Goal: Task Accomplishment & Management: Manage account settings

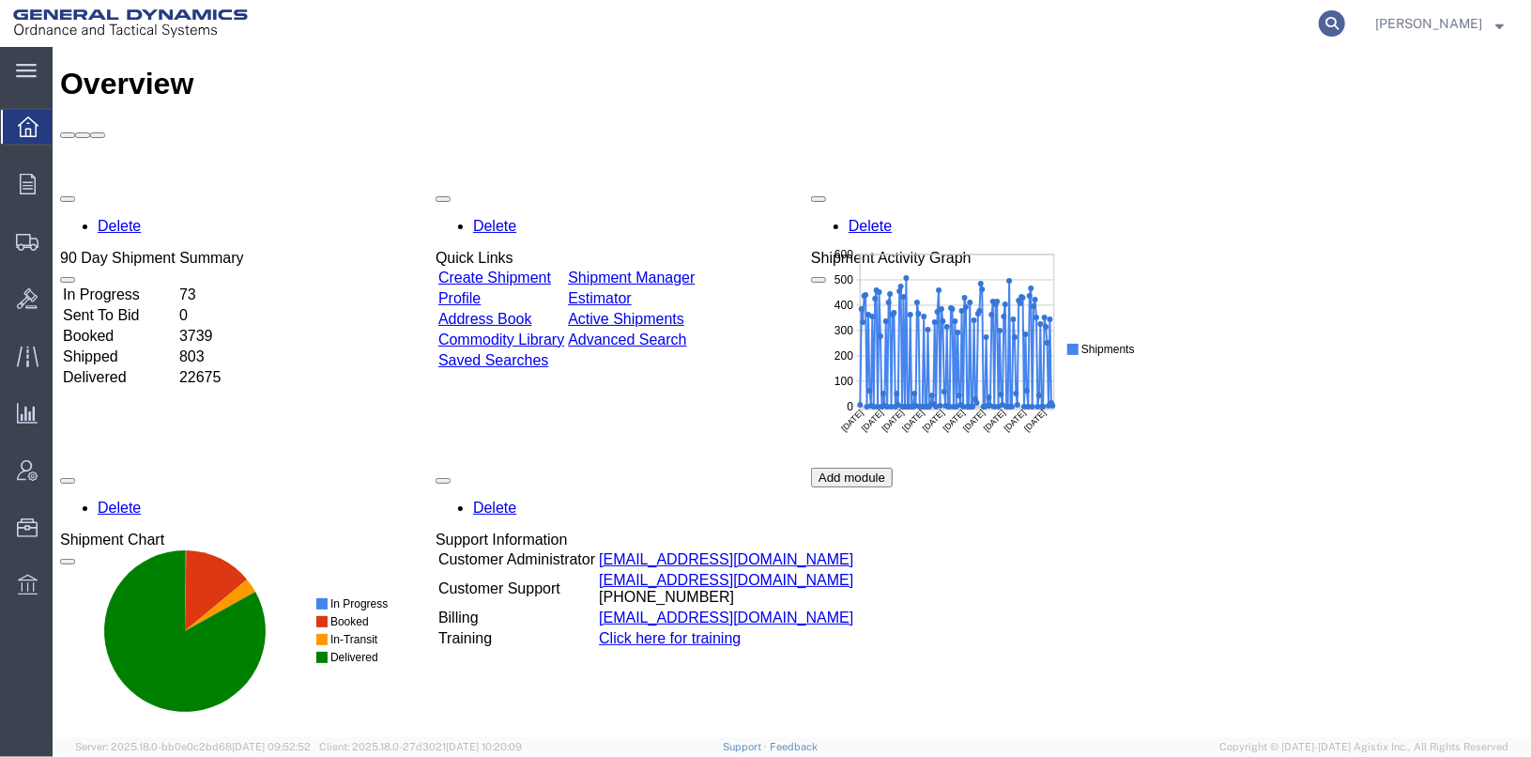
click at [1345, 25] on icon at bounding box center [1332, 23] width 26 height 26
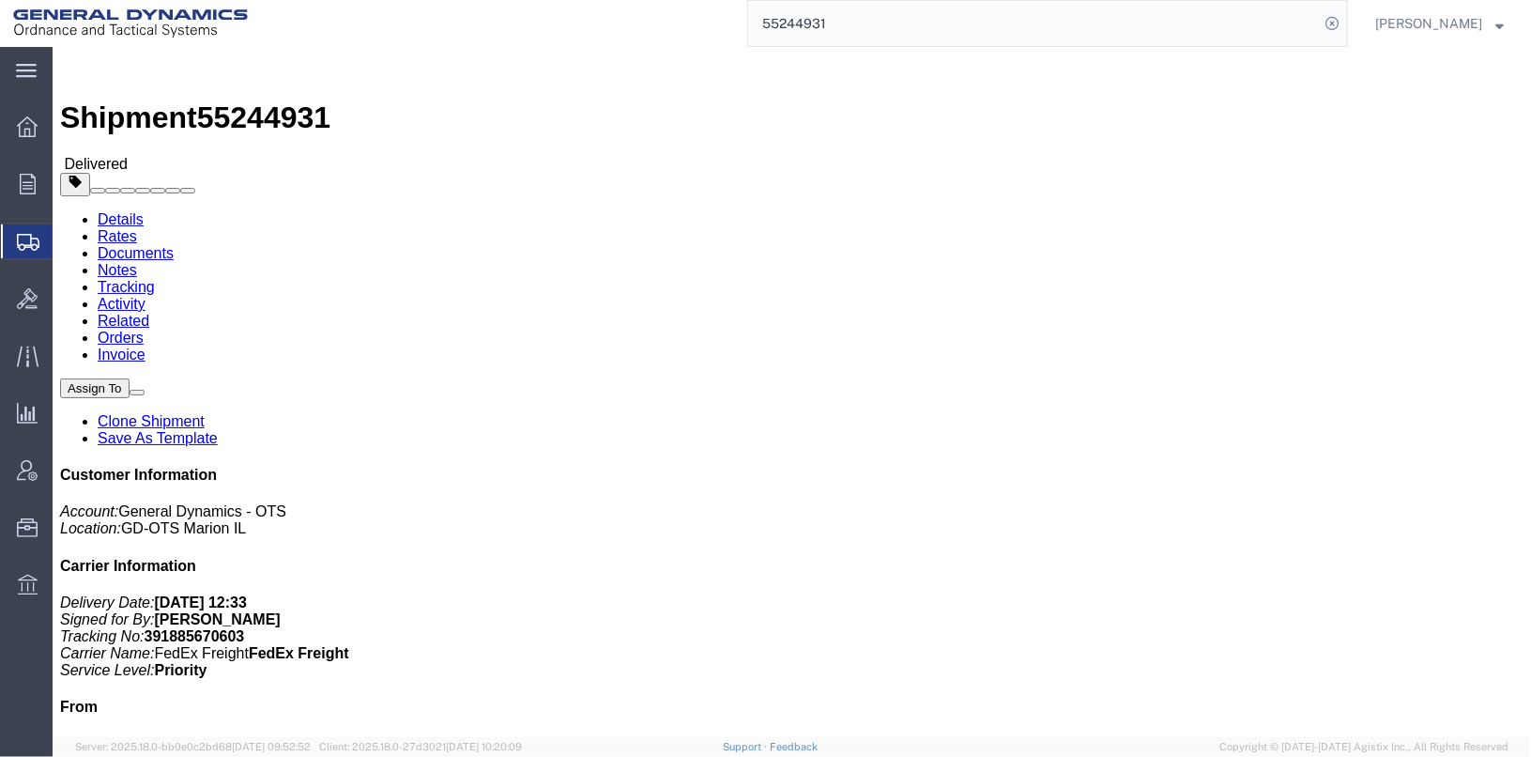
drag, startPoint x: 877, startPoint y: 28, endPoint x: 752, endPoint y: 22, distance: 125.0
click at [752, 22] on div "55244931" at bounding box center [804, 23] width 1087 height 47
type input "2"
drag, startPoint x: 815, startPoint y: 7, endPoint x: 712, endPoint y: -9, distance: 103.5
click at [712, 0] on html "main_menu Created with Sketch. Collapse Menu Overview Orders Order Manager Crea…" at bounding box center [765, 378] width 1531 height 757
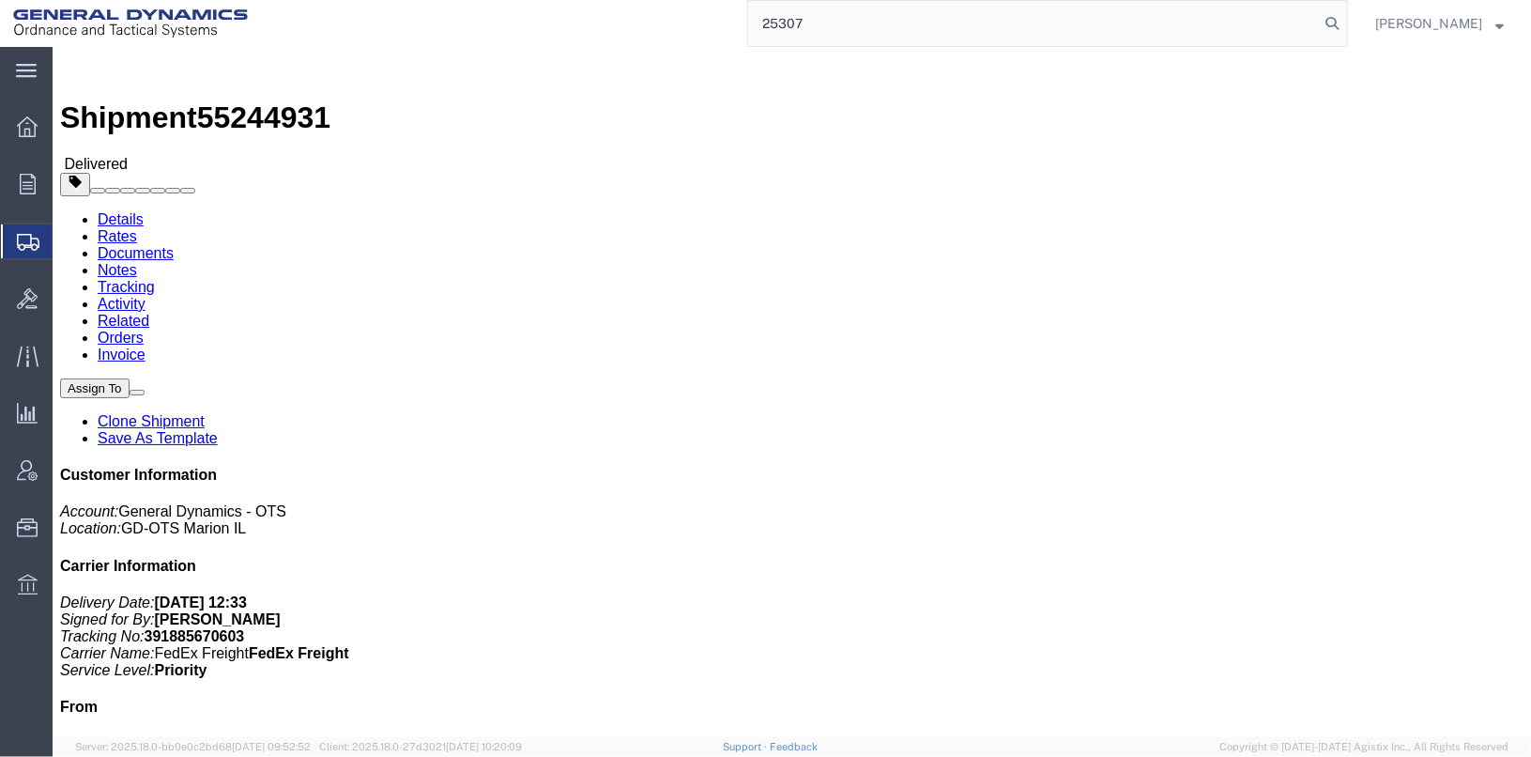
type input "25307"
drag, startPoint x: 863, startPoint y: 28, endPoint x: 757, endPoint y: 18, distance: 106.6
click at [757, 18] on div "25307" at bounding box center [804, 23] width 1087 height 47
type input "55244931"
click at [67, 242] on span "Shipments" at bounding box center [59, 241] width 15 height 38
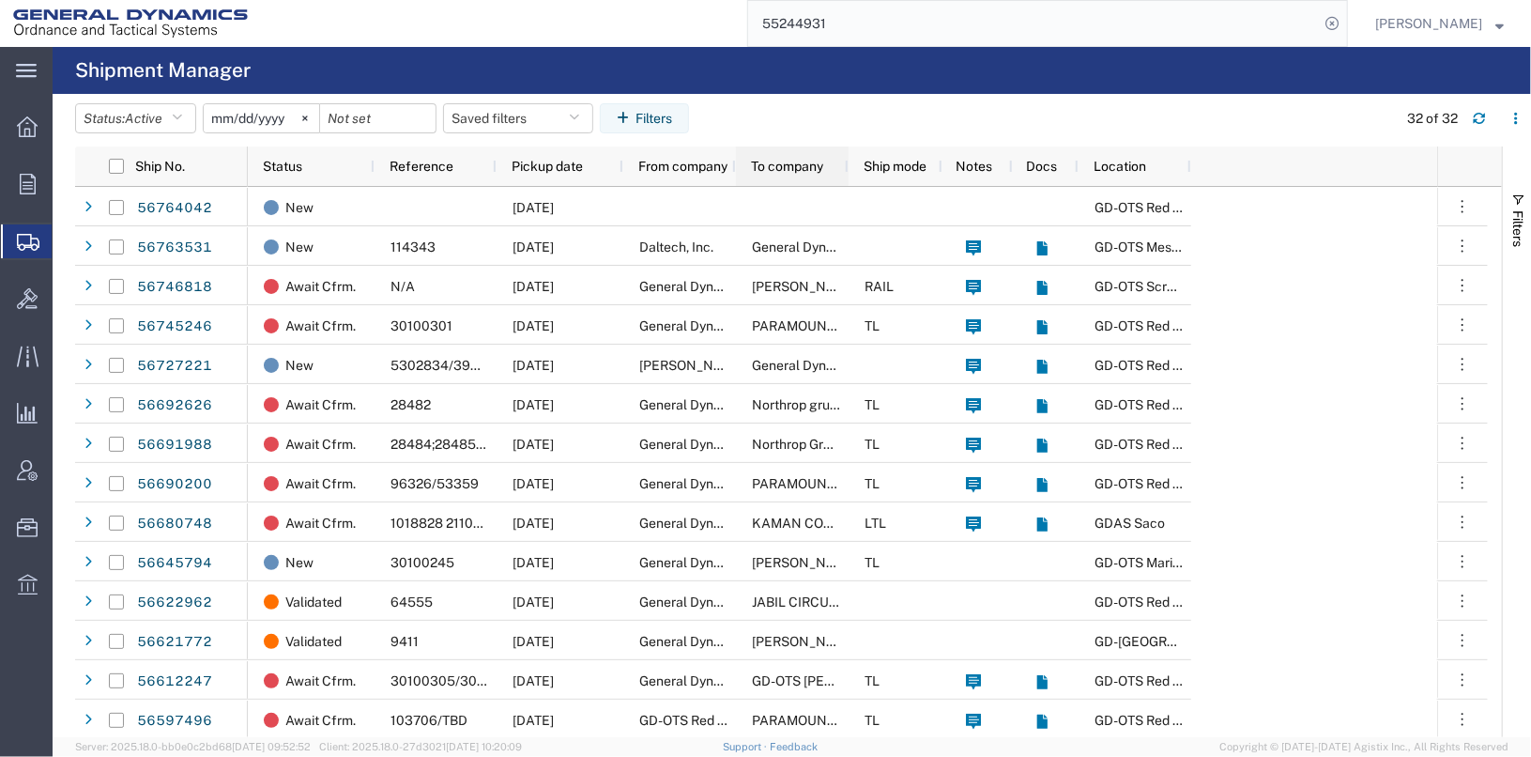
click at [780, 159] on span "To company" at bounding box center [787, 166] width 72 height 15
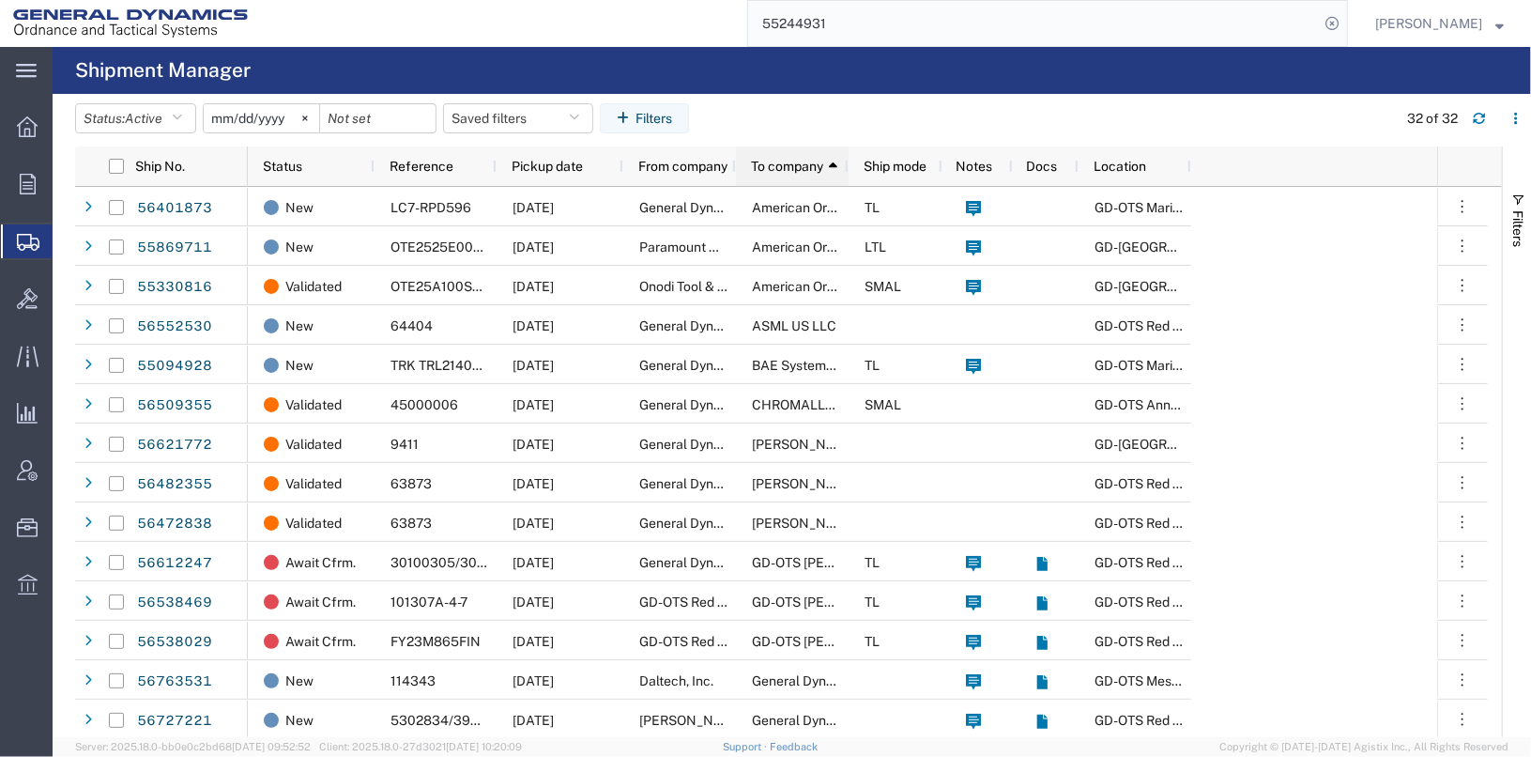
click at [782, 165] on span "To company" at bounding box center [787, 166] width 72 height 15
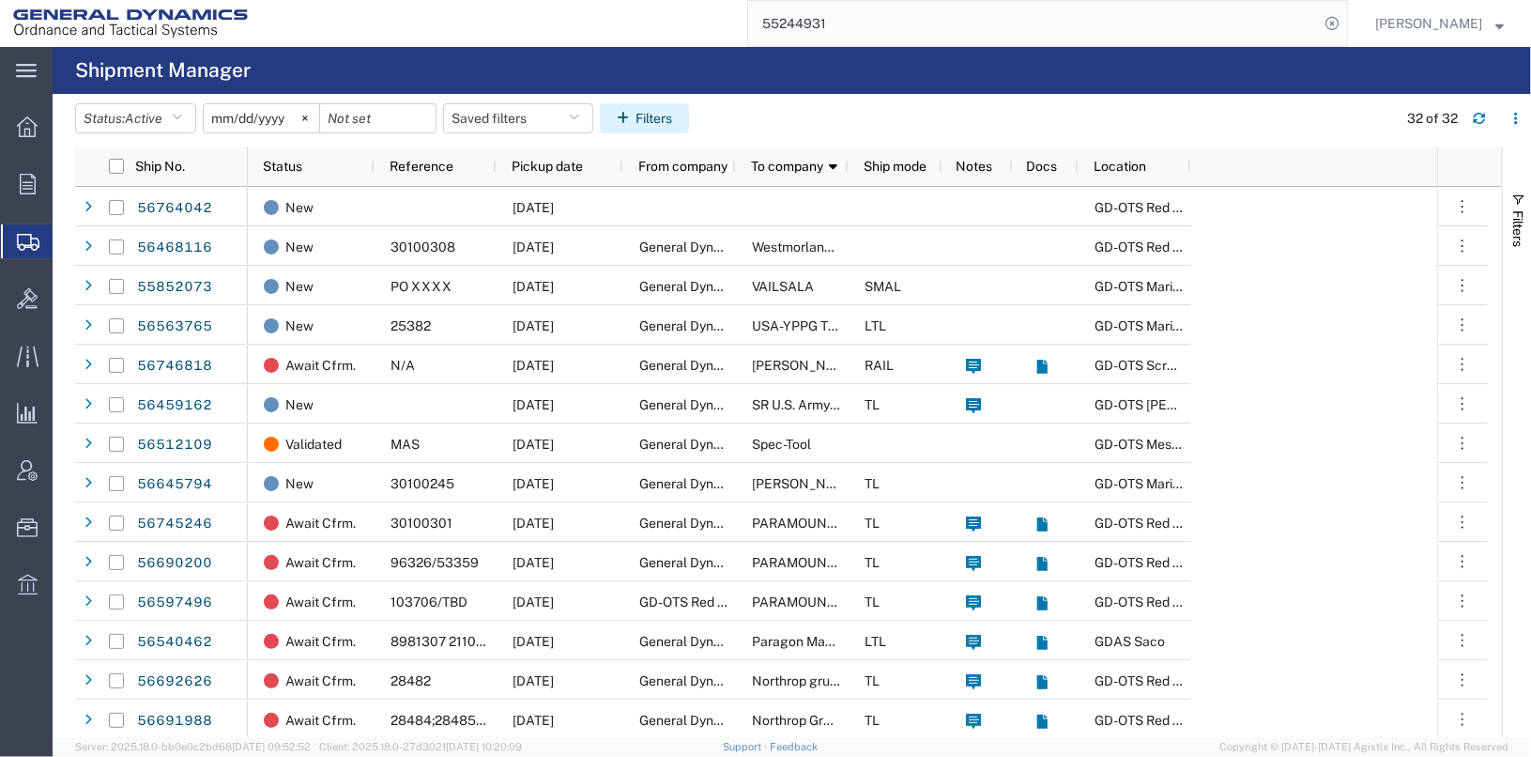
click at [633, 115] on icon "button" at bounding box center [626, 118] width 19 height 13
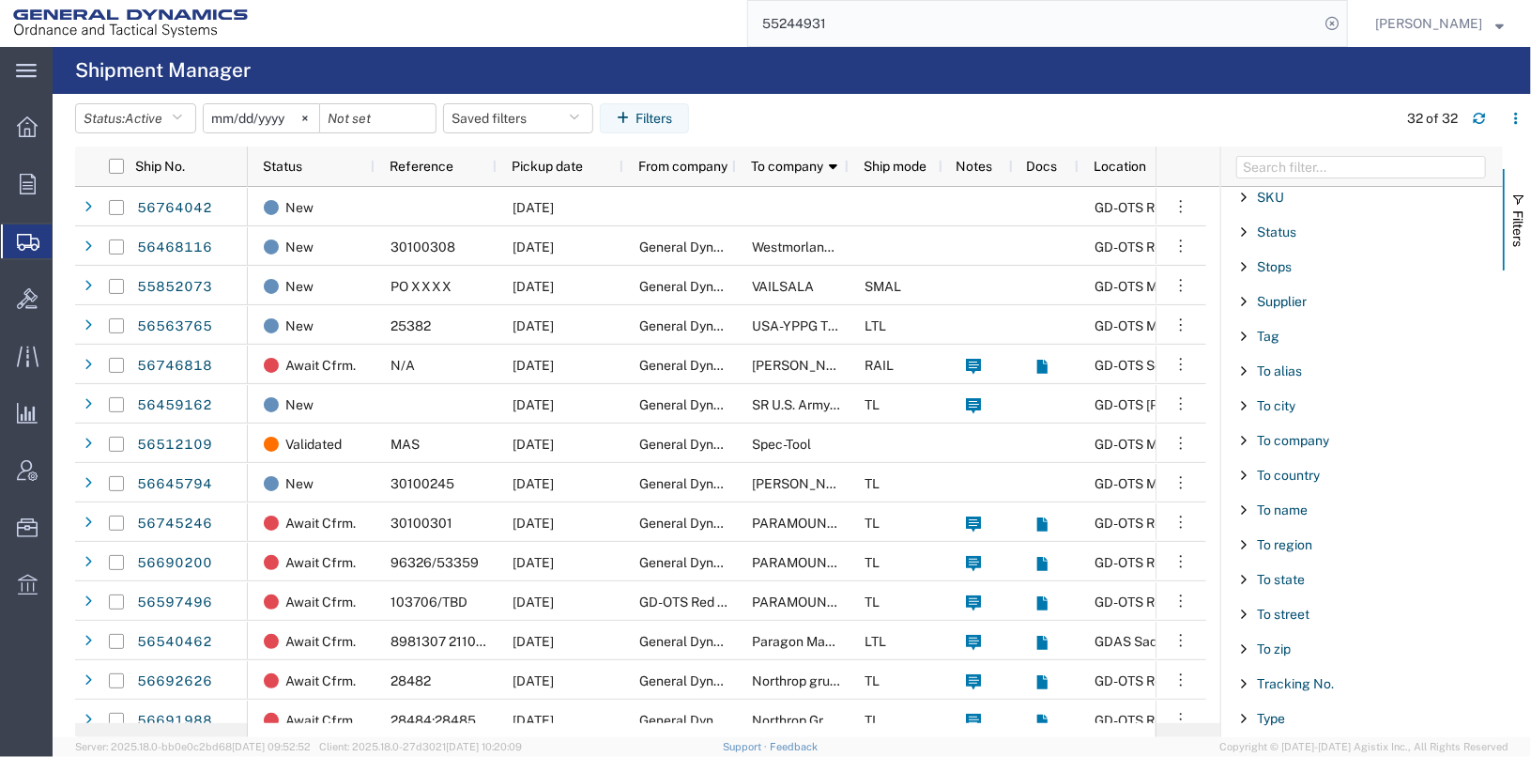
scroll to position [1719, 0]
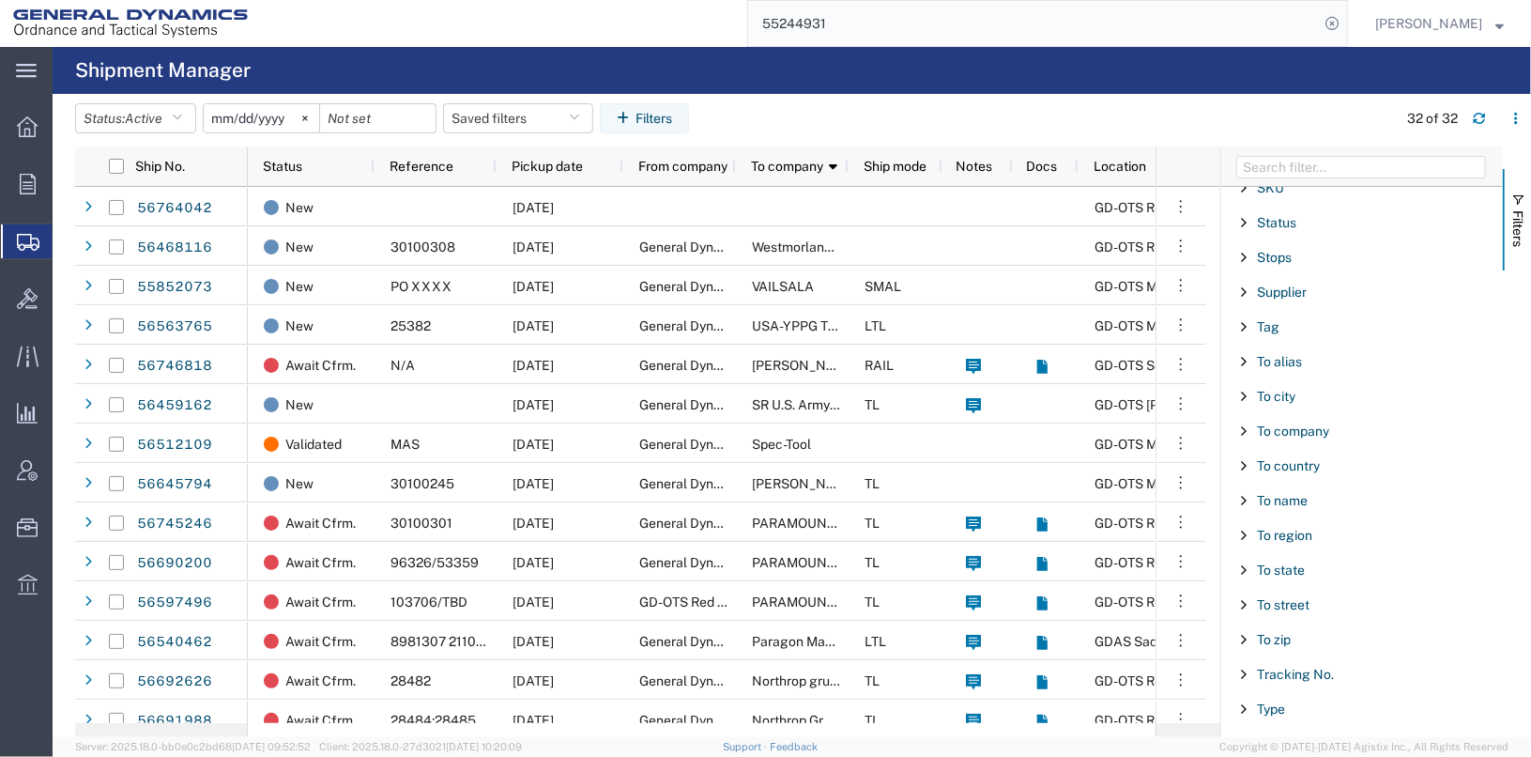
click at [1244, 423] on span "Filter List 66 Filters" at bounding box center [1243, 430] width 15 height 15
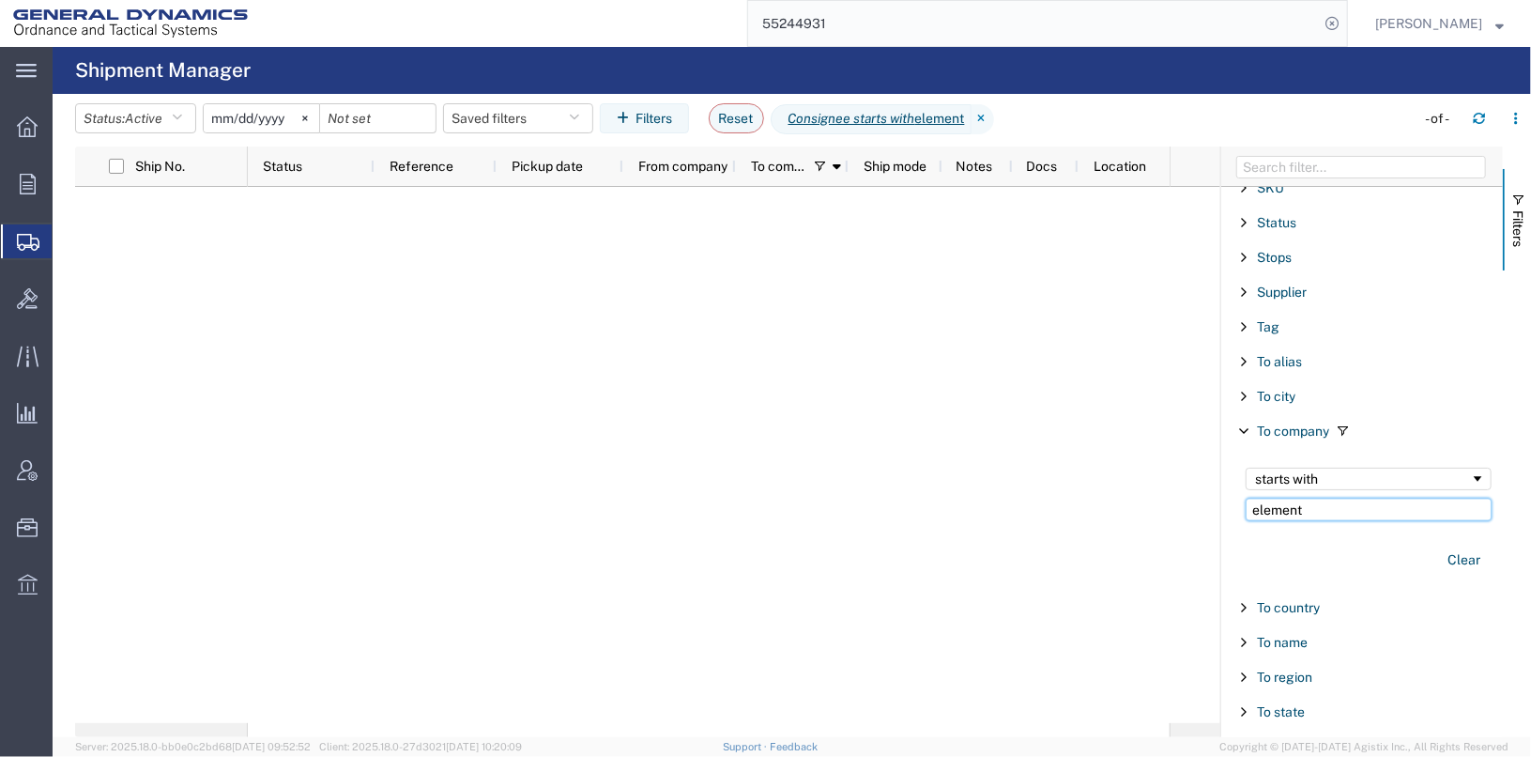
click at [1321, 498] on input "element" at bounding box center [1369, 509] width 246 height 23
type input "e"
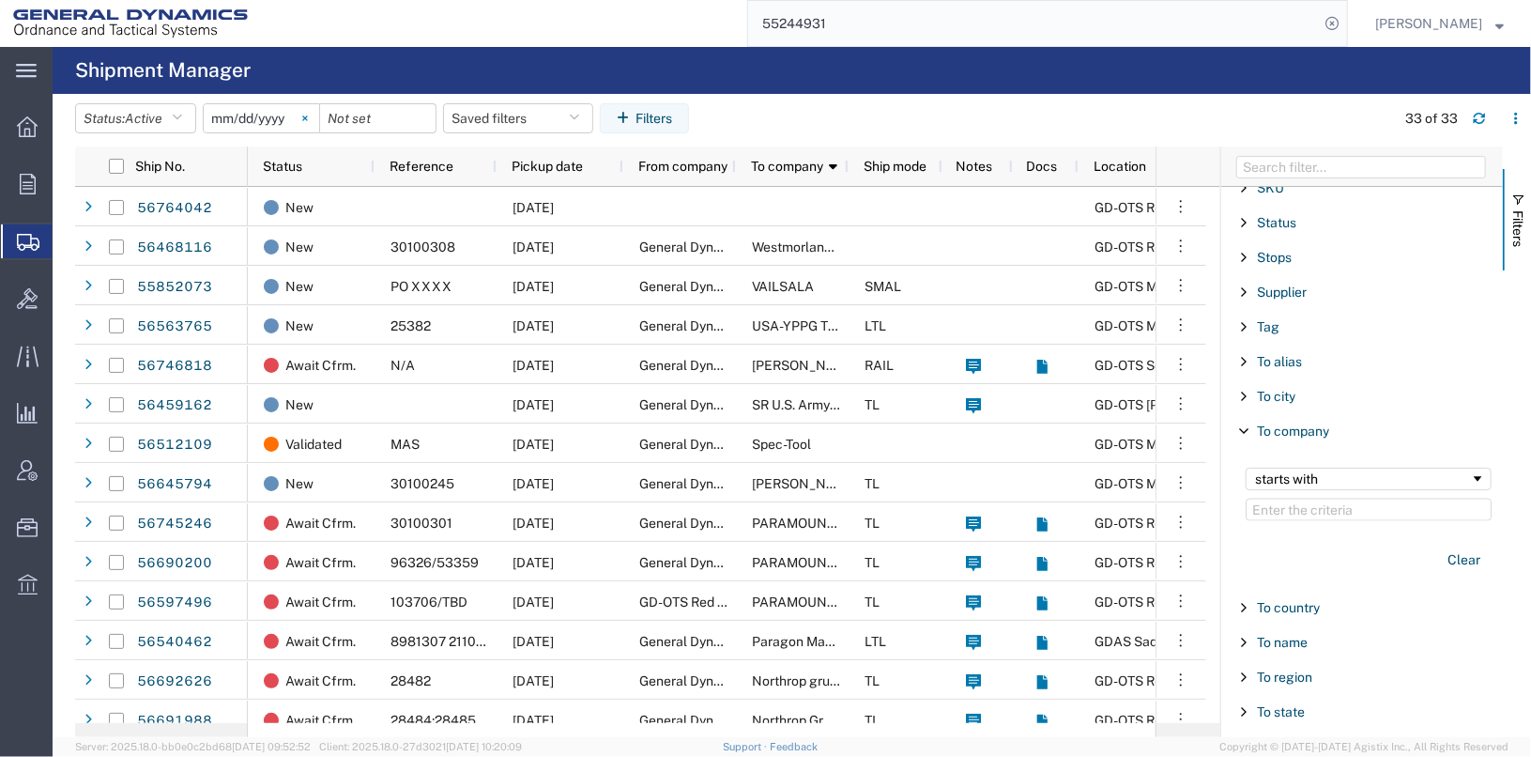
click at [308, 117] on icon at bounding box center [305, 118] width 6 height 6
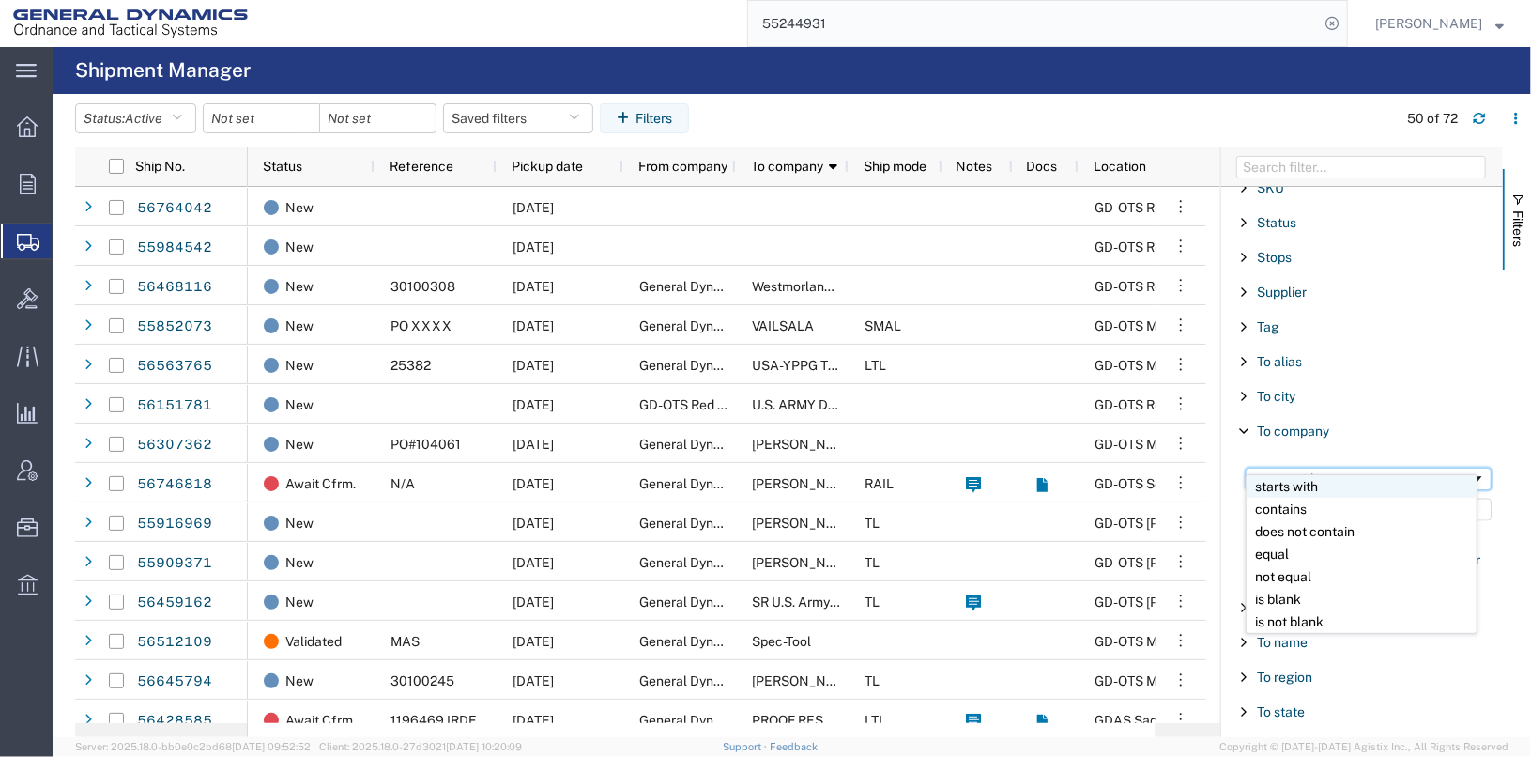
click at [1285, 471] on div "starts with" at bounding box center [1362, 478] width 215 height 15
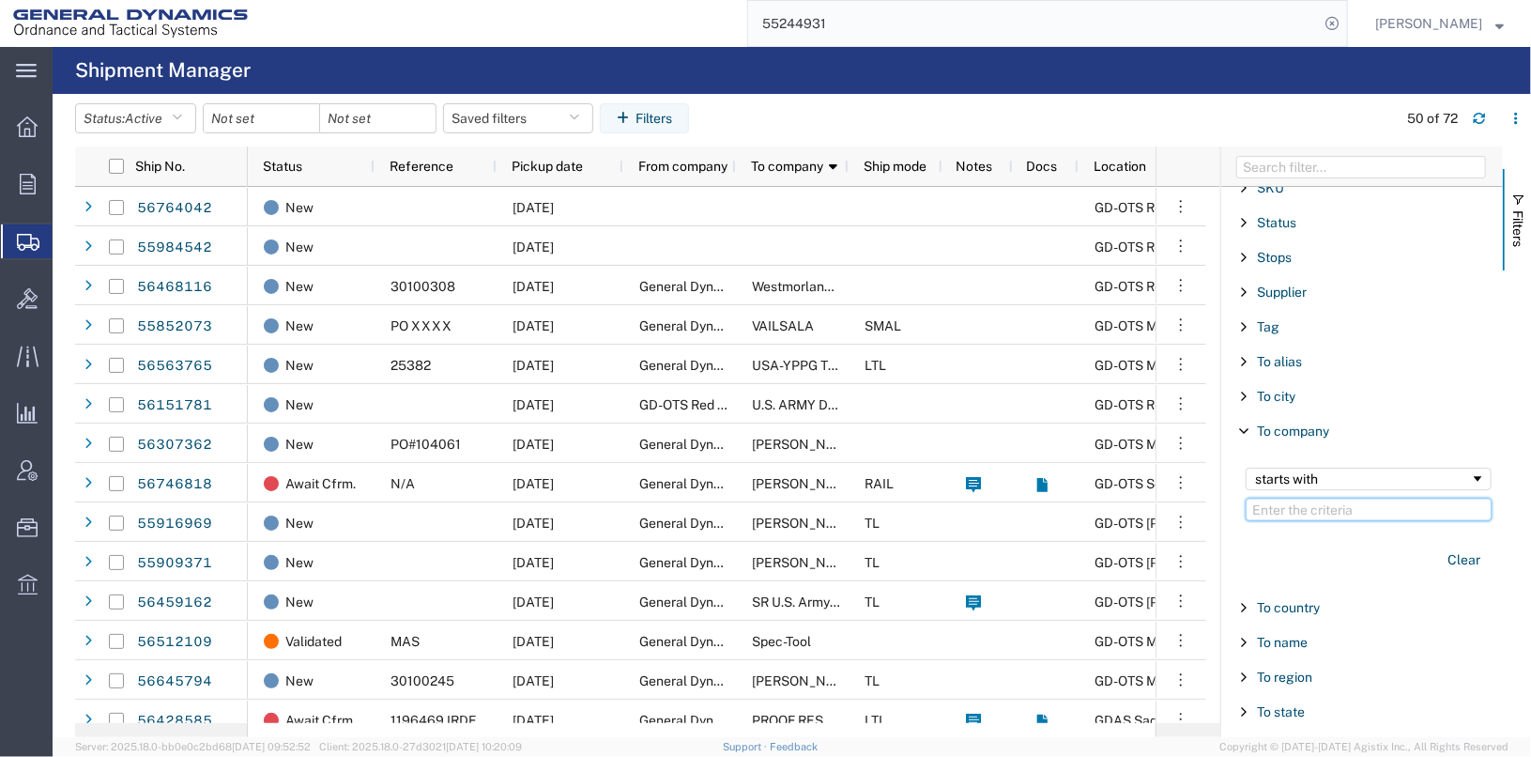
click at [1269, 498] on input "Filter Value" at bounding box center [1369, 509] width 246 height 23
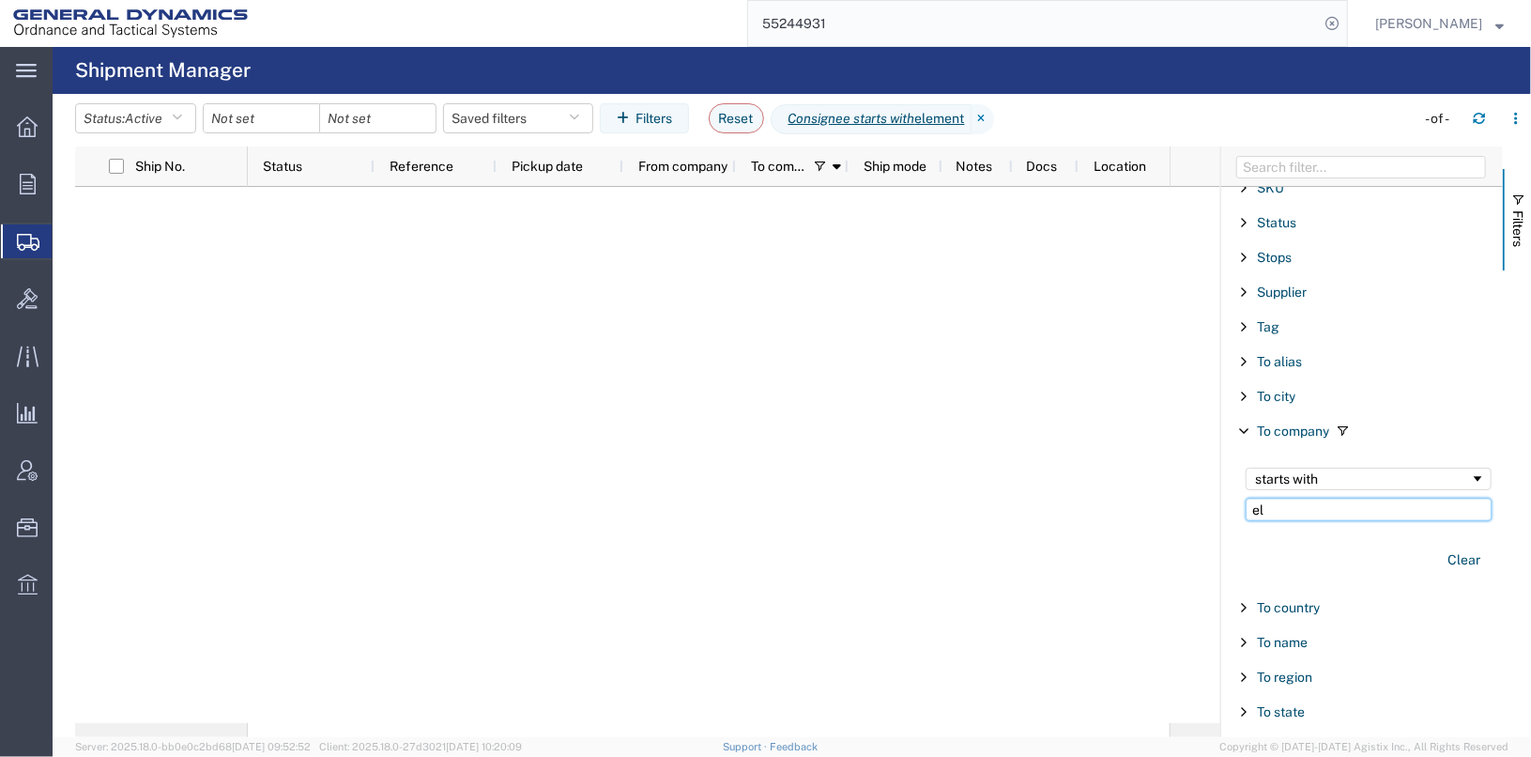
type input "e"
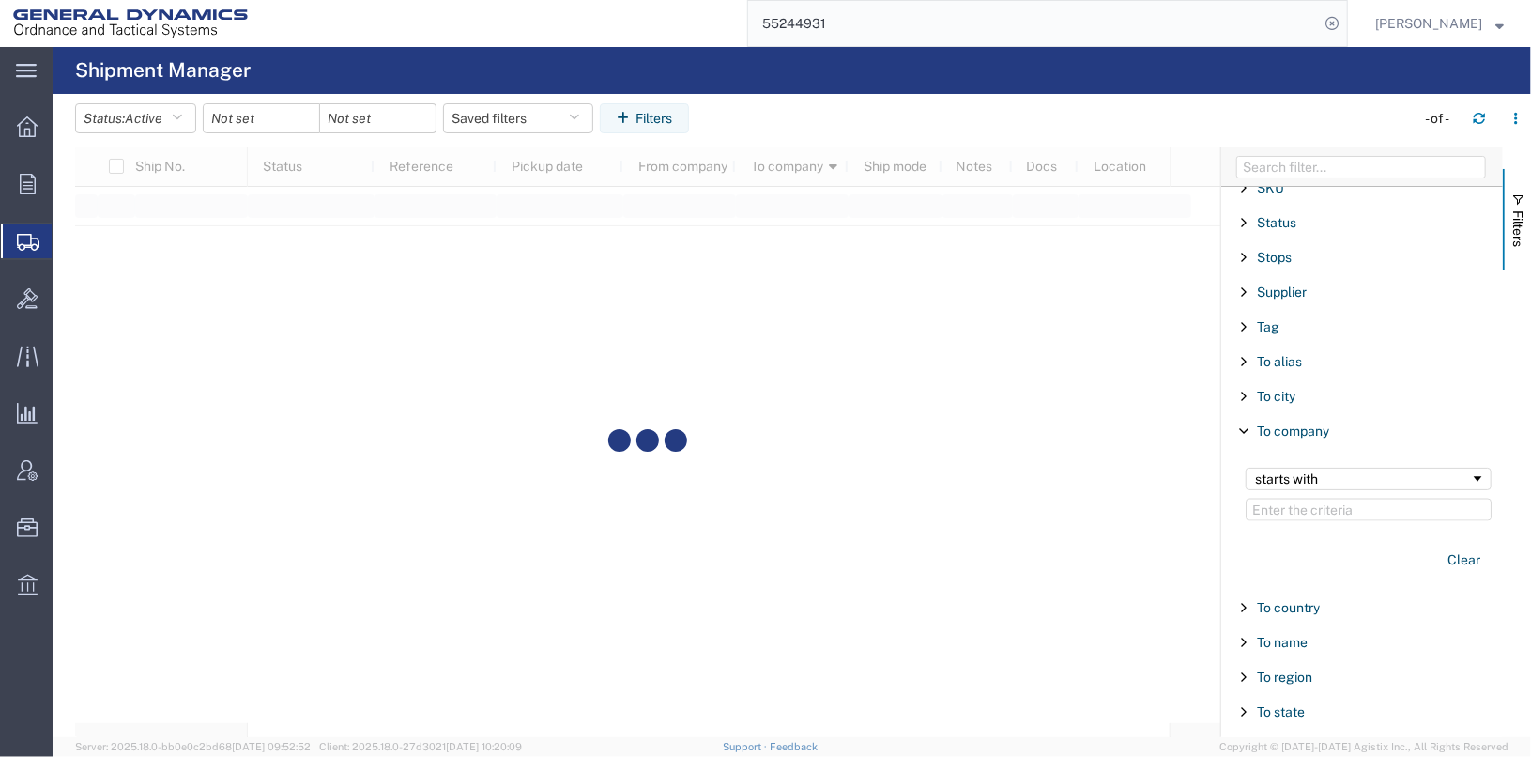
click at [1242, 389] on span "Filter List 66 Filters" at bounding box center [1243, 396] width 15 height 15
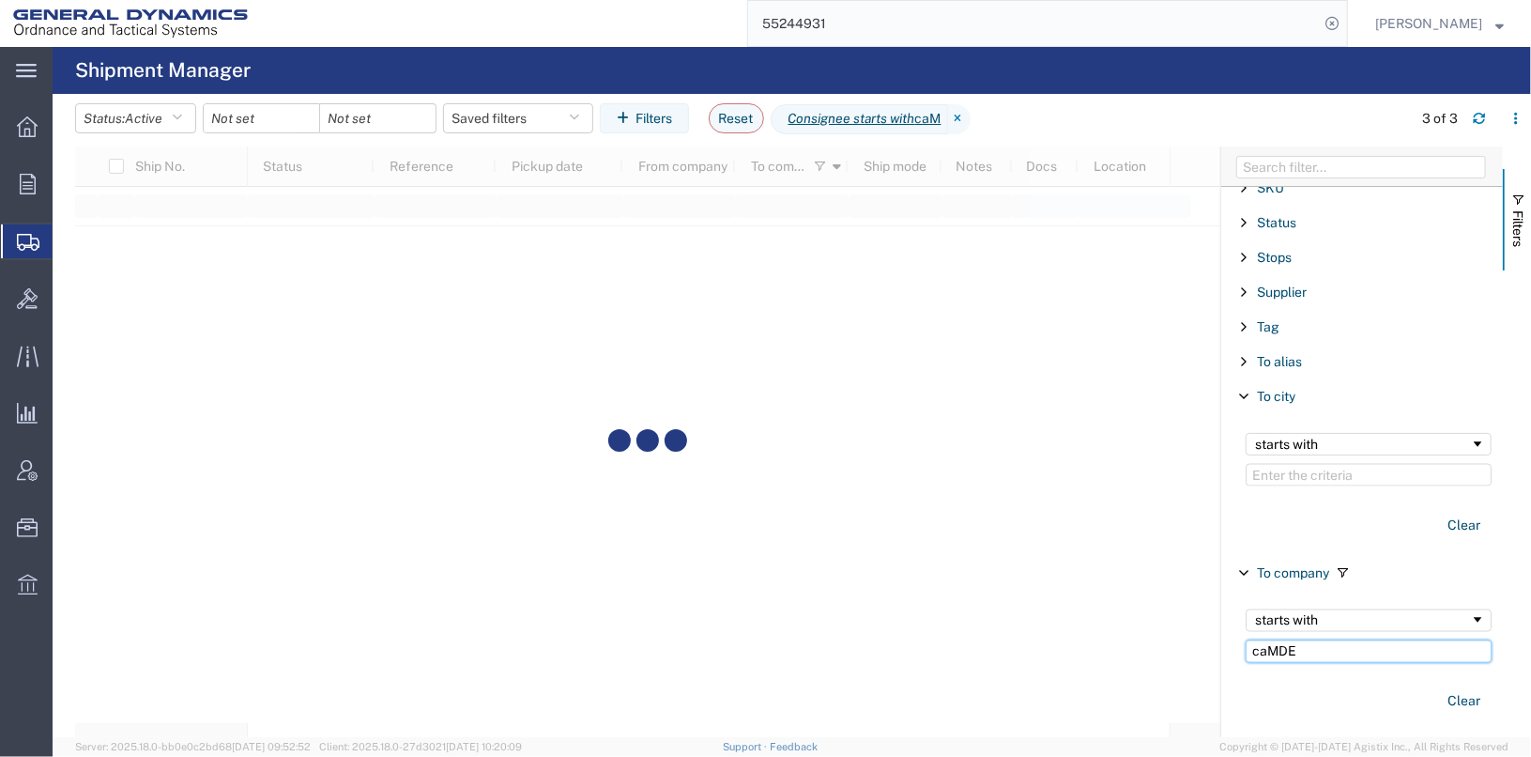
type input "caMDEN"
drag, startPoint x: 1307, startPoint y: 628, endPoint x: 1232, endPoint y: 628, distance: 75.1
click at [1232, 628] on div "starts with caMDEN Clear" at bounding box center [1365, 663] width 276 height 130
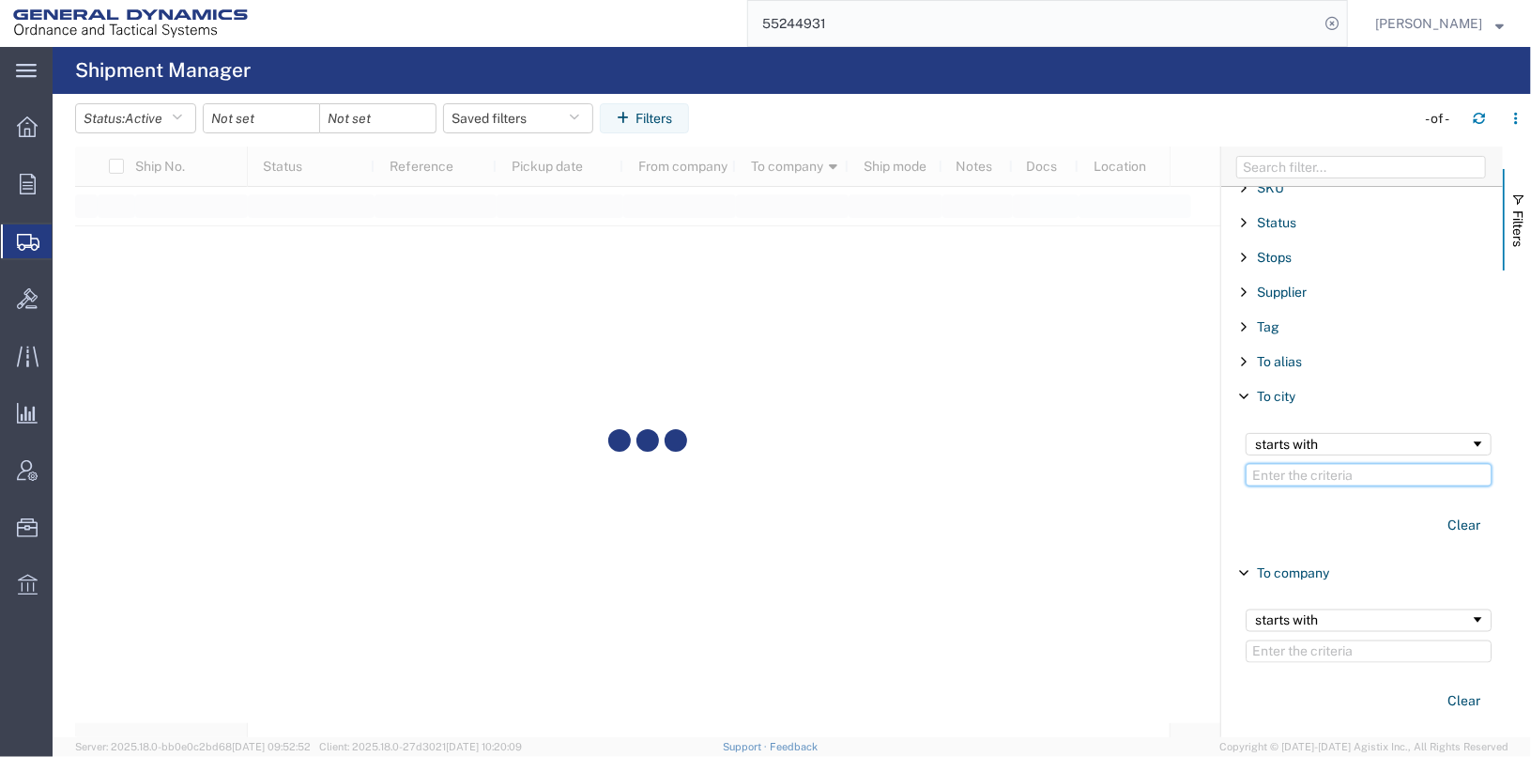
click at [1264, 464] on input "Filter Value" at bounding box center [1369, 475] width 246 height 23
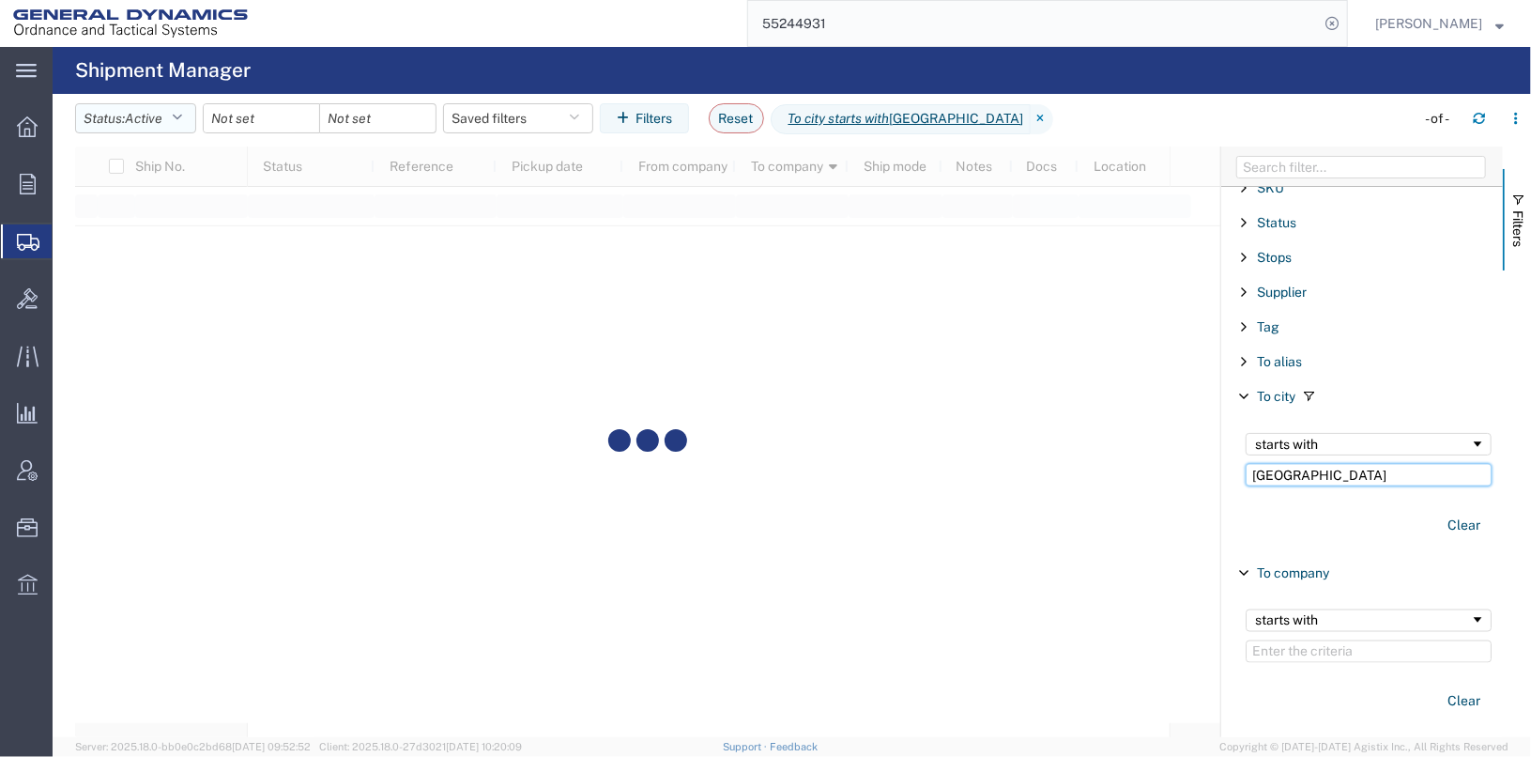
type input "[GEOGRAPHIC_DATA]"
click at [190, 115] on button "Status: Active" at bounding box center [135, 118] width 121 height 30
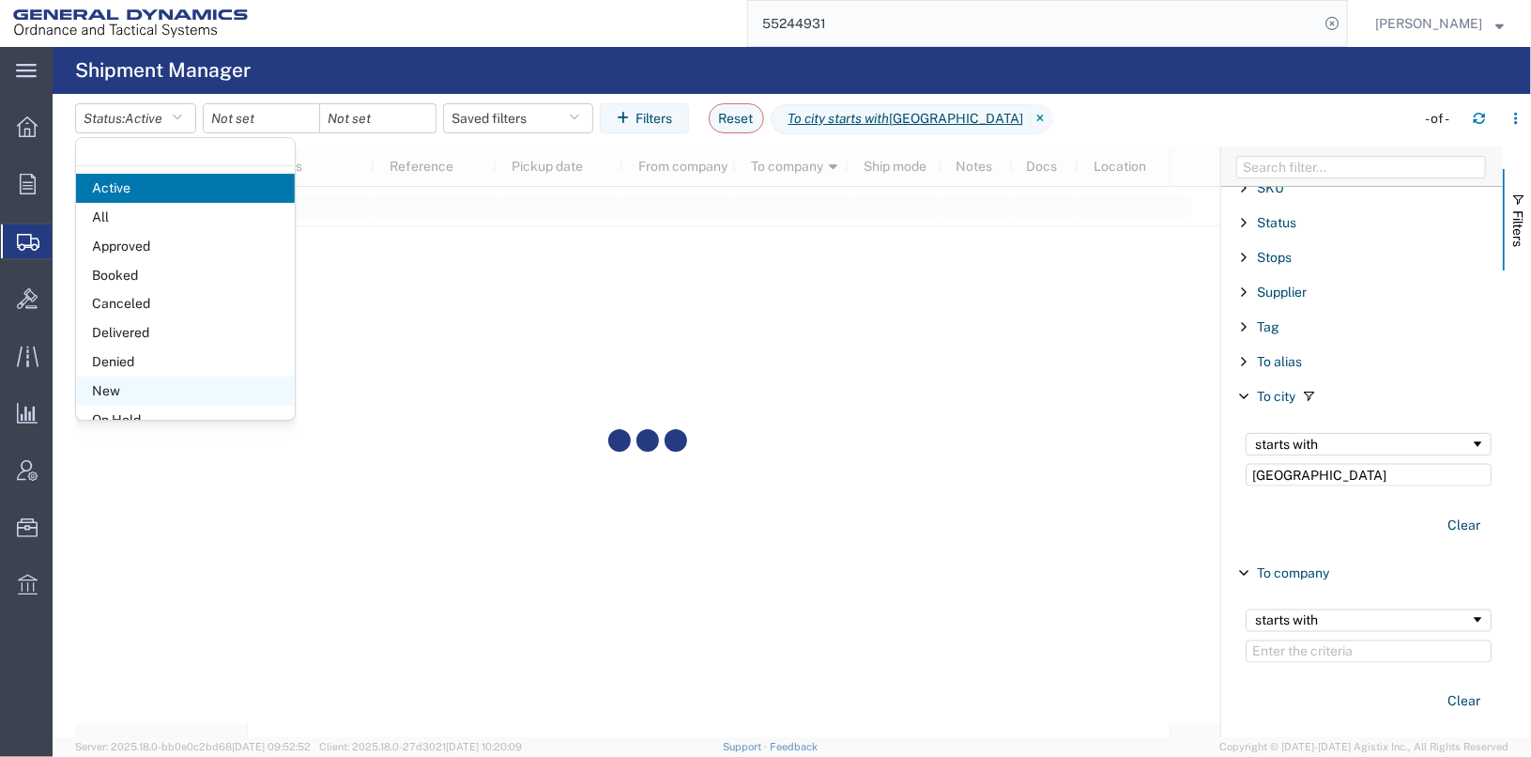
click at [153, 394] on span "New" at bounding box center [185, 390] width 219 height 29
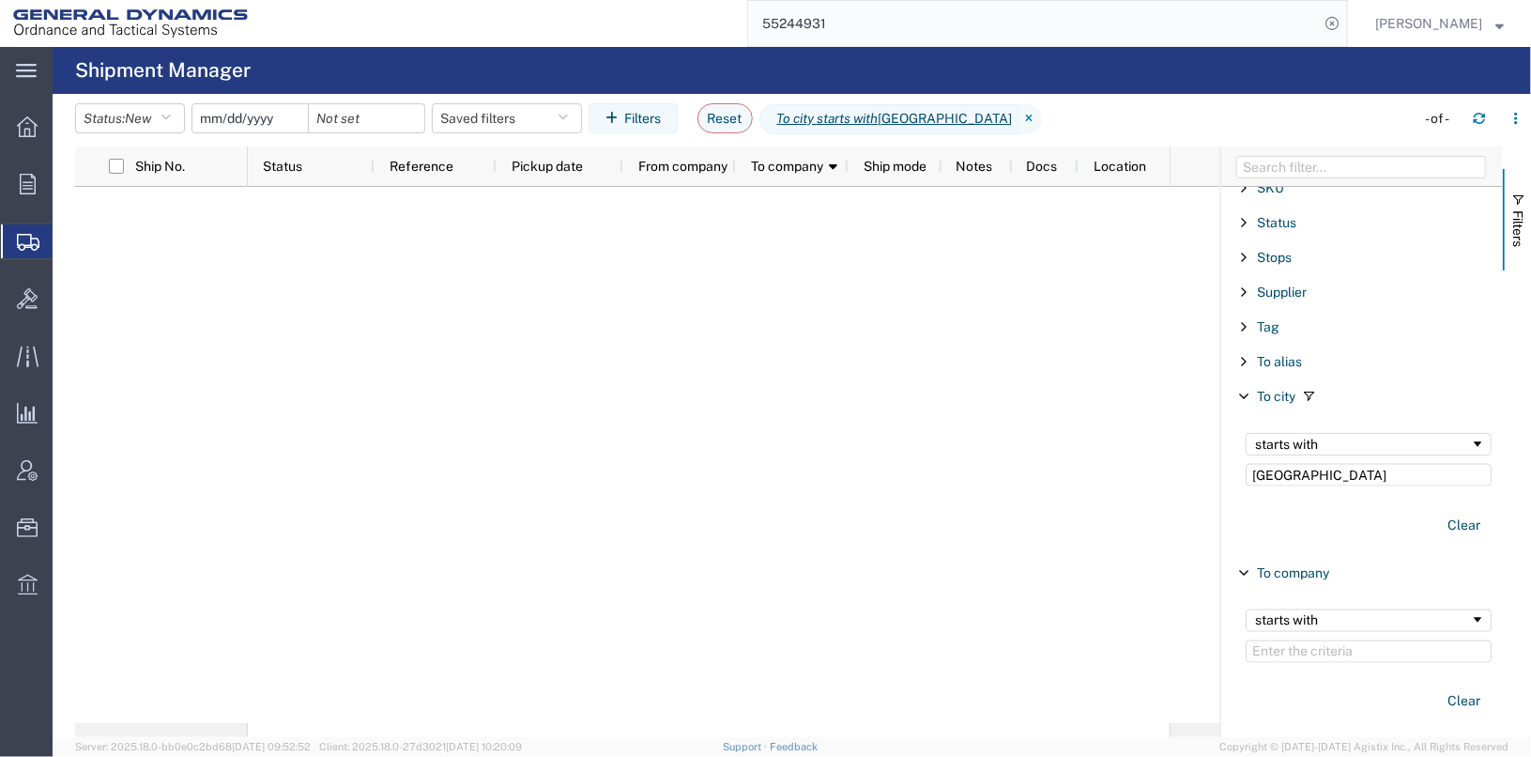
click at [251, 122] on input "date" at bounding box center [249, 118] width 115 height 28
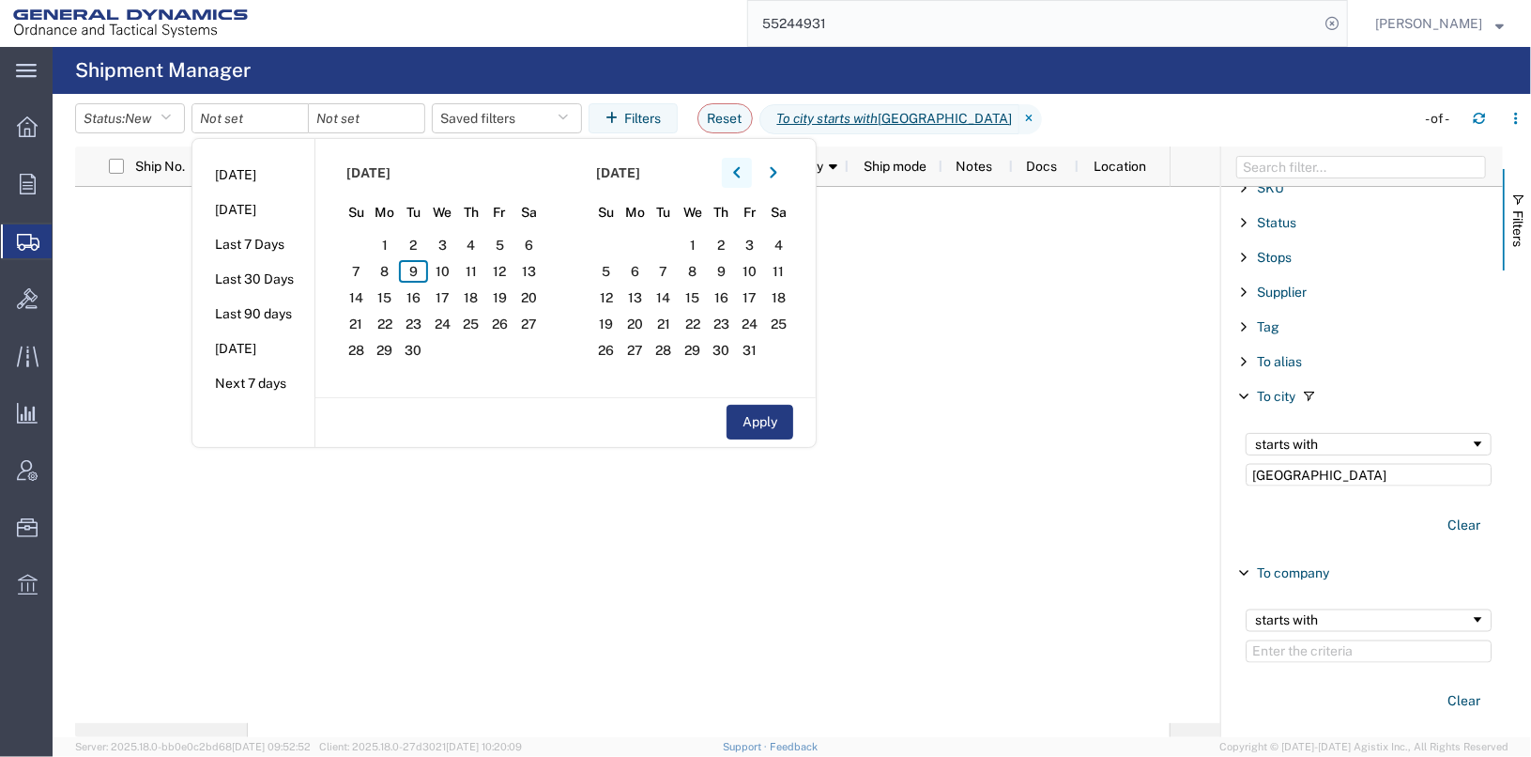
click at [739, 169] on icon "button" at bounding box center [737, 172] width 8 height 13
click at [413, 248] on span "1" at bounding box center [413, 245] width 29 height 23
click at [773, 177] on button "button" at bounding box center [773, 173] width 30 height 30
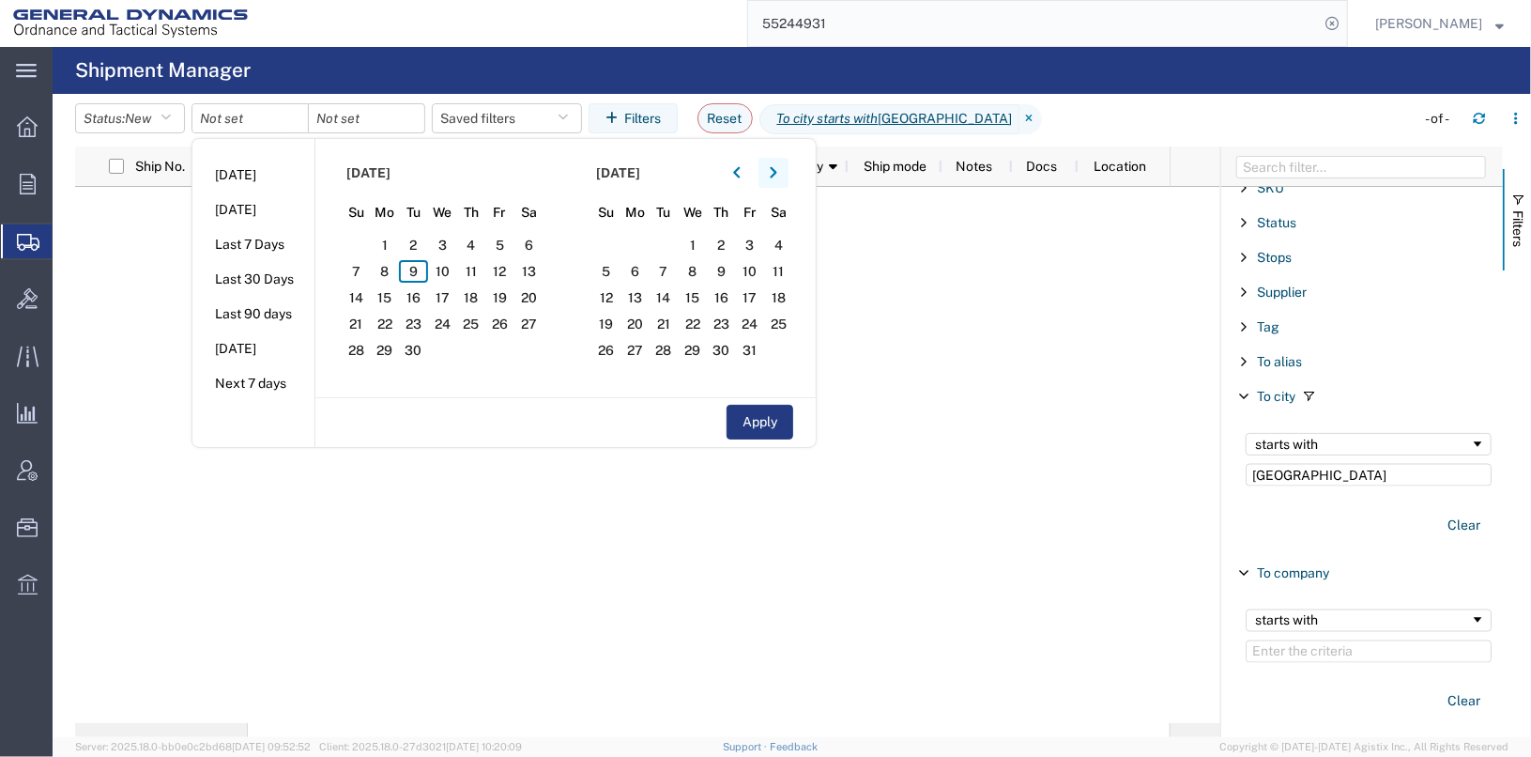
click at [773, 177] on button "button" at bounding box center [773, 173] width 30 height 30
click at [752, 266] on span "7" at bounding box center [750, 271] width 29 height 23
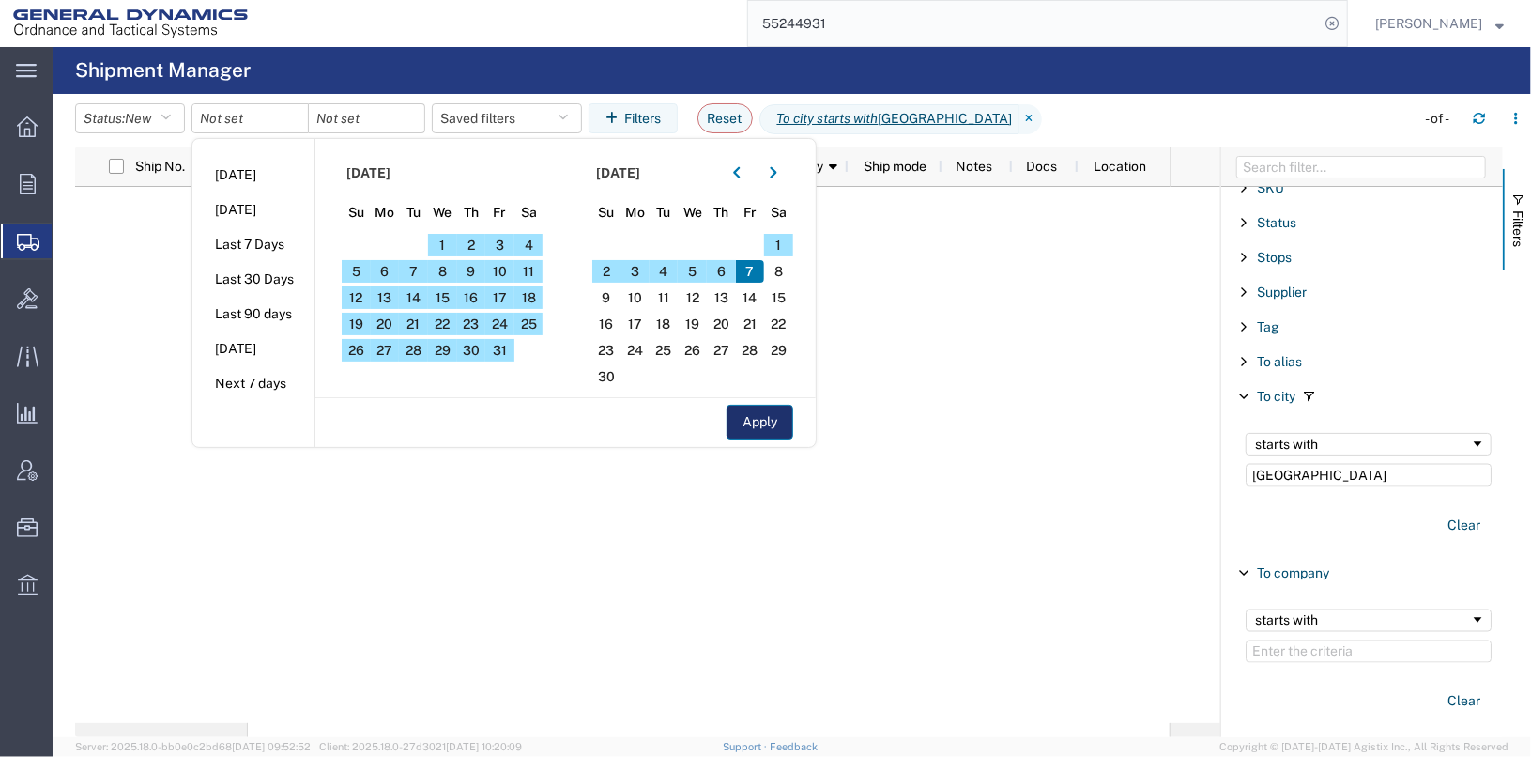
click at [760, 420] on button "Apply" at bounding box center [759, 422] width 67 height 35
type input "[DATE]"
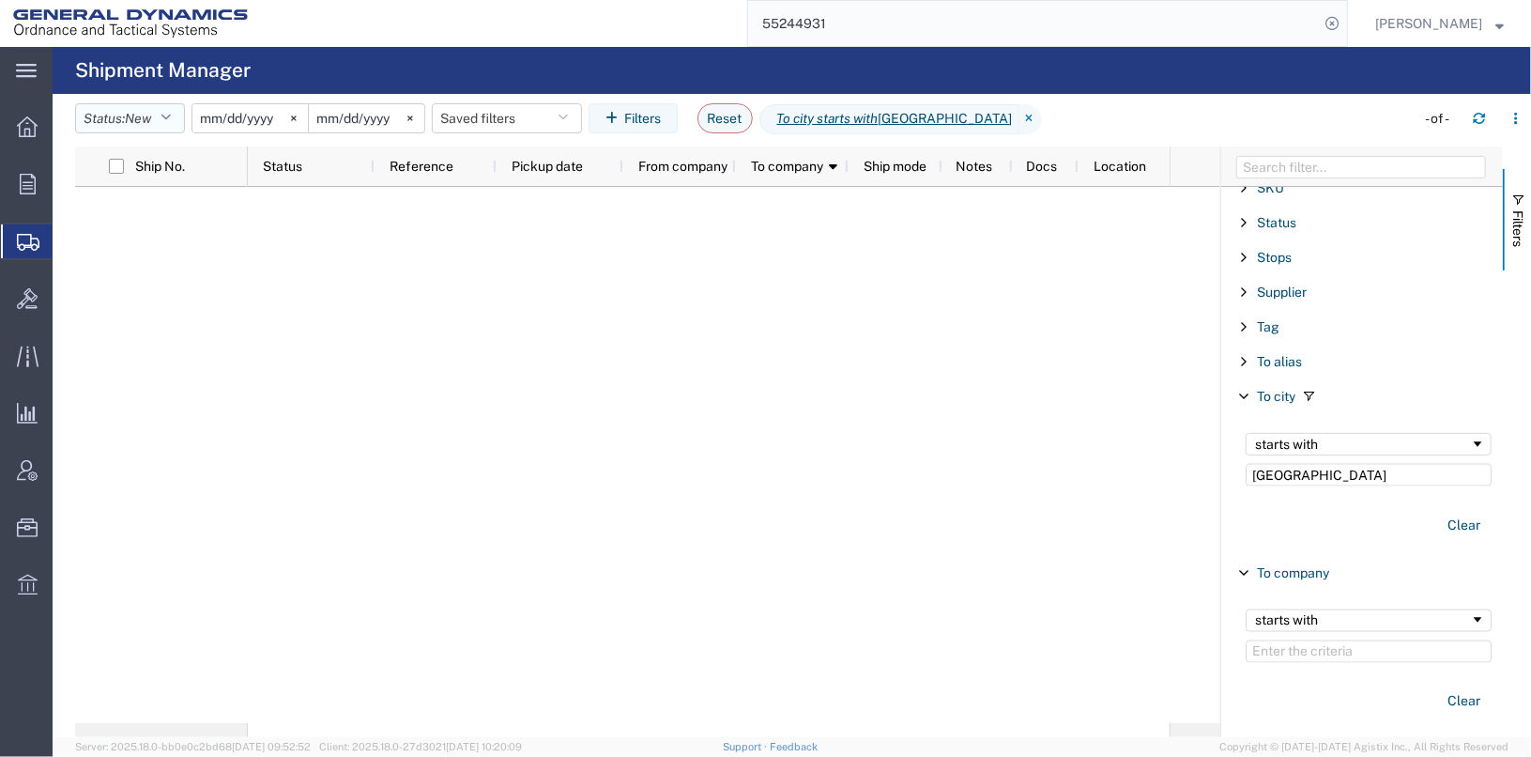
click at [168, 124] on icon "button" at bounding box center [166, 118] width 10 height 13
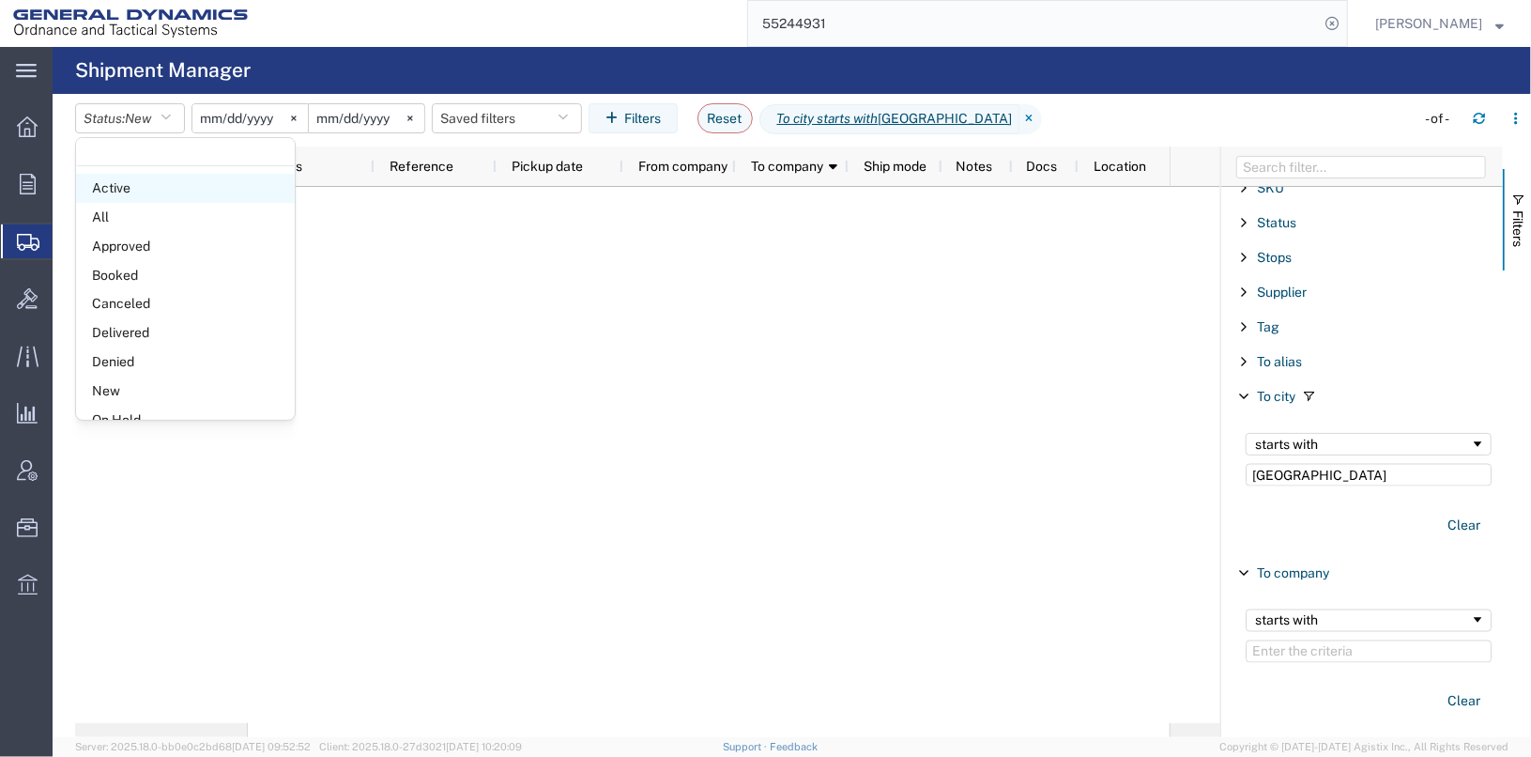
click at [134, 194] on span "Active" at bounding box center [185, 188] width 219 height 29
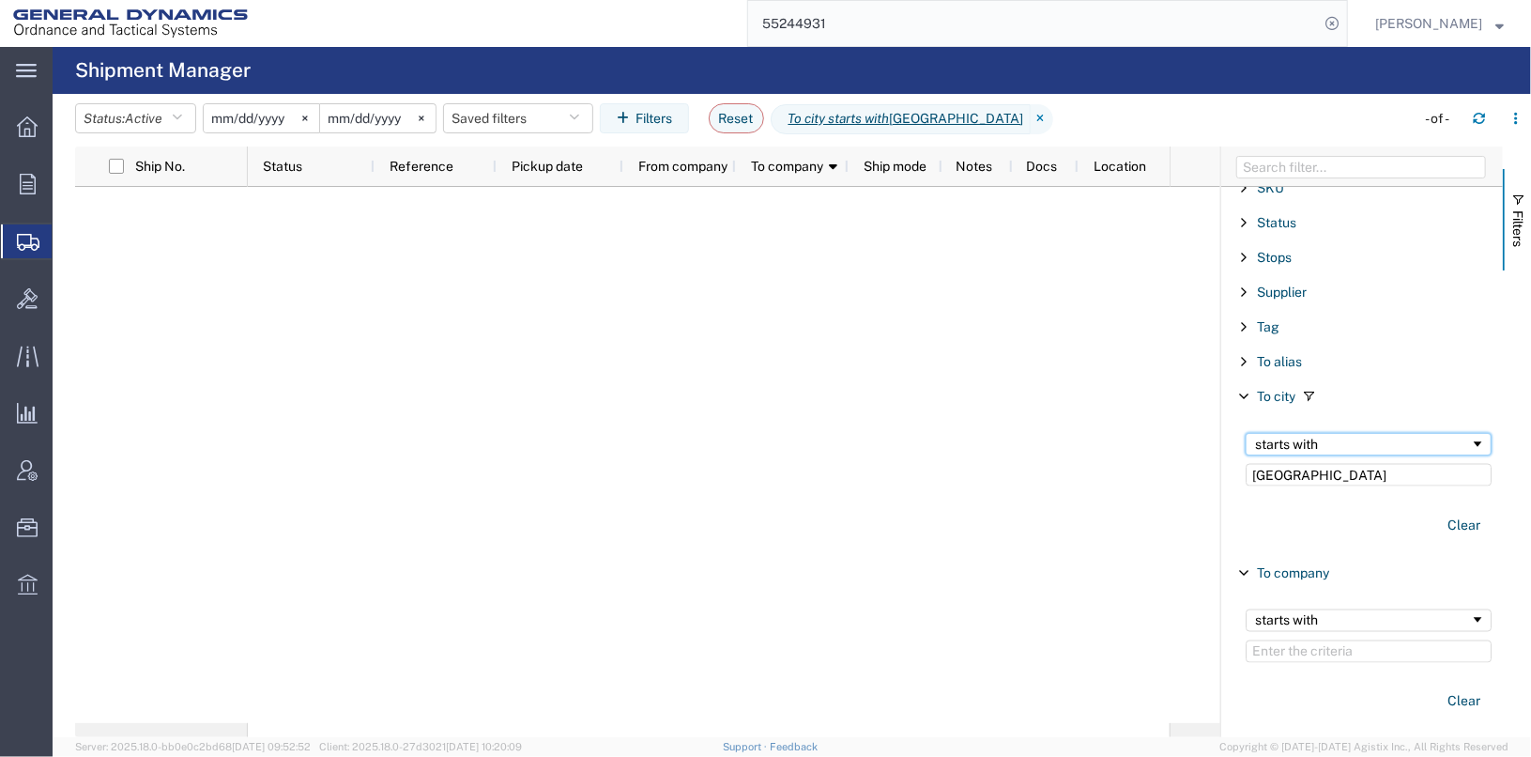
click at [1322, 436] on div "starts with" at bounding box center [1362, 443] width 215 height 15
click at [1306, 436] on div "contains" at bounding box center [1362, 443] width 215 height 15
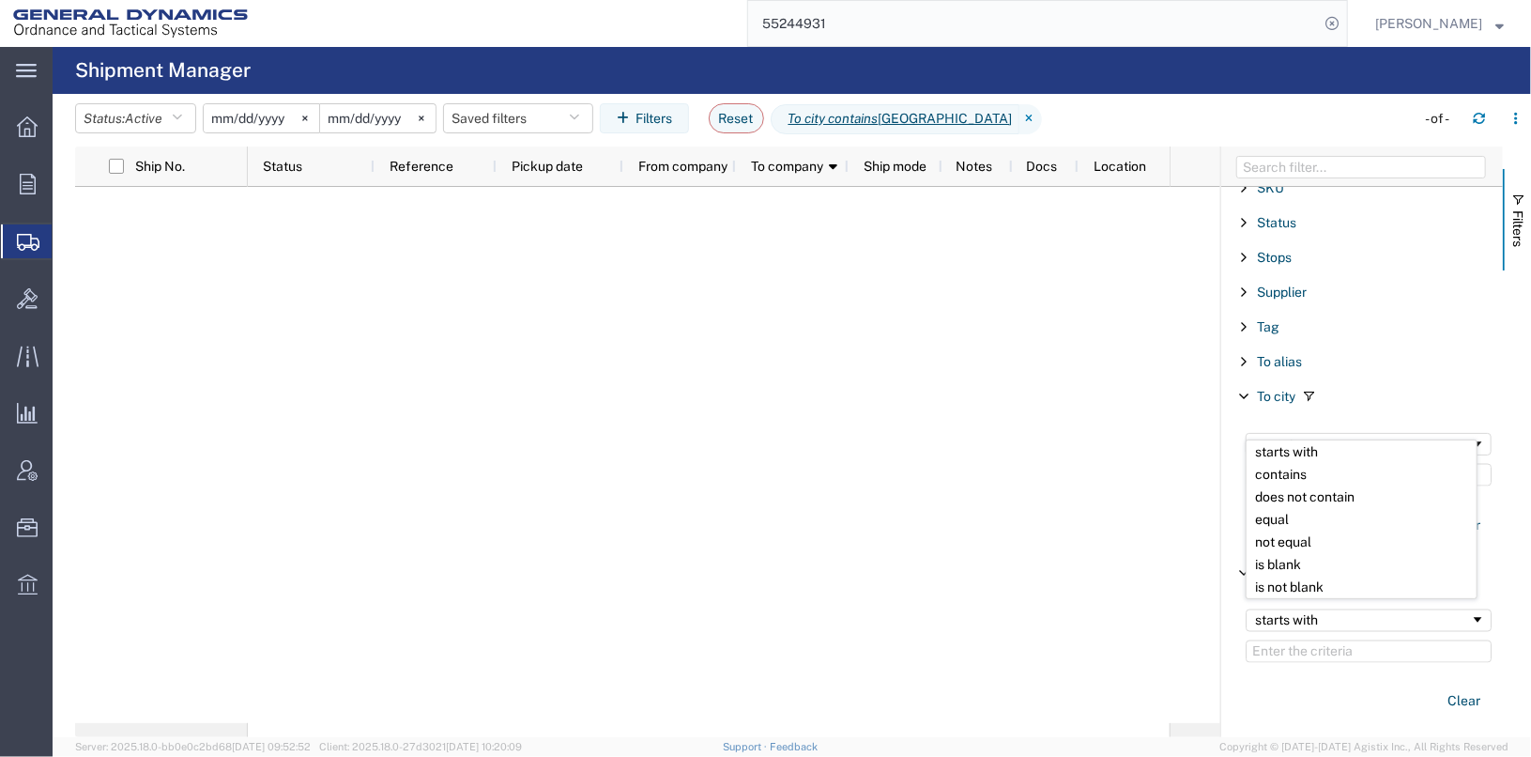
click at [1343, 358] on div "To alias" at bounding box center [1362, 361] width 282 height 34
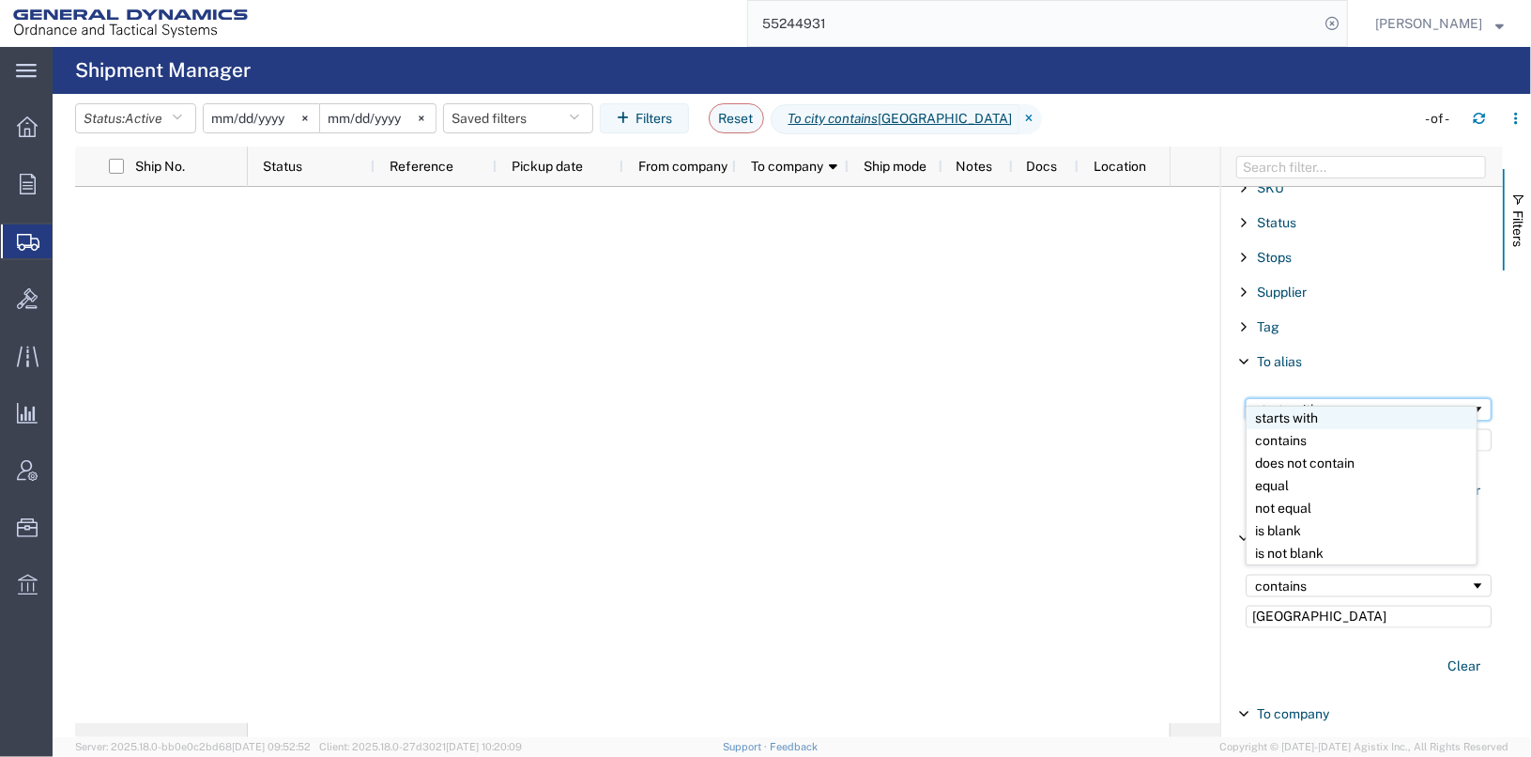
click at [1351, 402] on div "starts with" at bounding box center [1362, 409] width 215 height 15
click at [1342, 347] on div "To alias" at bounding box center [1362, 361] width 282 height 34
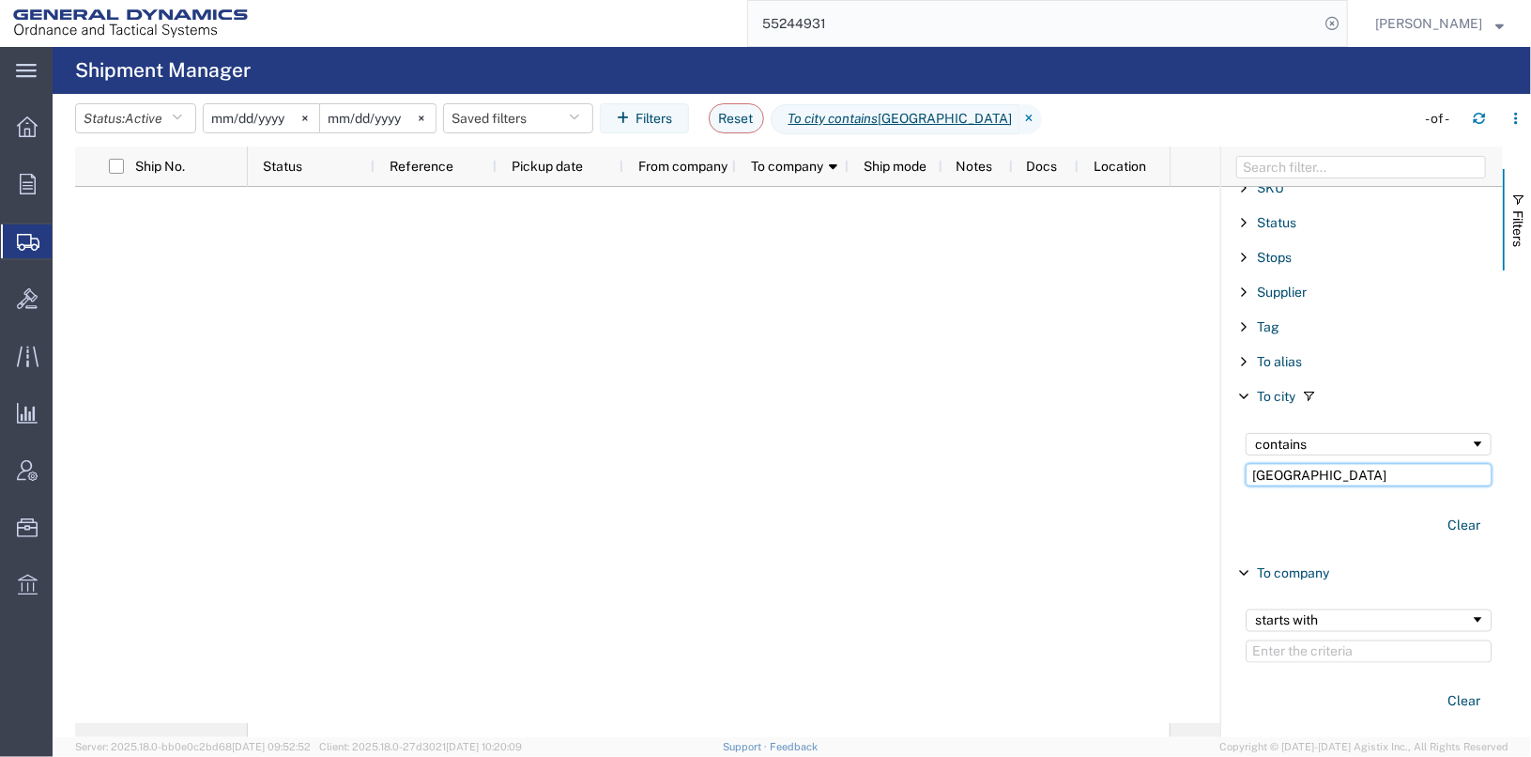
drag, startPoint x: 1335, startPoint y: 456, endPoint x: 1231, endPoint y: 461, distance: 103.4
click at [1231, 461] on div "contains CAMDEN Clear" at bounding box center [1365, 486] width 276 height 130
click at [1443, 512] on button "Clear" at bounding box center [1463, 525] width 55 height 31
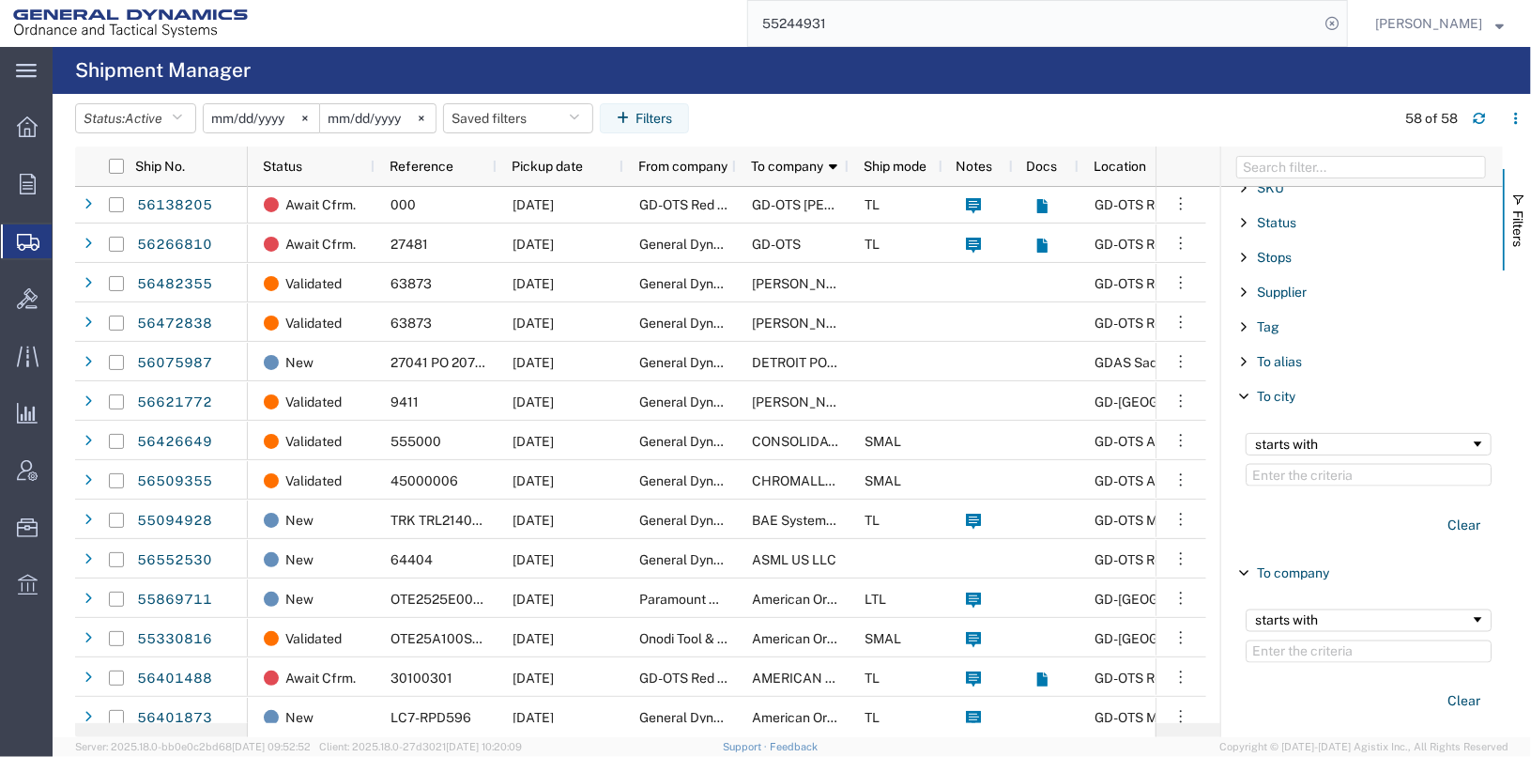
scroll to position [891, 0]
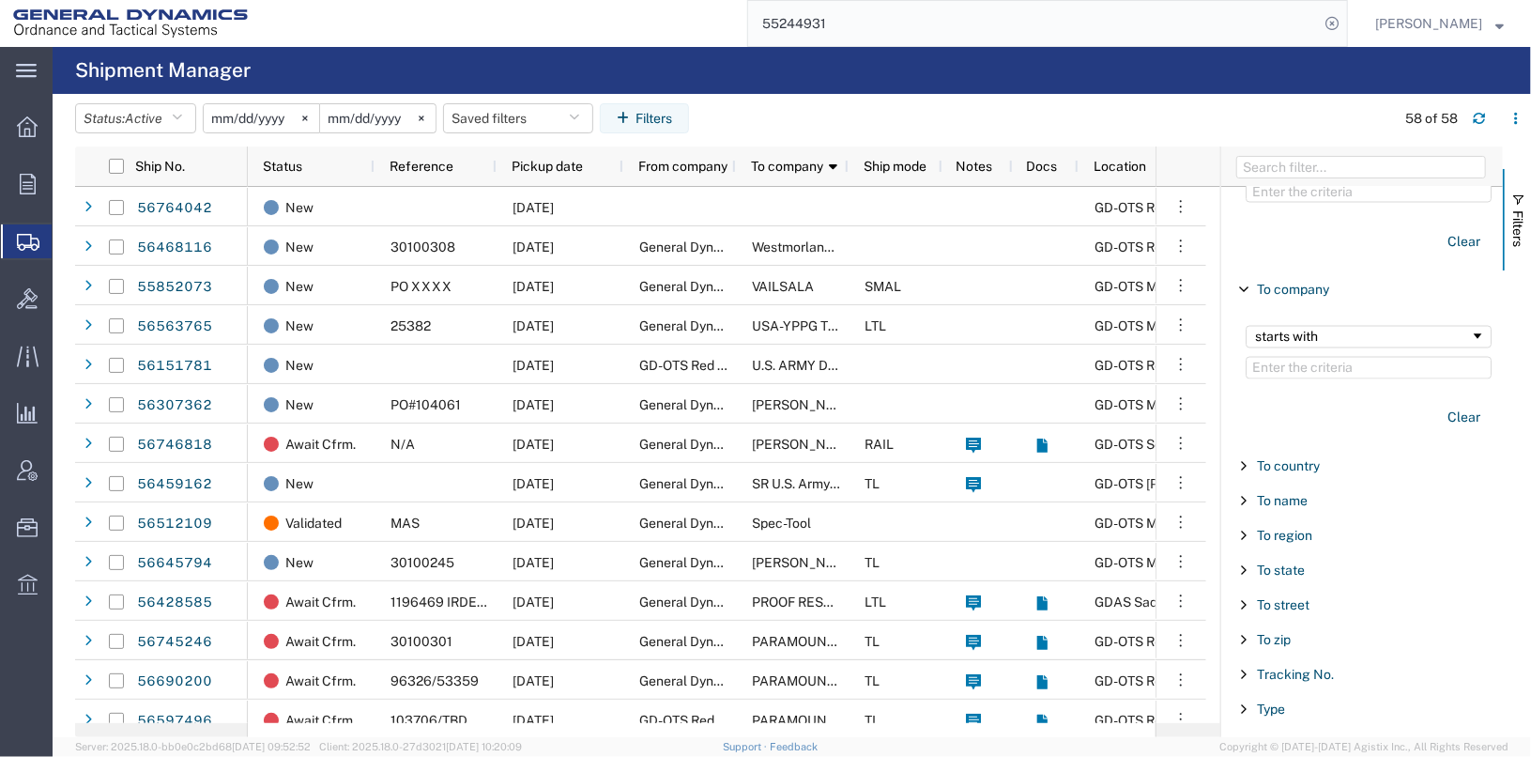
click at [1241, 562] on span "Filter List 66 Filters" at bounding box center [1243, 569] width 15 height 15
click at [1280, 651] on input "Filter List 66 Filters" at bounding box center [1369, 666] width 246 height 30
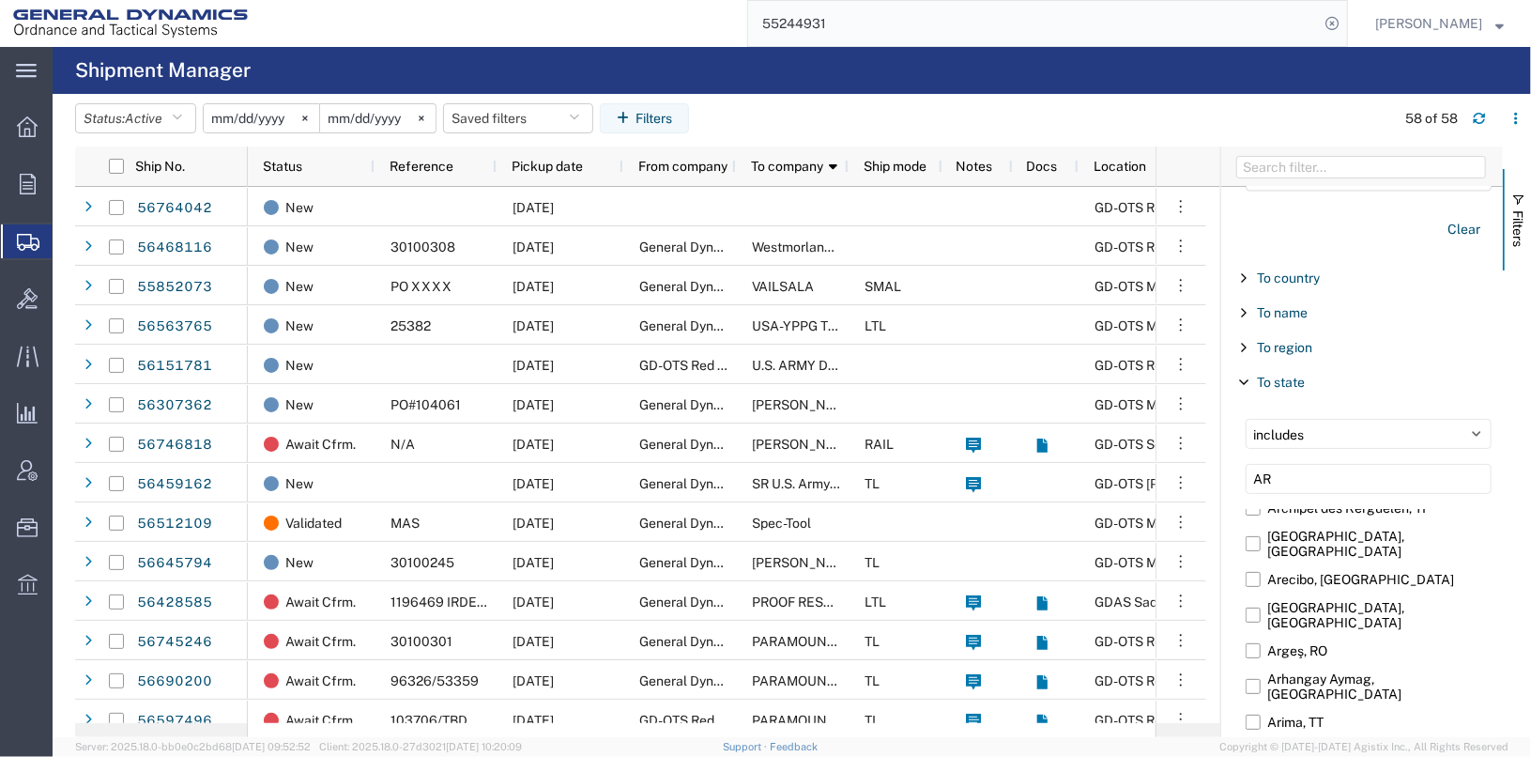
type input "AR"
click at [0, 0] on input "[US_STATE], [GEOGRAPHIC_DATA]" at bounding box center [0, 0] width 0 height 0
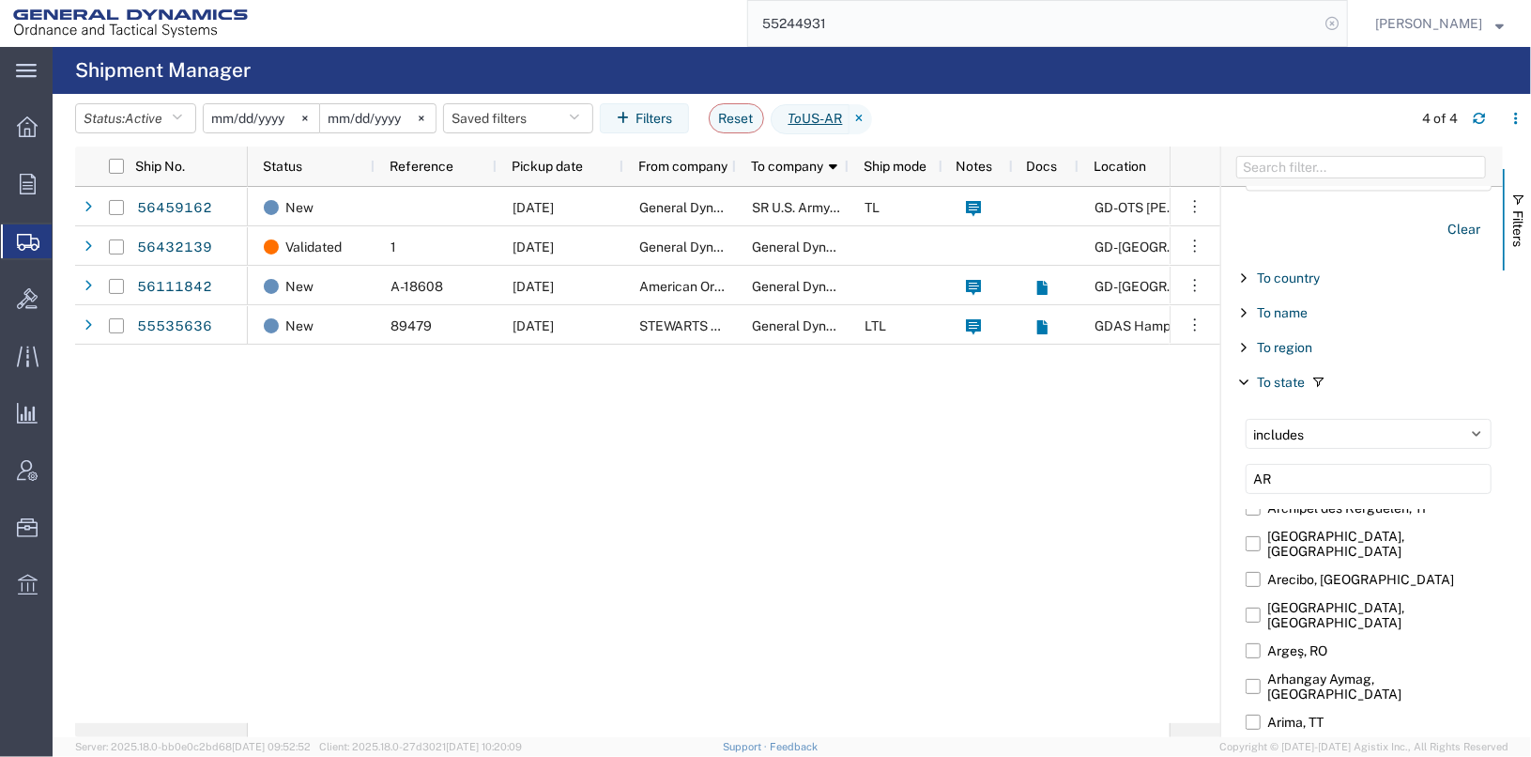
click at [1345, 20] on icon at bounding box center [1332, 23] width 26 height 26
click at [24, 240] on icon at bounding box center [28, 242] width 23 height 17
click at [0, 0] on span "Shipment Manager" at bounding box center [0, 0] width 0 height 0
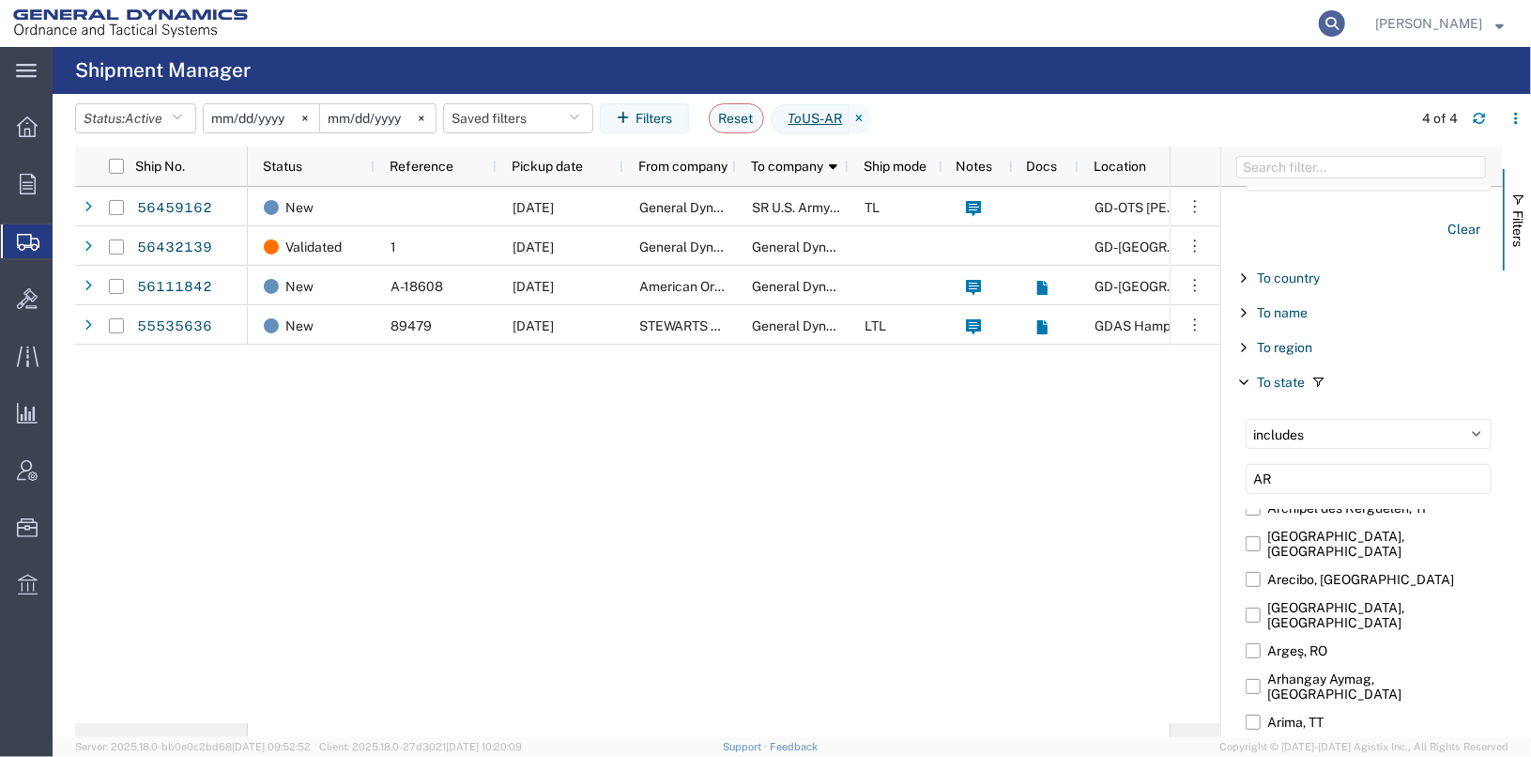
click at [1345, 19] on icon at bounding box center [1332, 23] width 26 height 26
type input "55244931"
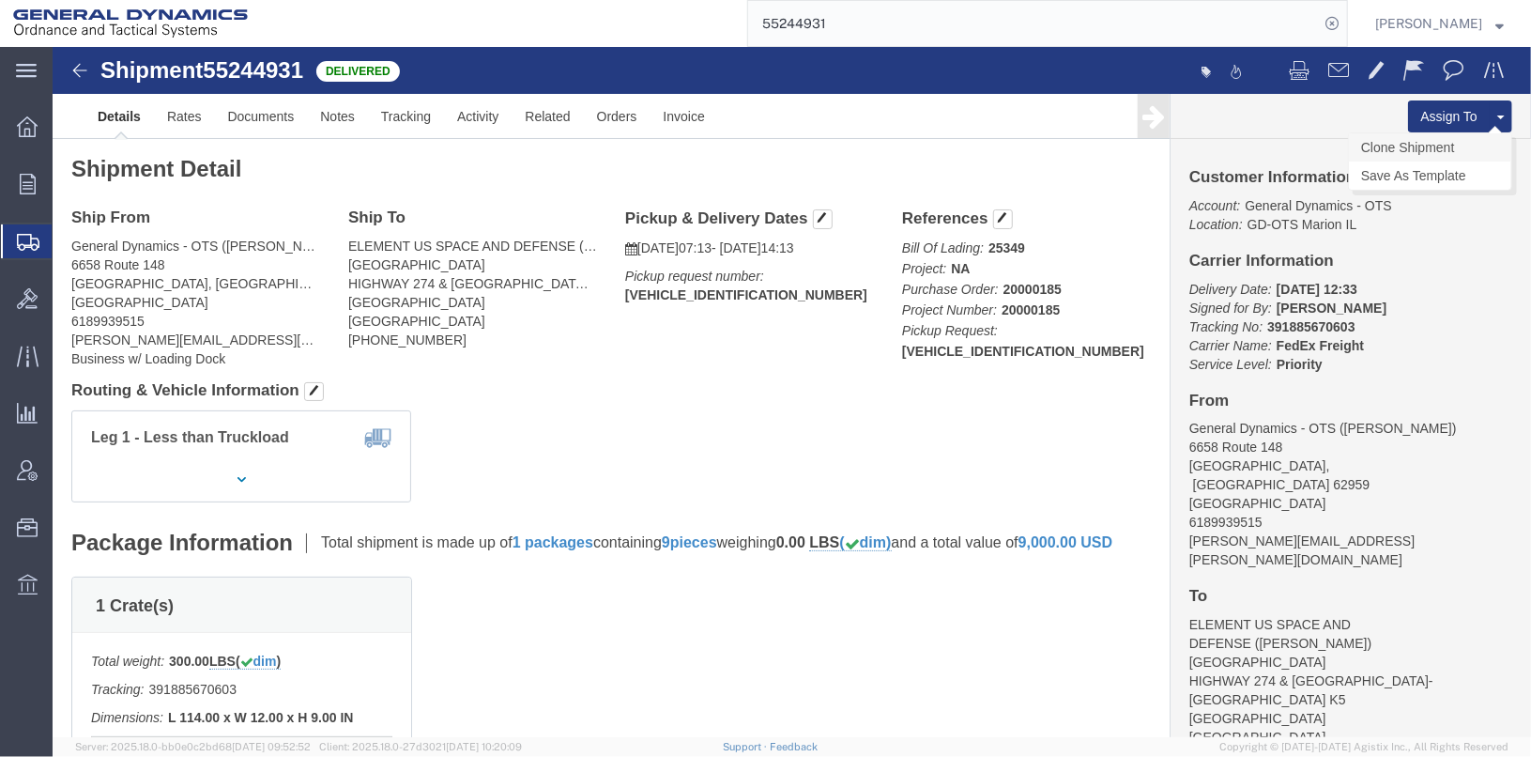
click link "Clone Shipment"
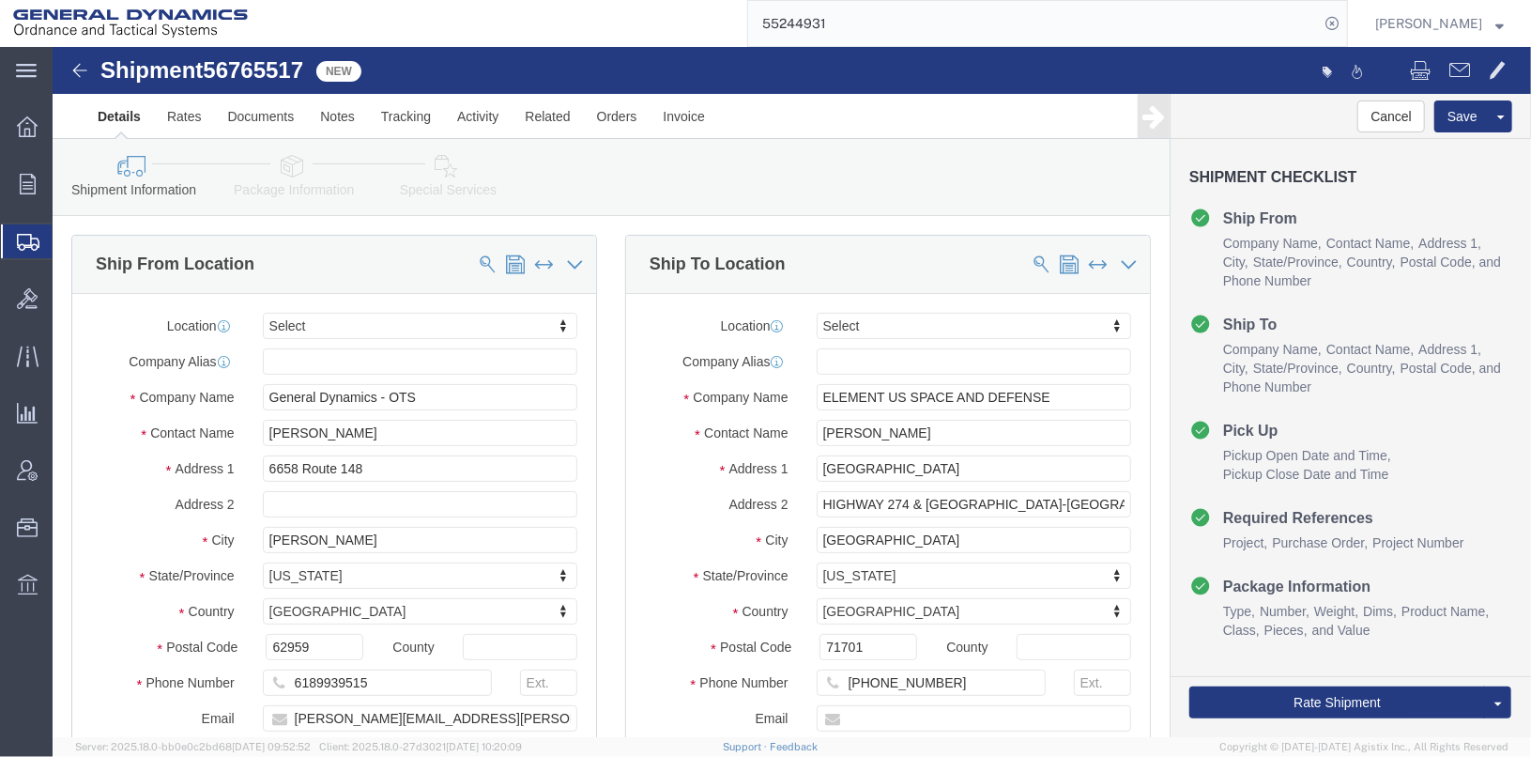
select select
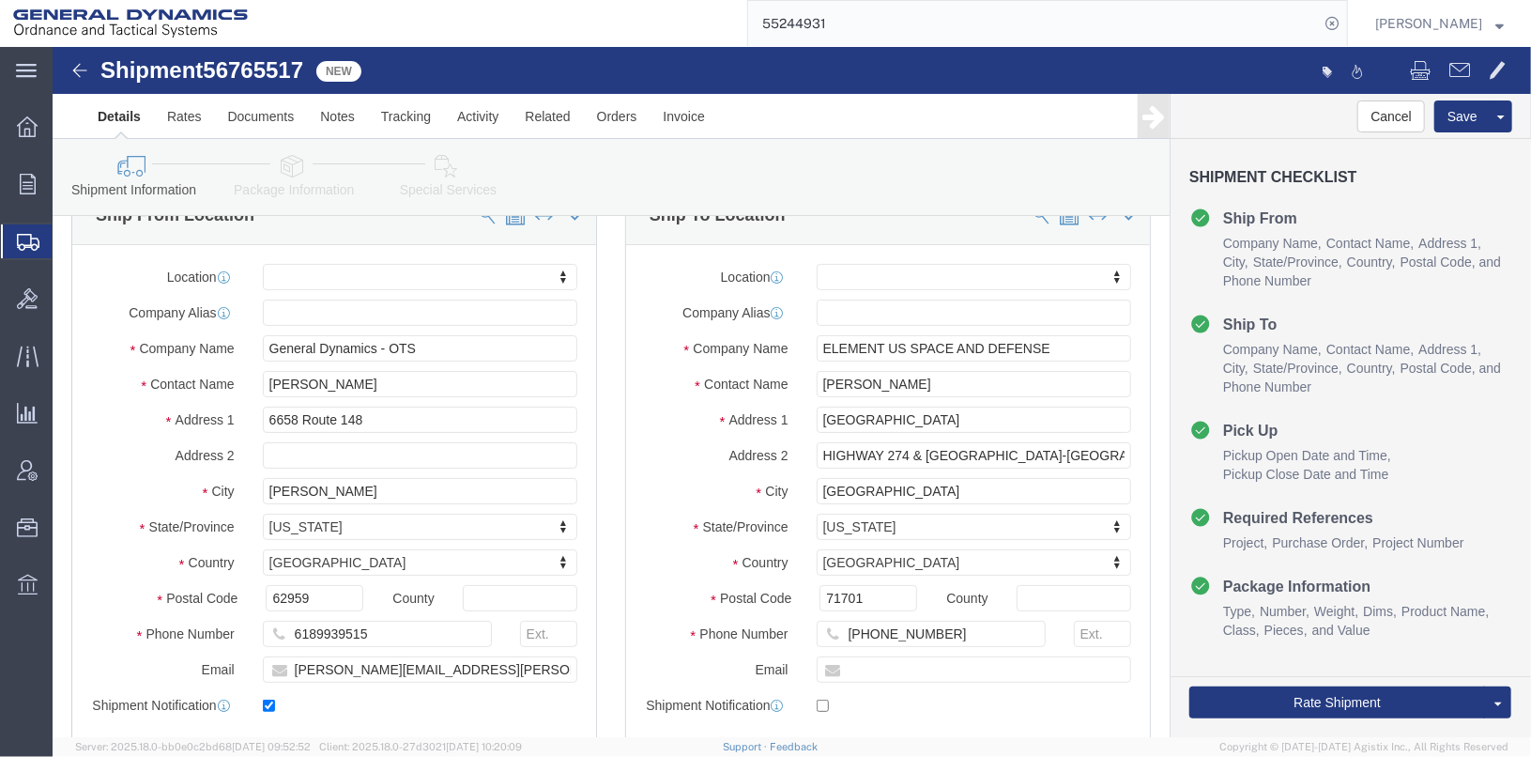
scroll to position [93, 0]
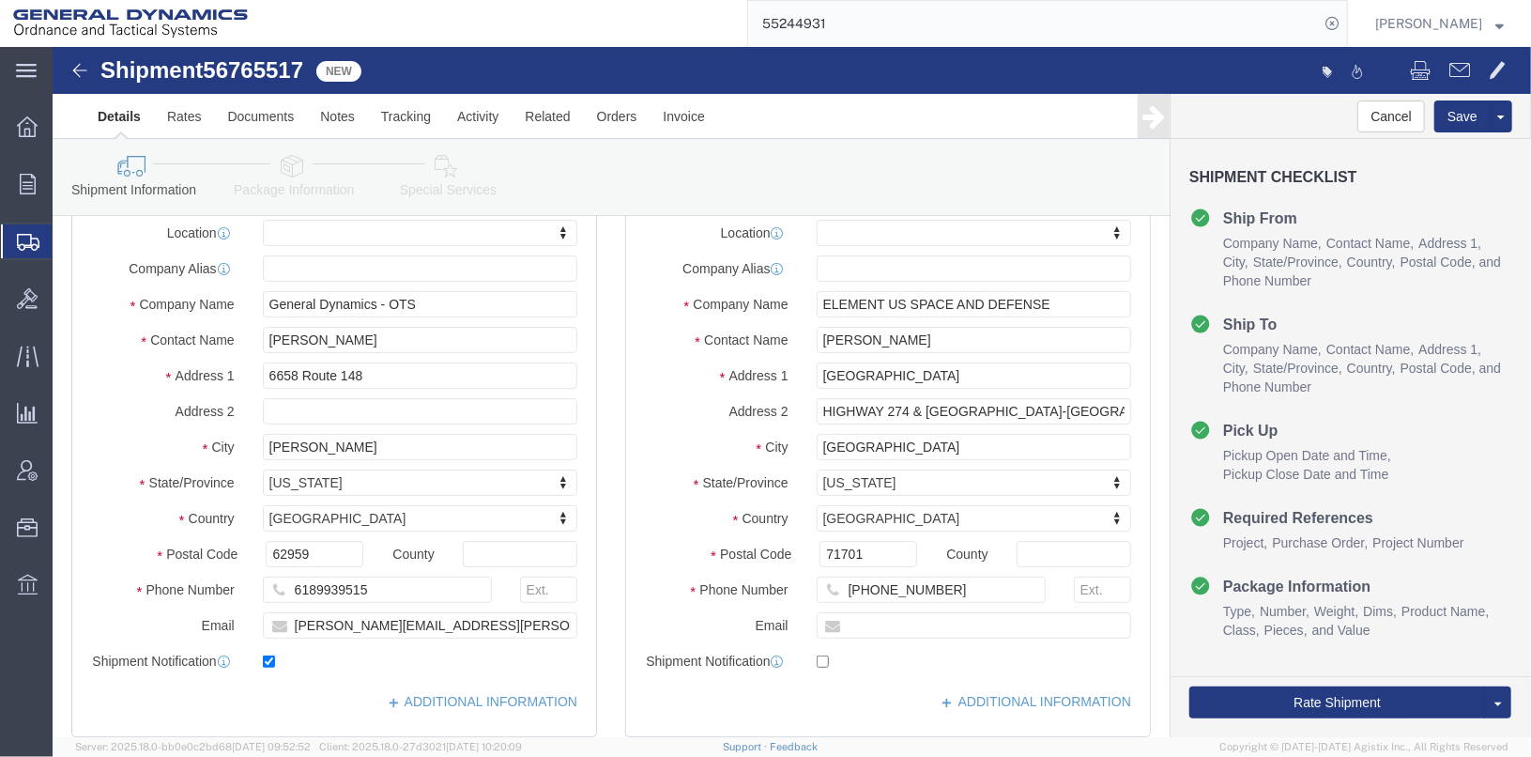
drag, startPoint x: 898, startPoint y: 275, endPoint x: 745, endPoint y: 290, distance: 153.7
click div "Location My Profile Location GD-OTS [GEOGRAPHIC_DATA] (Commerce) GD-OTS [GEOGRA…"
drag, startPoint x: 869, startPoint y: 291, endPoint x: 669, endPoint y: 287, distance: 200.0
click div "Location My Profile Location GD-OTS [GEOGRAPHIC_DATA] (Commerce) GD-OTS [GEOGRA…"
drag, startPoint x: 669, startPoint y: 287, endPoint x: 890, endPoint y: 294, distance: 220.7
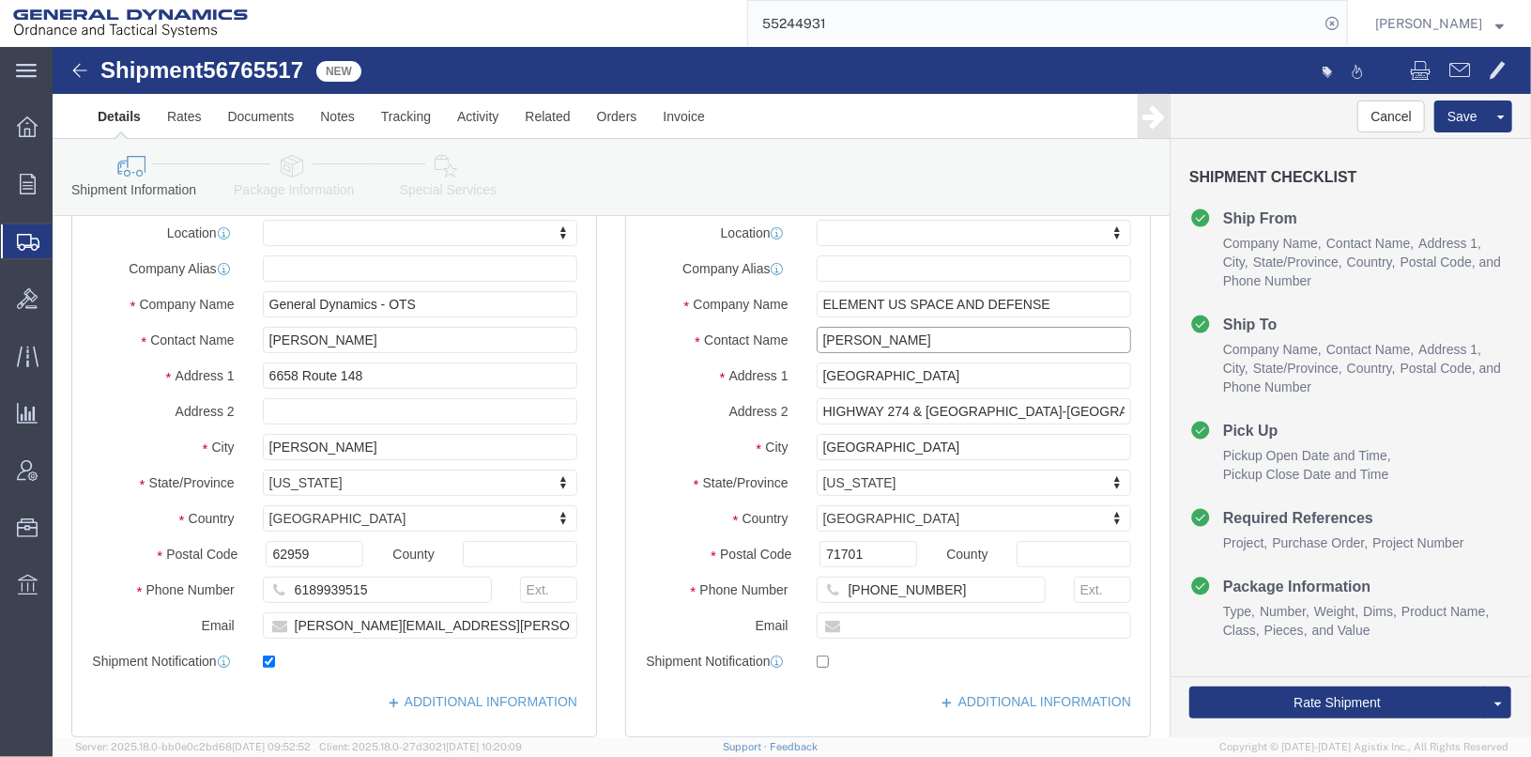
click input "[PERSON_NAME]"
drag, startPoint x: 890, startPoint y: 294, endPoint x: 742, endPoint y: 294, distance: 147.4
click div "[PERSON_NAME]"
type input "[PERSON_NAME]"
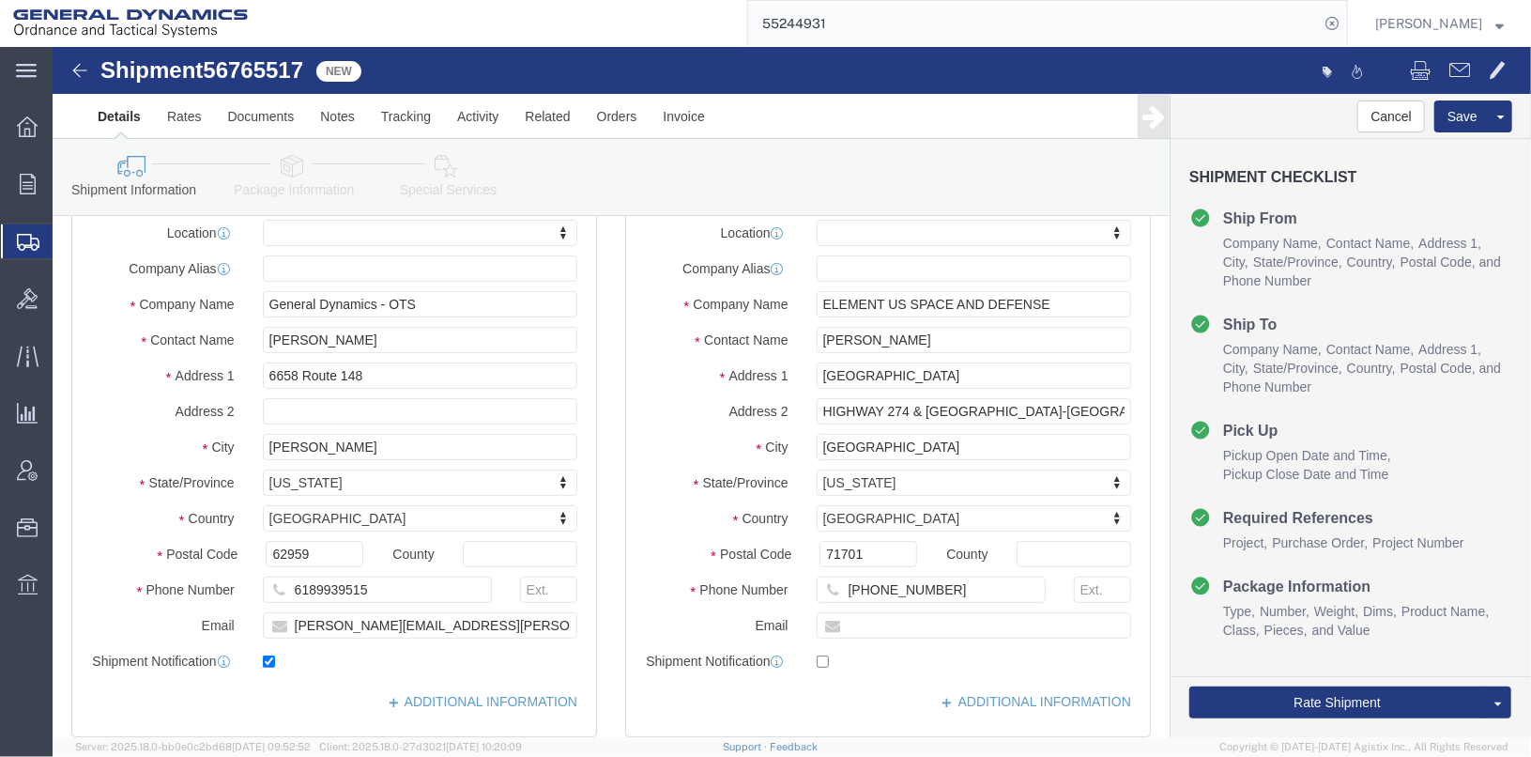
click label "Address 1"
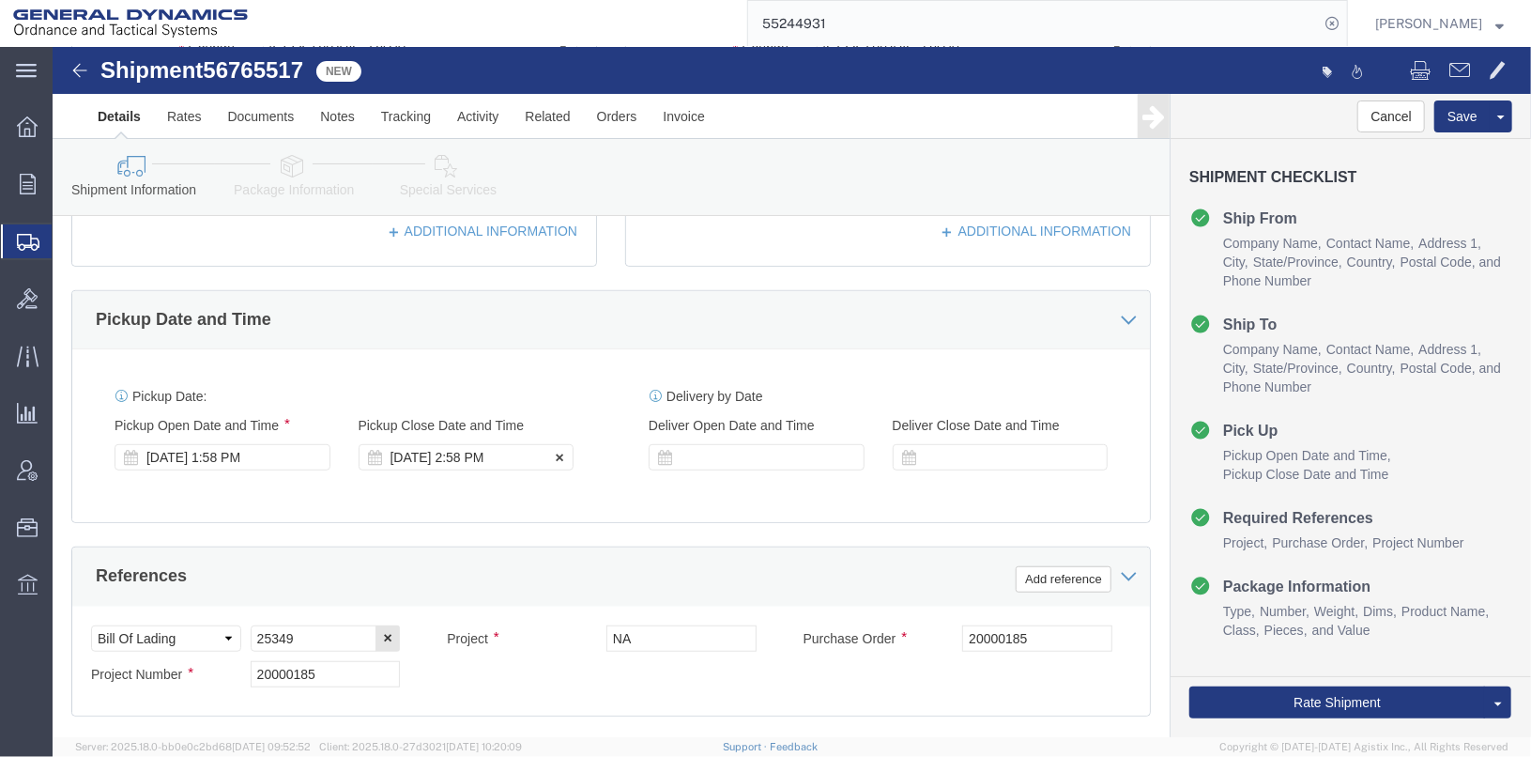
click div "[DATE] 2:58 PM"
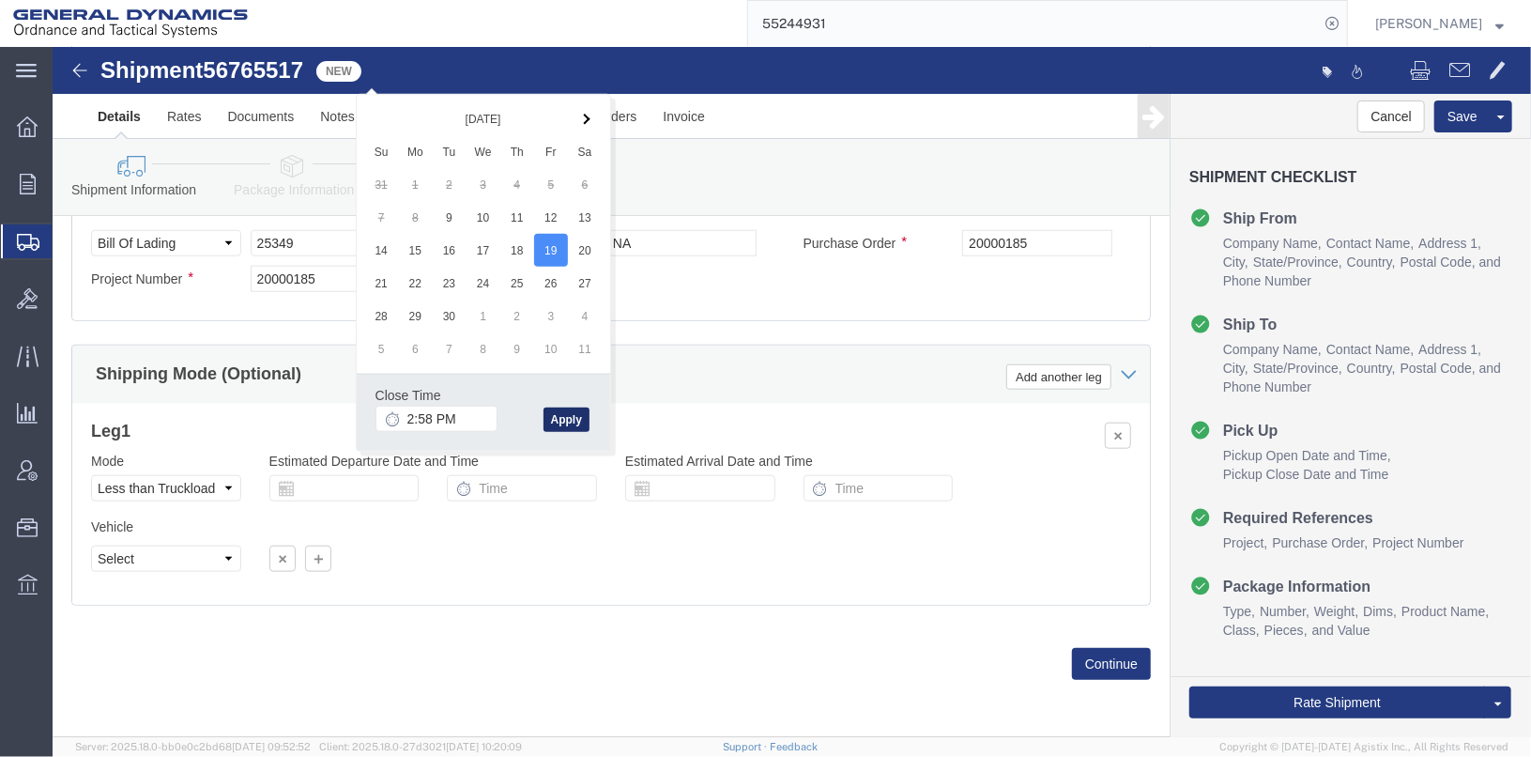
click button "Apply"
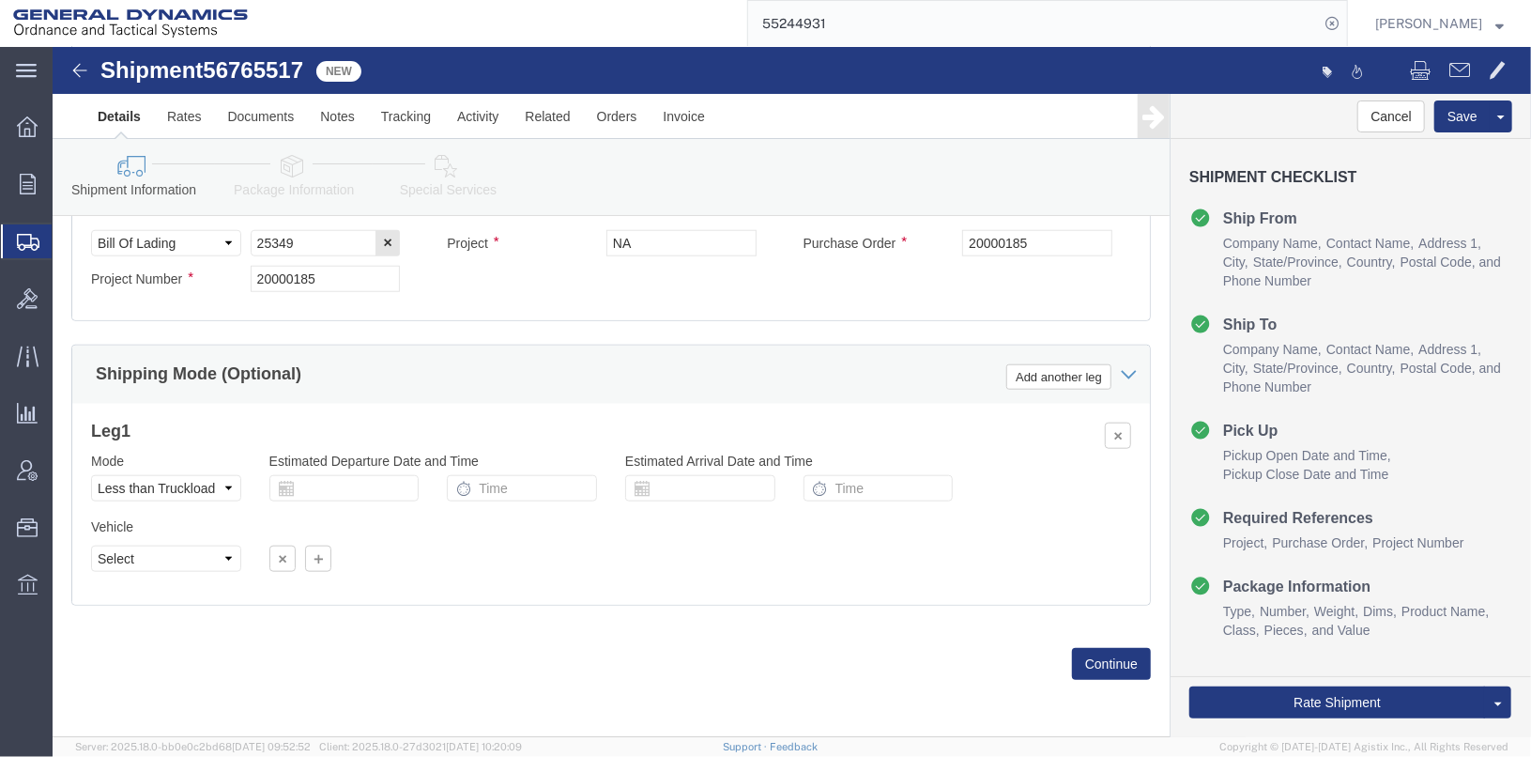
scroll to position [687, 0]
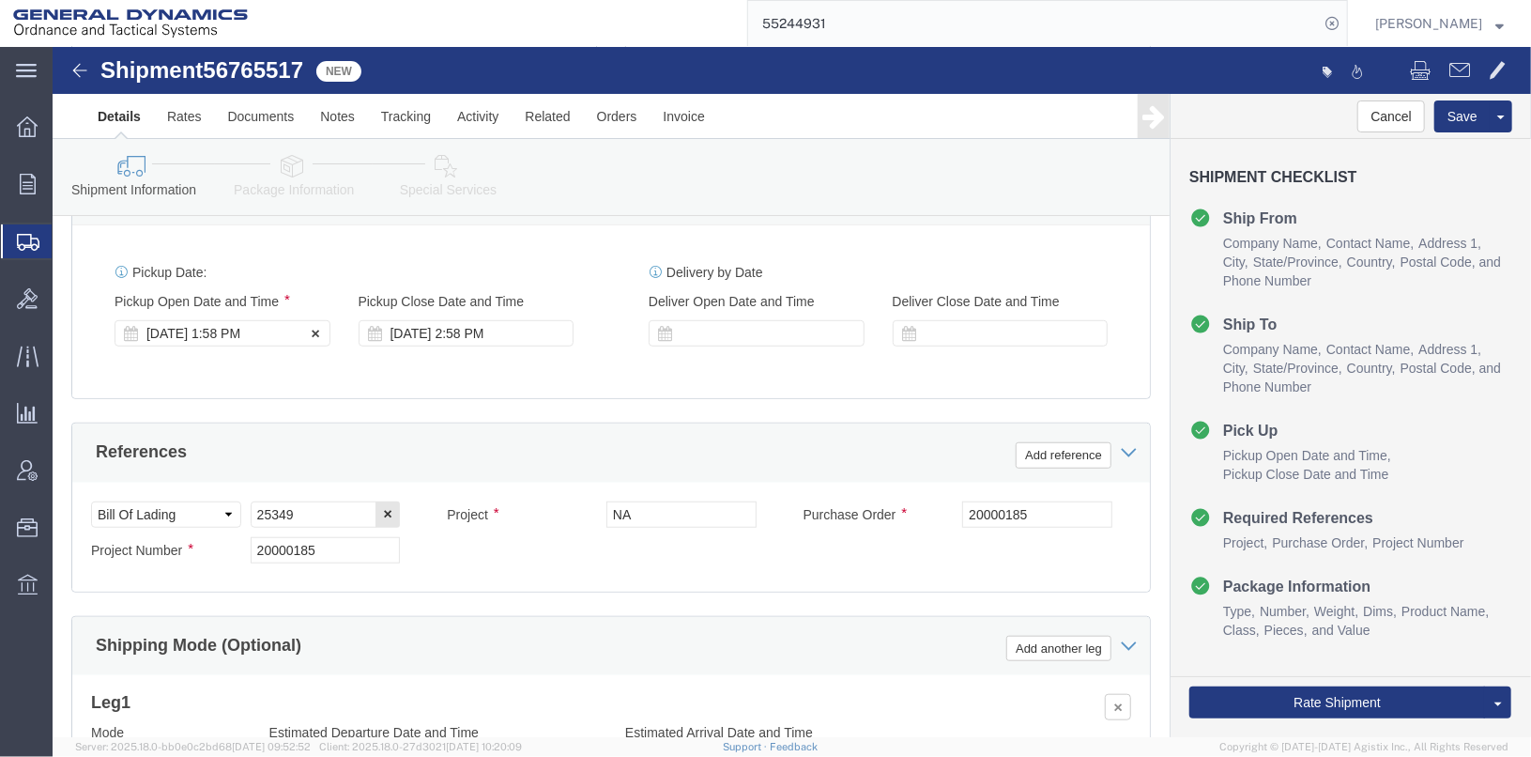
click div "[DATE] 1:58 PM"
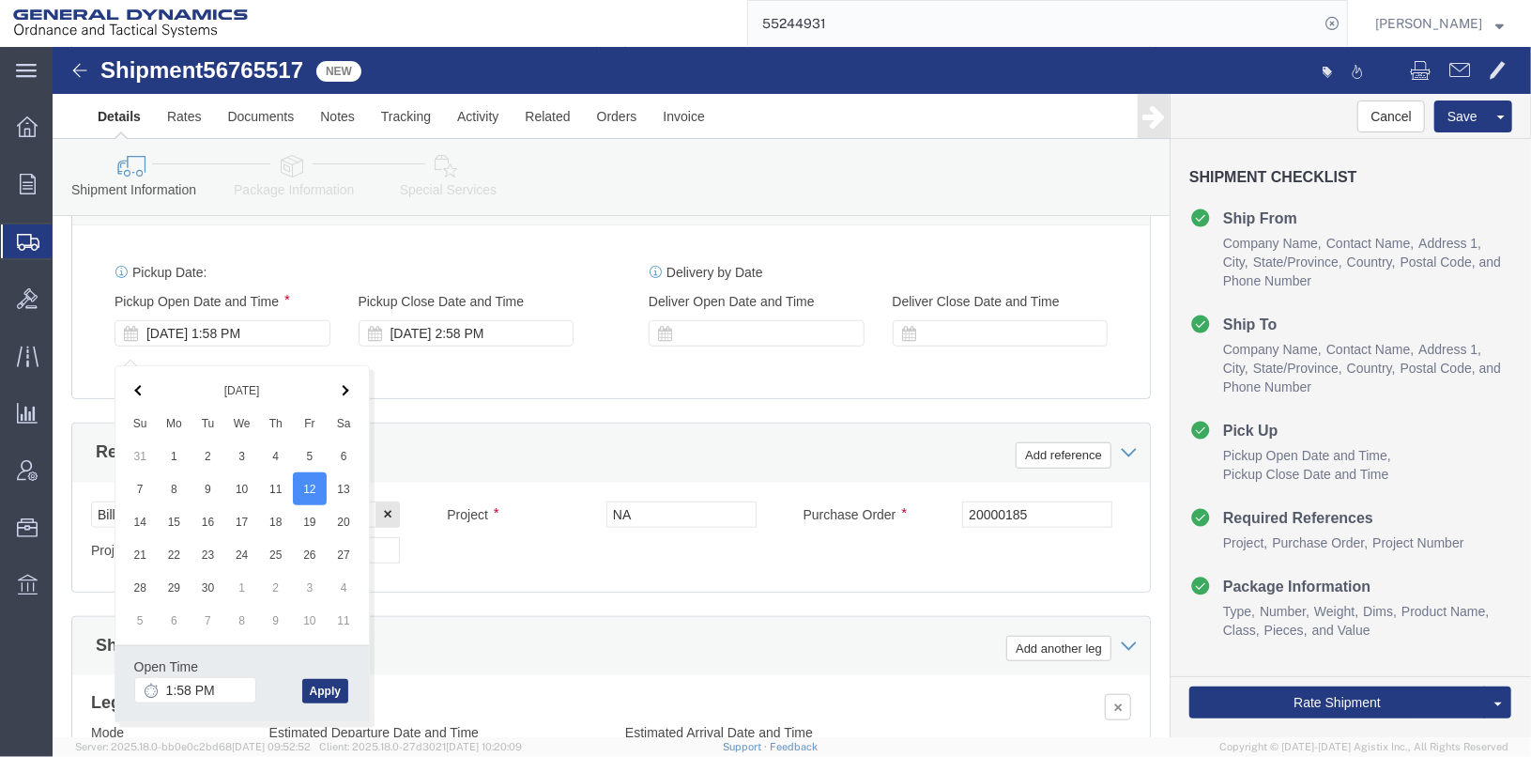
click div "Open Time 1:58 PM [DATE] 1:58 PM - [DATE] 1:58 PM Cancel Apply"
click button "Apply"
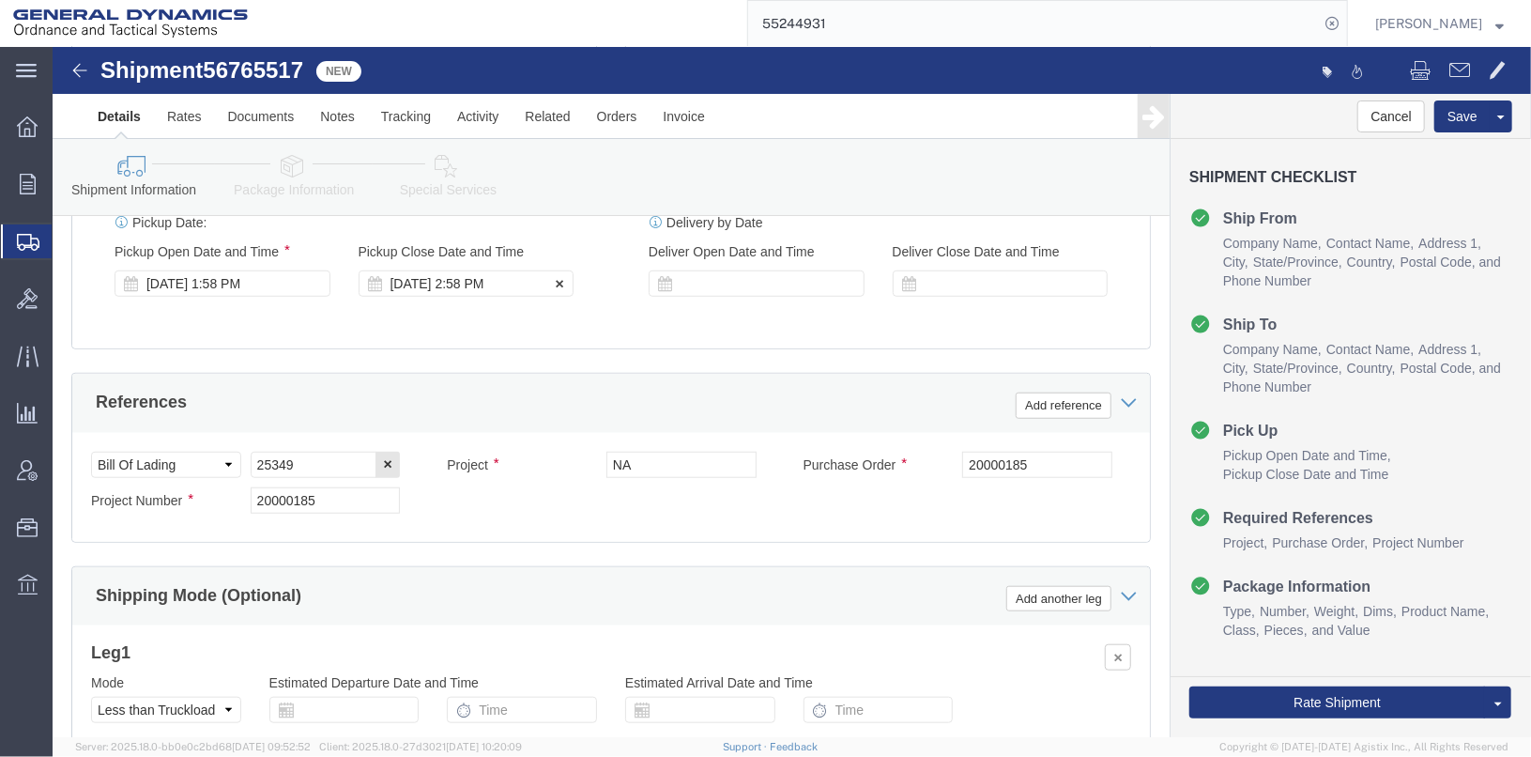
scroll to position [781, 0]
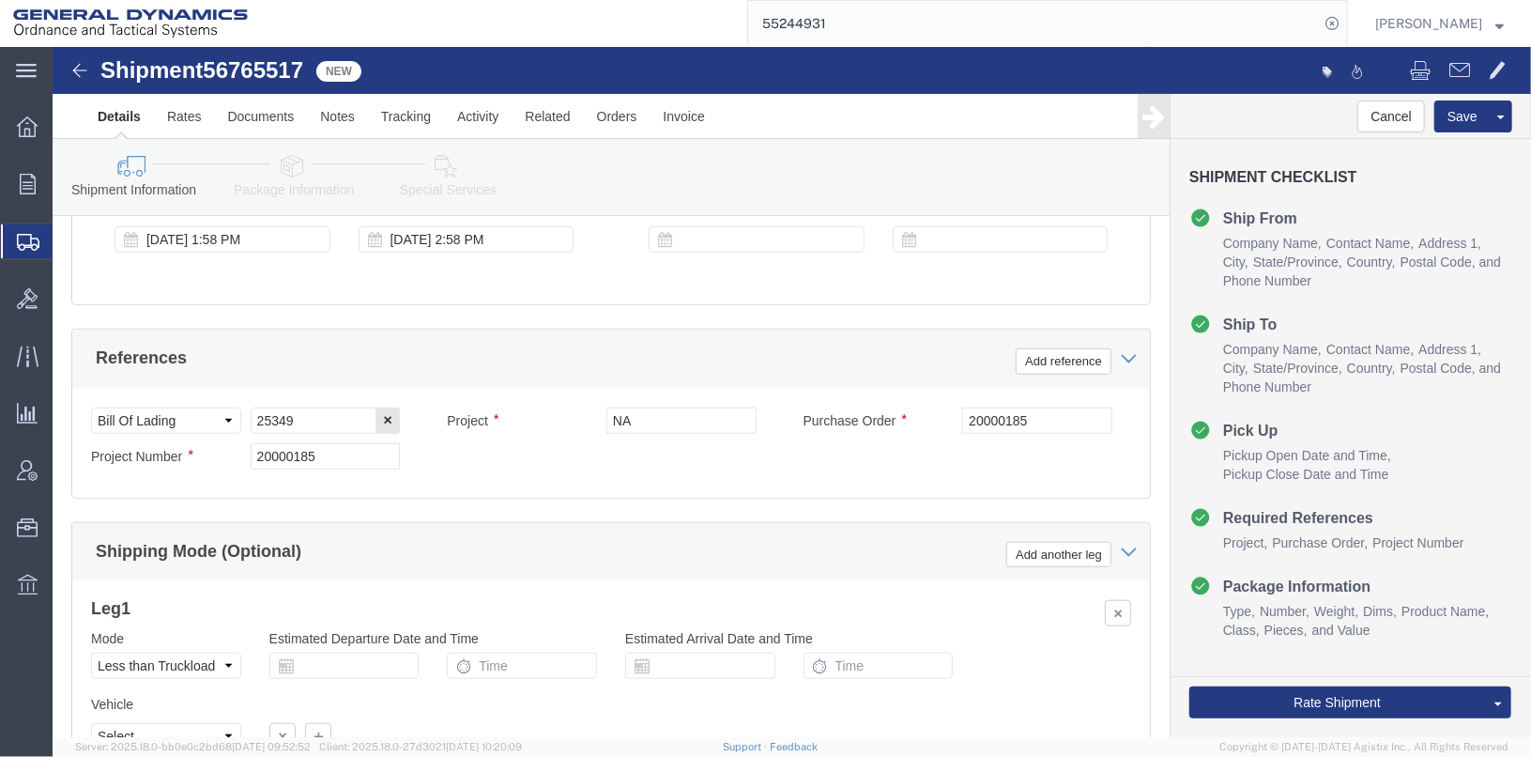
click div "Select Account Type Activity ID Airline Appointment Number ASN Batch Request # …"
click input "25349"
type input "25307"
drag, startPoint x: 642, startPoint y: 489, endPoint x: 659, endPoint y: 480, distance: 19.3
click div "Ship From Location Location My Profile Location GD-OTS [GEOGRAPHIC_DATA] (Comme…"
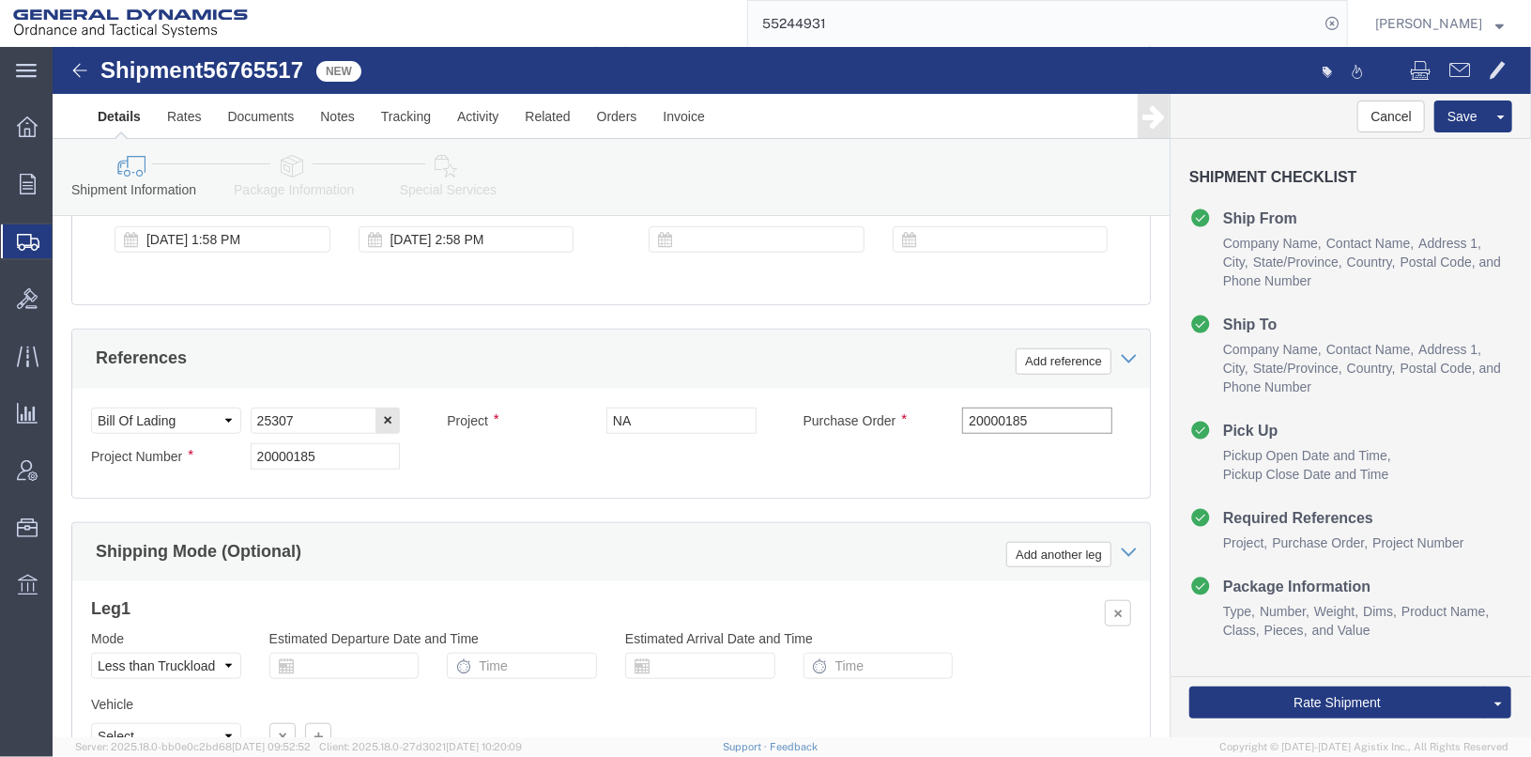
drag, startPoint x: 984, startPoint y: 383, endPoint x: 873, endPoint y: 401, distance: 112.2
click div "Purchase Order 20000185"
type input "20100003"
drag, startPoint x: 281, startPoint y: 420, endPoint x: 175, endPoint y: 409, distance: 106.6
click div "Project Number 20000185"
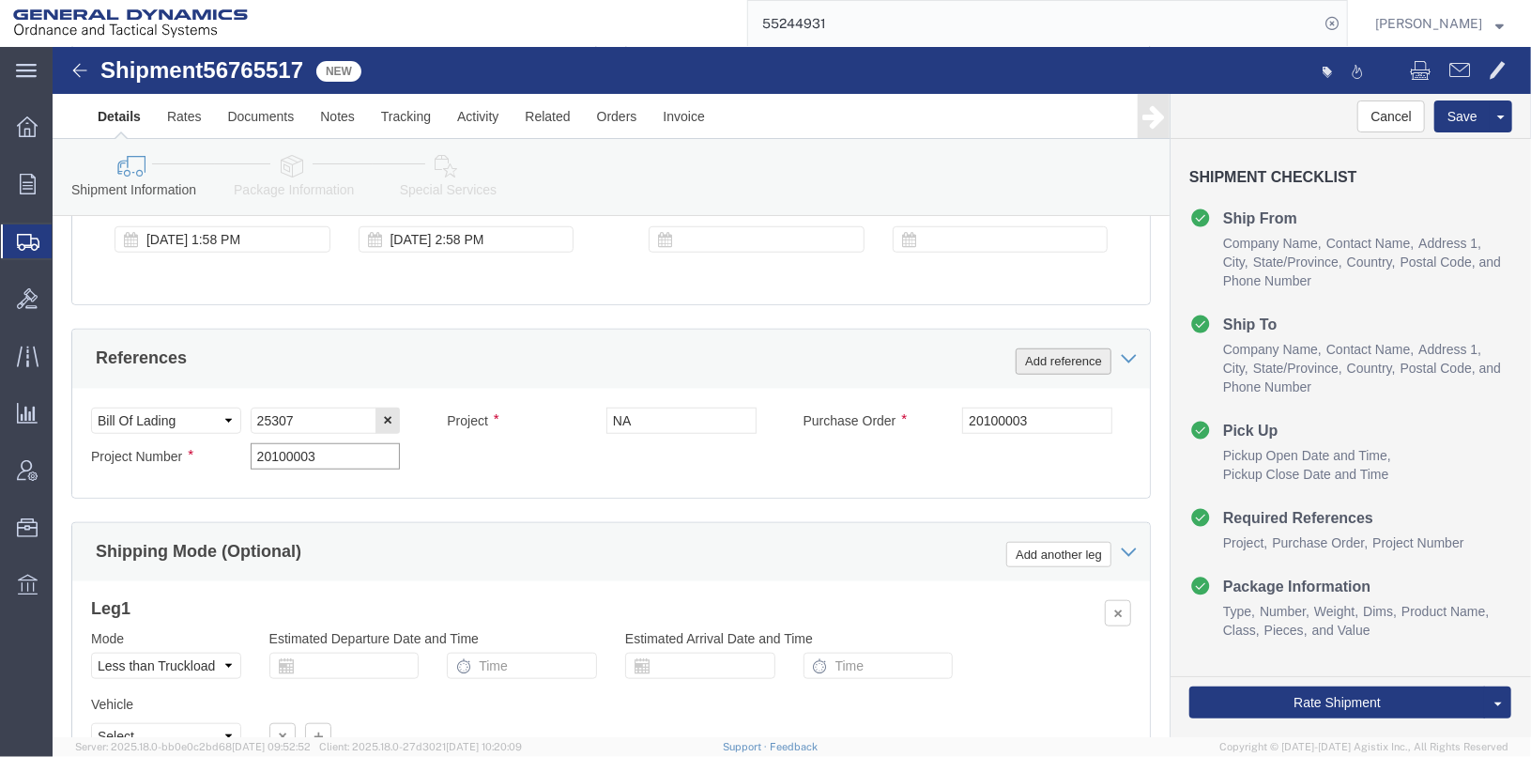
type input "20100003"
click button "Add reference"
click select "Select Account Type Activity ID Airline Appointment Number ASN Batch Request # …"
select select "SERLNUM"
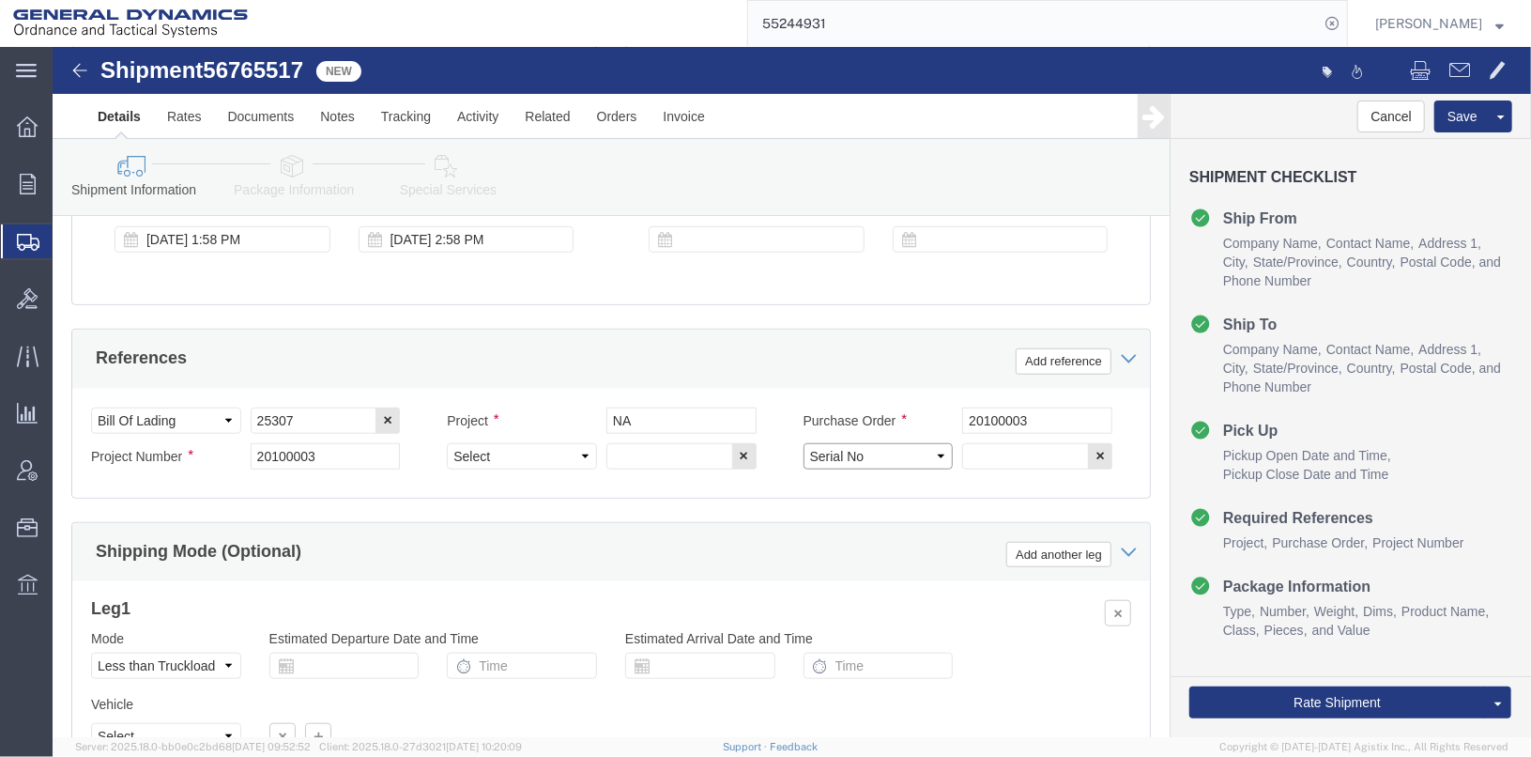
click select "Select Account Type Activity ID Airline Appointment Number ASN Batch Request # …"
click input "text"
type input "025284 / 025285"
click select "Select Account Type Activity ID Airline Appointment Number ASN Batch Request # …"
select select "BIN"
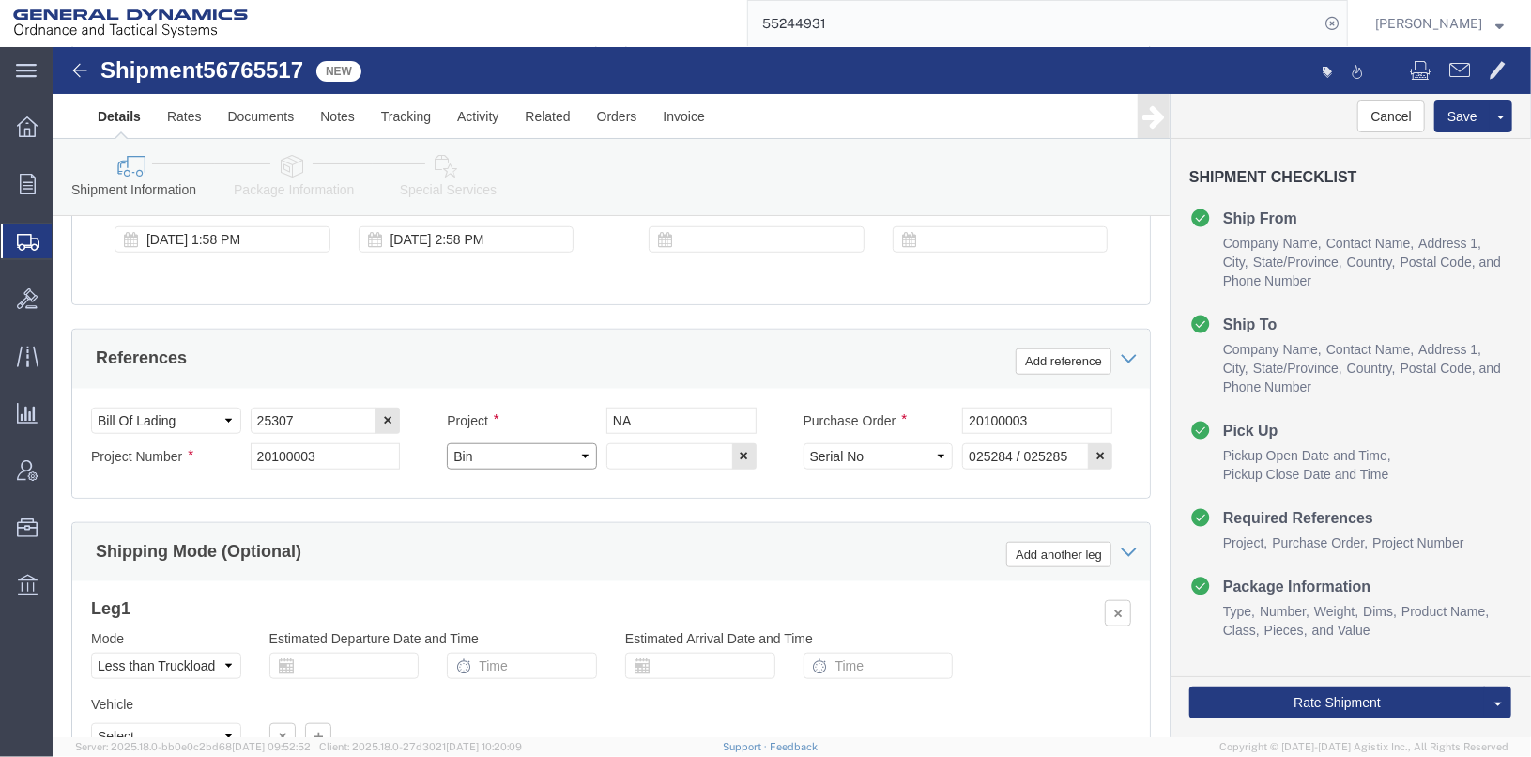
click select "Select Account Type Activity ID Airline Appointment Number ASN Batch Request # …"
click input "text"
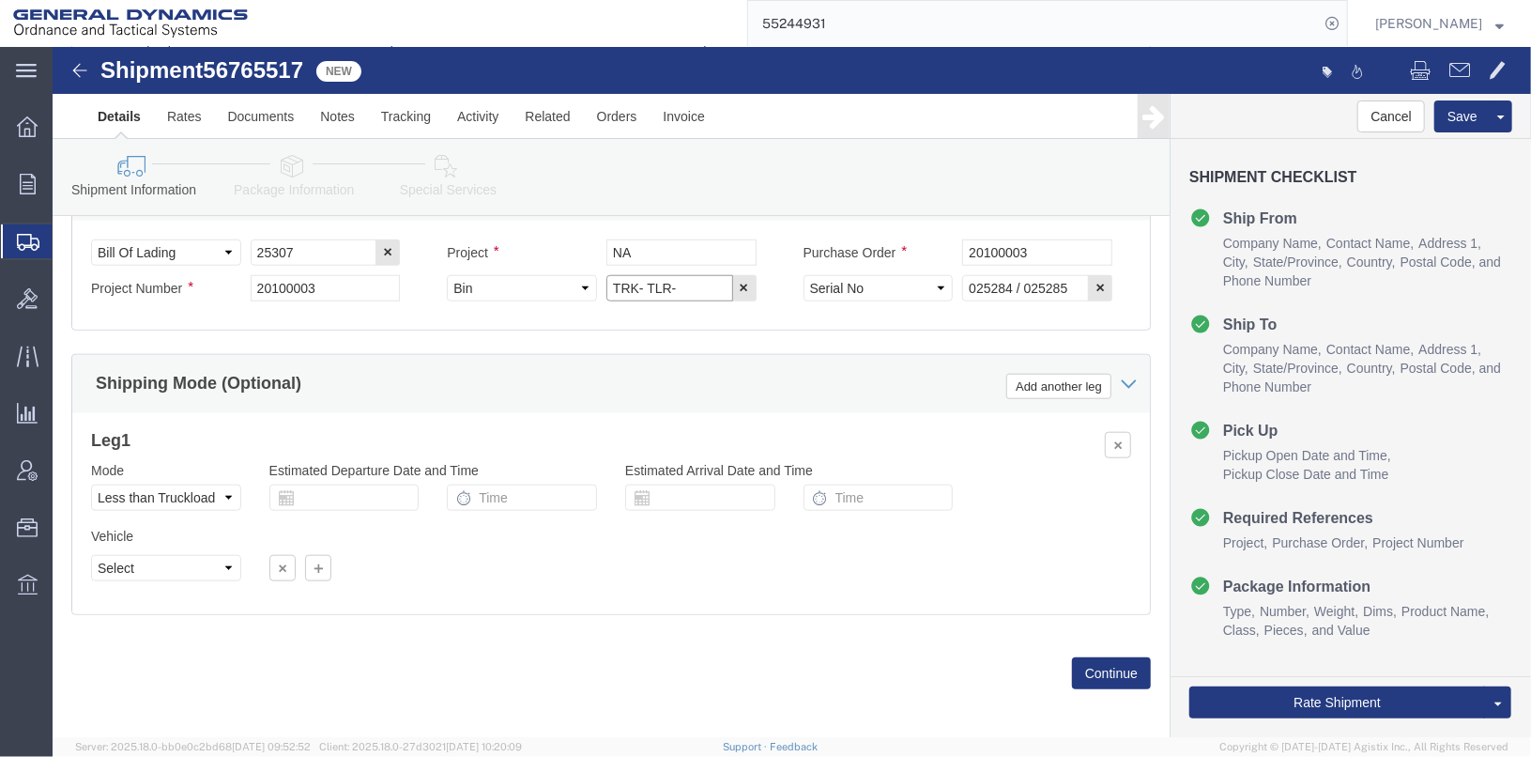
scroll to position [969, 0]
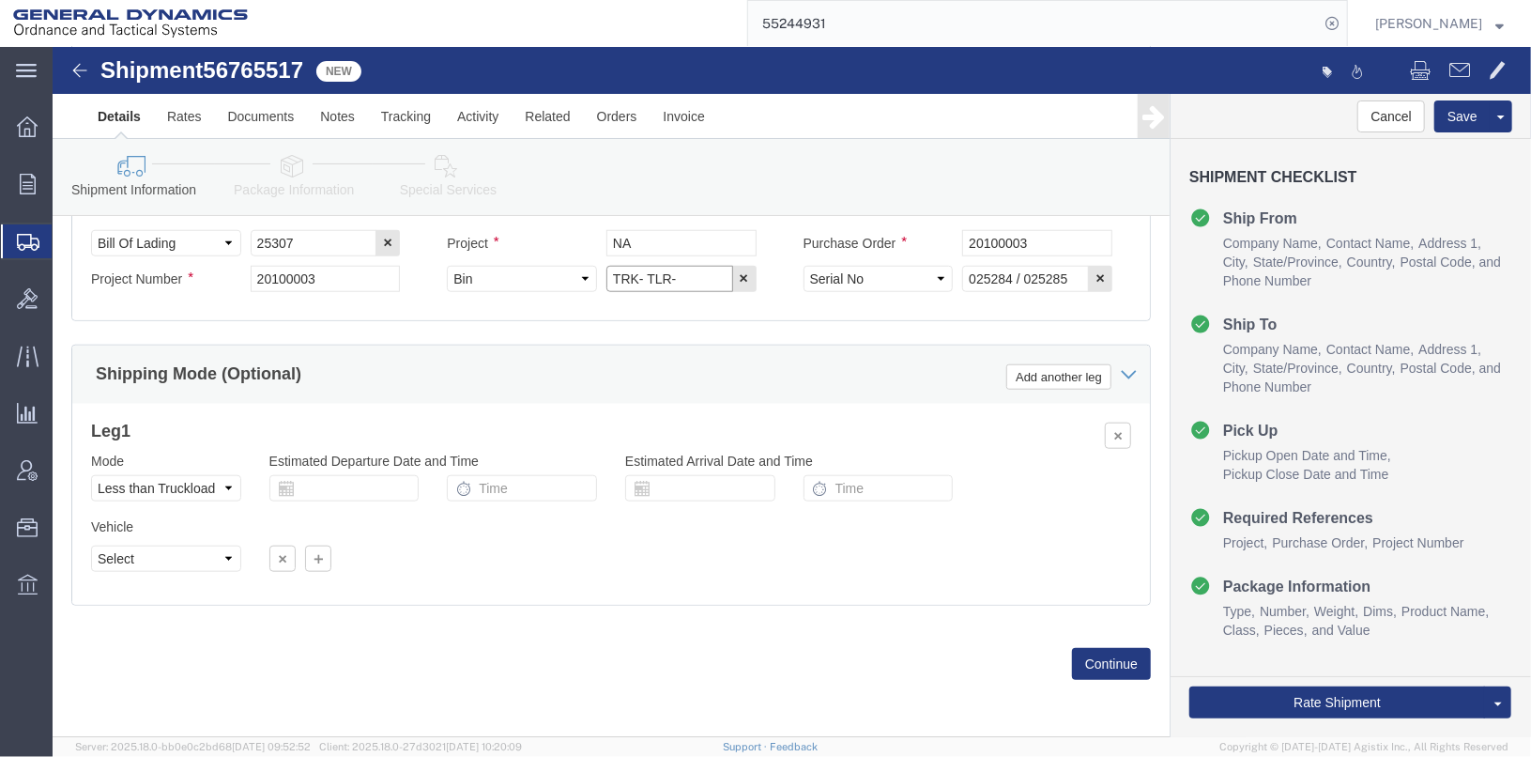
type input "TRK- TLR-"
click select "Select Air Less than Truckload Multi-Leg Ocean Freight Rail Small Parcel Truckl…"
select select "TL"
click select "Select Air Less than Truckload Multi-Leg Ocean Freight Rail Small Parcel Truckl…"
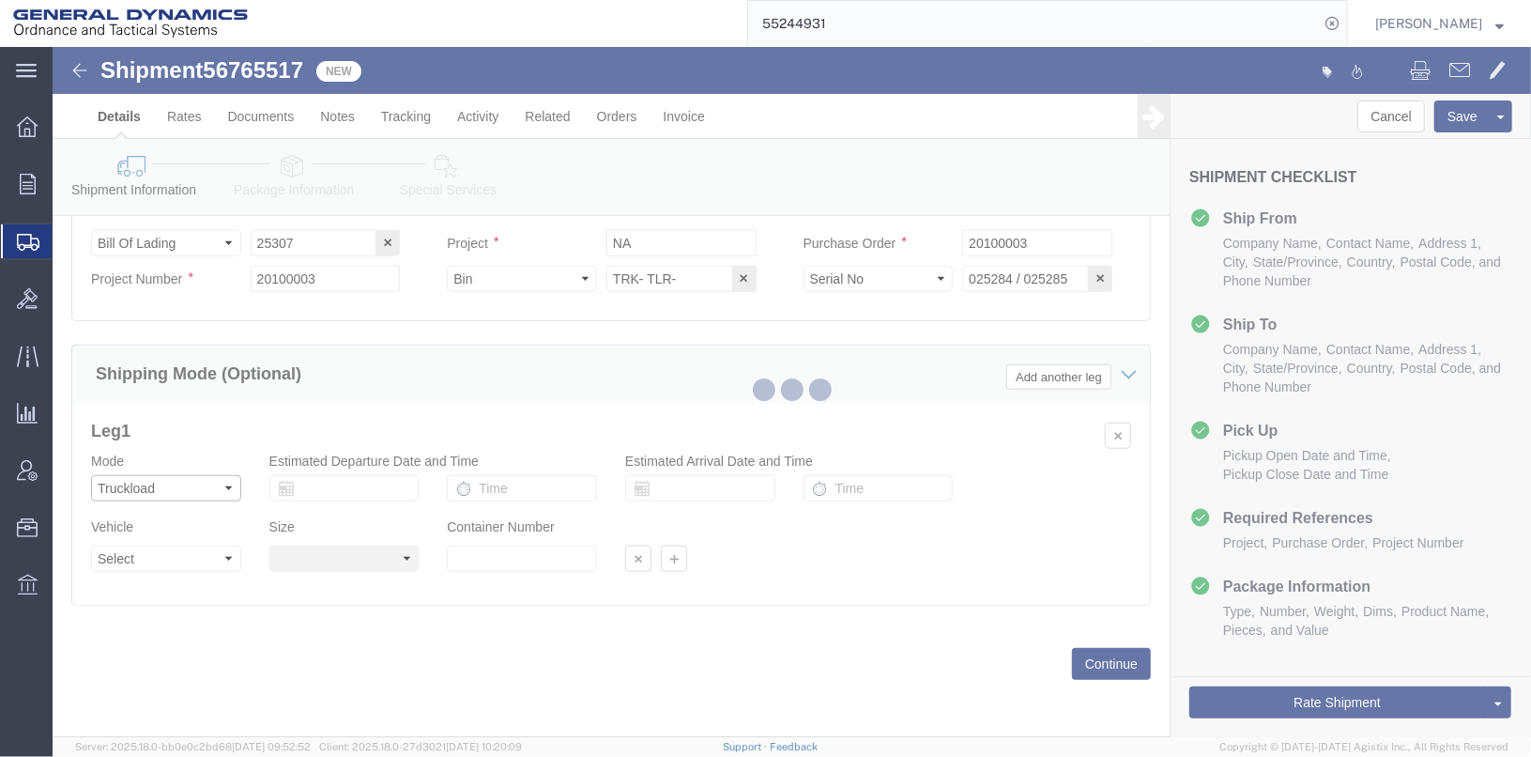
select select
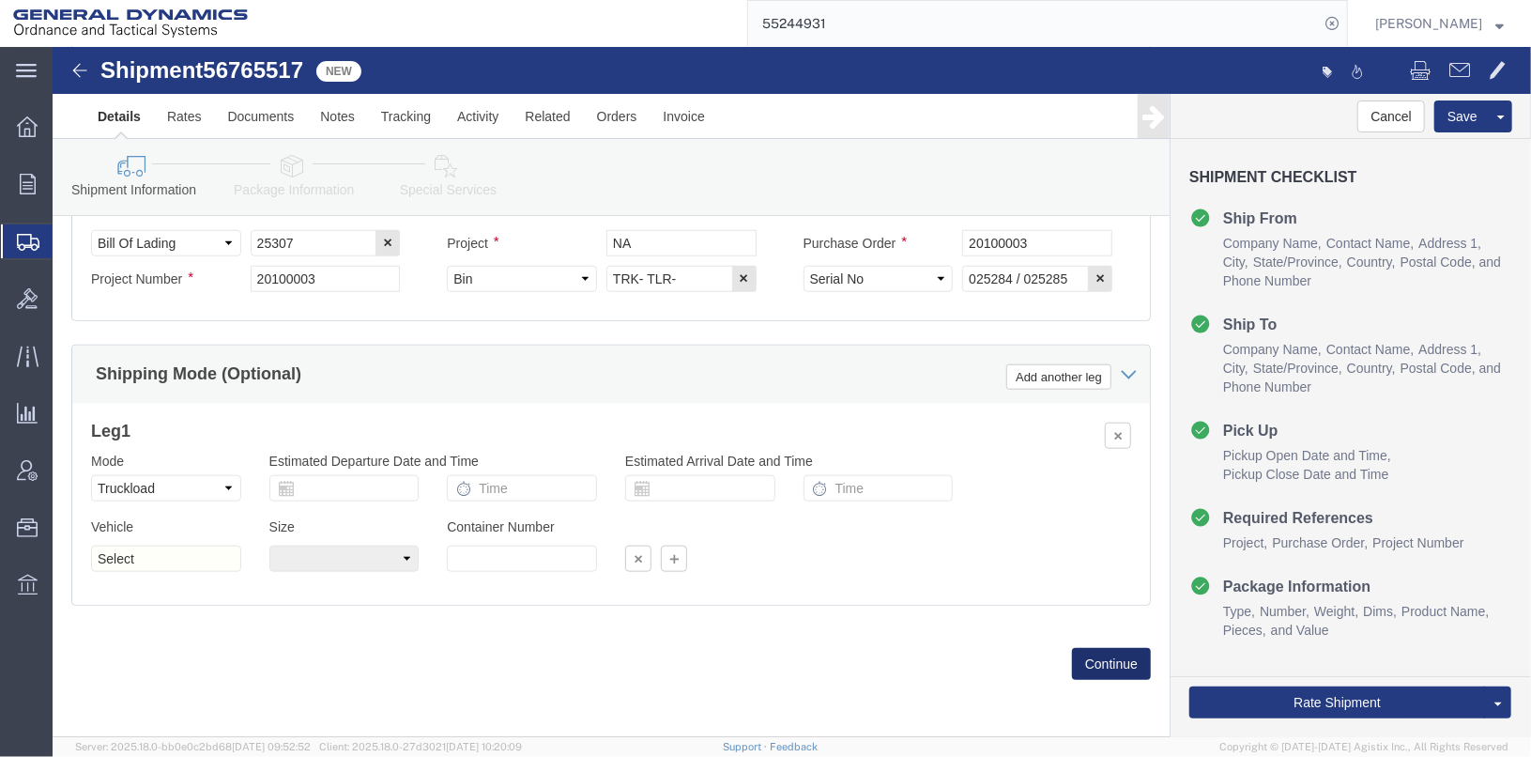
click button "Continue"
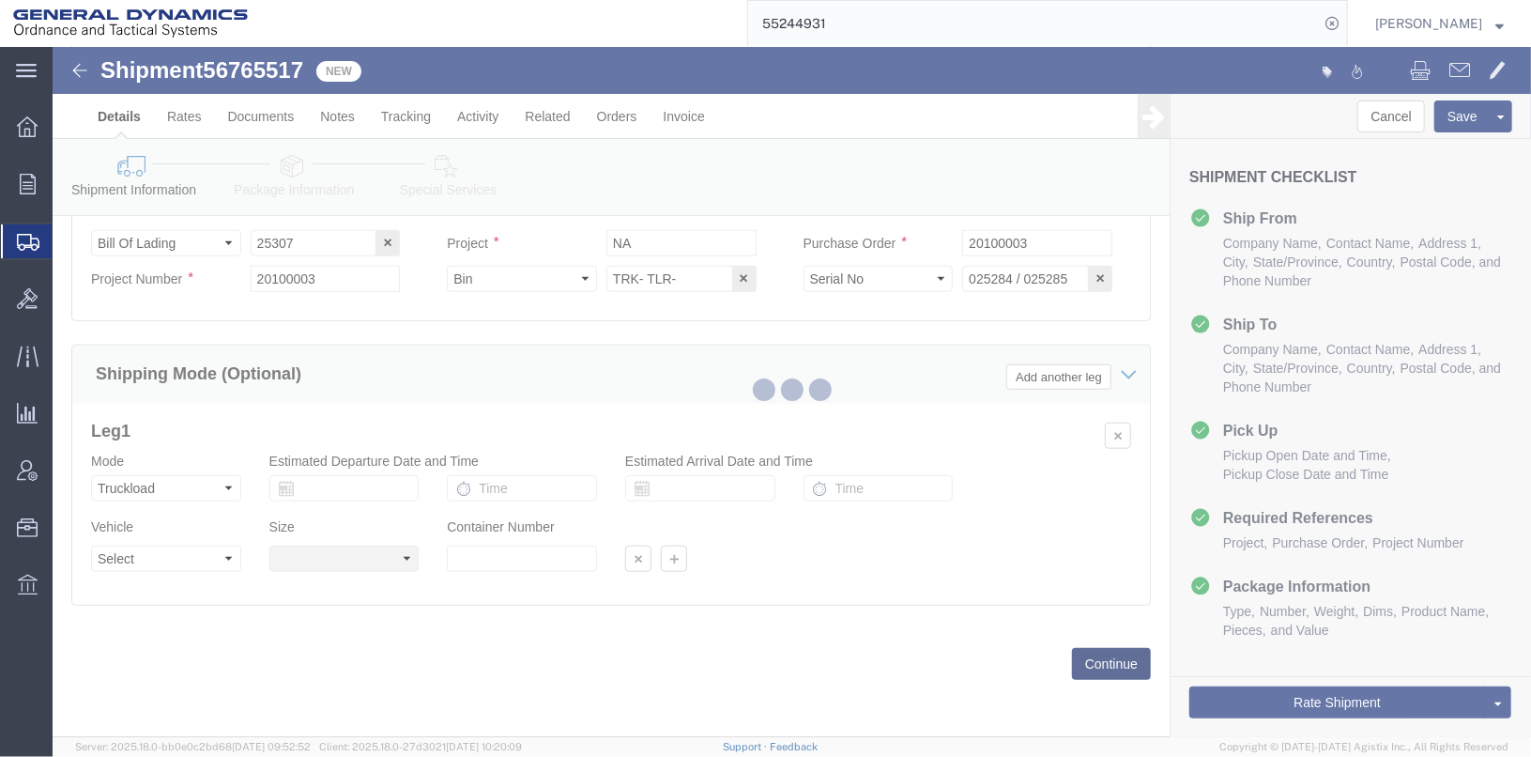
scroll to position [18, 0]
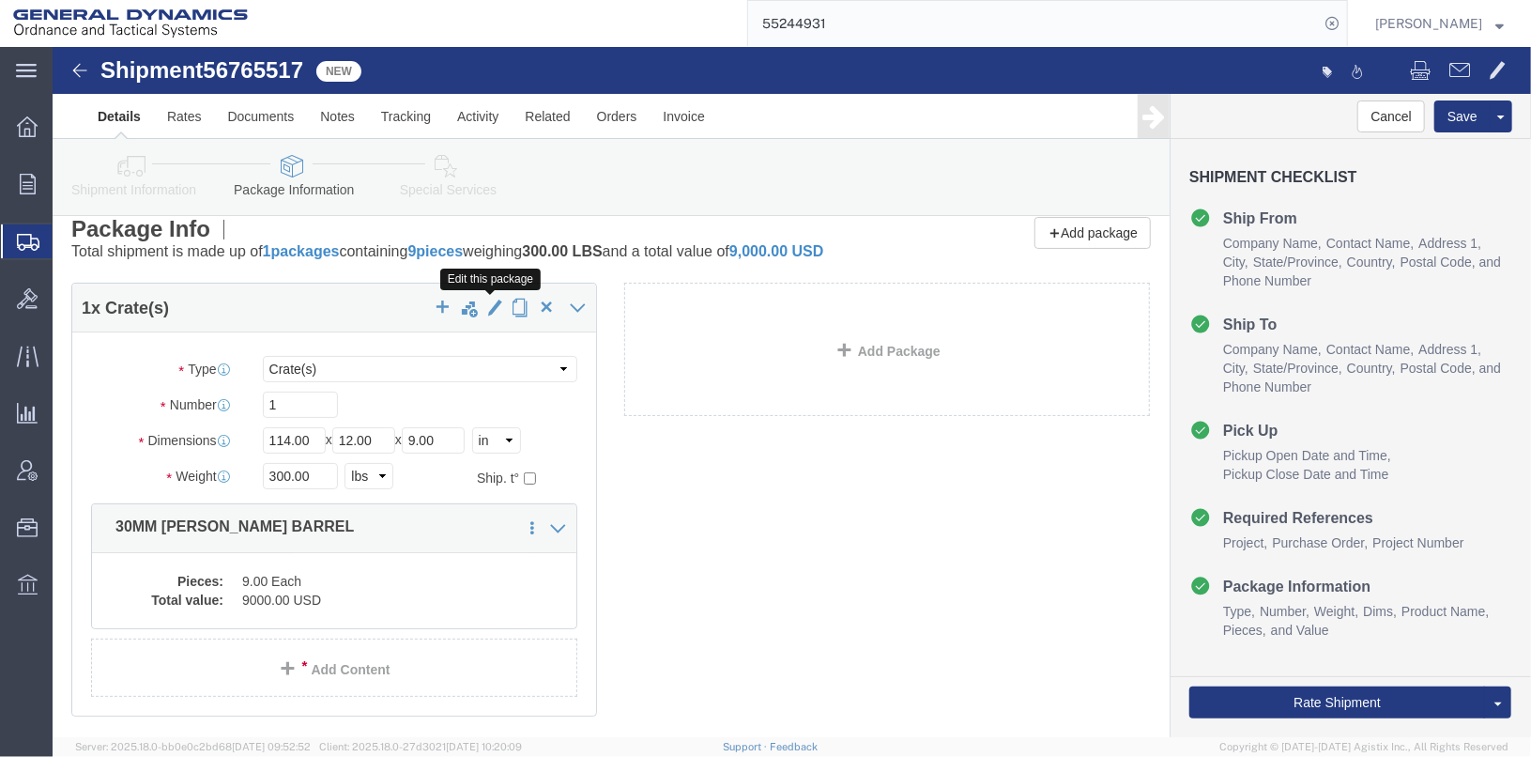
click span "button"
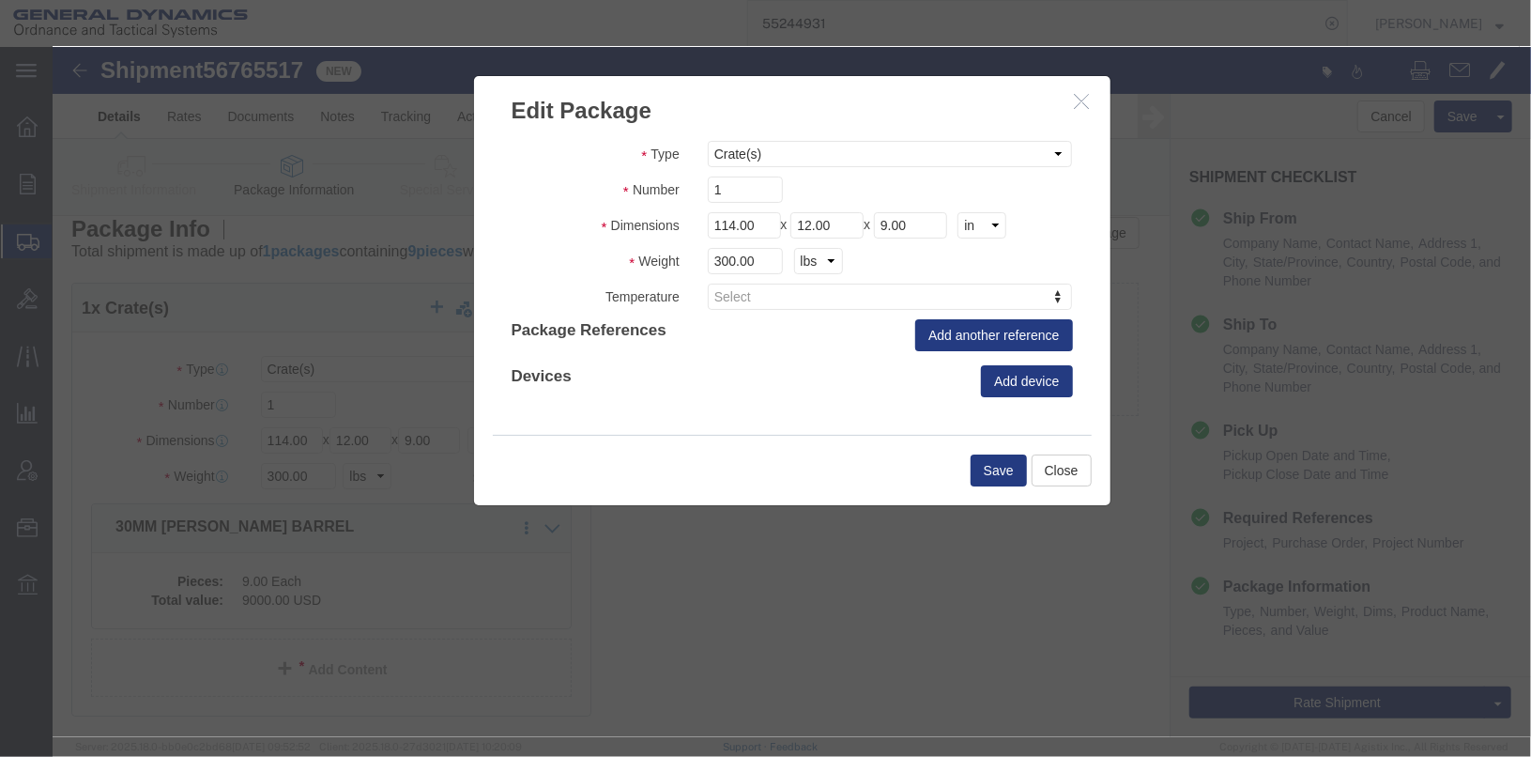
click icon "button"
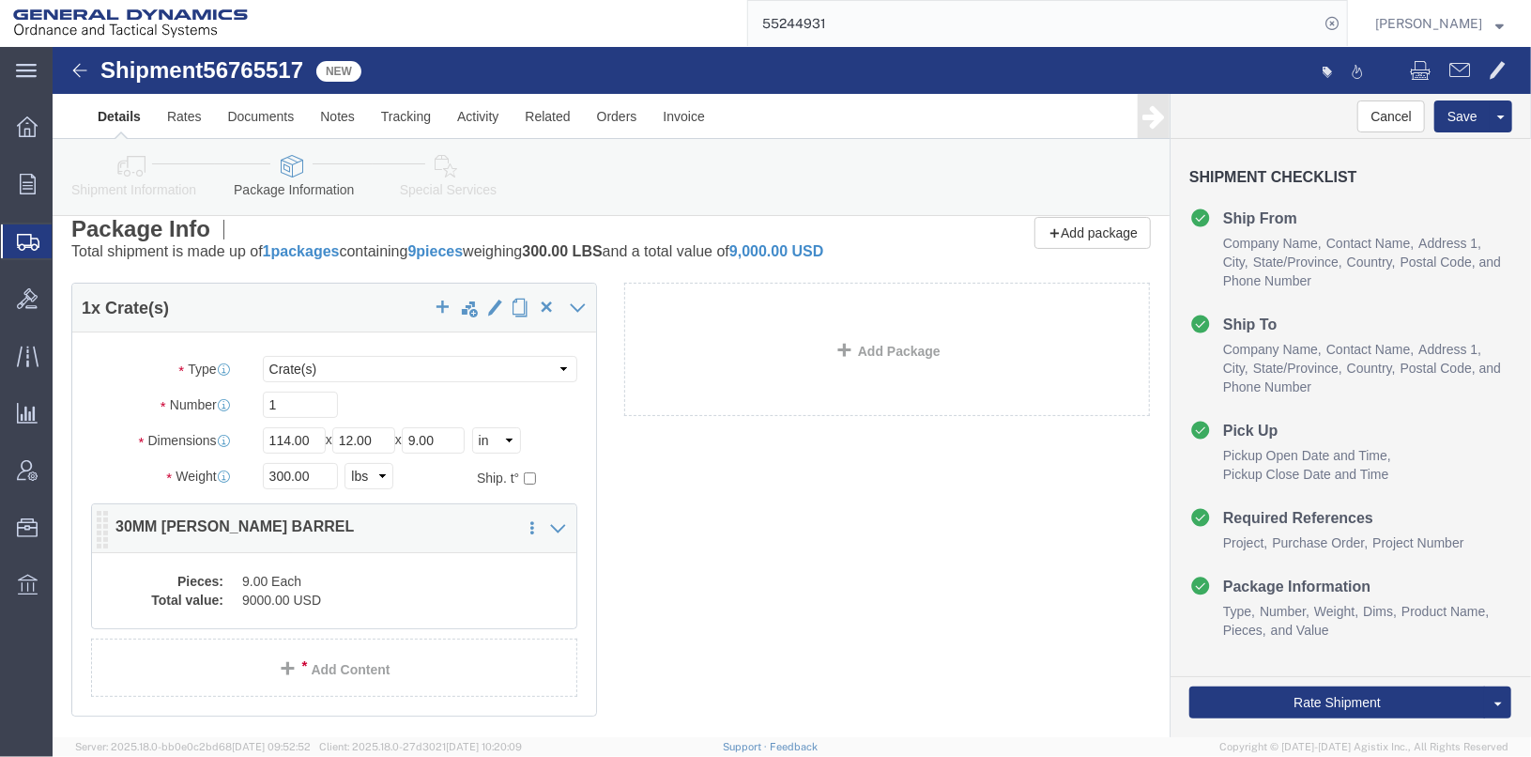
click dd "9.00 Each"
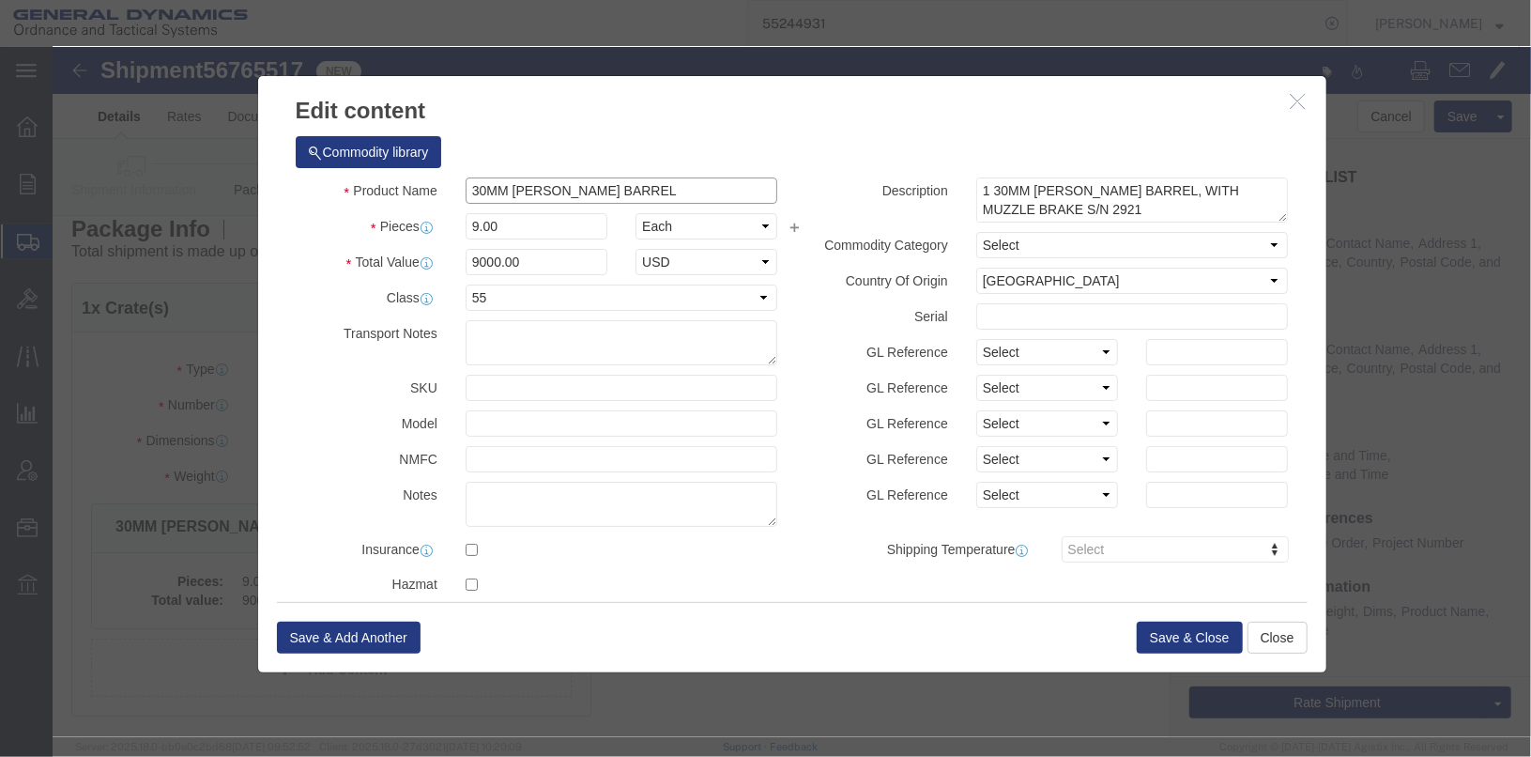
click input "30MM [PERSON_NAME] BARREL"
type input "20MM [PERSON_NAME] BARREL"
click textarea "1 30MM [PERSON_NAME] BARREL, WITH MUZZLE BRAKE S/N 2921 1 SET SHOULDER CLAMP 1 …"
drag, startPoint x: 1109, startPoint y: 164, endPoint x: 889, endPoint y: 174, distance: 220.8
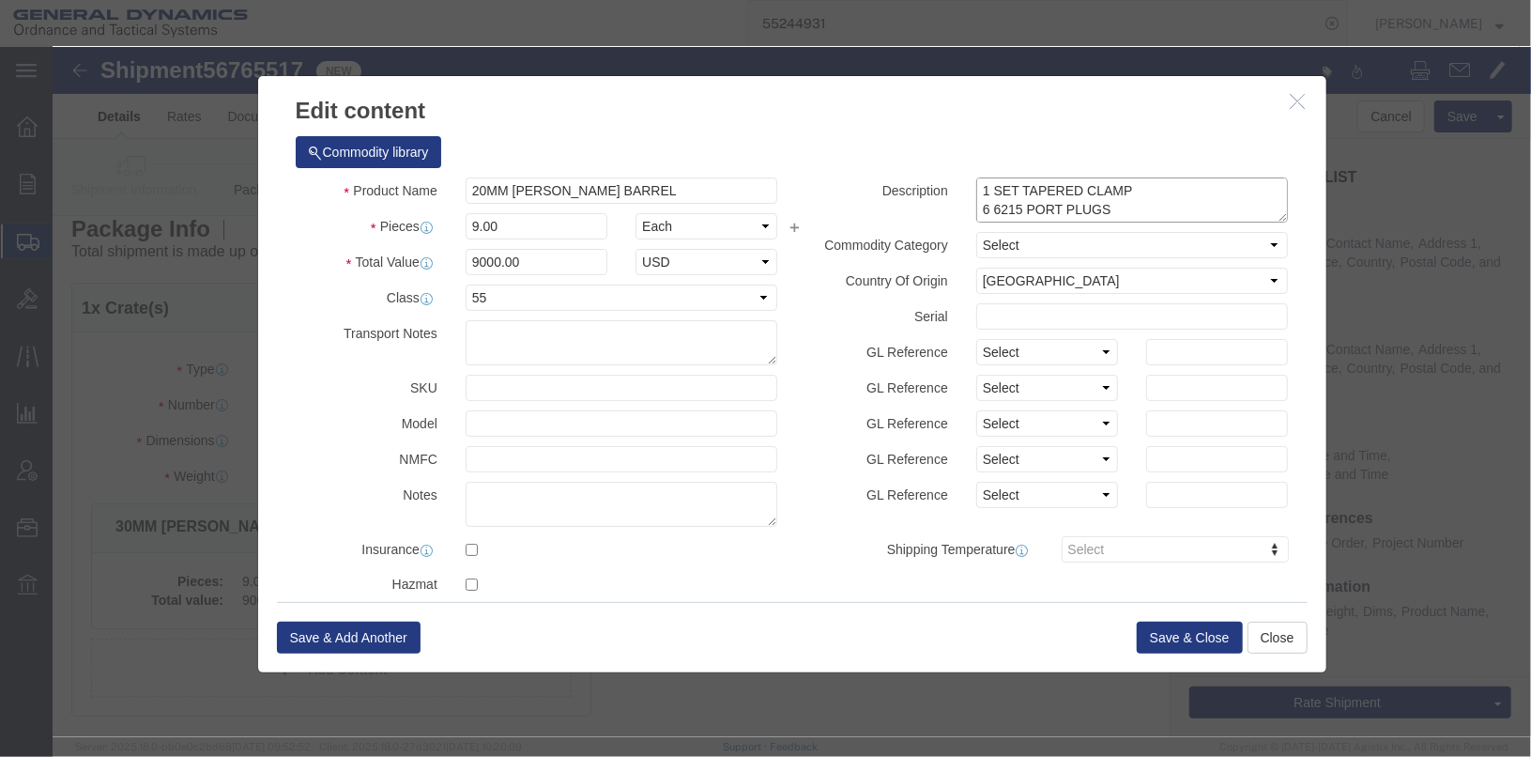
click div "Description 1 30MM [PERSON_NAME] BARREL, WITH MUZZLE BRAKE S/N 2921 1 SET SHOUL…"
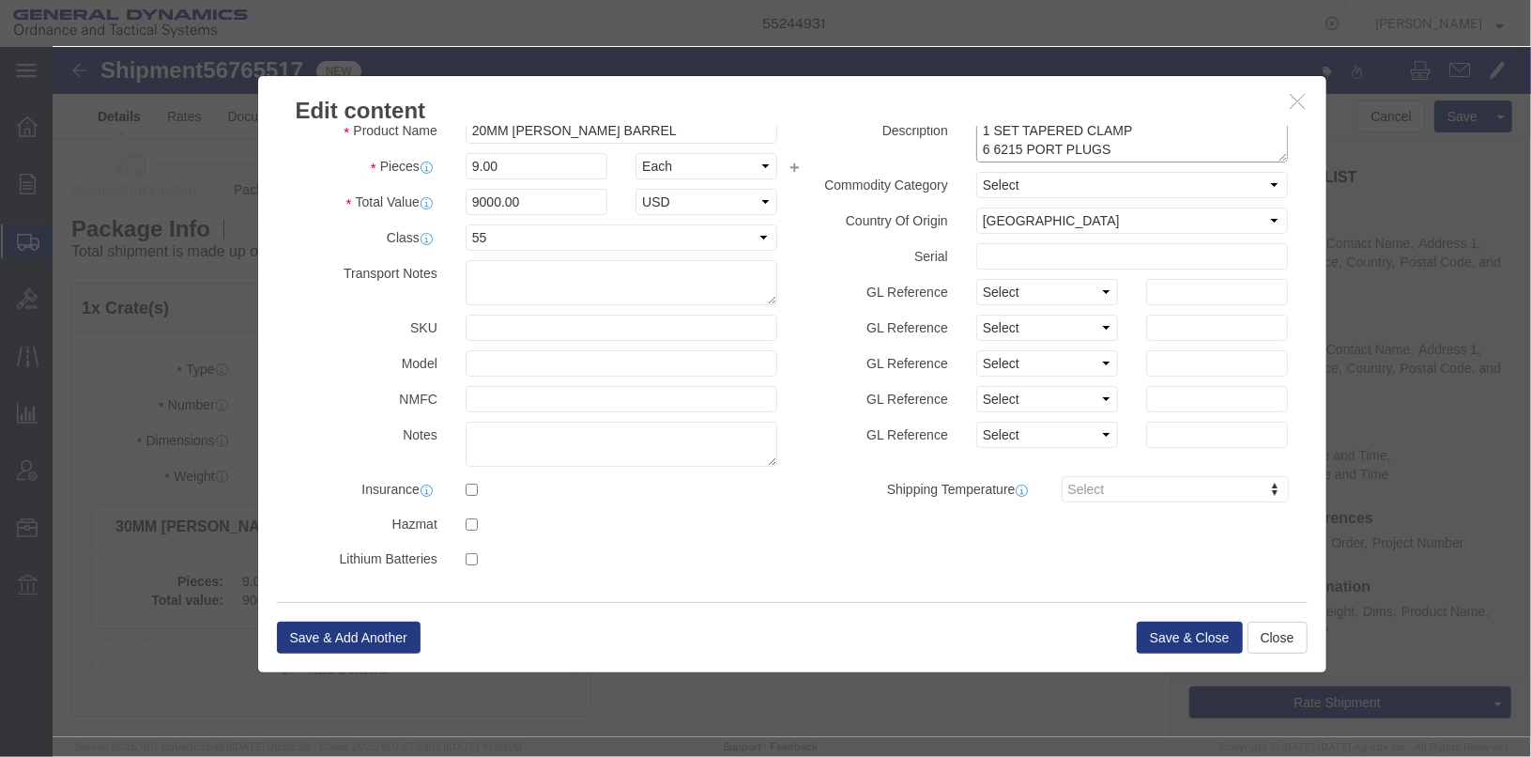
drag, startPoint x: 1047, startPoint y: 105, endPoint x: 873, endPoint y: 82, distance: 175.2
click div "Description 1 30MM [PERSON_NAME] BARREL, WITH MUZZLE BRAKE S/N 2921 1 SET SHOUL…"
click textarea "1 30MM [PERSON_NAME] BARREL, WITH MUZZLE BRAKE S/N 2921 1 SET SHOULDER CLAMP 1 …"
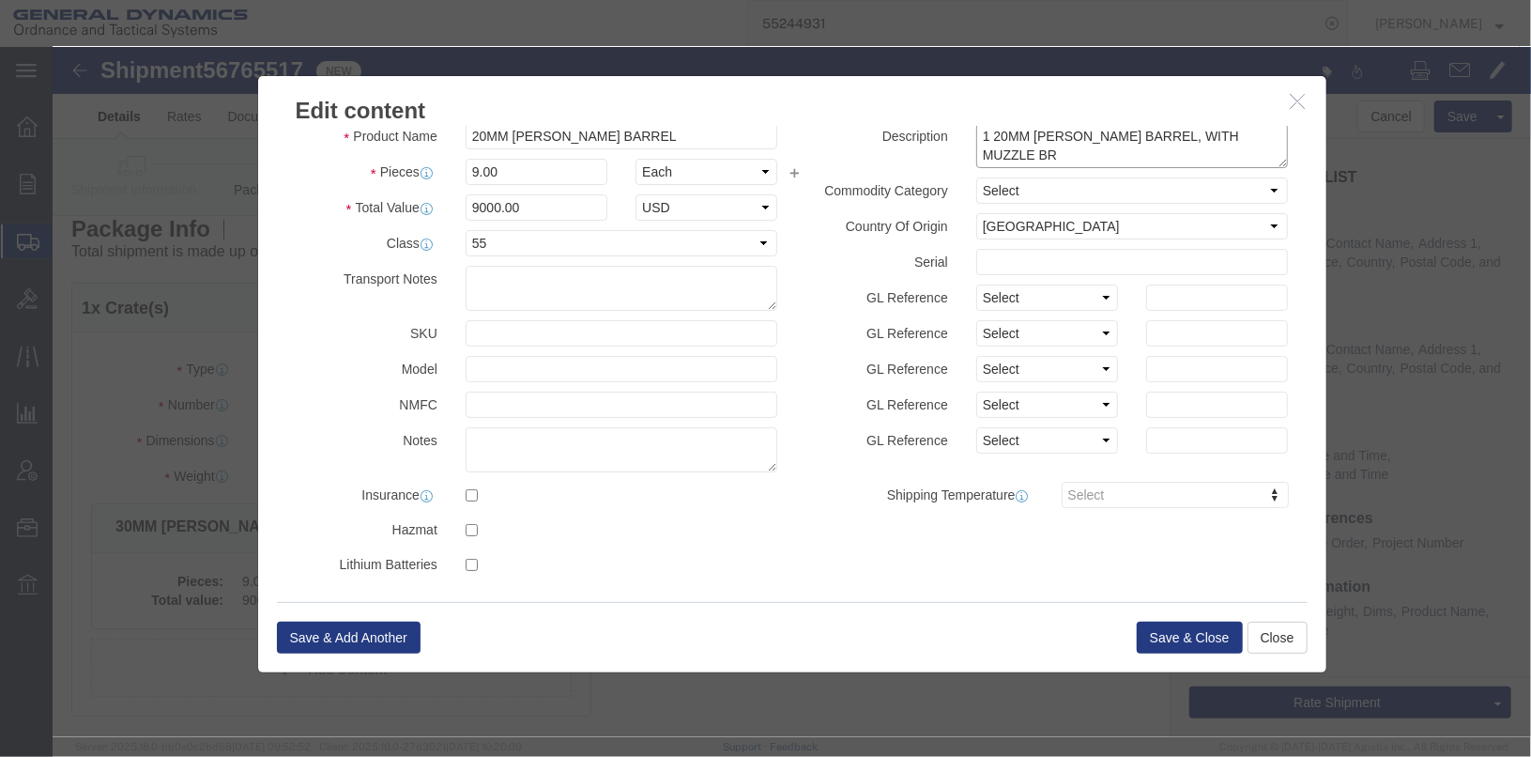
scroll to position [0, 0]
type textarea "1 20MM [PERSON_NAME] BARREL"
drag, startPoint x: 437, startPoint y: 118, endPoint x: 356, endPoint y: 117, distance: 81.7
click div "Pieces Number of pieces inside all the packages 9.00 Select Bag Barrels 100Boar…"
type input "1"
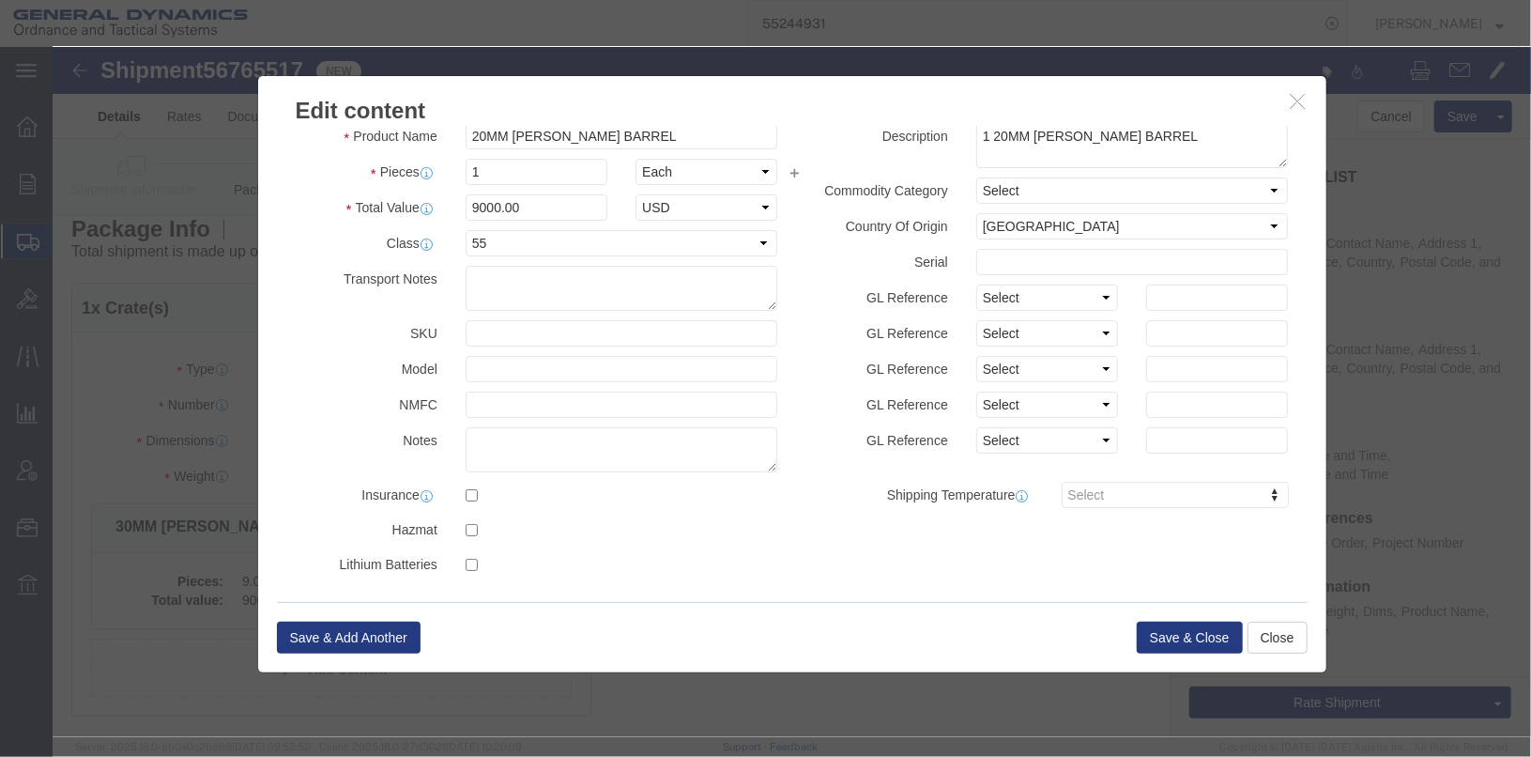
type input "1000"
click label "Class"
click button "Save & Close"
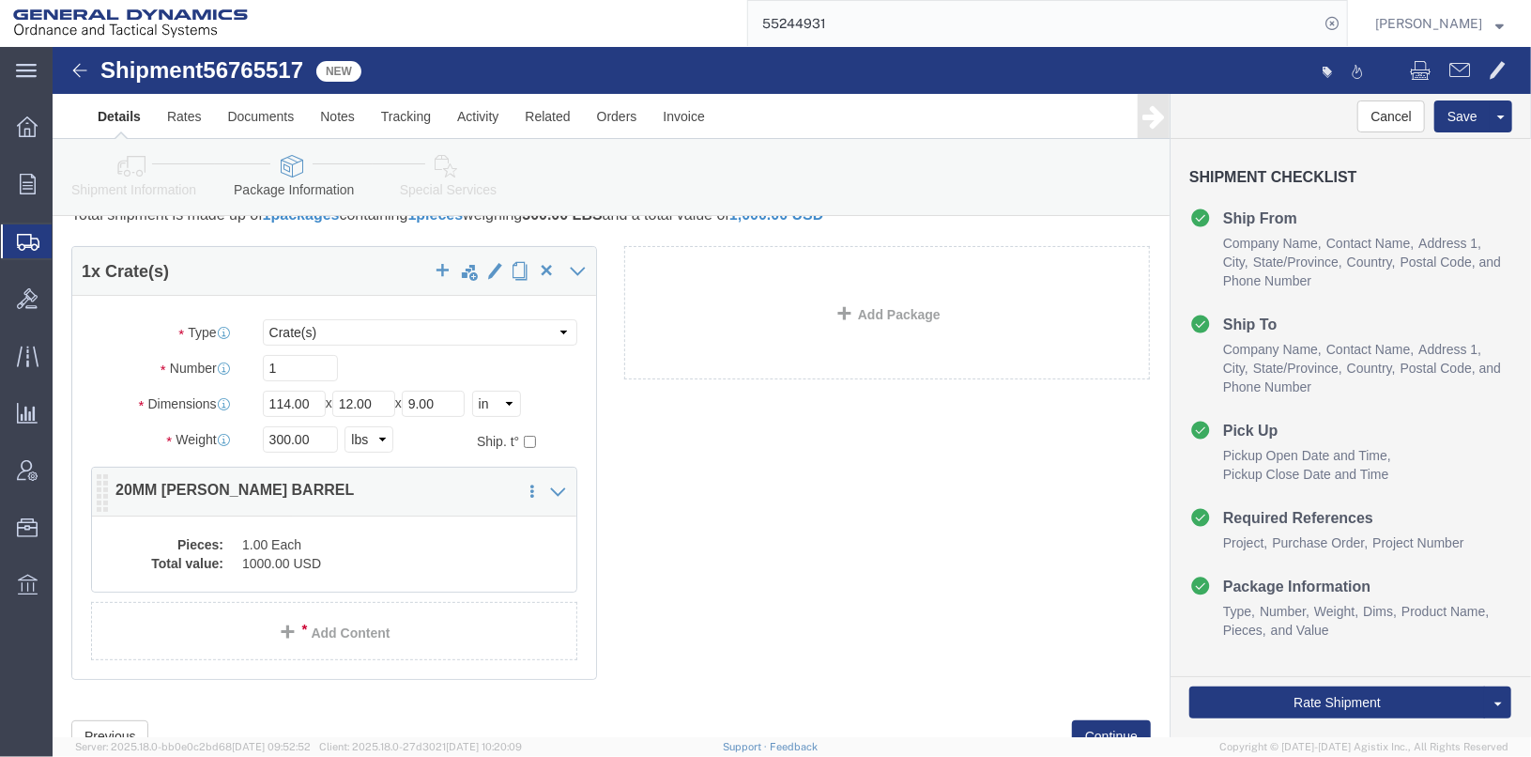
scroll to position [18, 0]
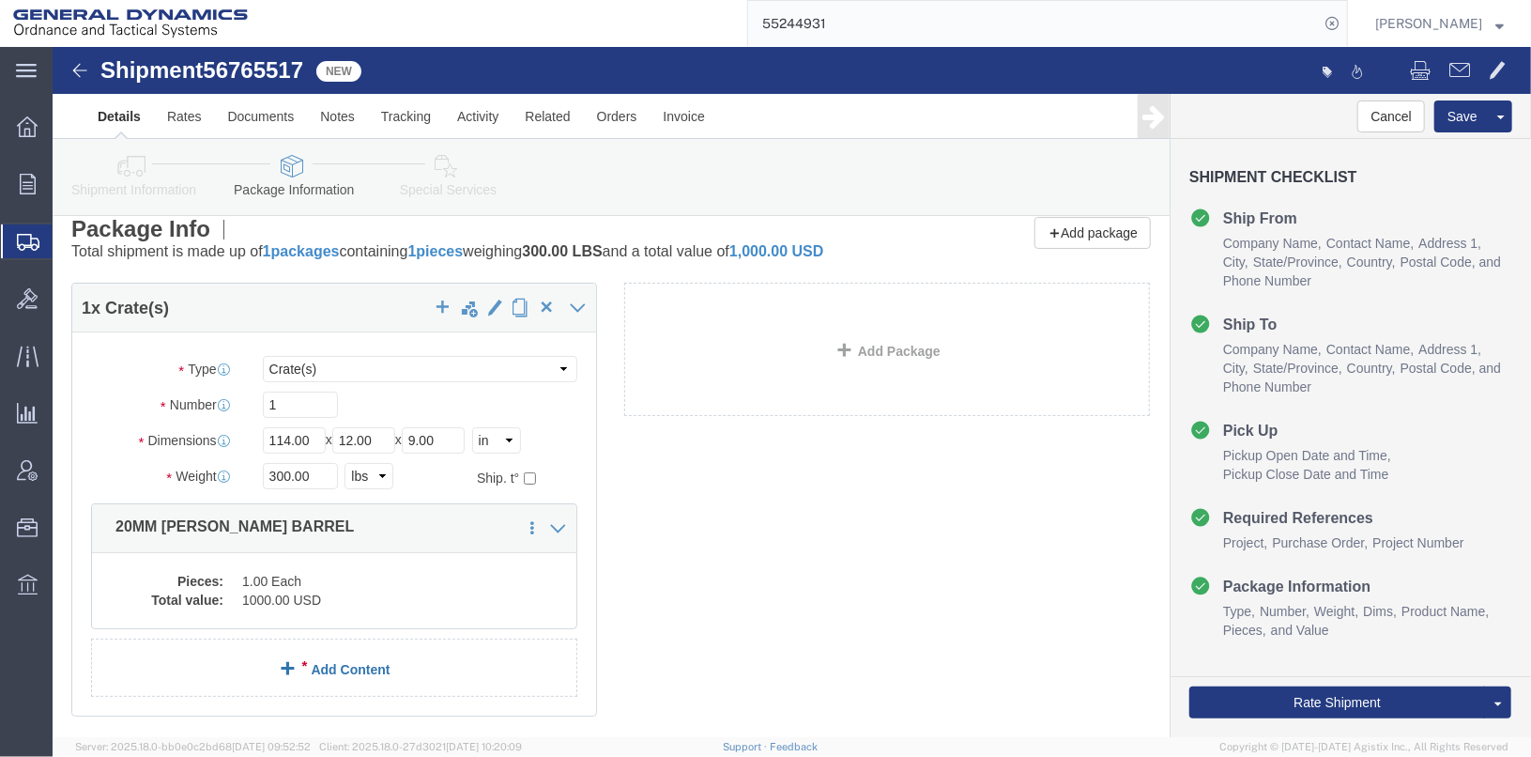
click link "Add Content"
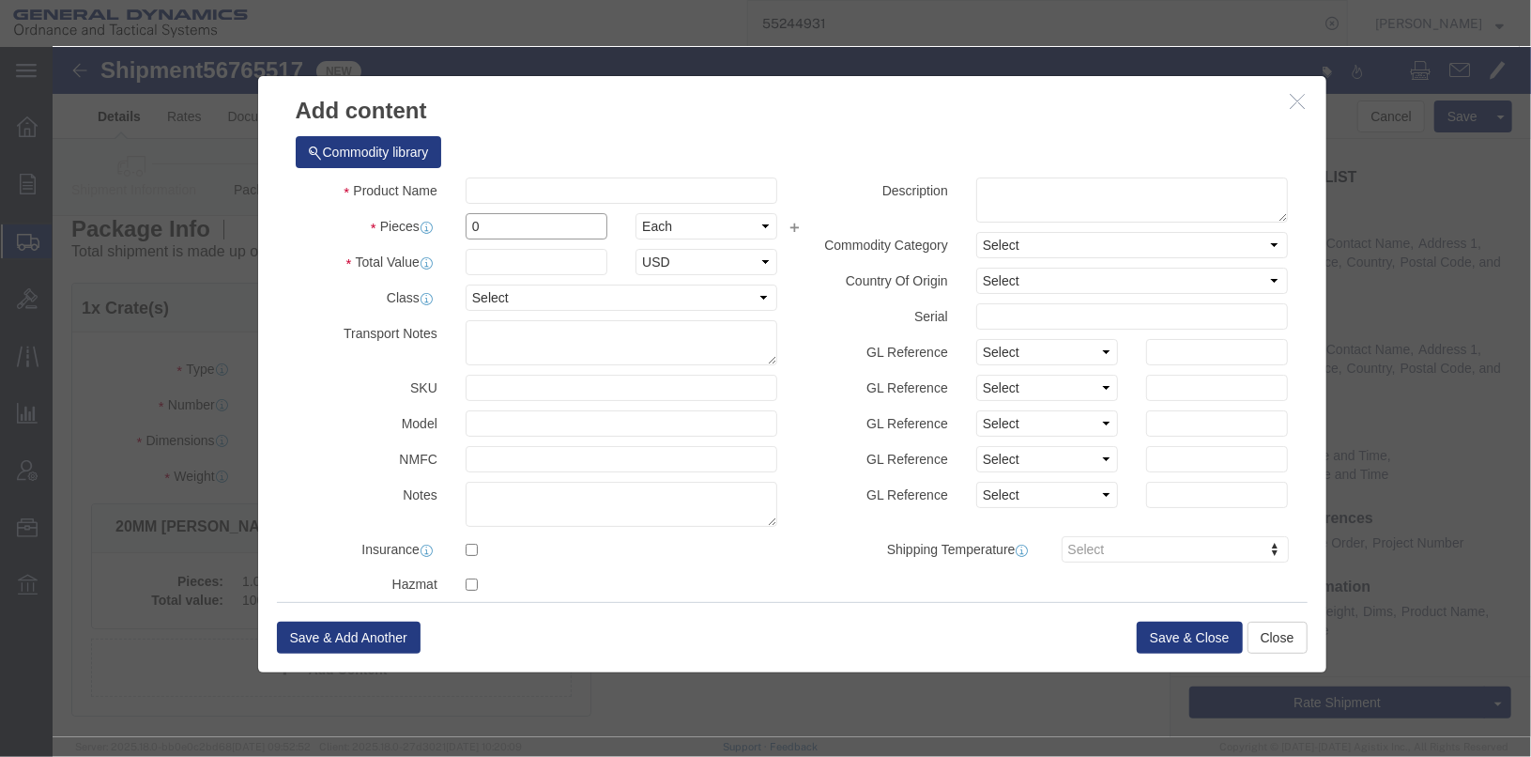
click input "0"
type input "1"
click input "text"
type input "BREECH"
type input "1000"
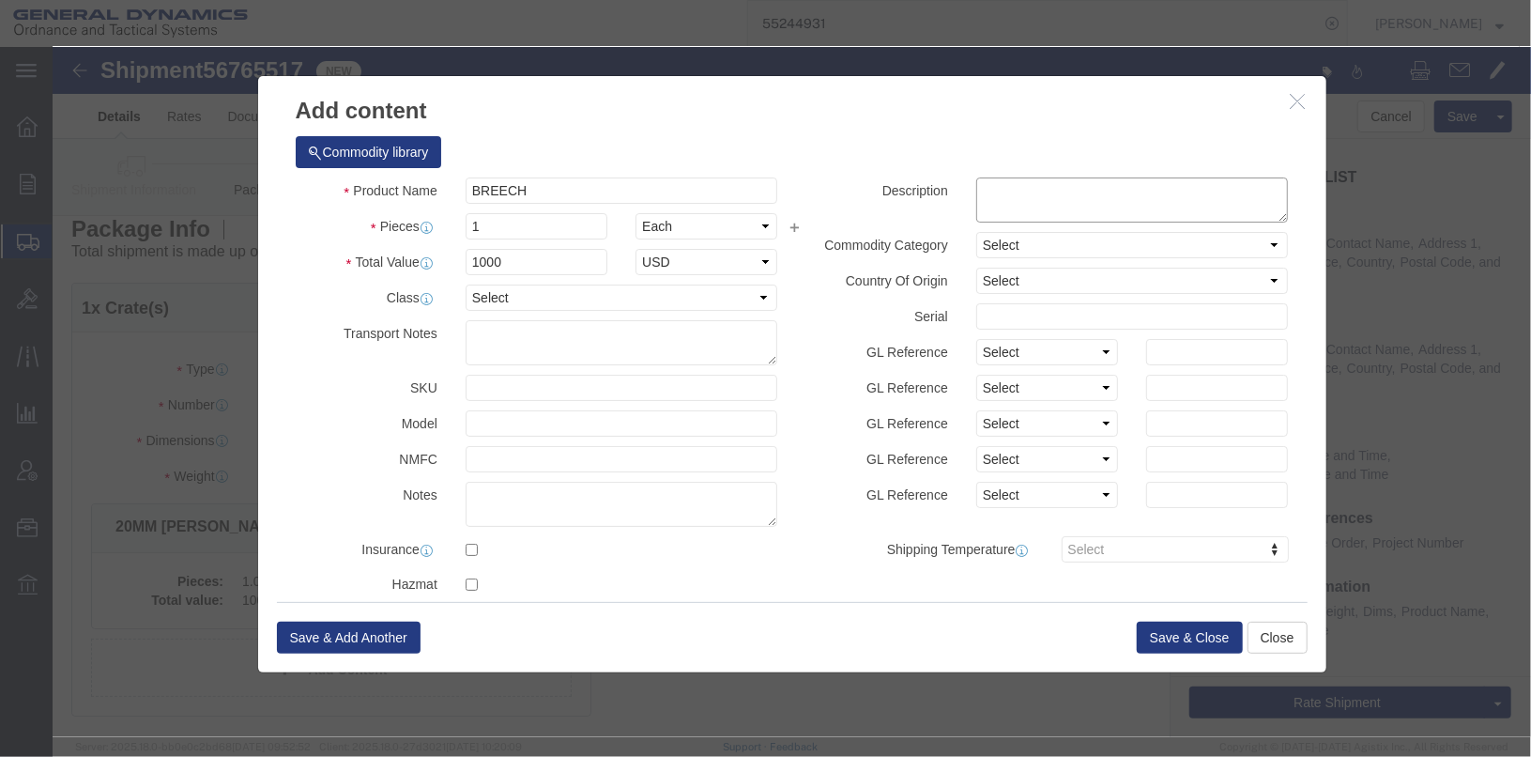
click textarea
type textarea "BREECH"
click button "Save & Close"
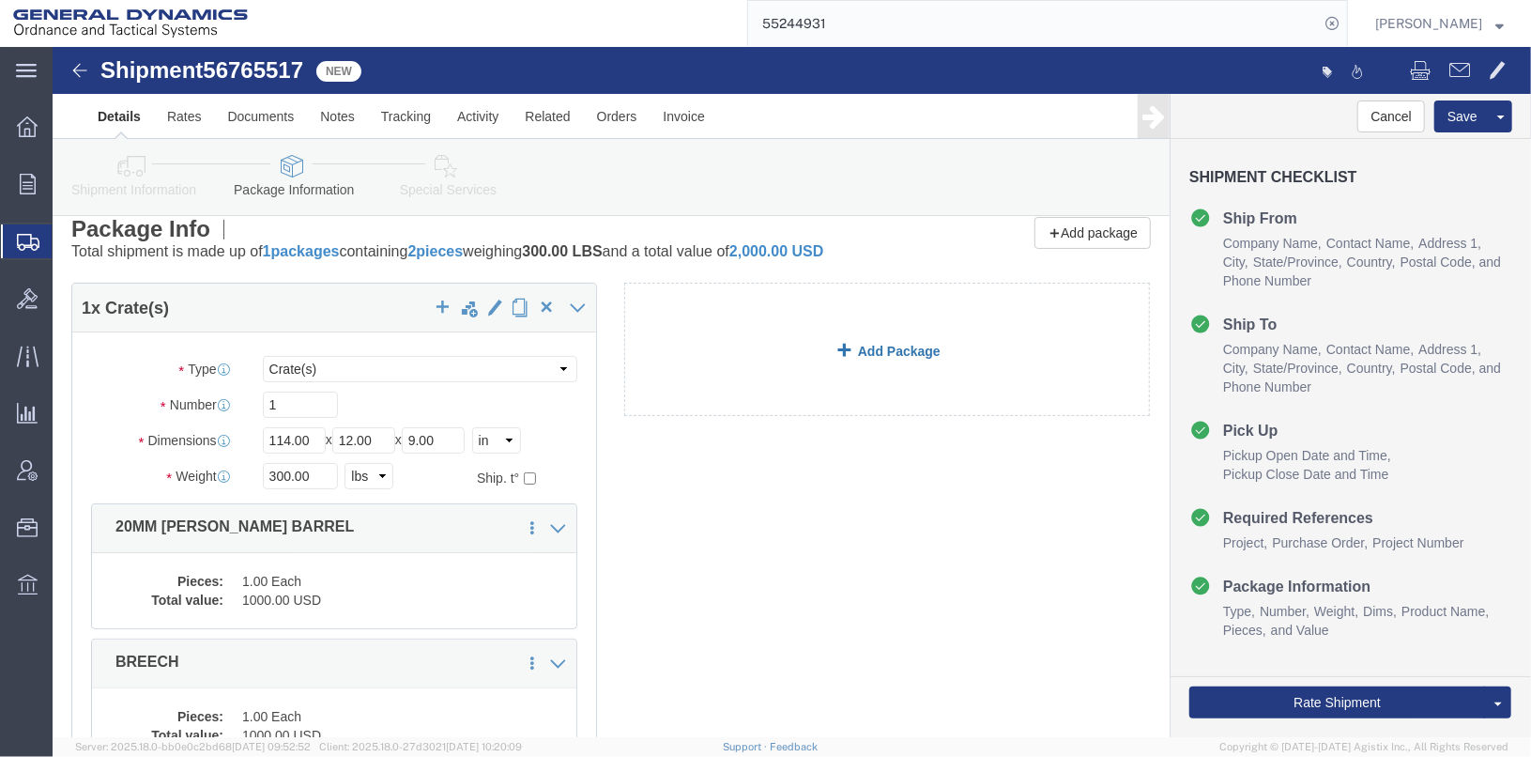
click link "Add Package"
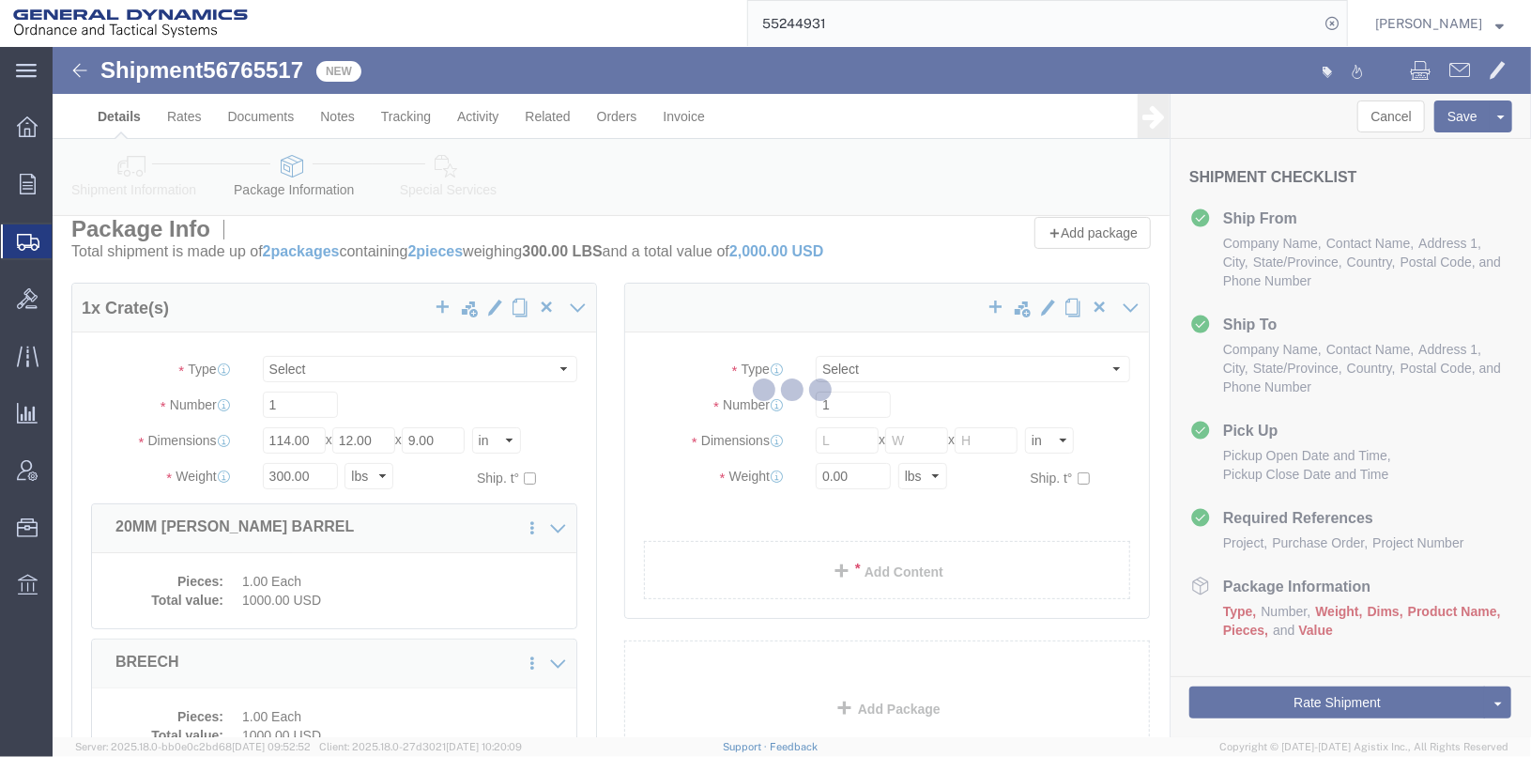
select select "CRAT"
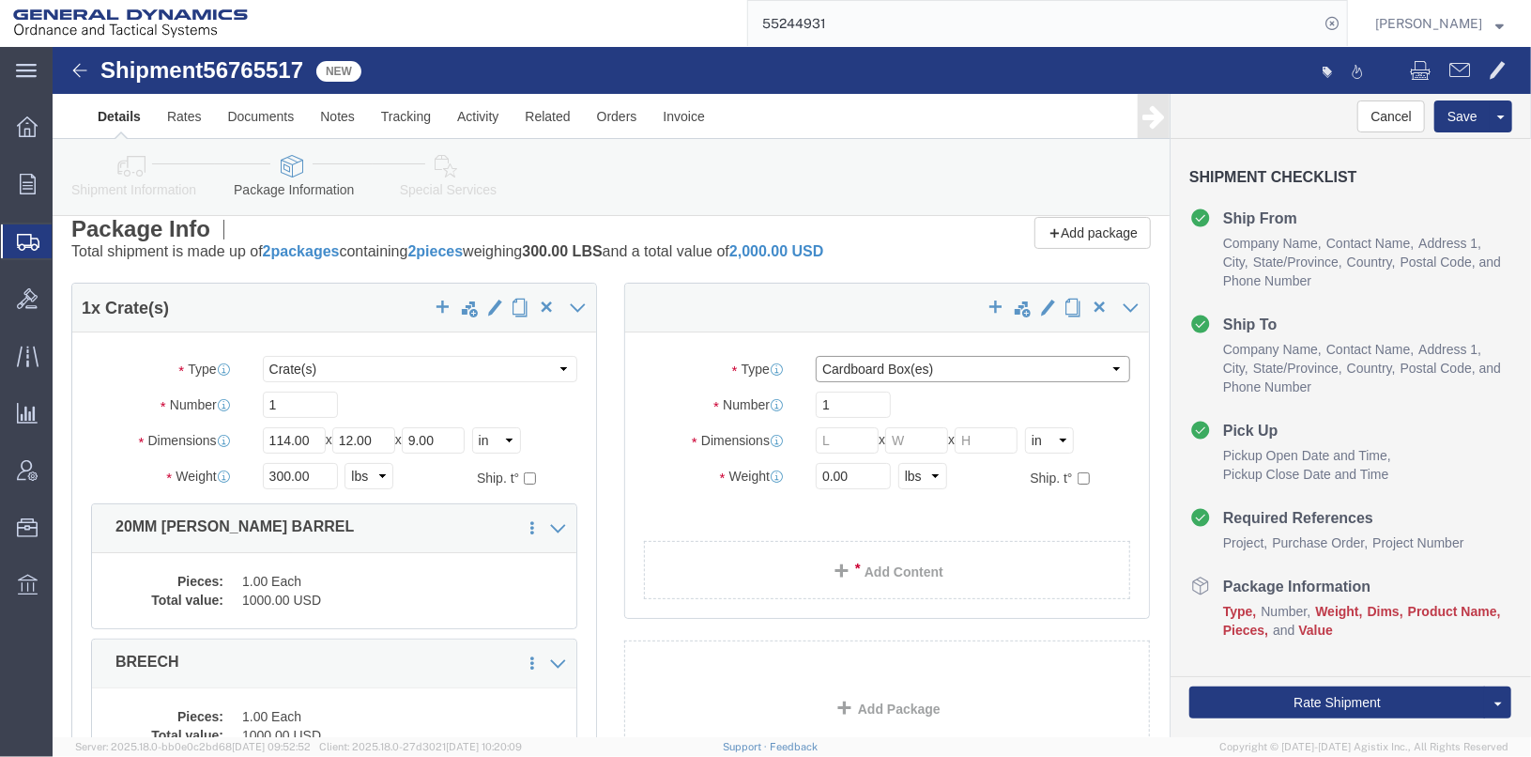
click select "Select Bale(s) Basket(s) Bolt(s) Bottle(s) Buckets Bulk Bundle(s) Can(s) Cardbo…"
select select "SKID"
click select "Select Bale(s) Basket(s) Bolt(s) Bottle(s) Buckets Bulk Bundle(s) Can(s) Cardbo…"
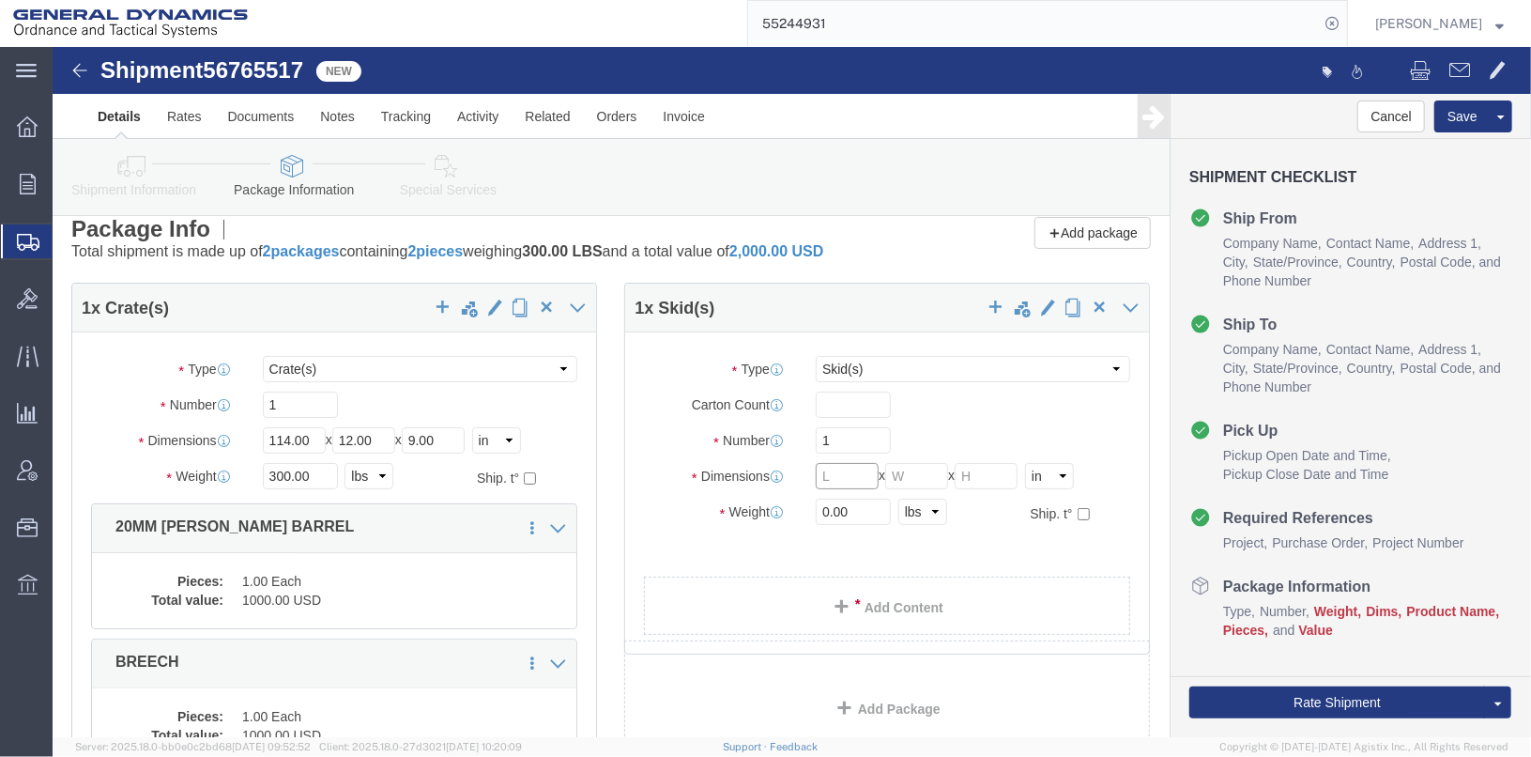
click input "text"
type input "48"
type input "40"
type input "24"
drag, startPoint x: 798, startPoint y: 468, endPoint x: 645, endPoint y: 462, distance: 153.1
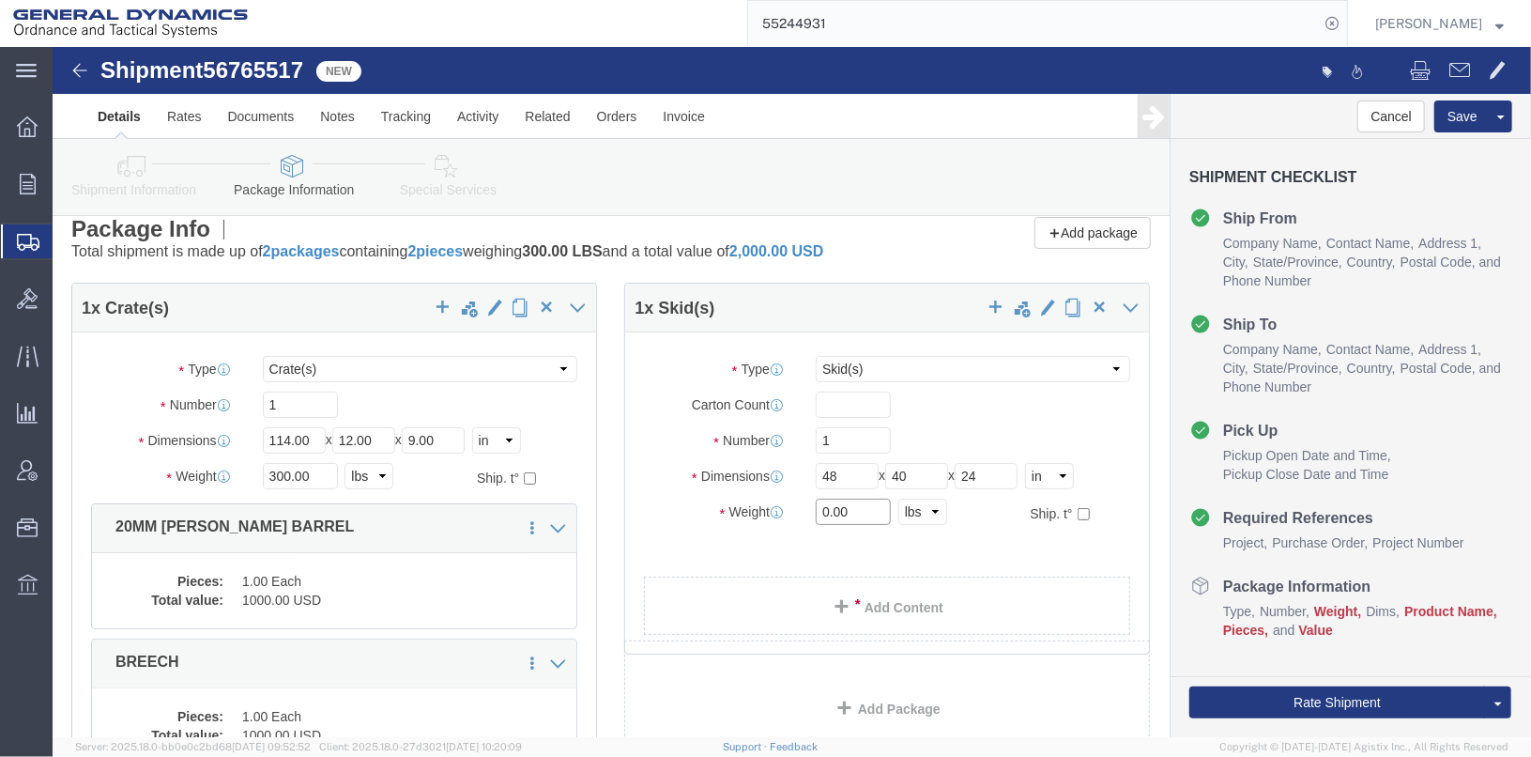
click div "Weight 0.00 Select kgs lbs Ship. t°"
type input "150"
click link "Add Content"
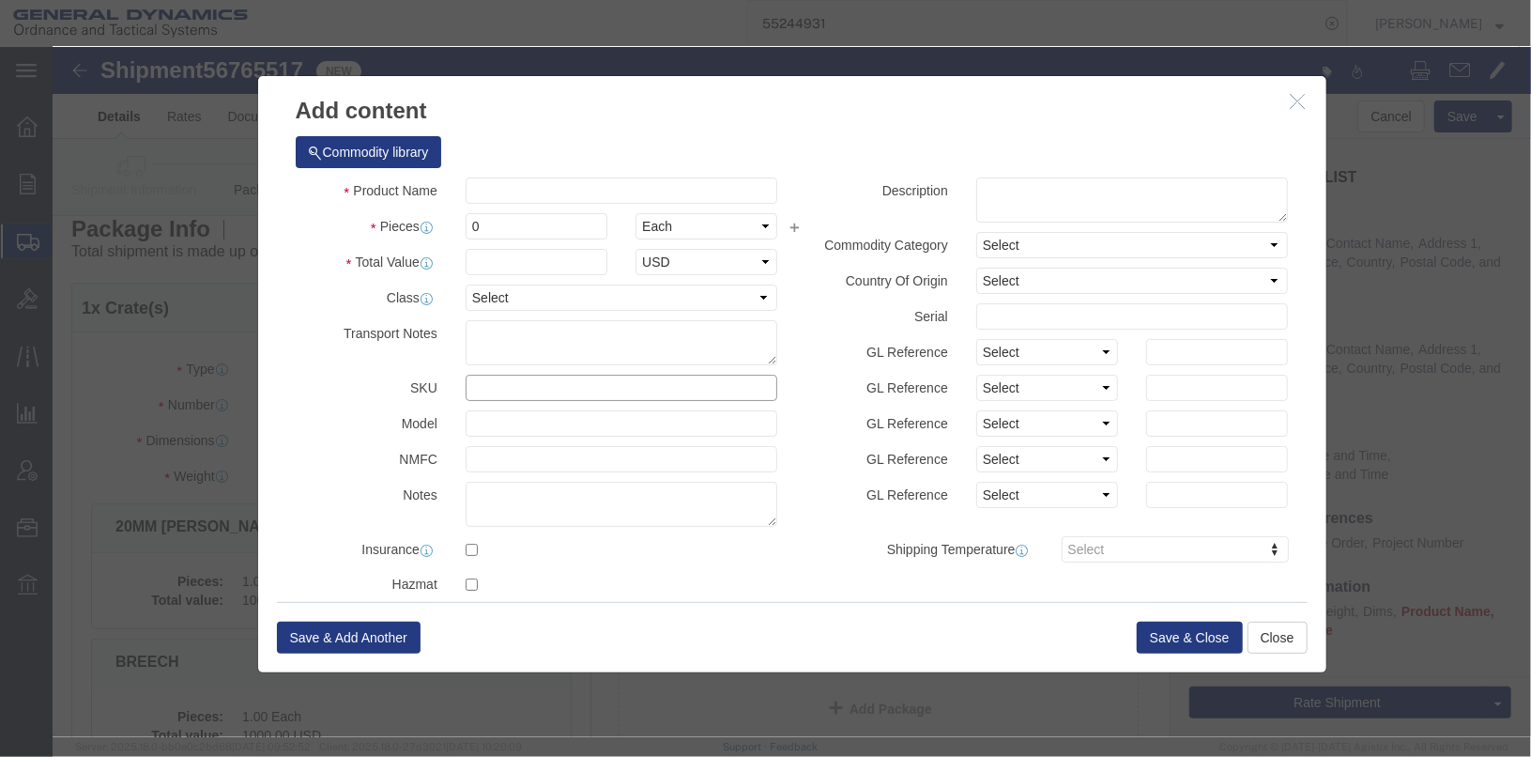
click input "text"
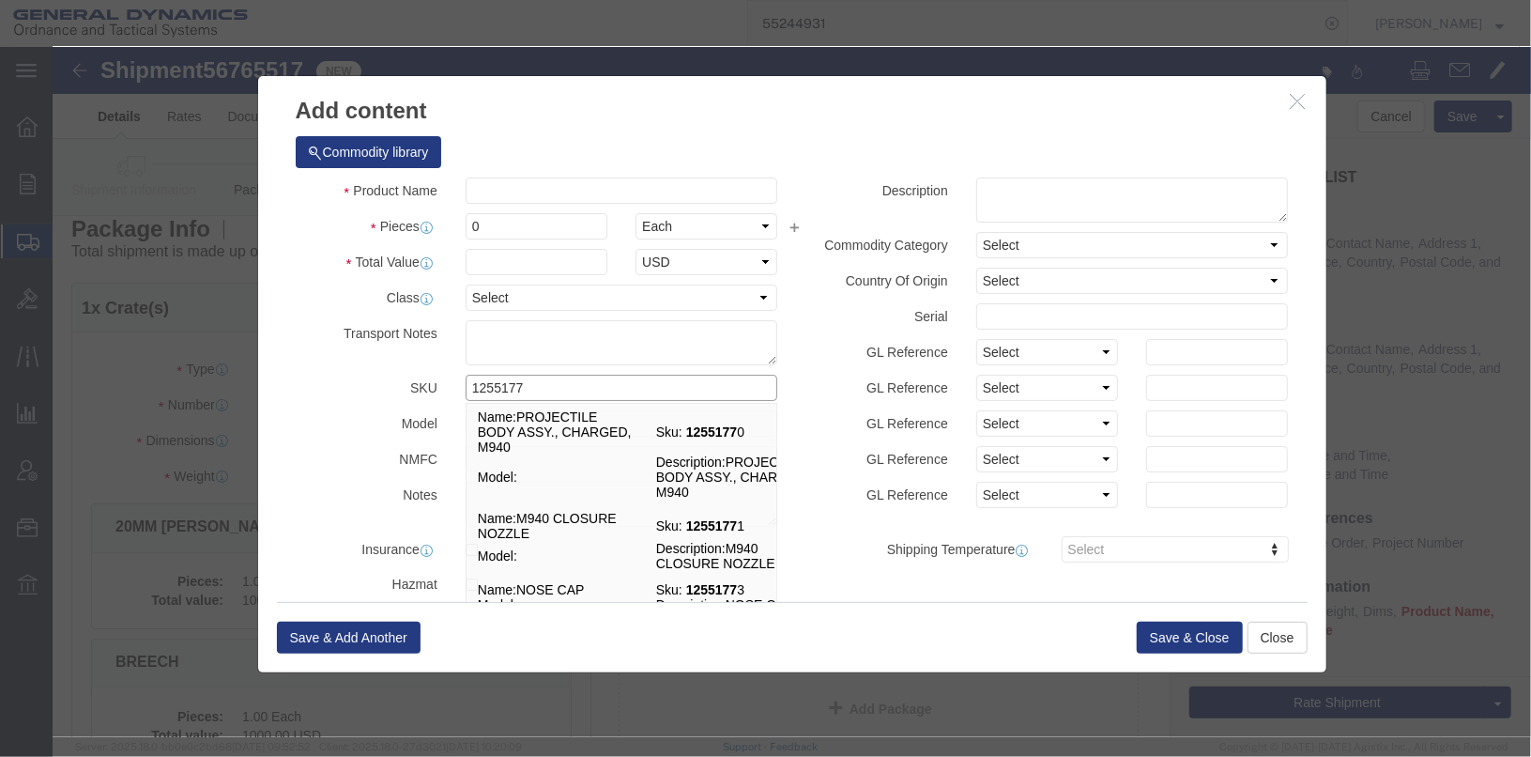
type input "125517"
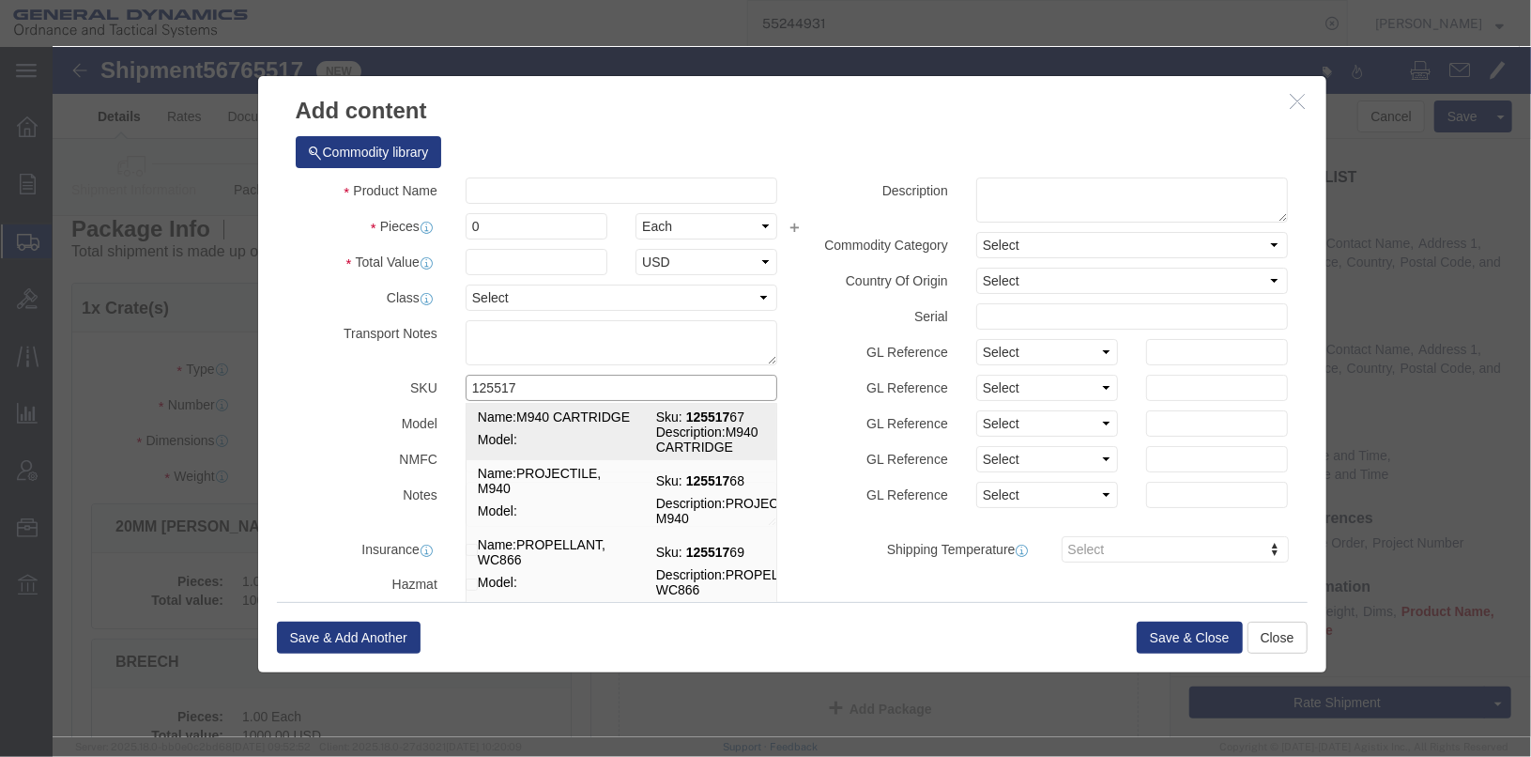
click td "Name: M940 CARTRIDGE"
checkbox input "true"
type input "27"
select select "USD"
select select "US"
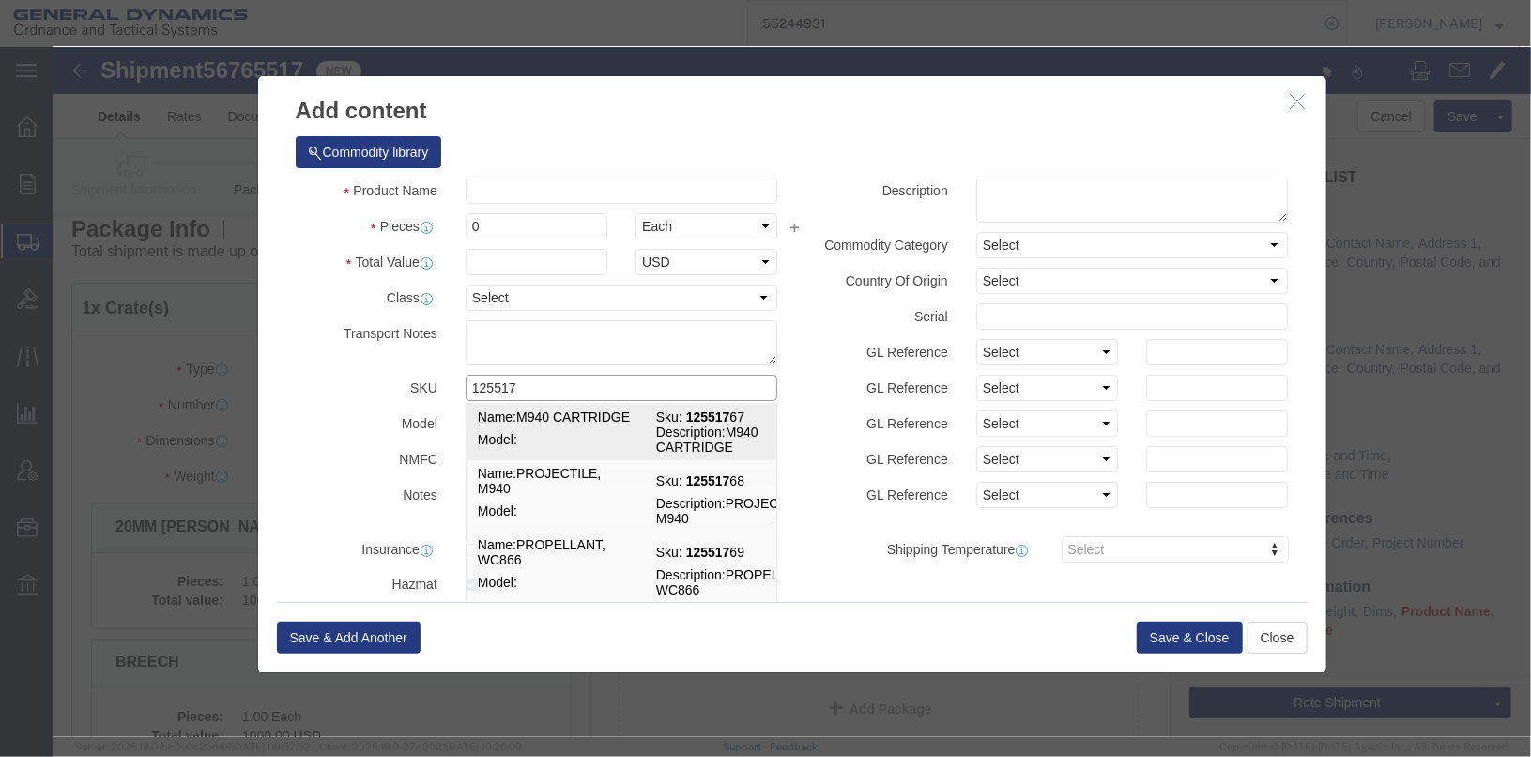
select select "ORGN"
type input "CARTRIDGES FOR WEAPONS"
type input "UN0321"
select select
type input "0.027"
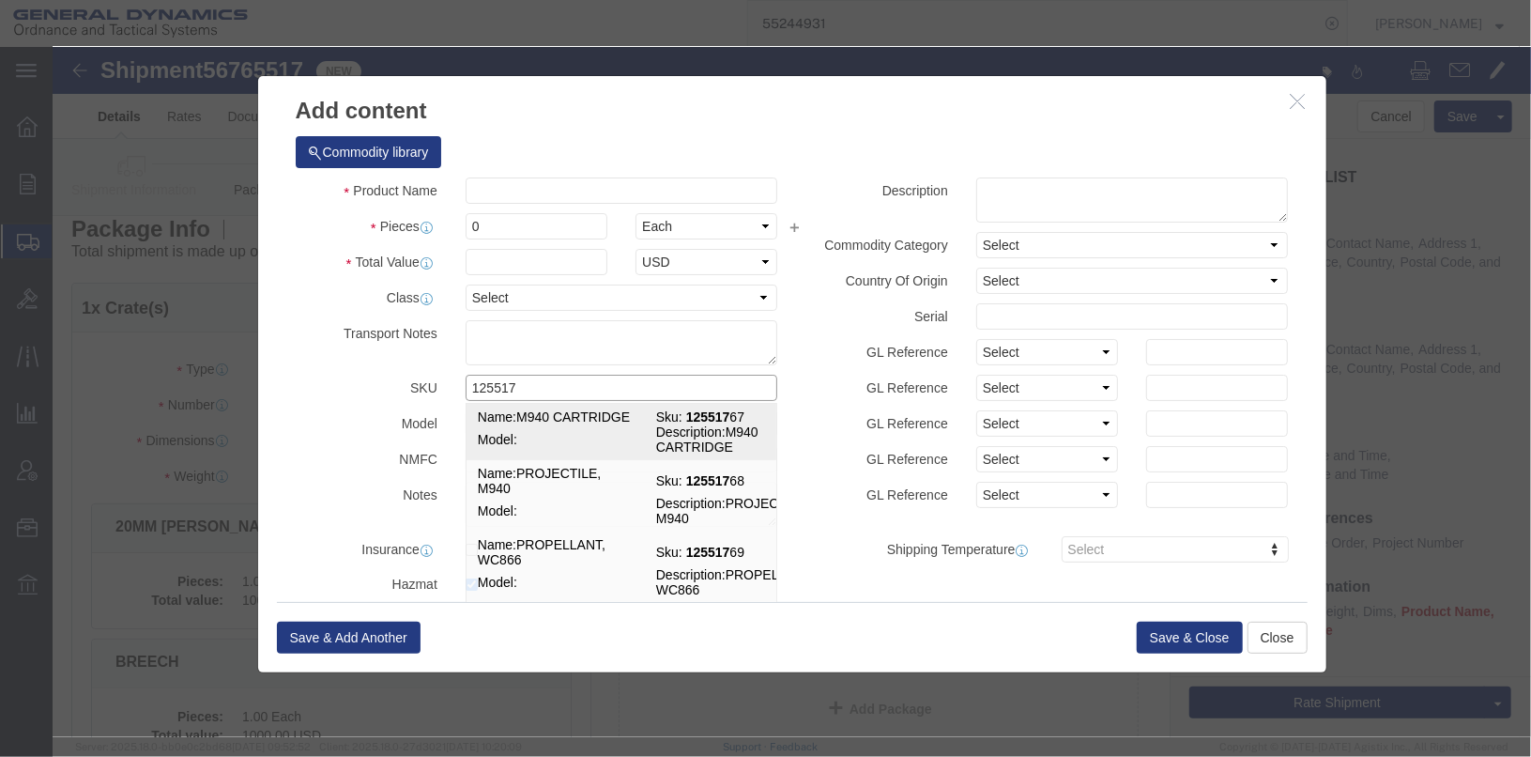
select select
type input "M940 CARTRIDGE"
type input "12551767"
type textarea "M940 CARTRIDGE"
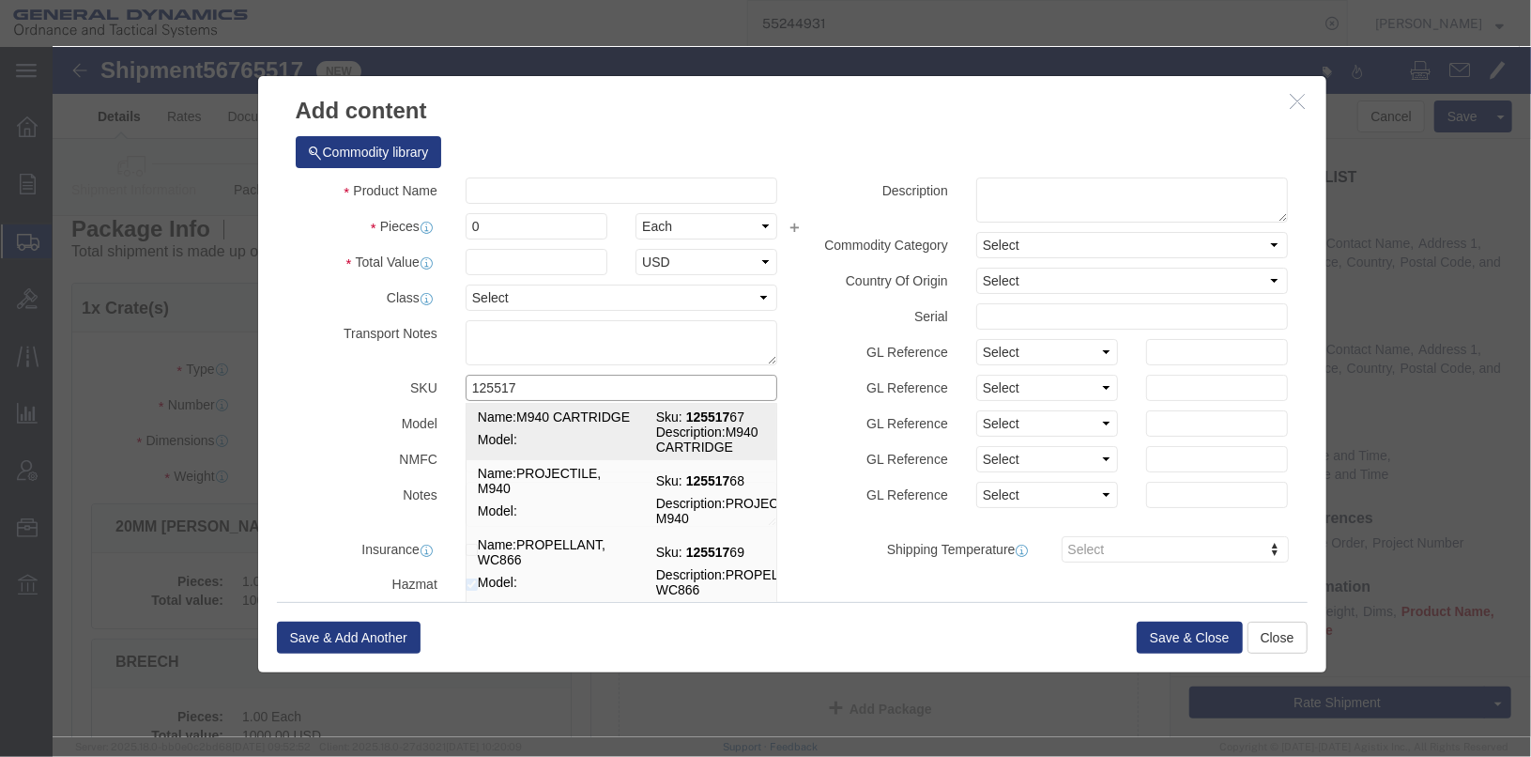
type input "[PERSON_NAME],[GEOGRAPHIC_DATA]"
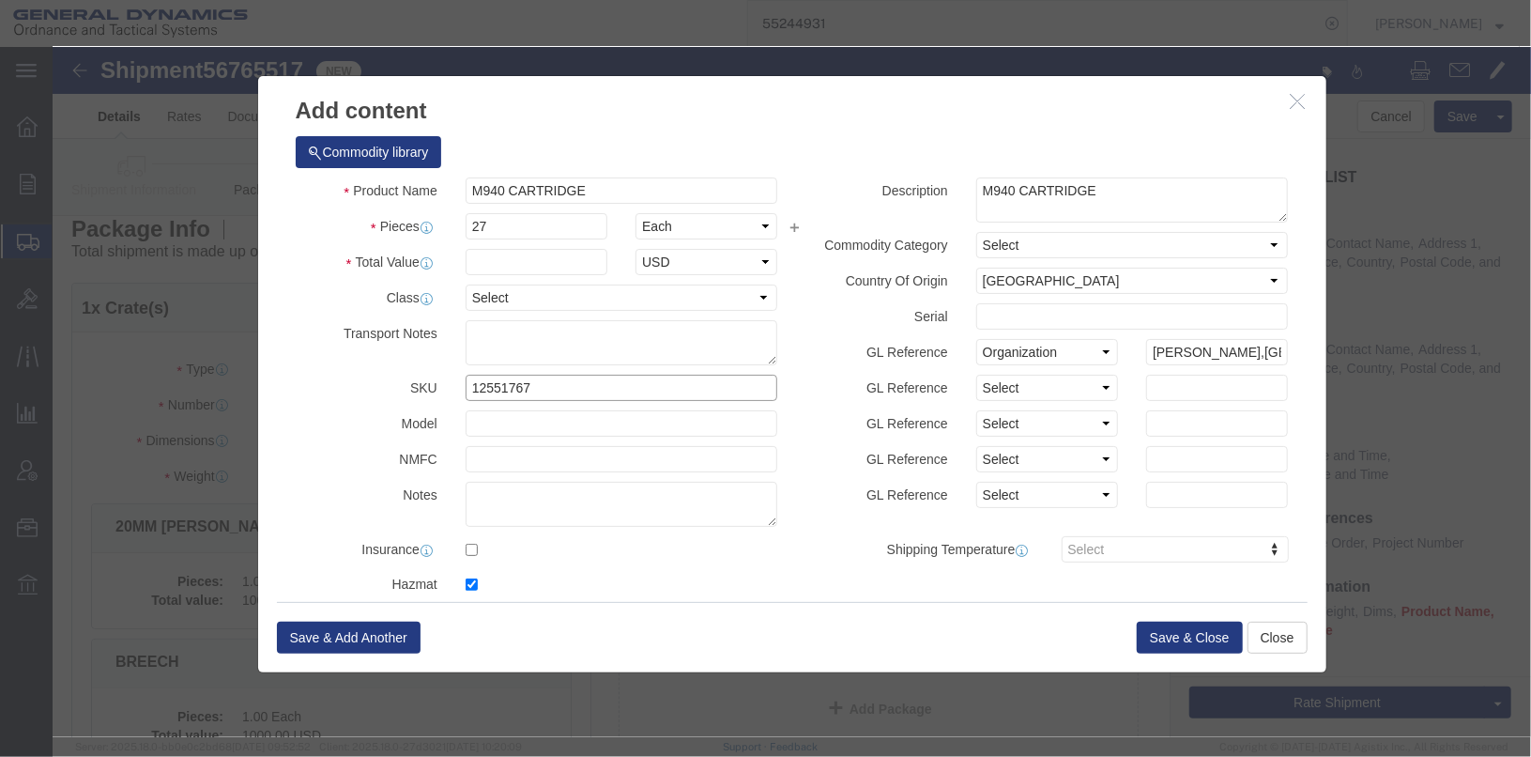
type input "12551767"
drag, startPoint x: 444, startPoint y: 176, endPoint x: 371, endPoint y: 165, distance: 74.1
click div "Pieces 27 Select Bag Barrels 100Board Feet Bottle Box Blister Pack Carats Can C…"
type input "56"
drag, startPoint x: 372, startPoint y: 227, endPoint x: 390, endPoint y: 222, distance: 19.3
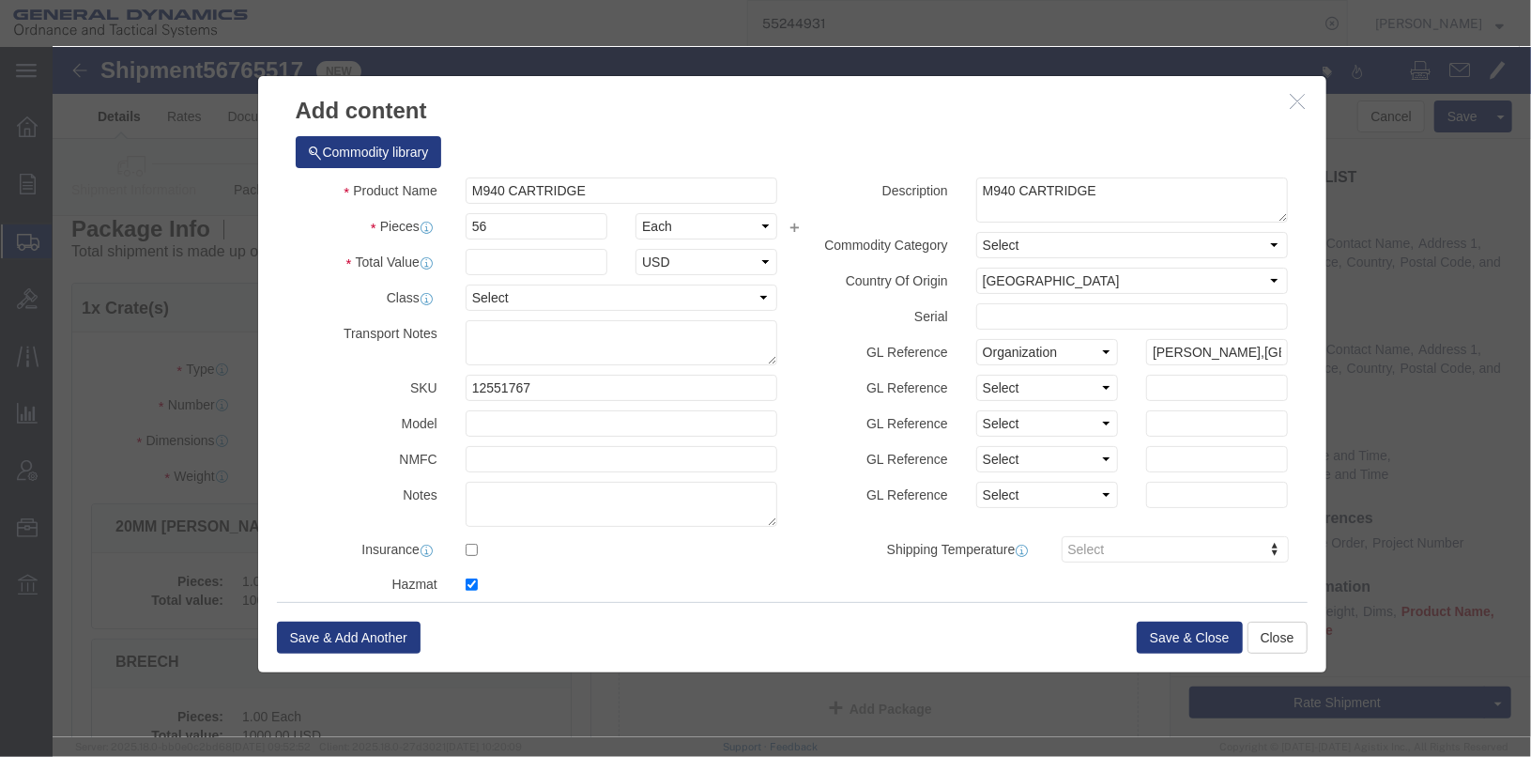
click div "Total Value Select ADP AED AFN ALL AMD AOA ARS ATS AUD AWG AZN BAM BBD BDT BGL …"
click input "text"
type input "100"
click textarea "M940 CARTRIDGE"
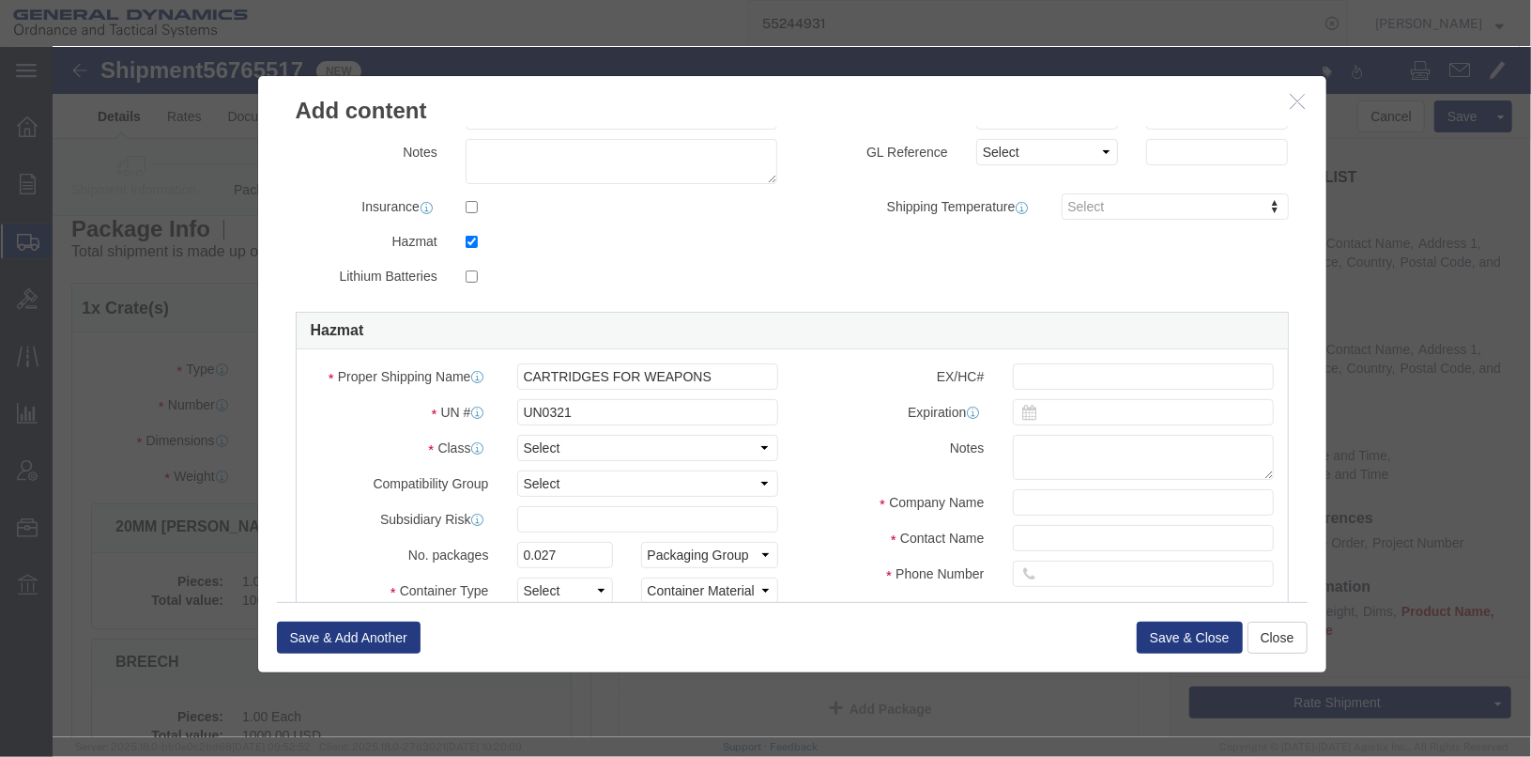
scroll to position [550, 0]
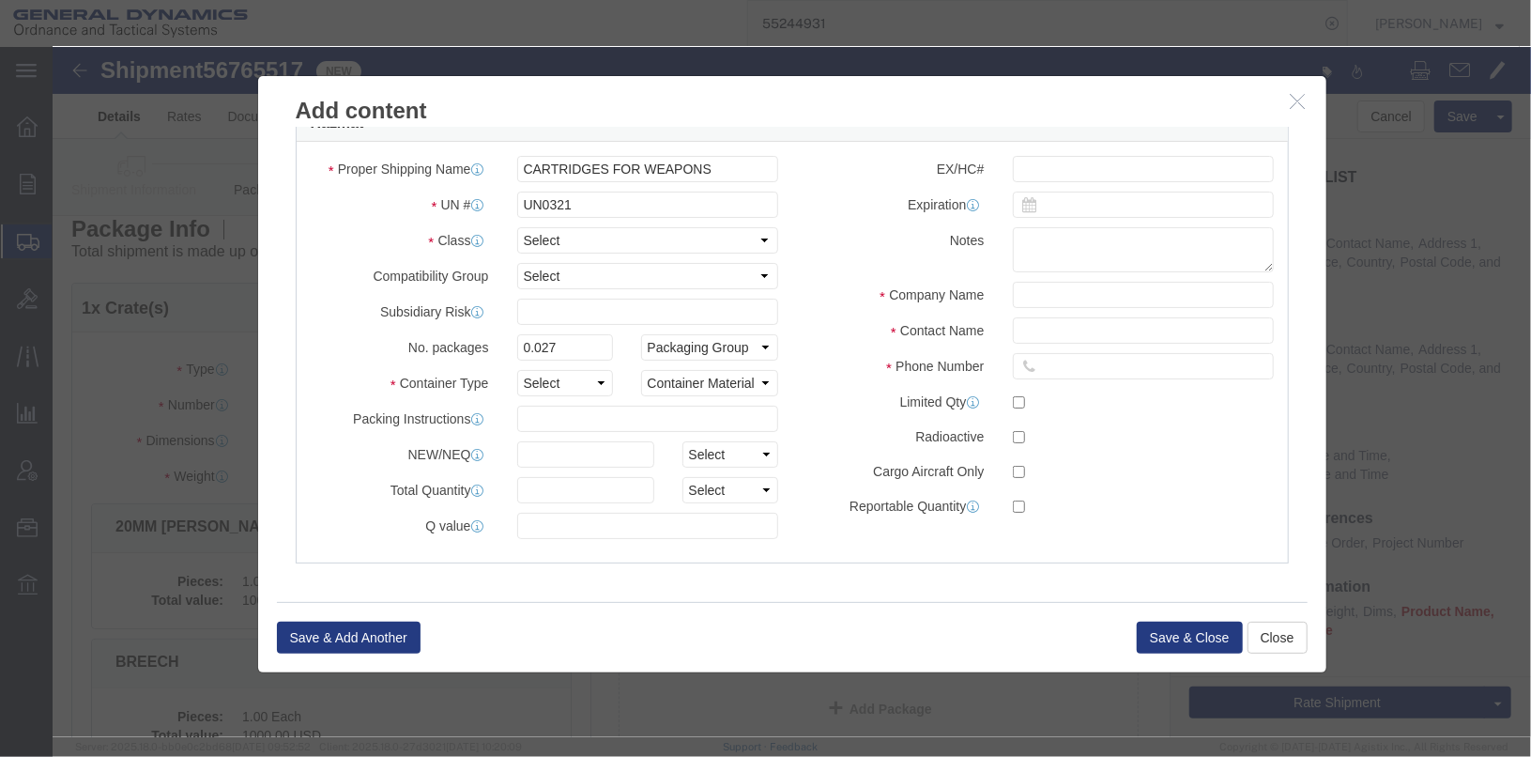
type textarea "M940 CARTRIDGE 1 CAN @56 NSN 1305016689908"
click input "text"
type input "IHC 1402M"
click select "Select 1 Explosive 1.1 Explosive 1.2 Explosive 1.3 Explosive 1.4 Explosive 1.5 …"
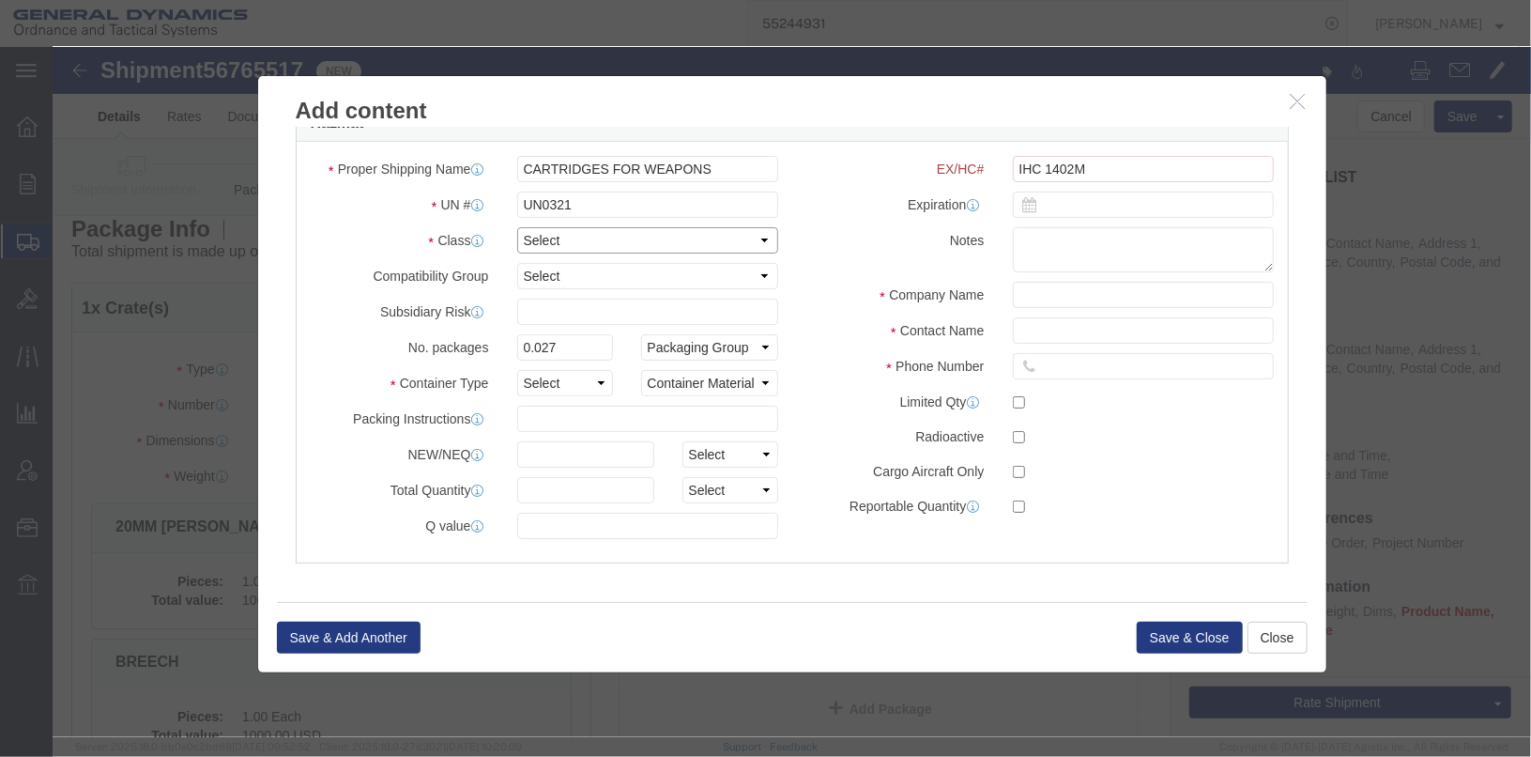
select select "1.2 Explosive"
click label "Class"
click select "Select A B C D E F G H J K L N S"
select select "E"
click select "Select A B C D E F G H J K L N S"
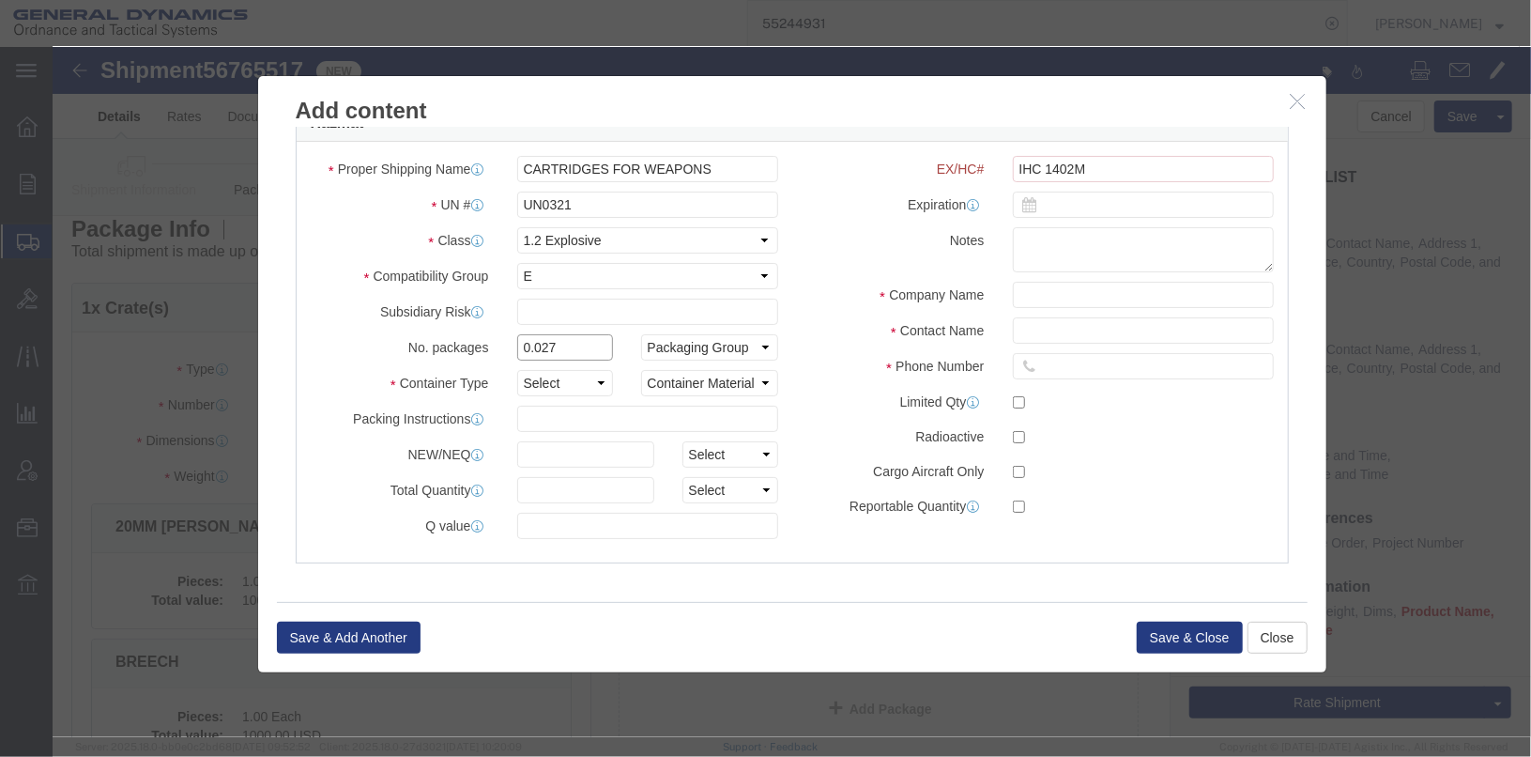
drag, startPoint x: 541, startPoint y: 295, endPoint x: 436, endPoint y: 277, distance: 106.6
click div "Proper Shipping Name CARTRIDGES FOR WEAPONS UN # UN0321 Class Select 1 Explosiv…"
type input "1"
drag, startPoint x: 319, startPoint y: 317, endPoint x: 522, endPoint y: 344, distance: 204.4
click div "Proper Shipping Name CARTRIDGES FOR WEAPONS UN # UN0321 Class Select 1 Explosiv…"
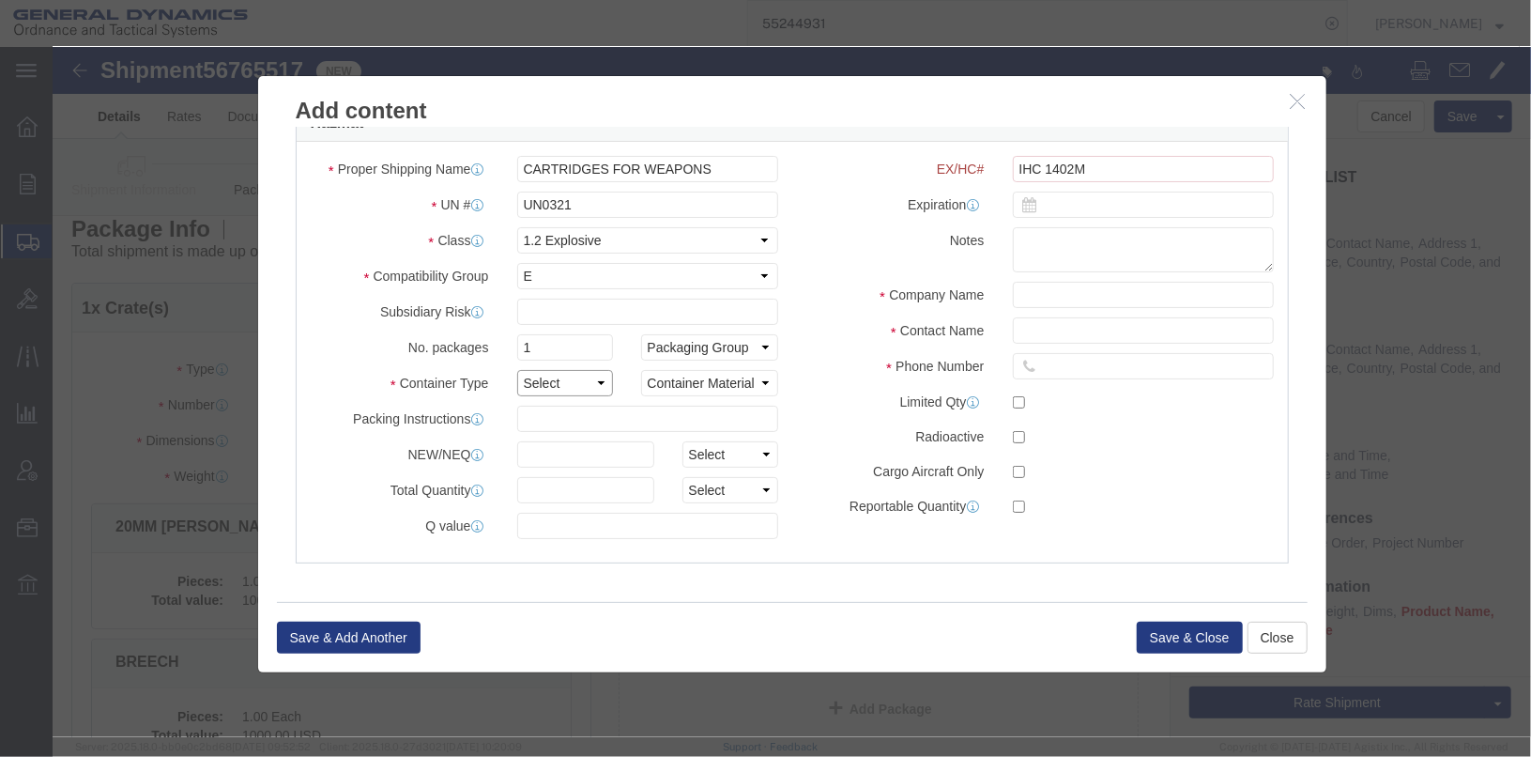
click select "Select 1 - Drums 2 - Reserved 3 - Jerricans 4 - Boxes 5 - Bags 6 - Composite Pa…"
select select "BOXES"
click select "Select 1 - Drums 2 - Reserved 3 - Jerricans 4 - Boxes 5 - Bags 6 - Composite Pa…"
click select "Container Material A - Steel (all types and surface treatments) B - Aluminum C …"
select select "STEEL_IATA"
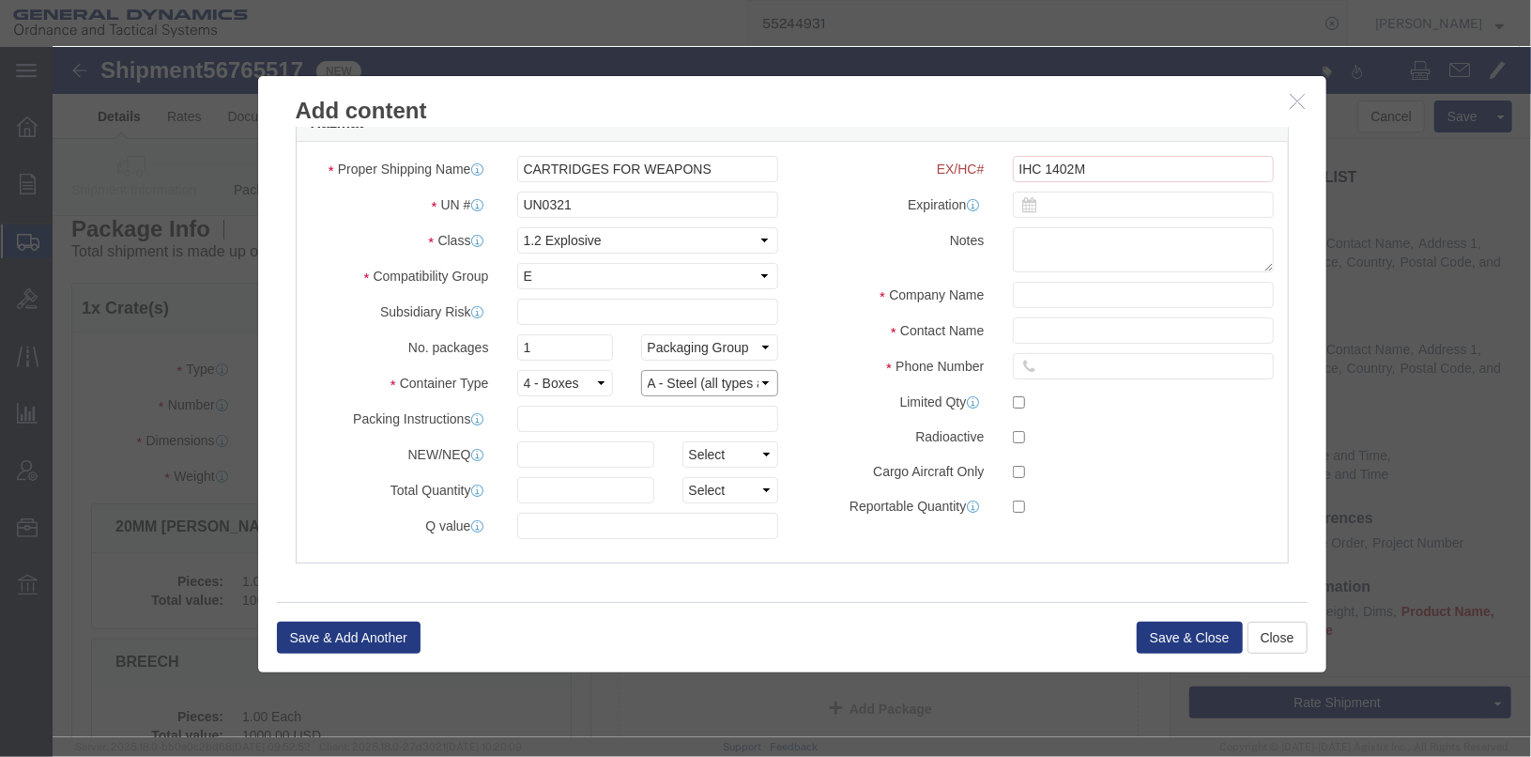
click select "Container Material A - Steel (all types and surface treatments) B - Aluminum C …"
click input "text"
type input "8.52"
click select "Select kgs lbs"
select select "LBS"
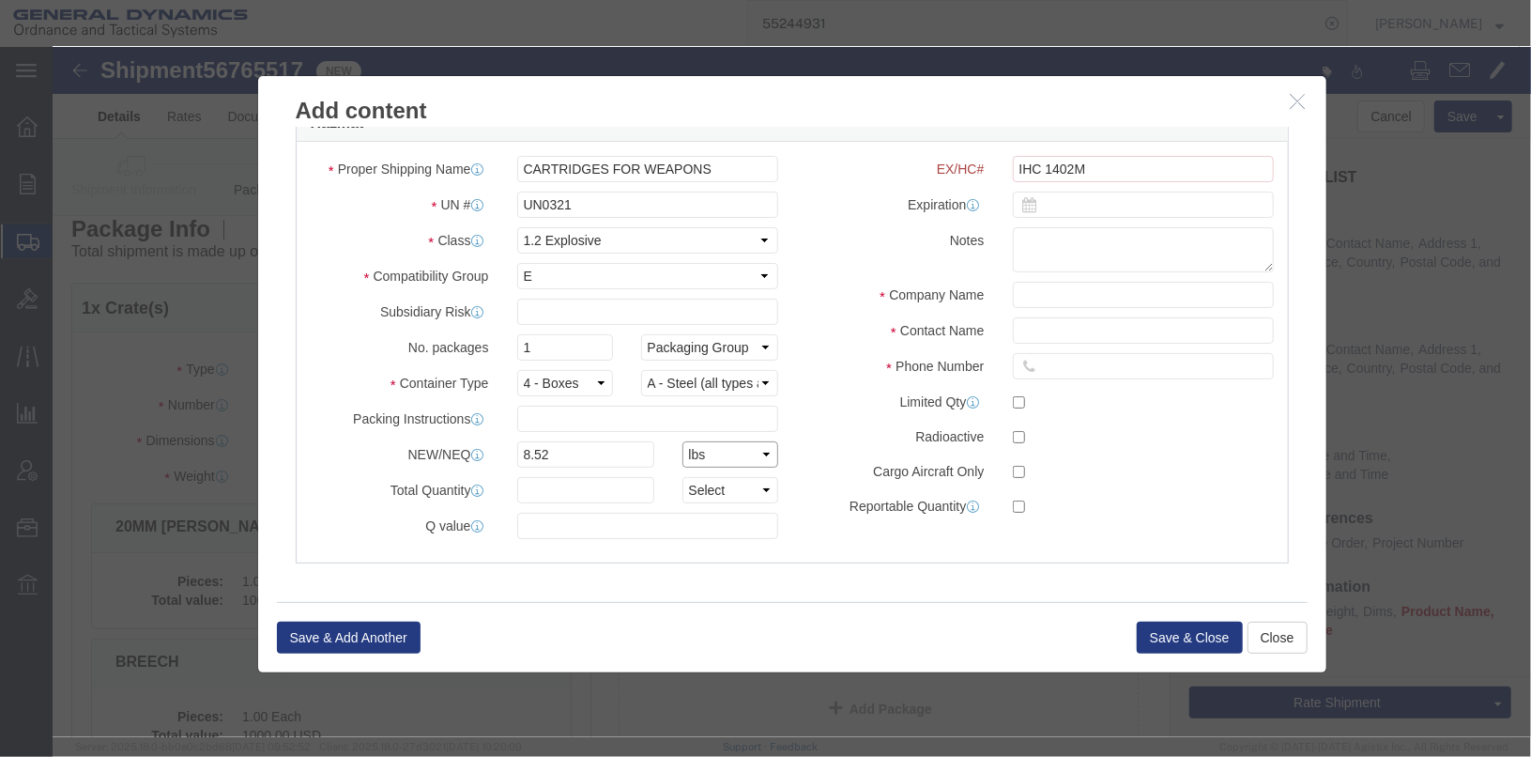
click select "Select kgs lbs"
click input "text"
type input "CHEMTREC ACCT#CCN9244"
type input "CHEMTREC"
type input "8004249300"
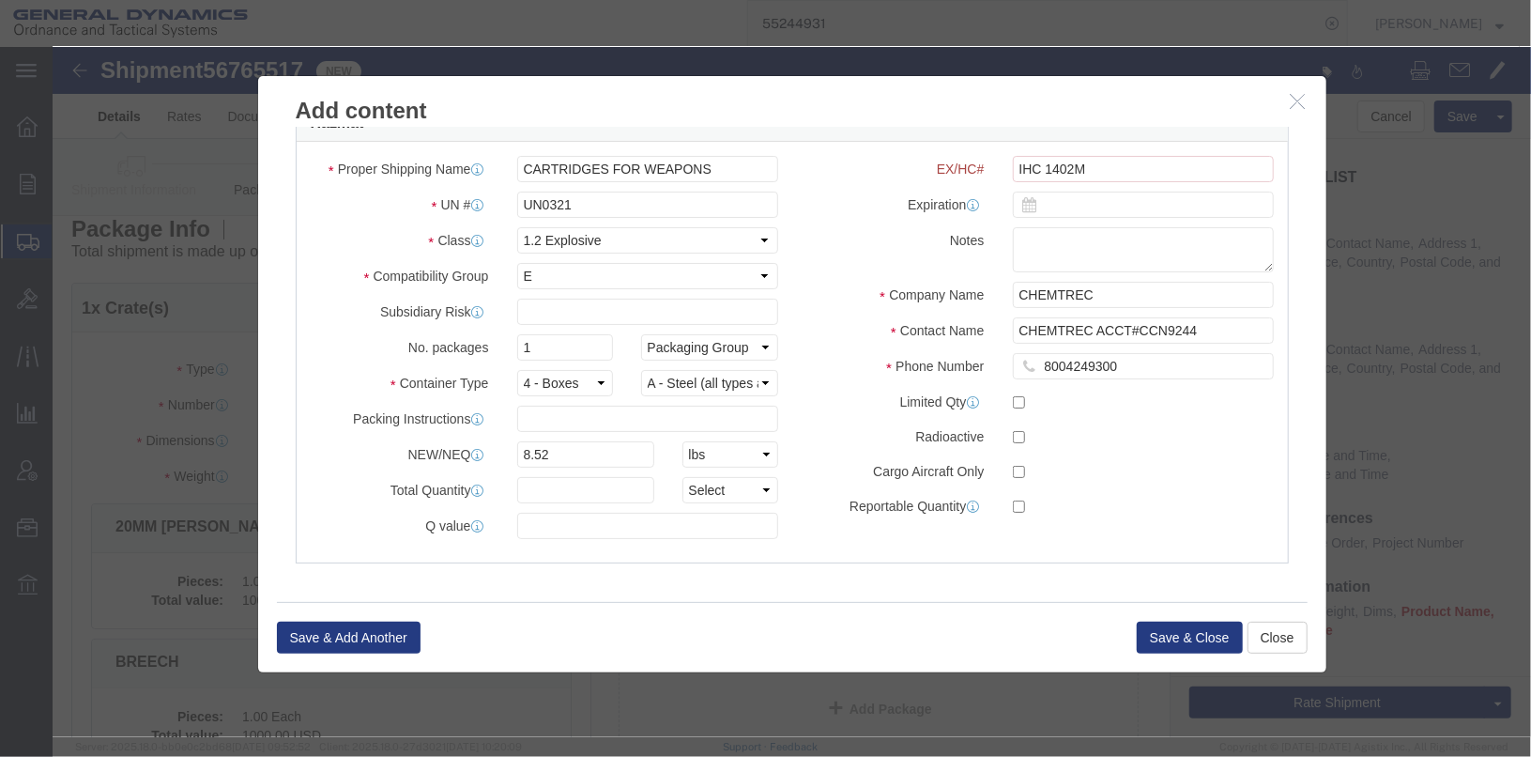
click div "EX/HC# IHC 1402M Expiration Notes Company Name CHEMTREC Contact Name CHEMTREC A…"
click label "Notes"
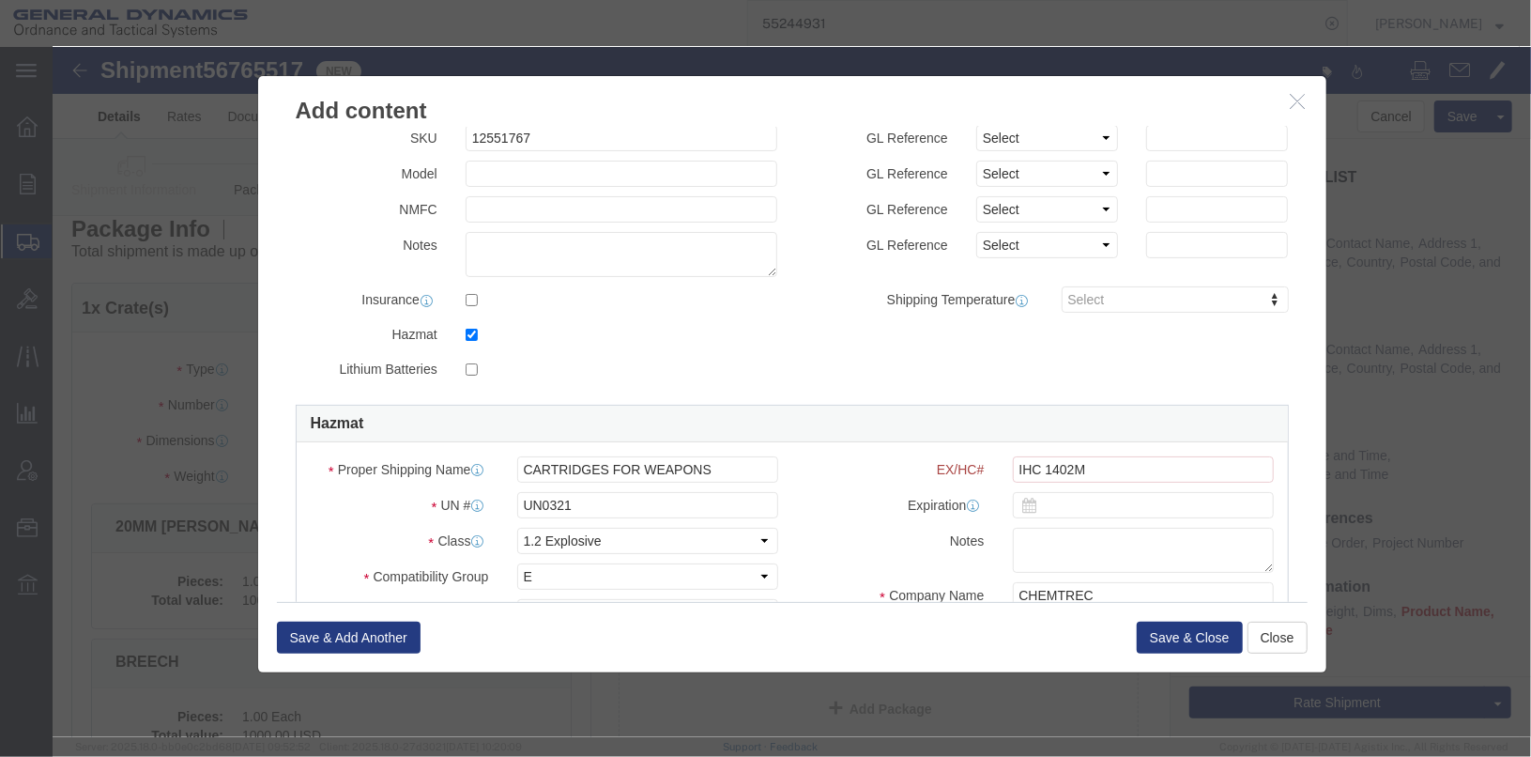
scroll to position [0, 0]
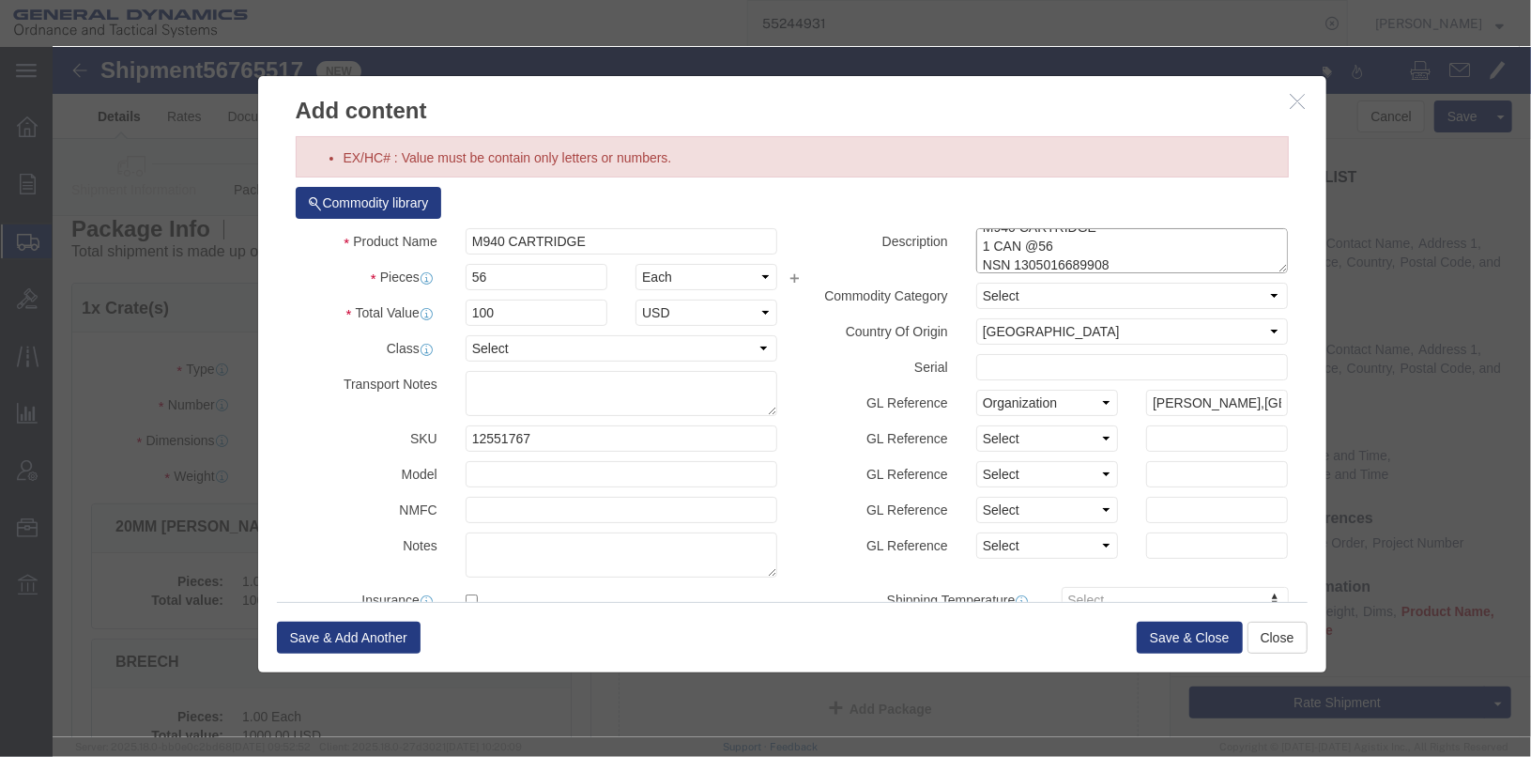
click textarea "M940 CARTRIDGE 1 CAN @56 NSN 1305016689908"
type textarea "M940 CARTRIDGE 1 CAN @56 LOT#OLM25G216A002254550 NSN 1305016689908"
click button "Save & Close"
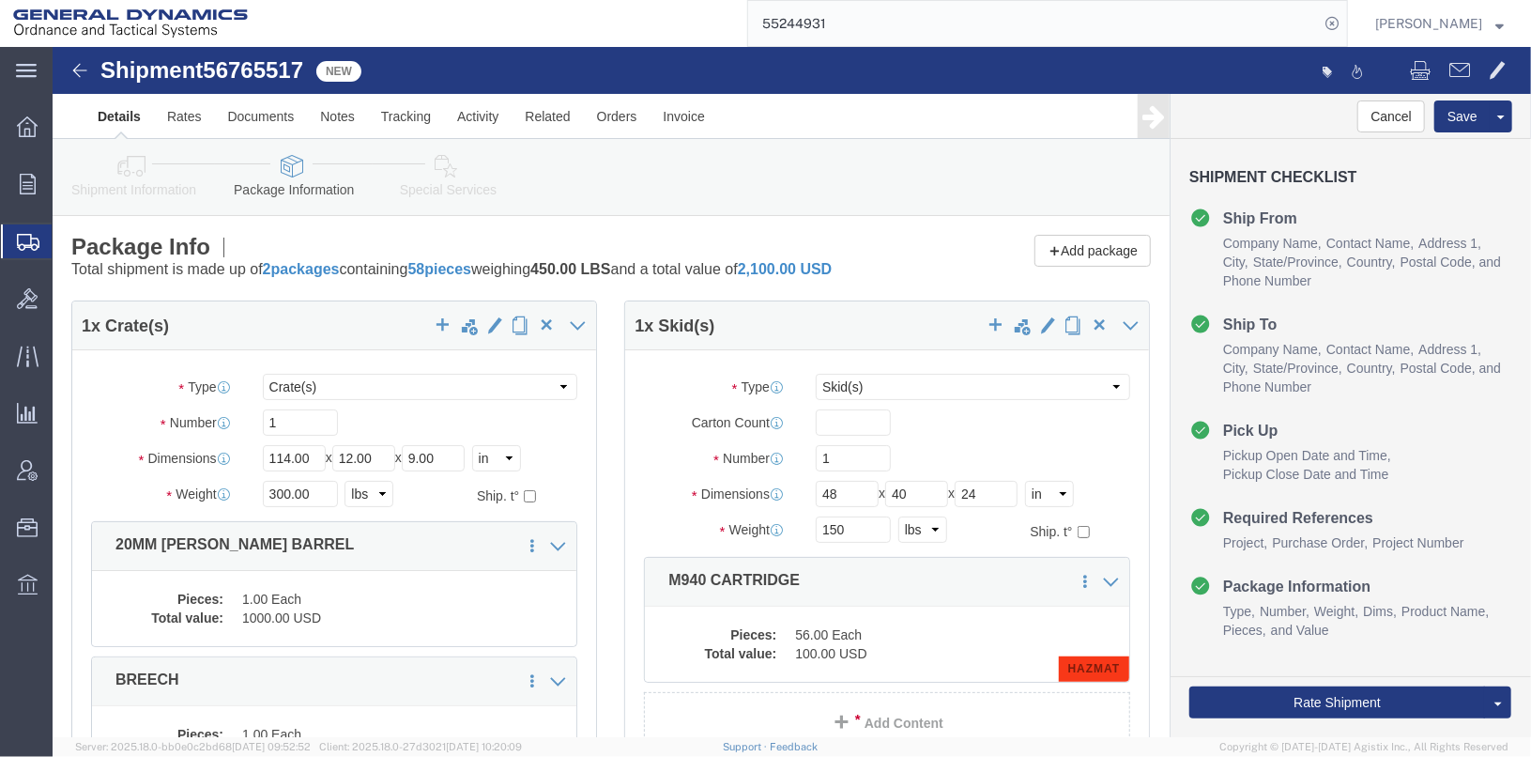
click link "Special Services"
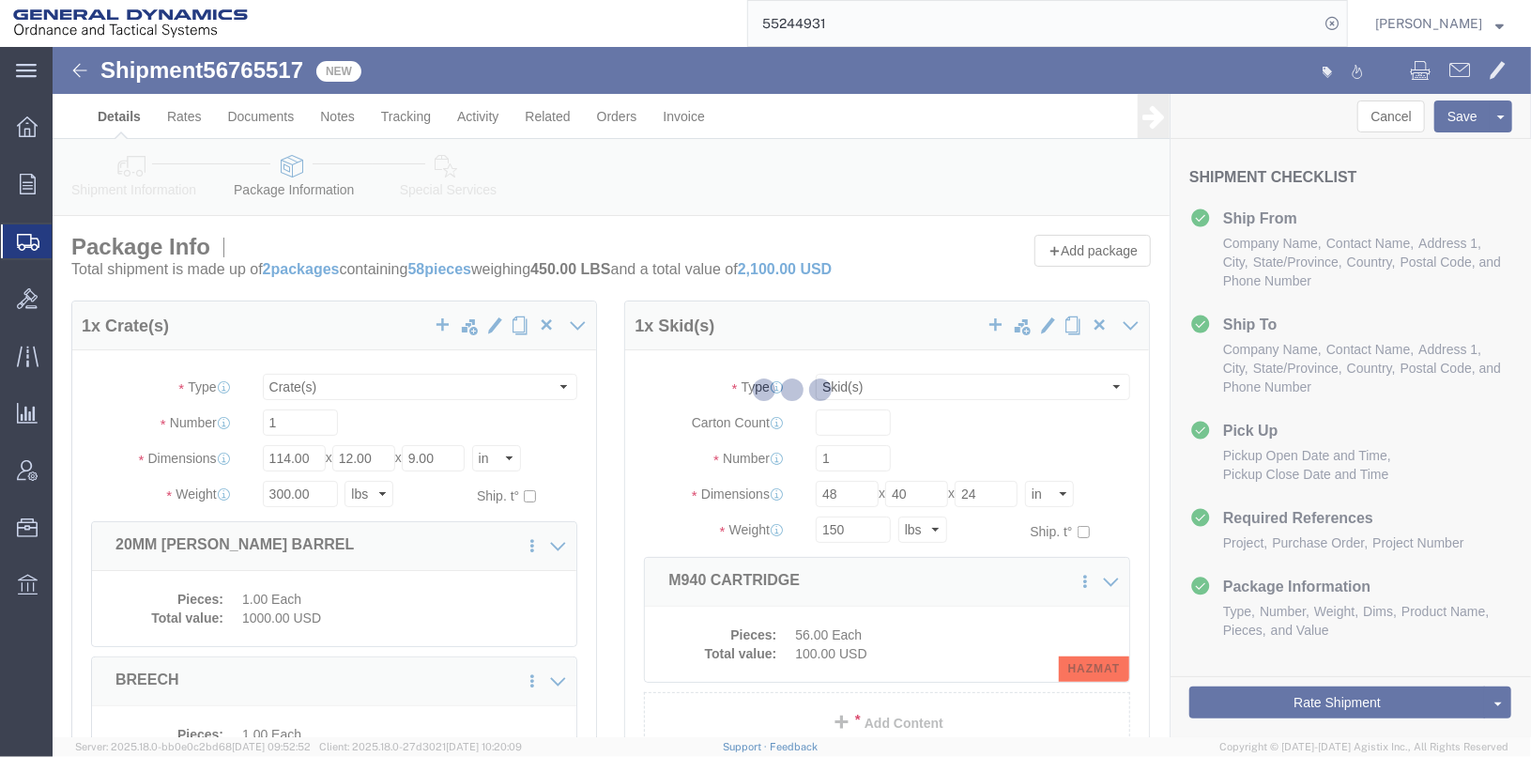
select select
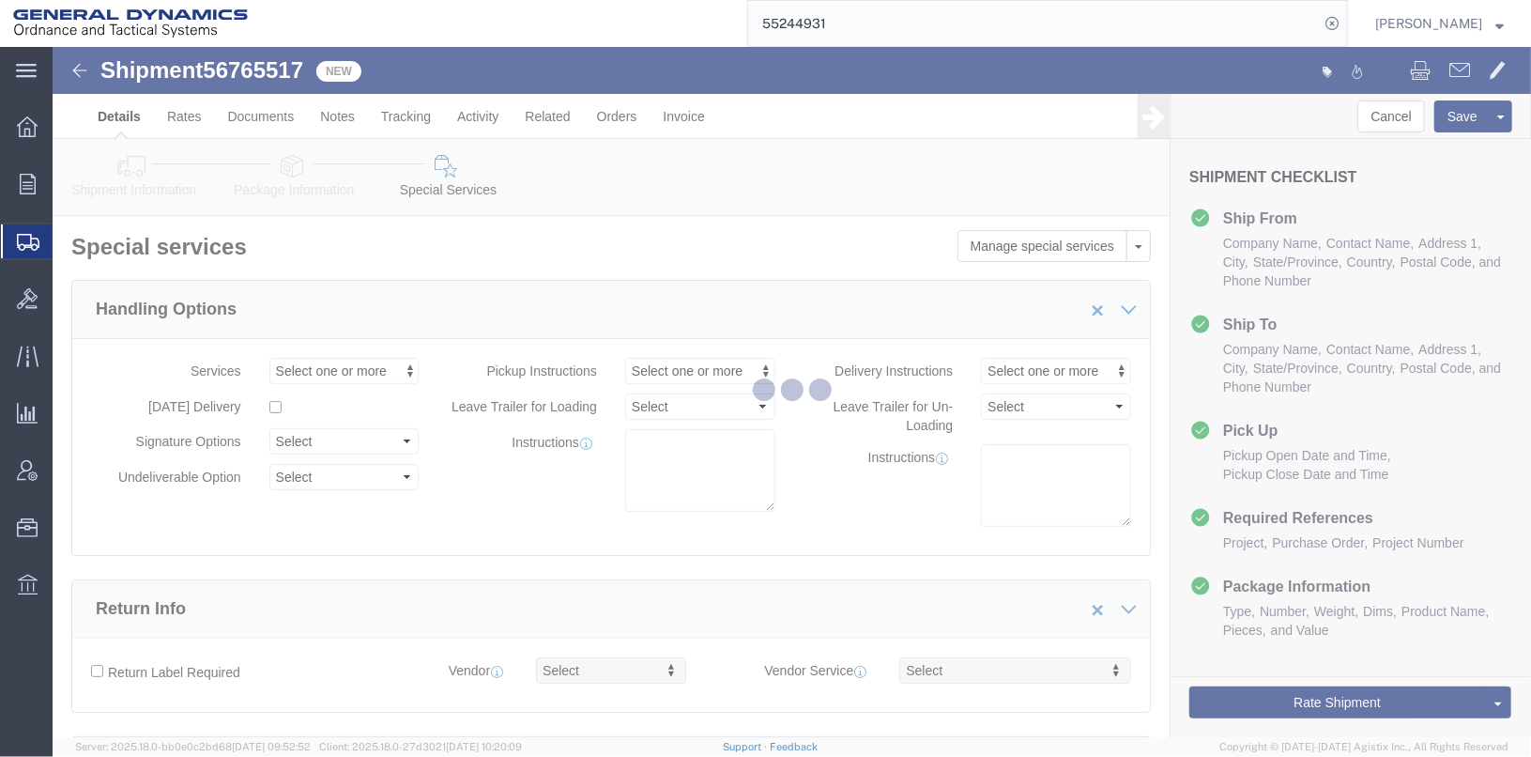
select select "DEPARTMENT"
select select "1763975"
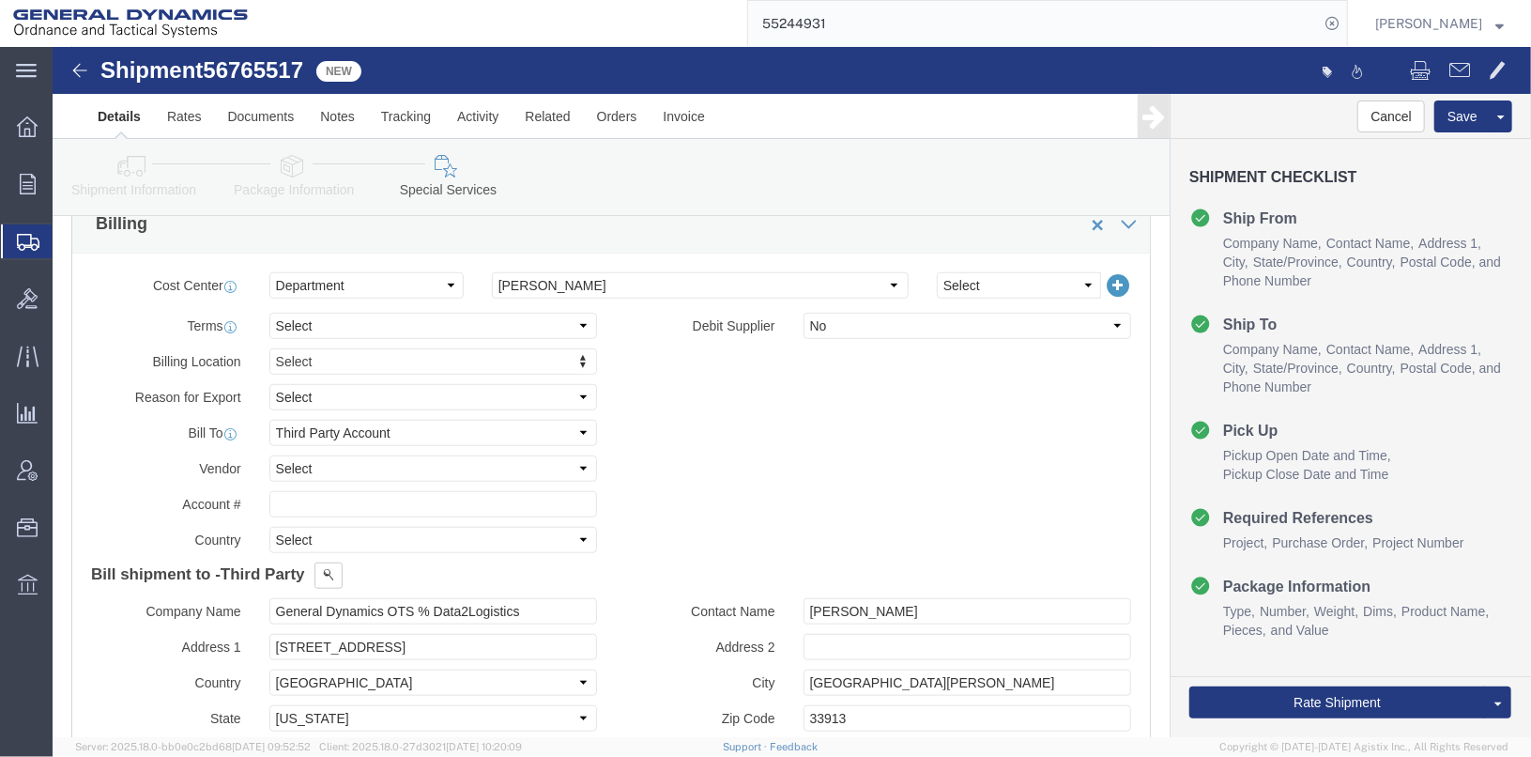
scroll to position [844, 0]
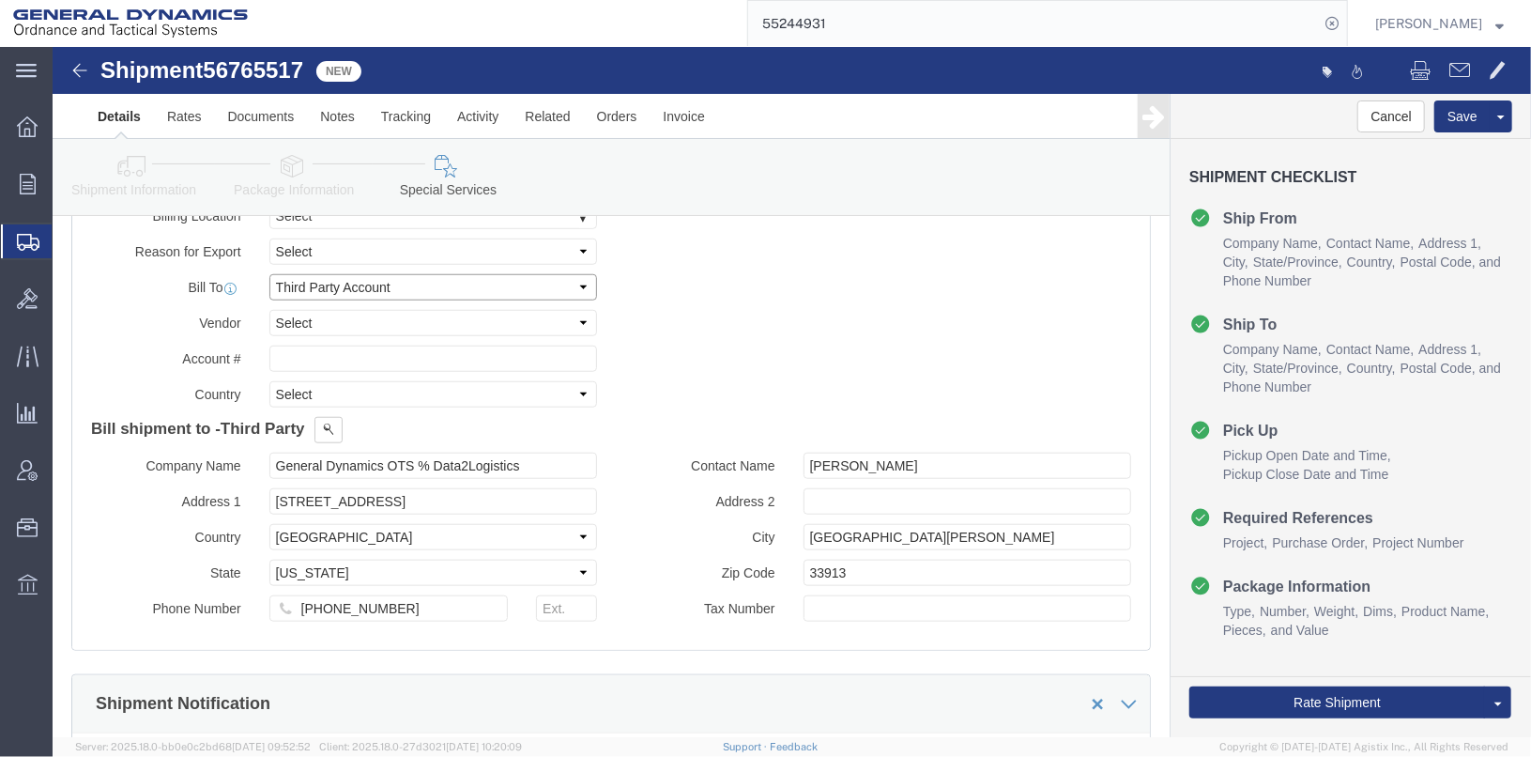
click select "Select Recipient Account Sender/Shipper Third Party Account"
select select "SHIP"
click select "Select Recipient Account Sender/Shipper Third Party Account"
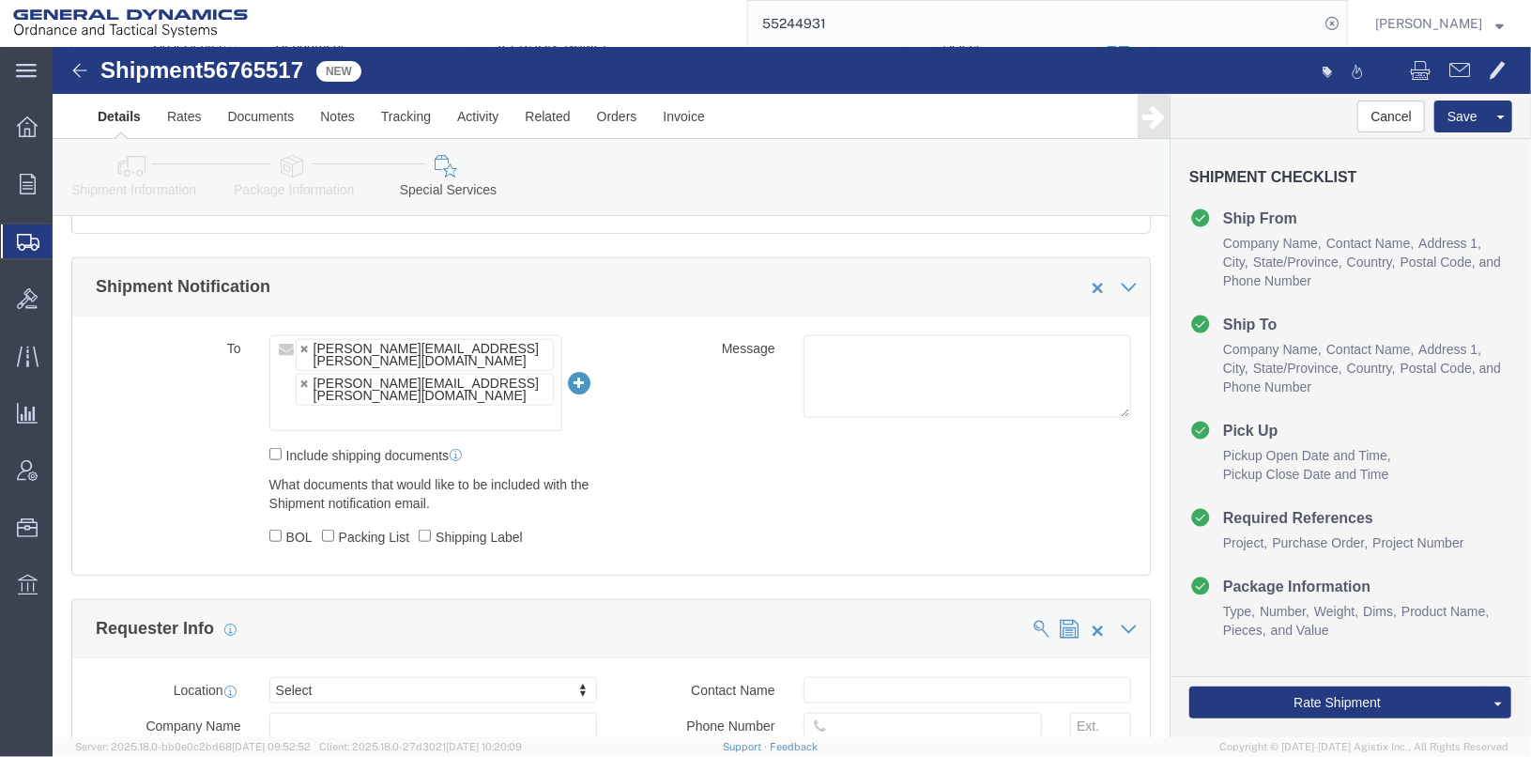
scroll to position [939, 0]
click button "Save"
click icon
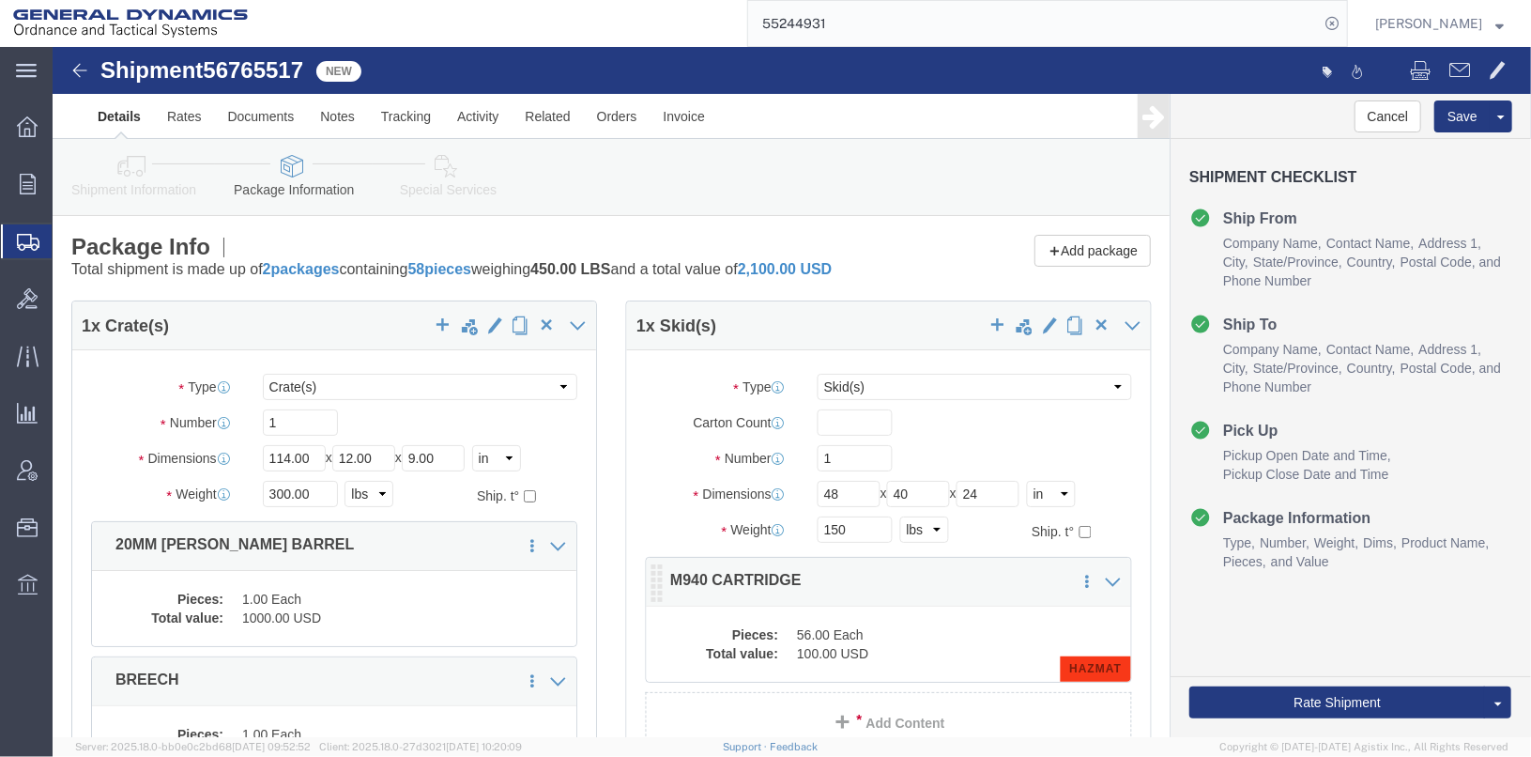
click div "Pieces: 56.00 Each Total value: 100.00 USD HAZMAT"
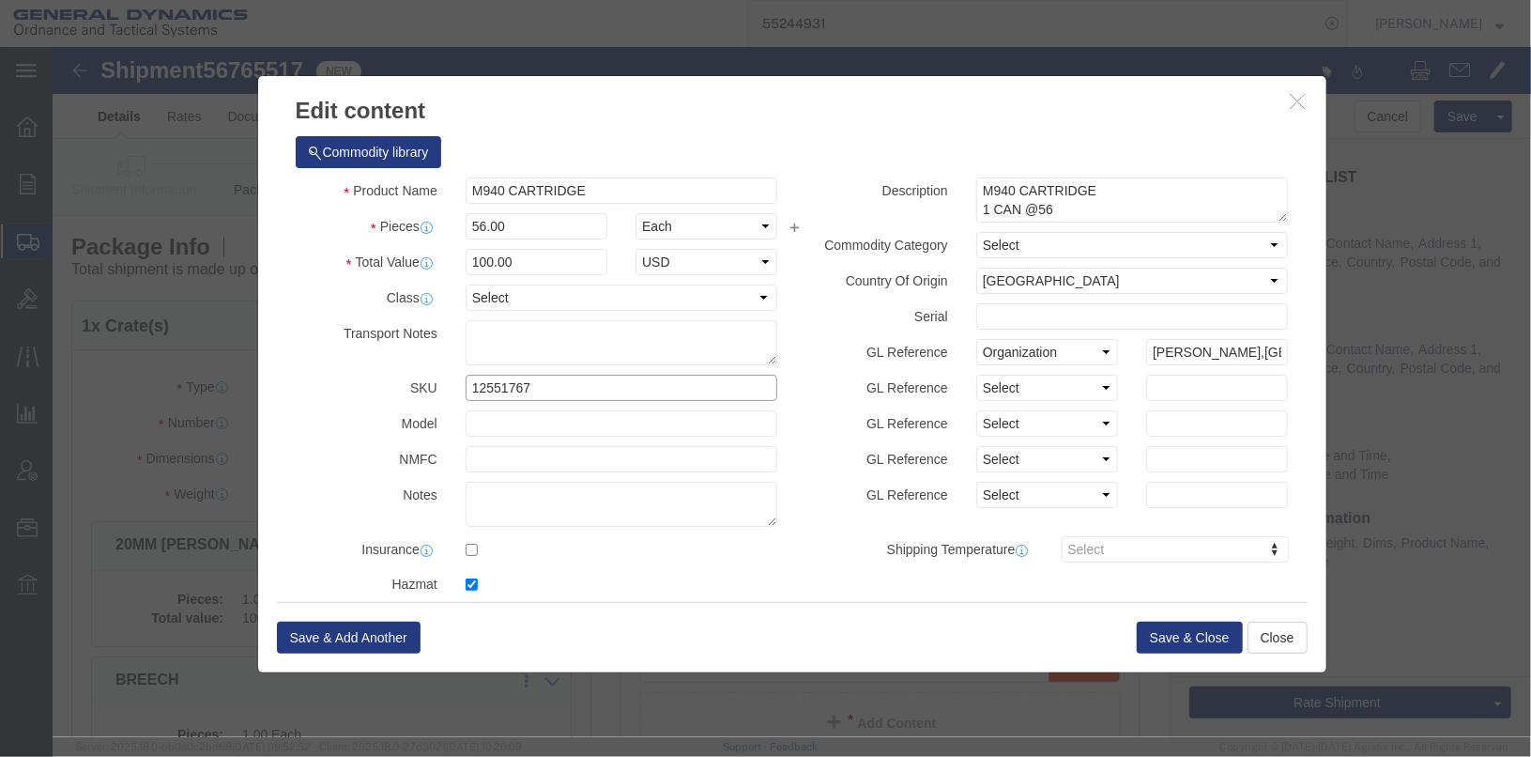
click input "12551767"
type input "12551767-2"
click div "Description M940 CARTRIDGE 1 CAN @56 LOT#OLM25G216A002254550 NSN 1305016689908 …"
click button "Save & Close"
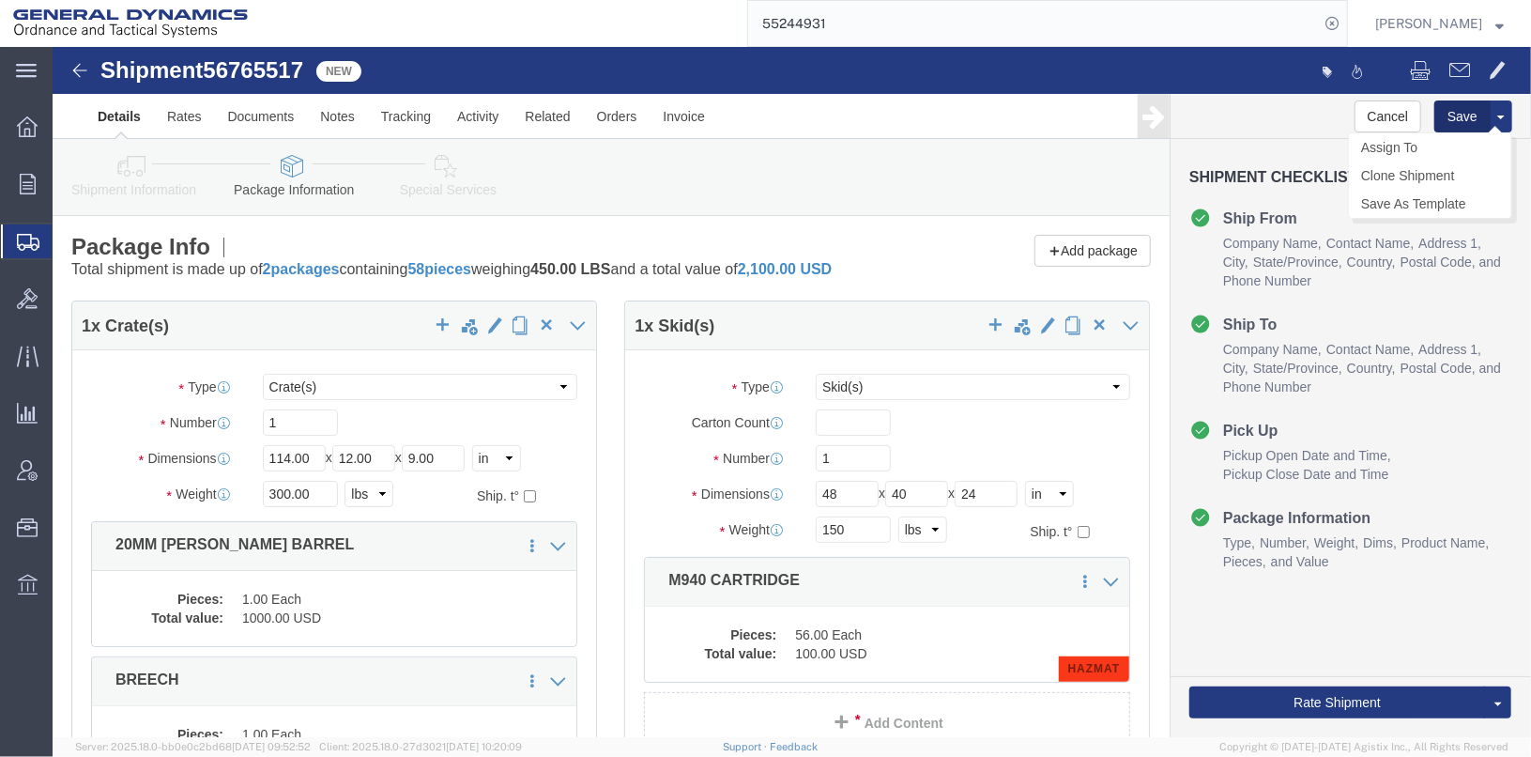
click button "Save"
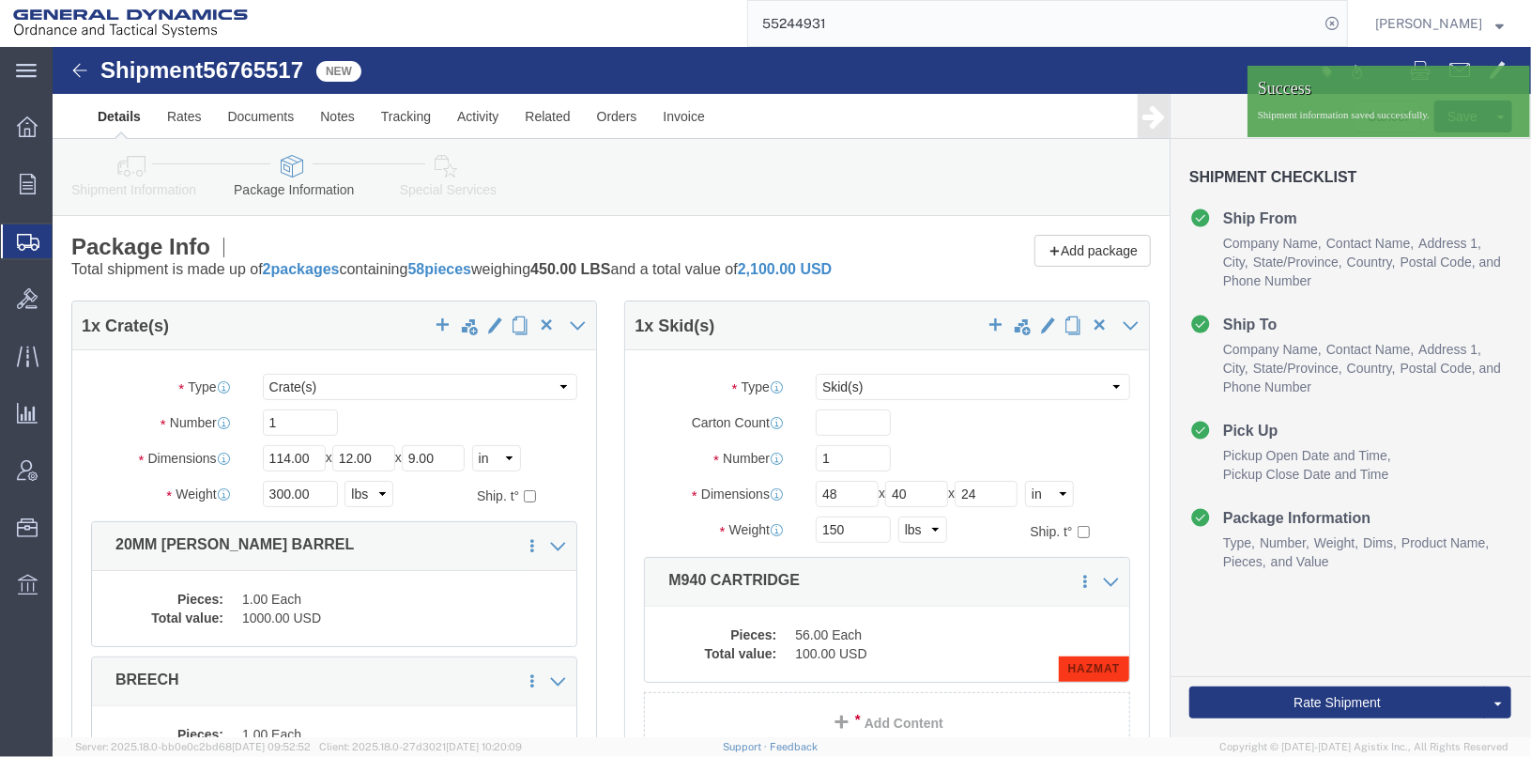
click div
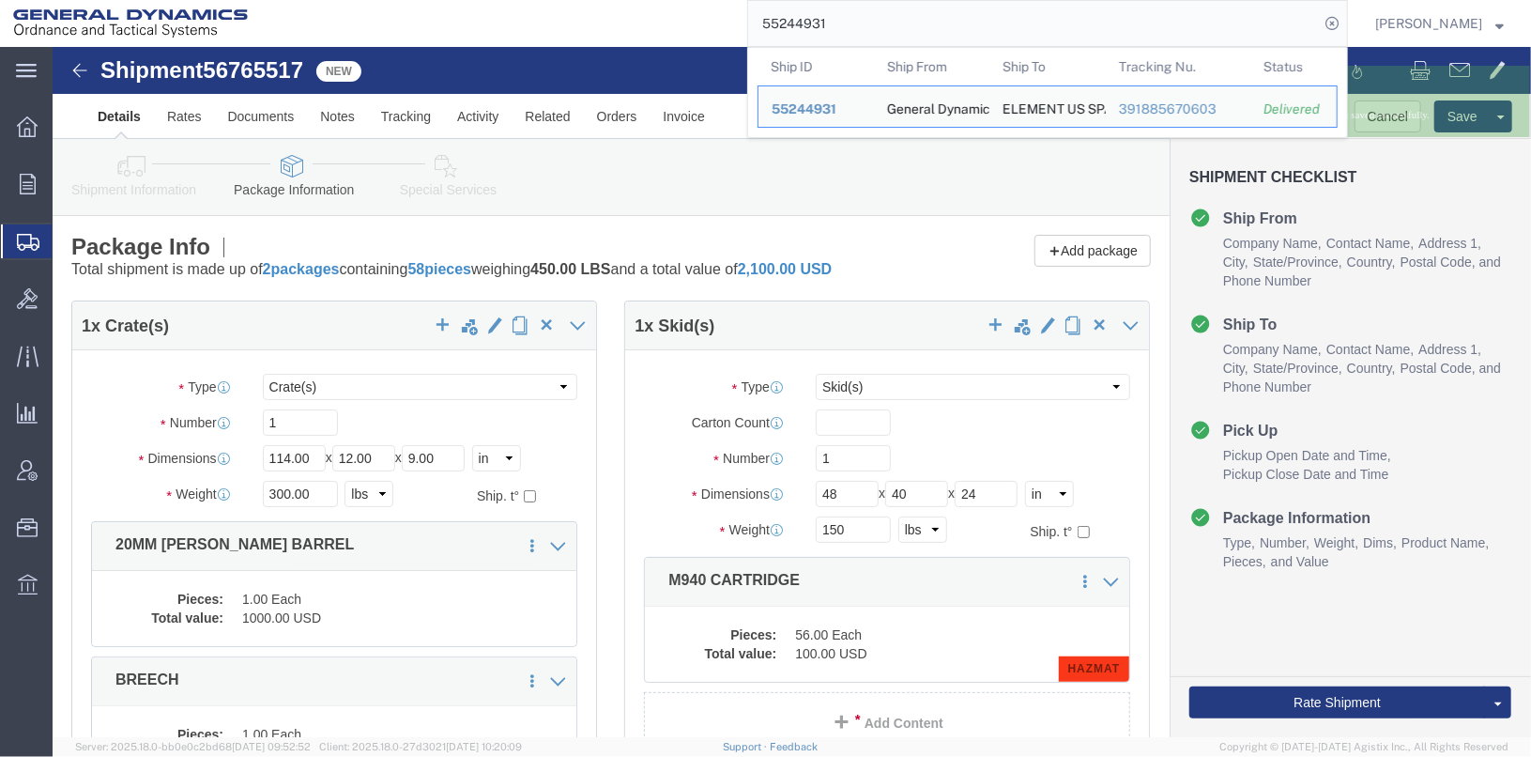
drag, startPoint x: 890, startPoint y: 15, endPoint x: 723, endPoint y: 13, distance: 167.1
click at [723, 13] on div "55244931 Ship ID Ship From Ship To Tracking Nu. Status Ship ID 55244931 Ship Fr…" at bounding box center [804, 23] width 1087 height 47
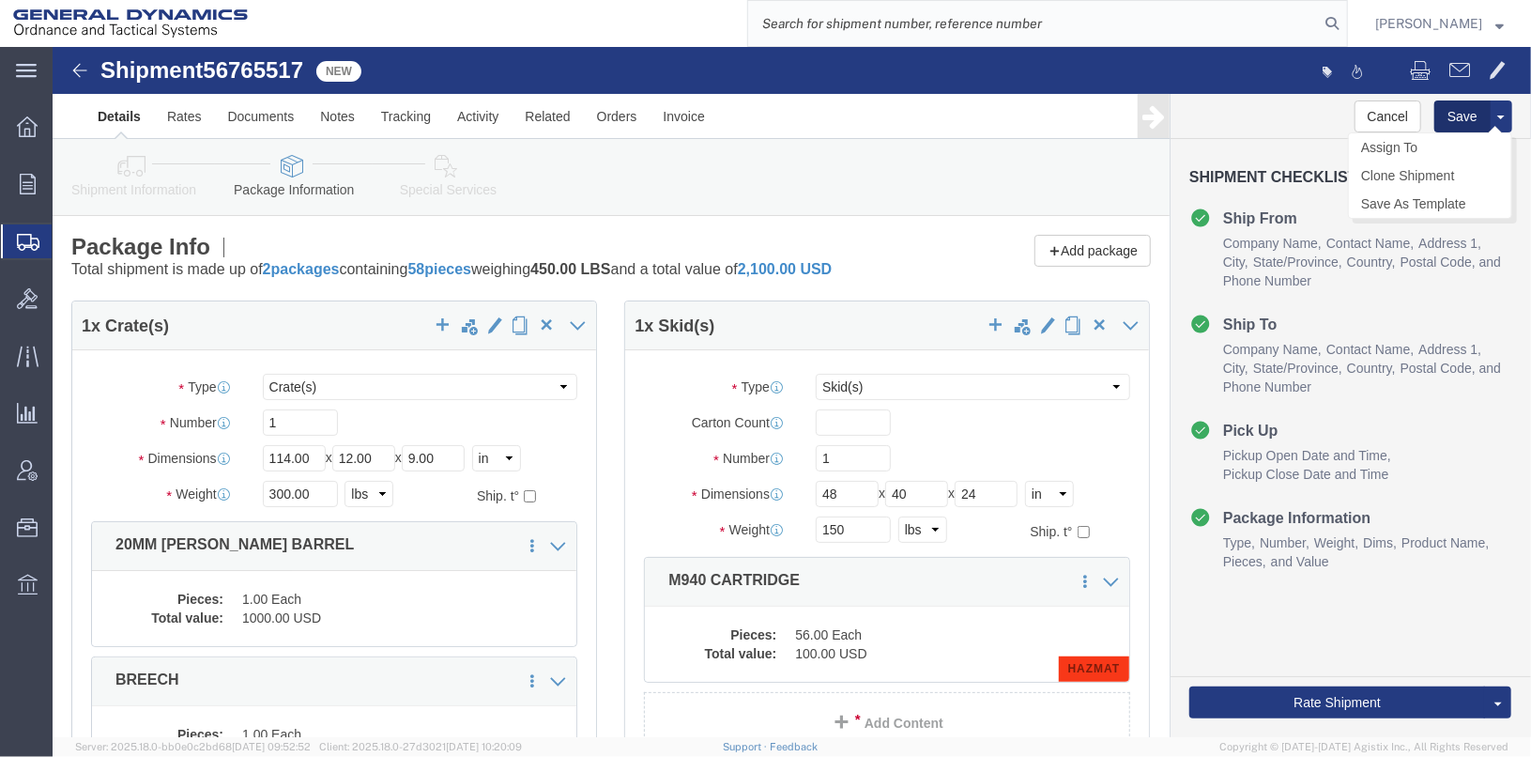
click button "Save"
click at [1345, 22] on icon at bounding box center [1332, 23] width 26 height 26
type input "25375"
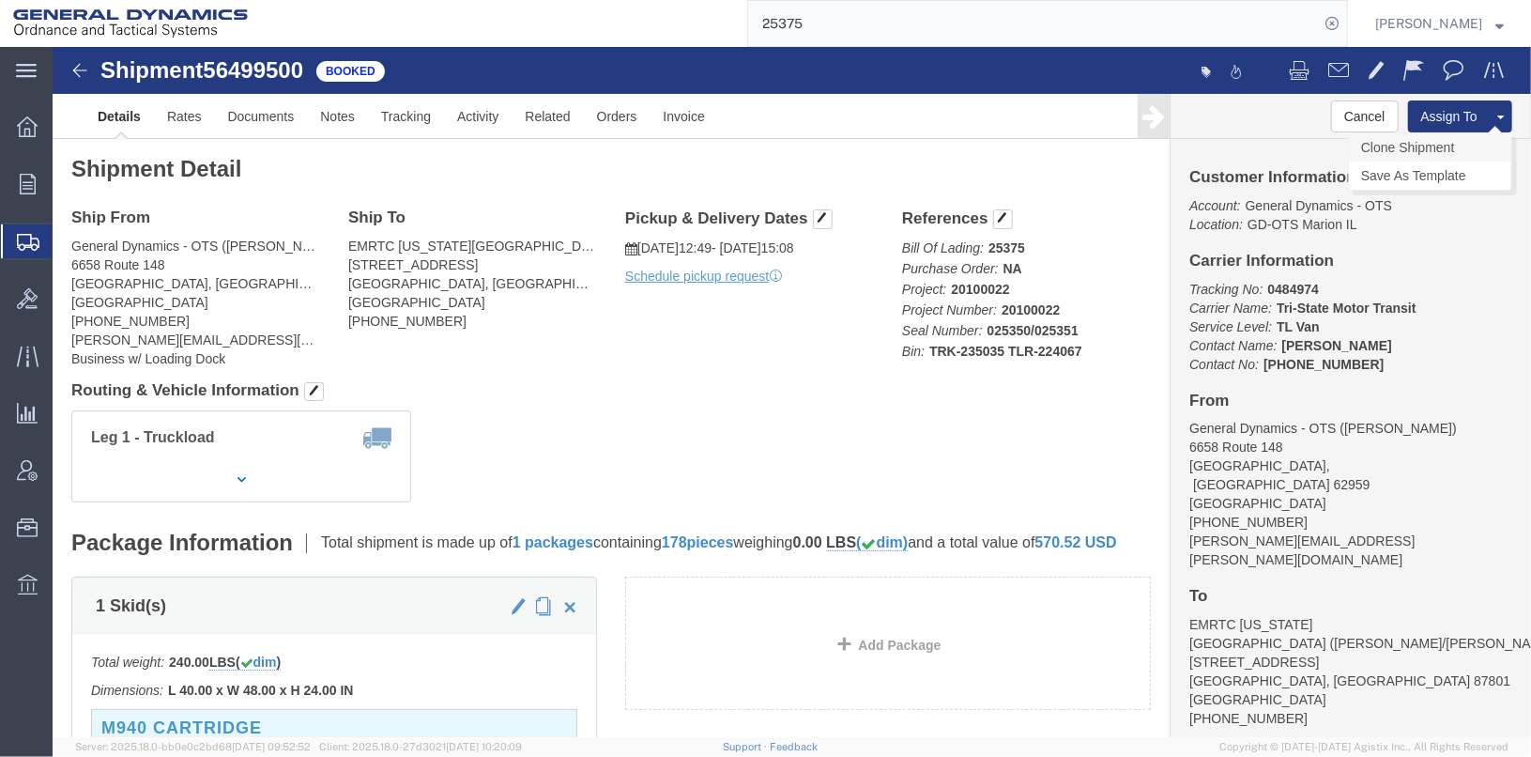
click link "Clone Shipment"
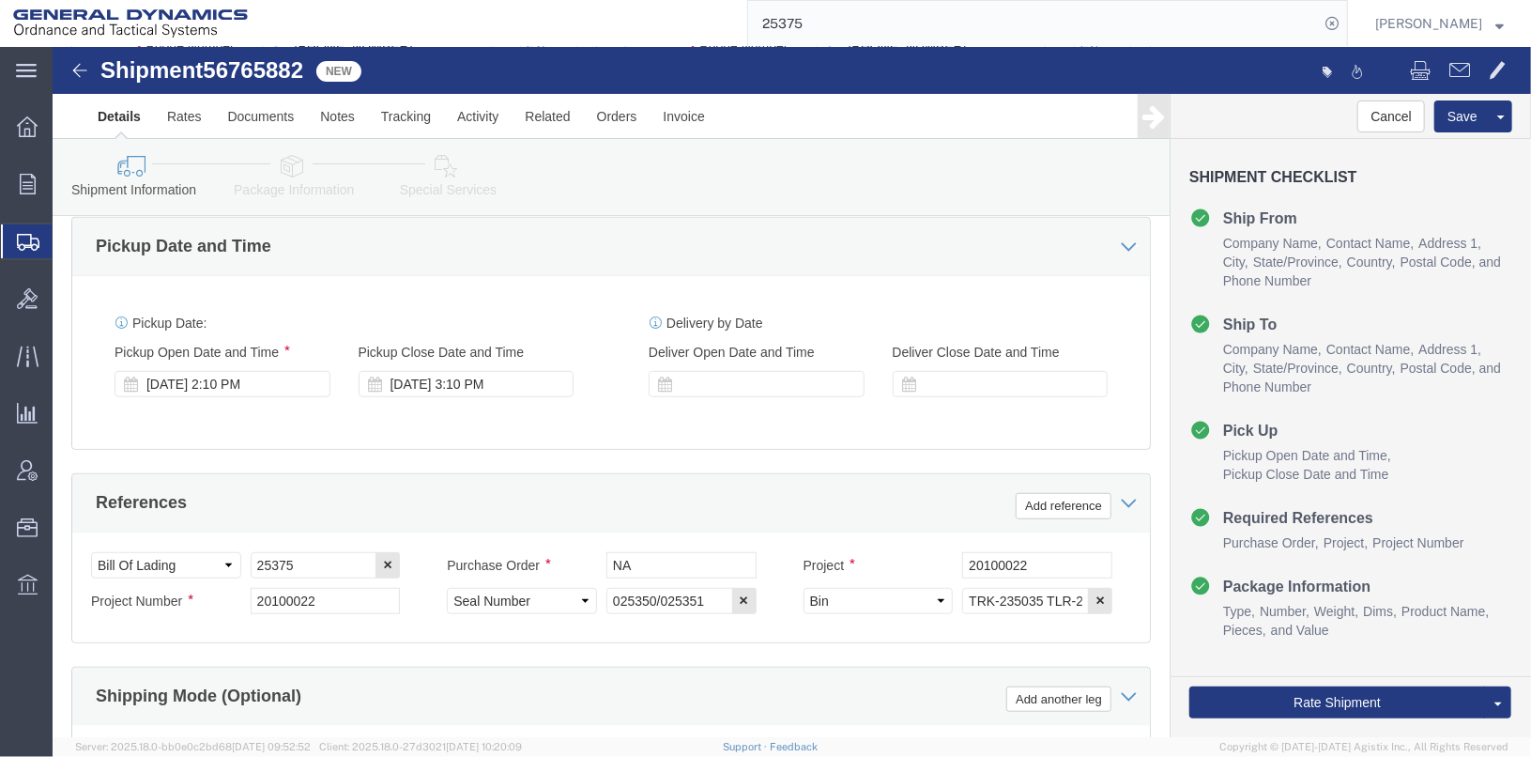
scroll to position [657, 0]
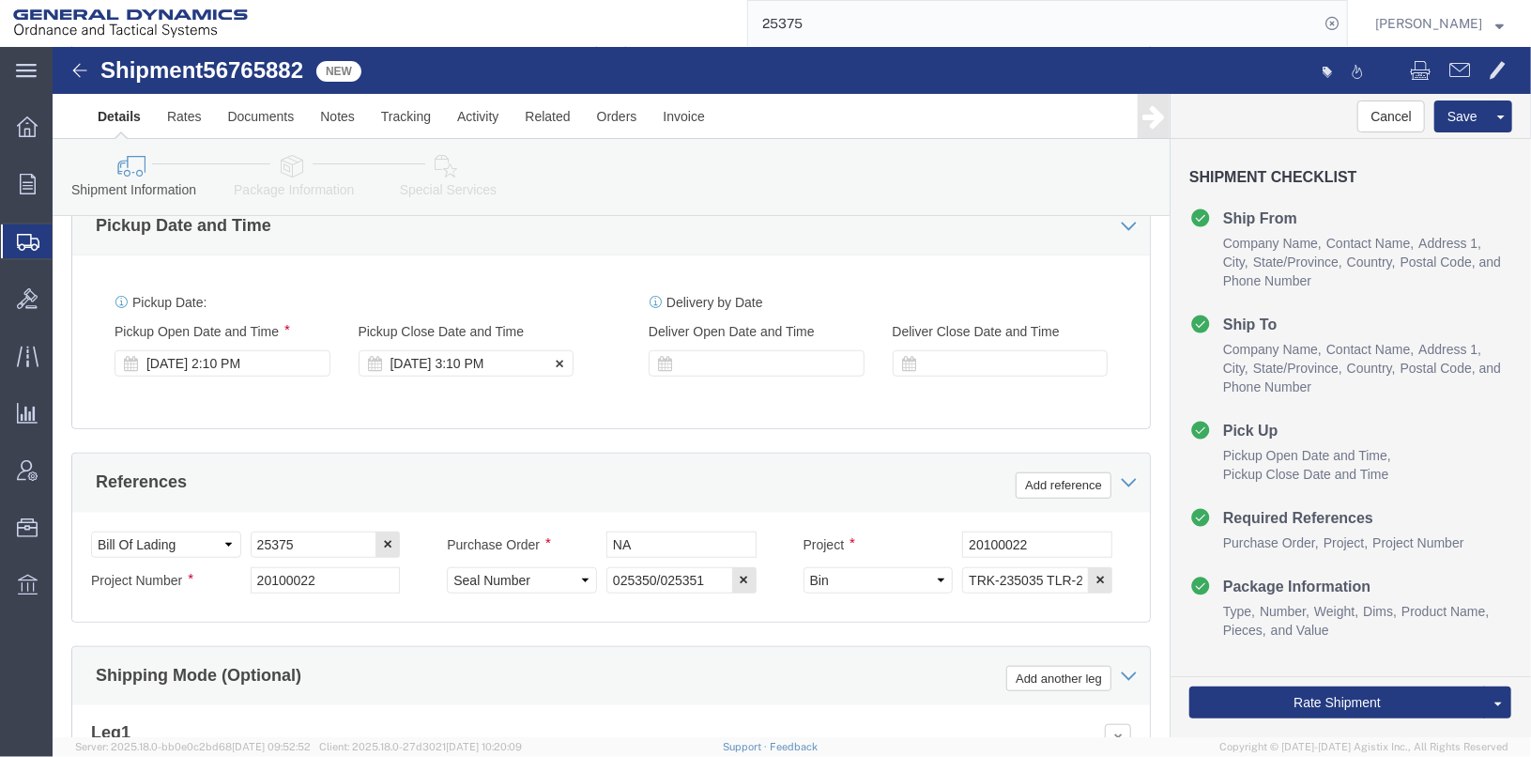
click div "[DATE] 3:10 PM"
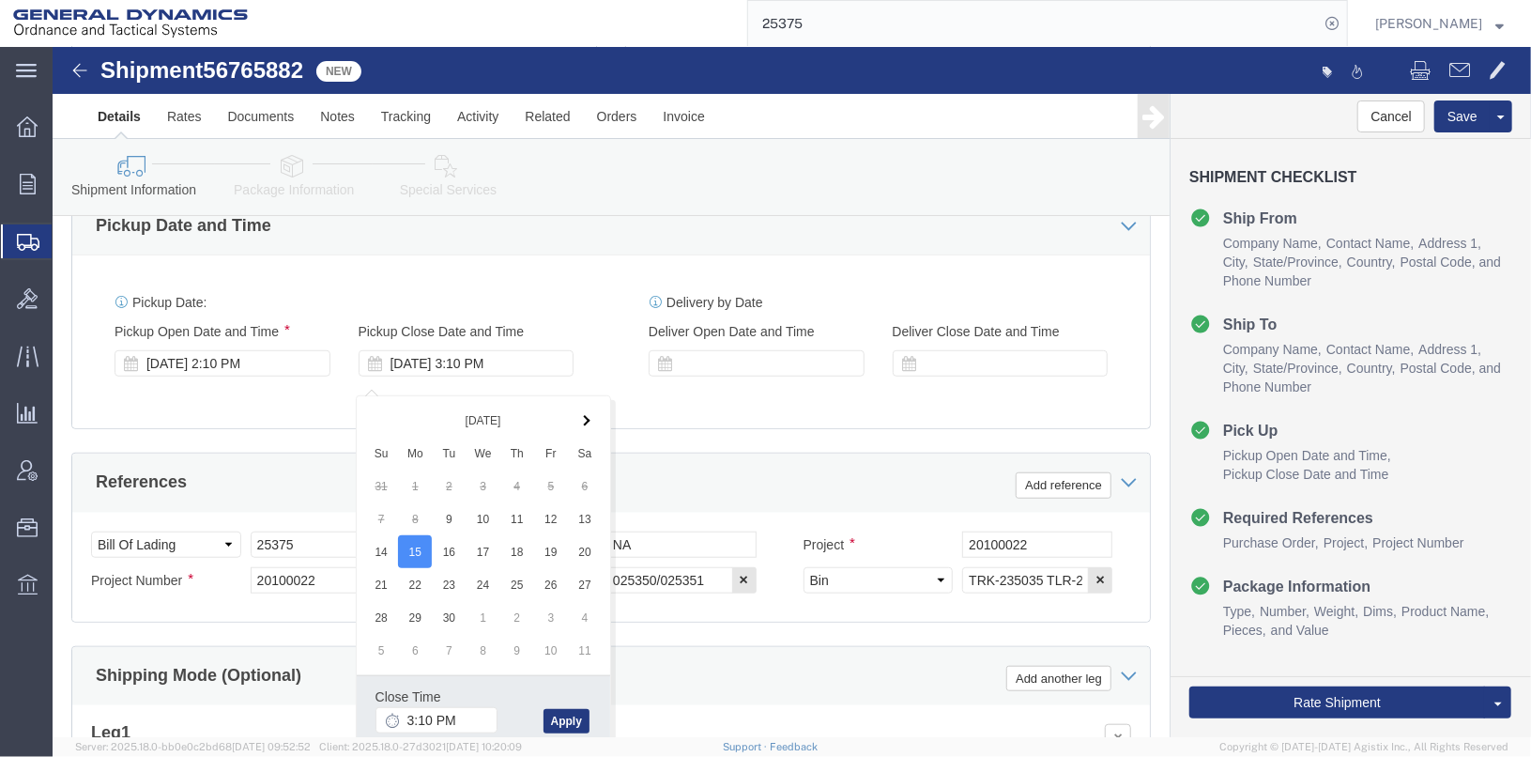
click div "Close Time 3:10 PM [DATE] 3:10 PM - [DATE] 3:10 PM Cancel Apply"
click button "Apply"
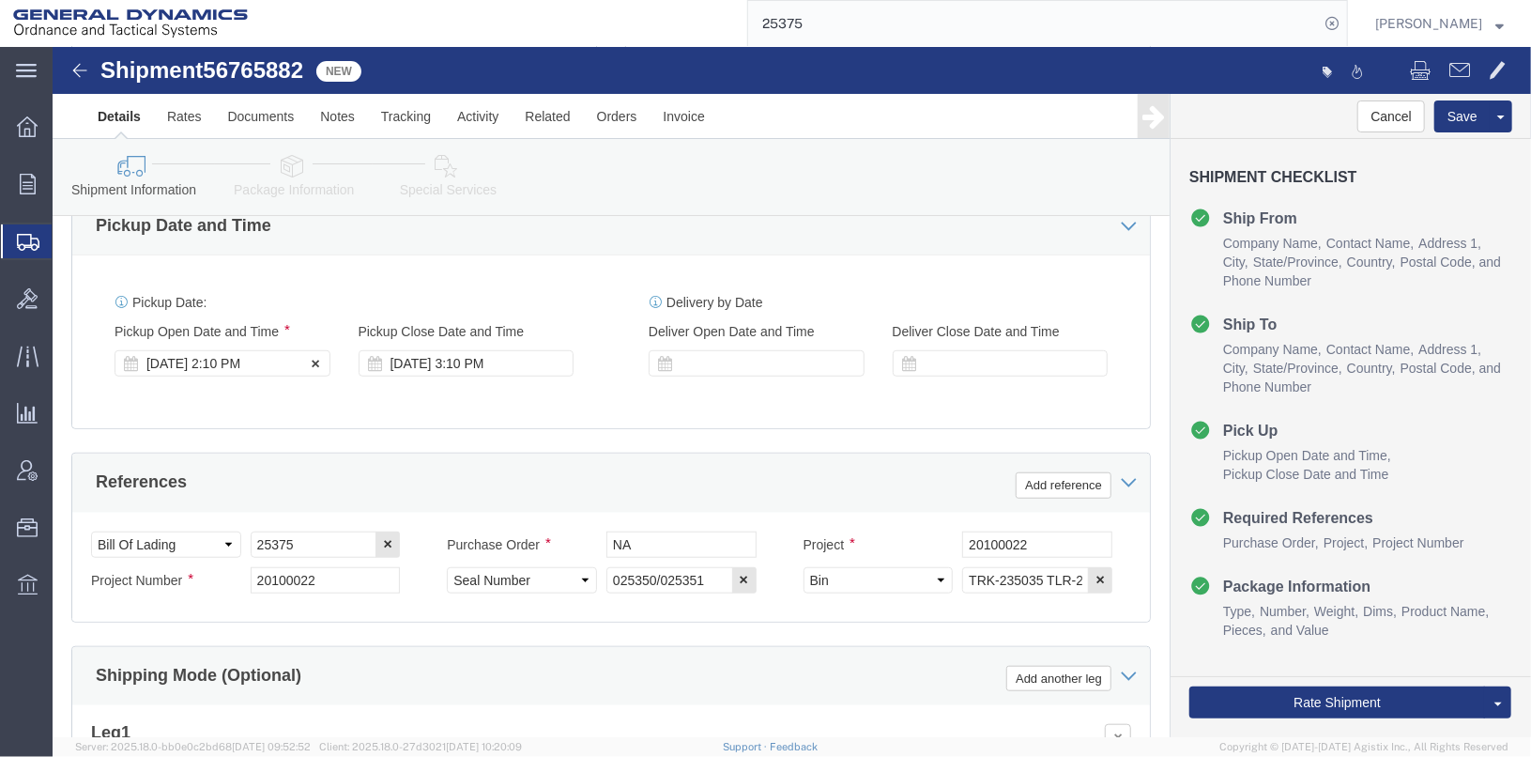
click div "[DATE] 2:10 PM"
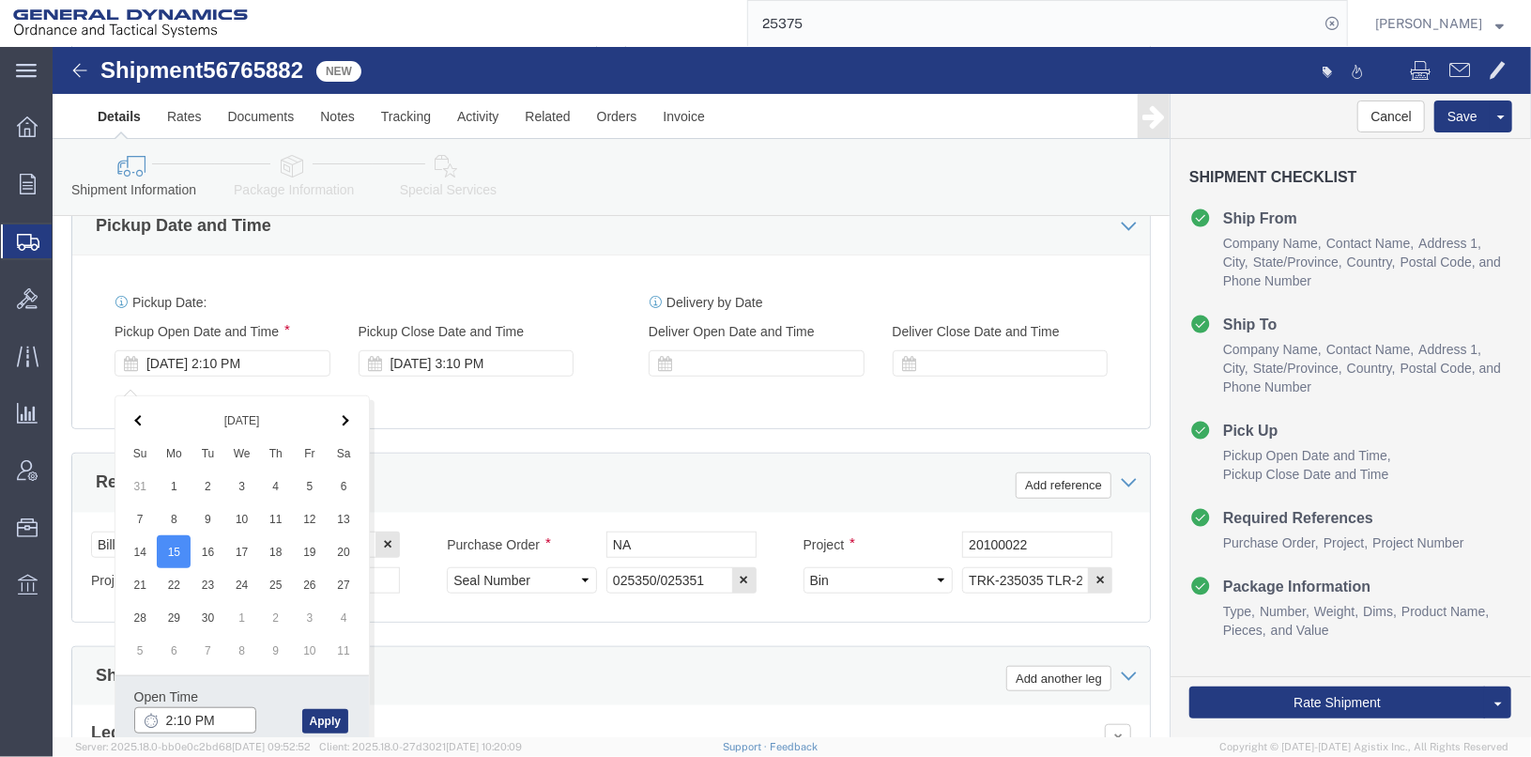
click input "2:10 PM"
click input "7:10 PM"
type input "7:10 AM"
click button "Apply"
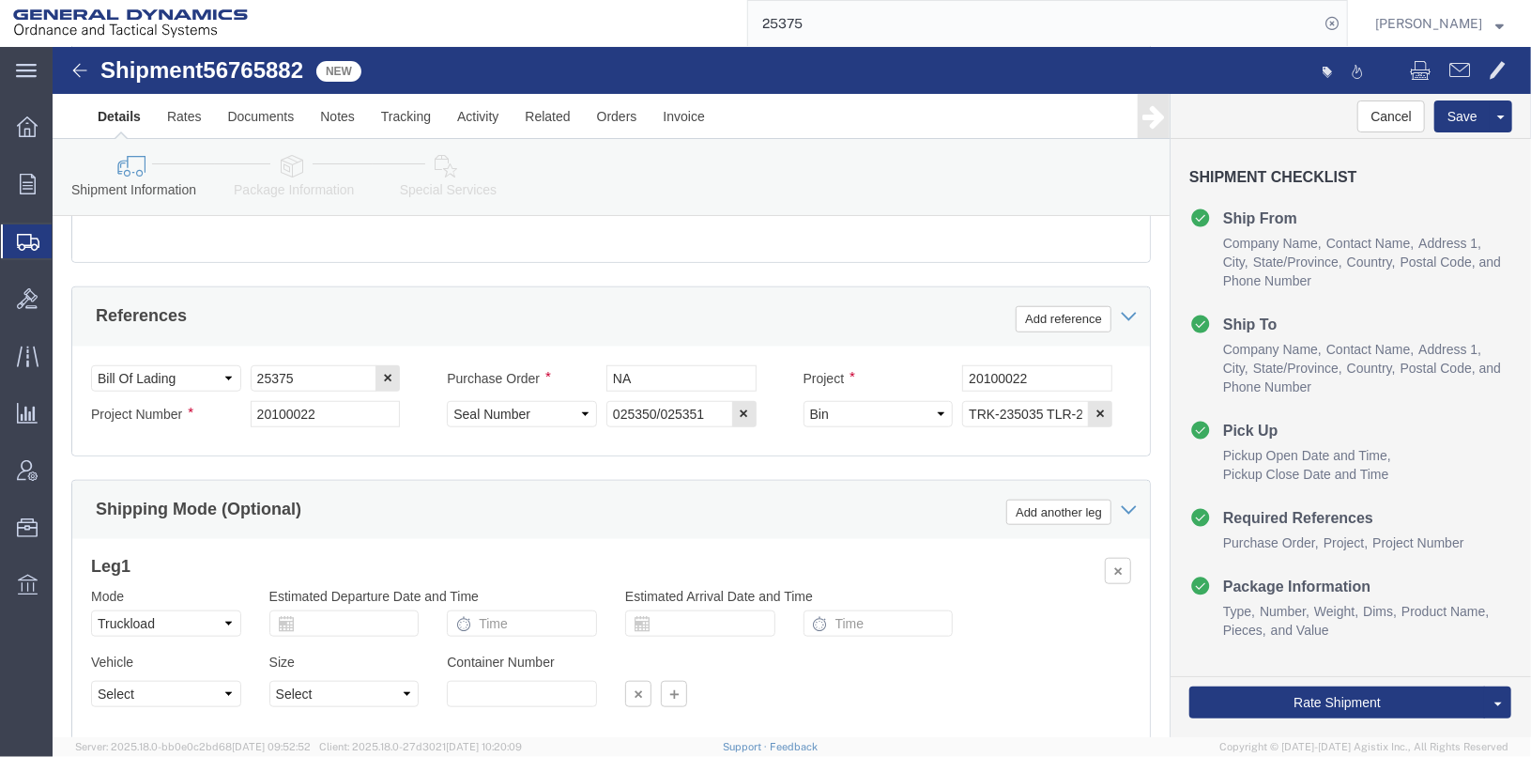
scroll to position [844, 0]
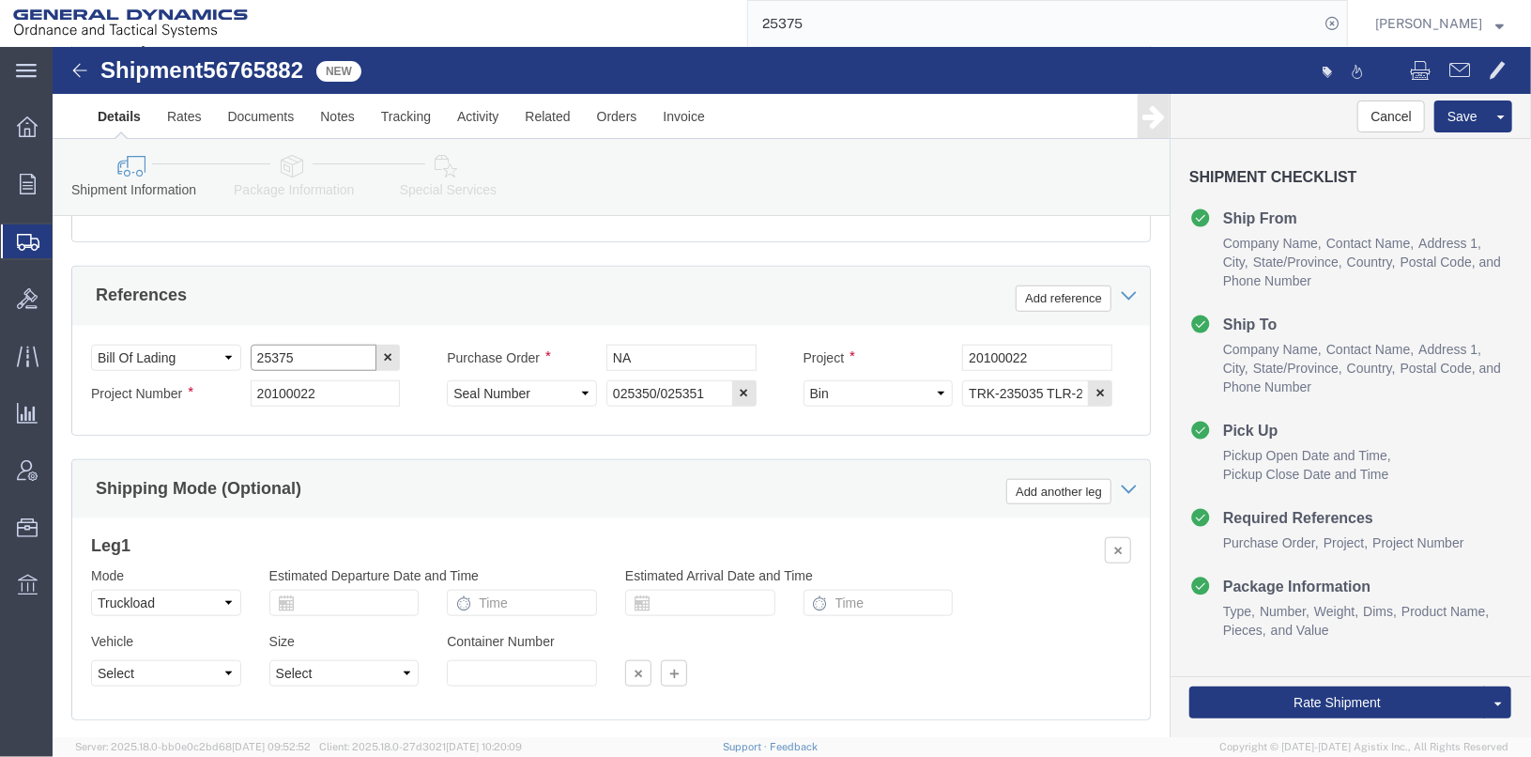
click input "25375"
type input "25406"
click input "20100022"
type input "2010003"
click input "20100022"
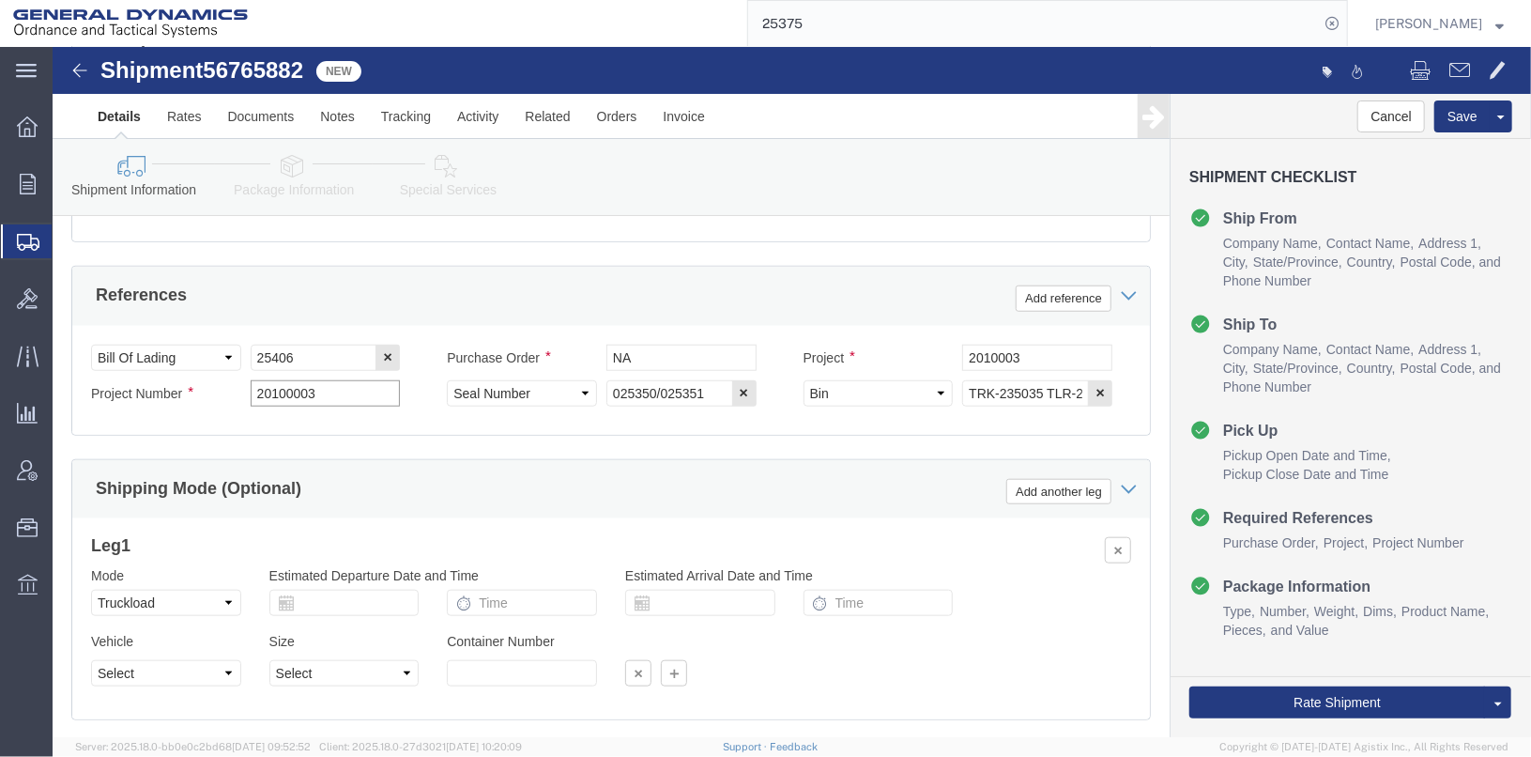
type input "20100003"
click input "2010003"
type input "20100003"
click input "TRK-235035 TLR-224067"
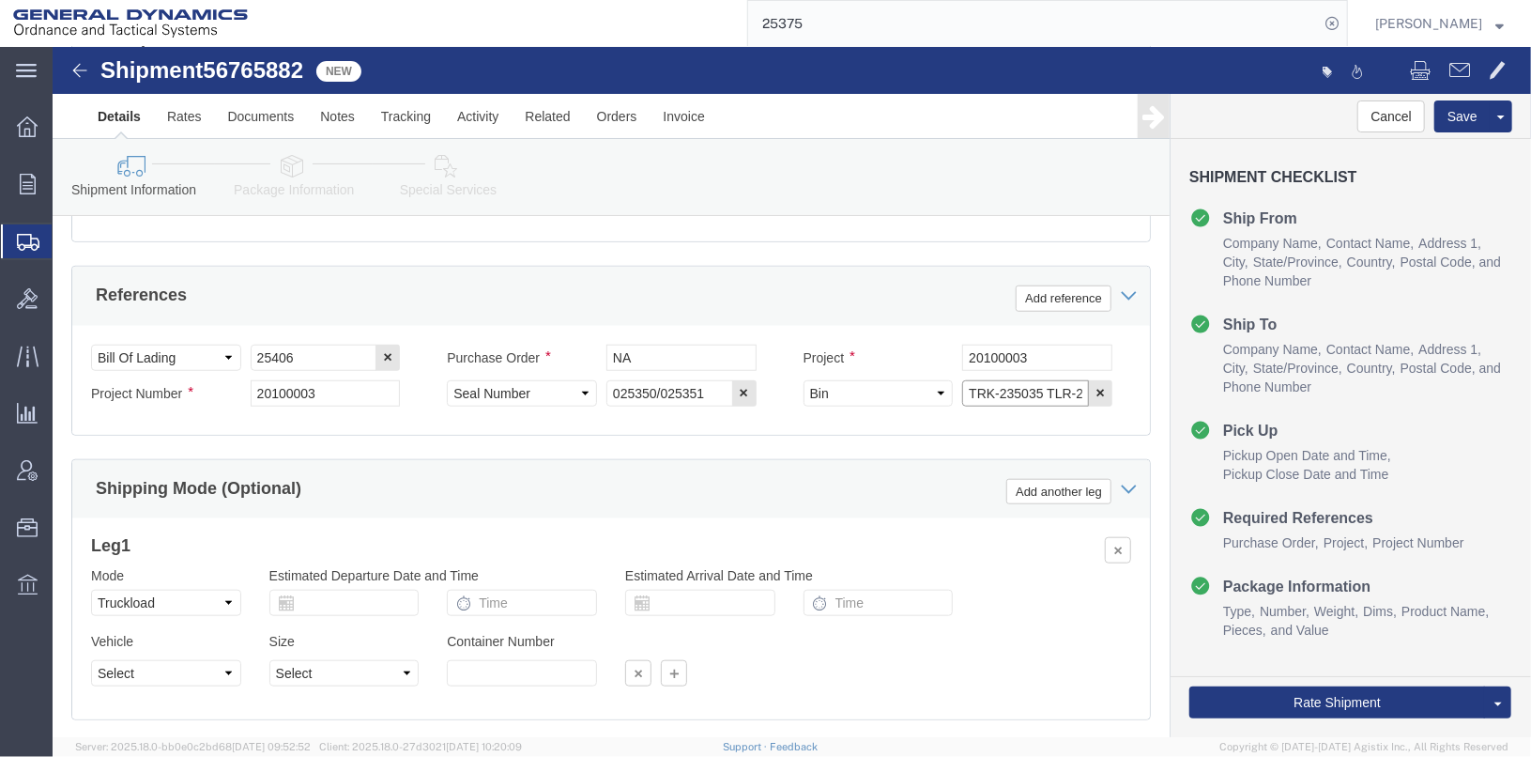
click input "TRK-235035 TLR-224067"
click input "TRK- TLR-224067"
type input "TRK- TLR-"
click input "025350/025351"
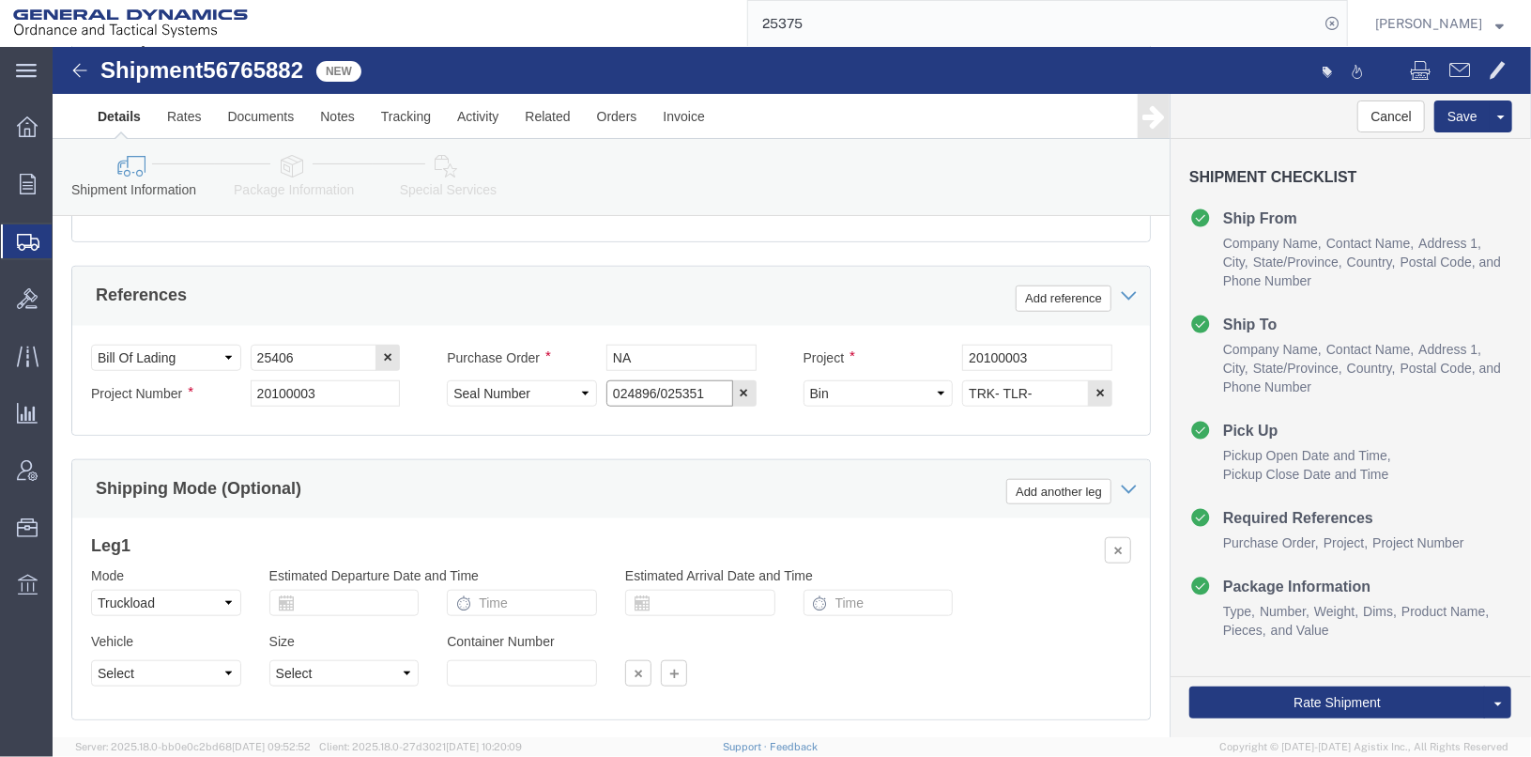
click input "024896/025351"
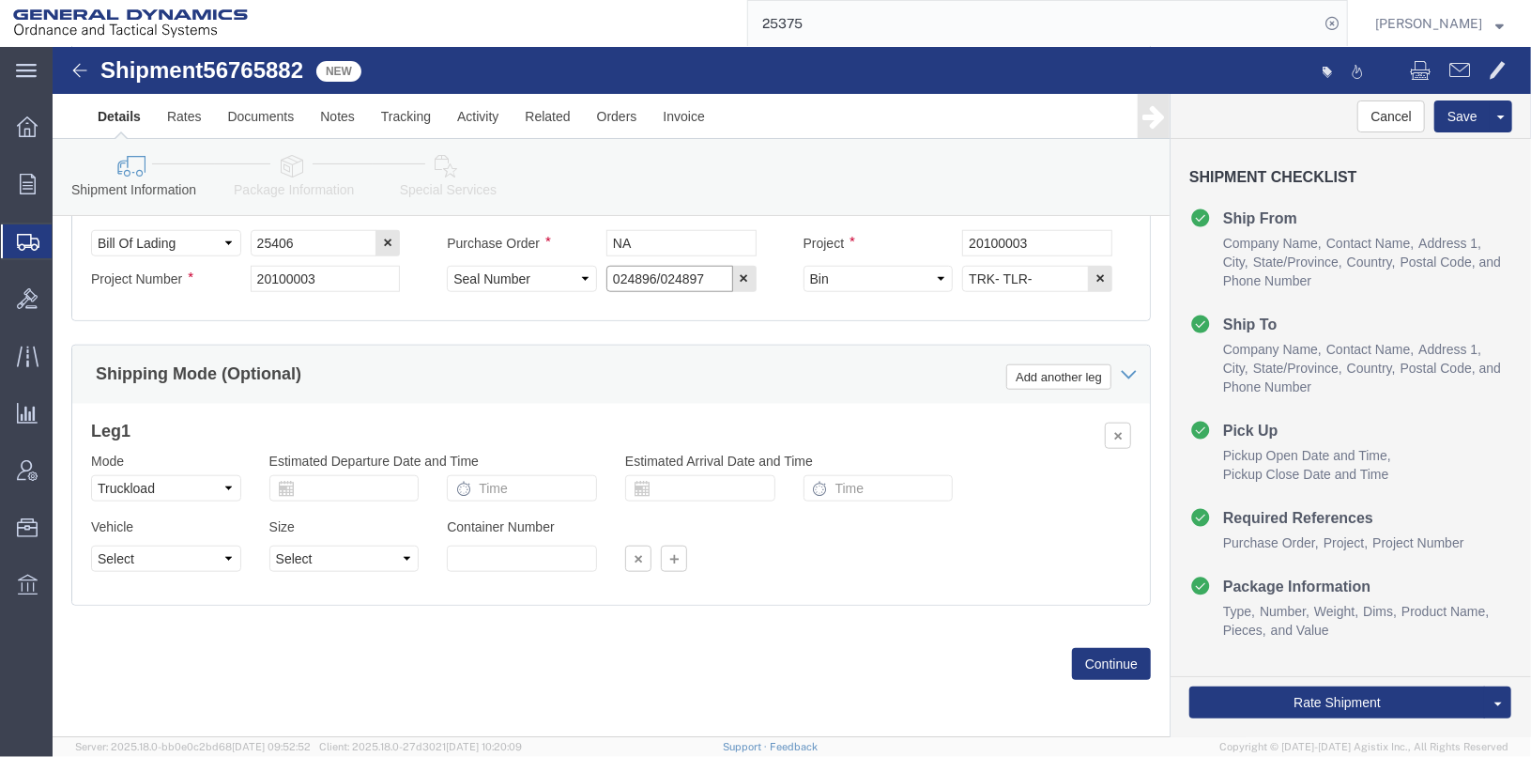
scroll to position [969, 0]
type input "024896/024897"
click button "Continue"
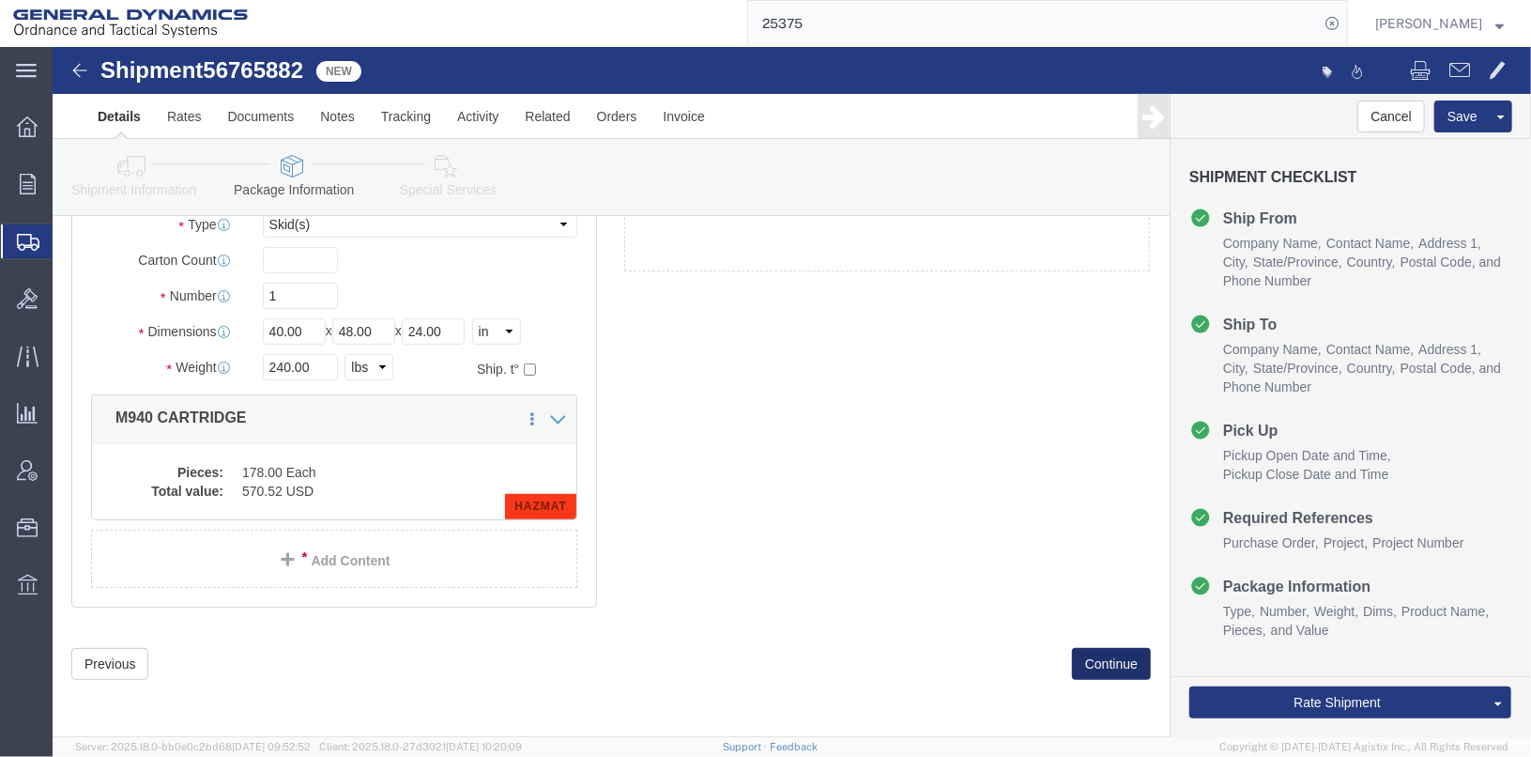
scroll to position [54, 0]
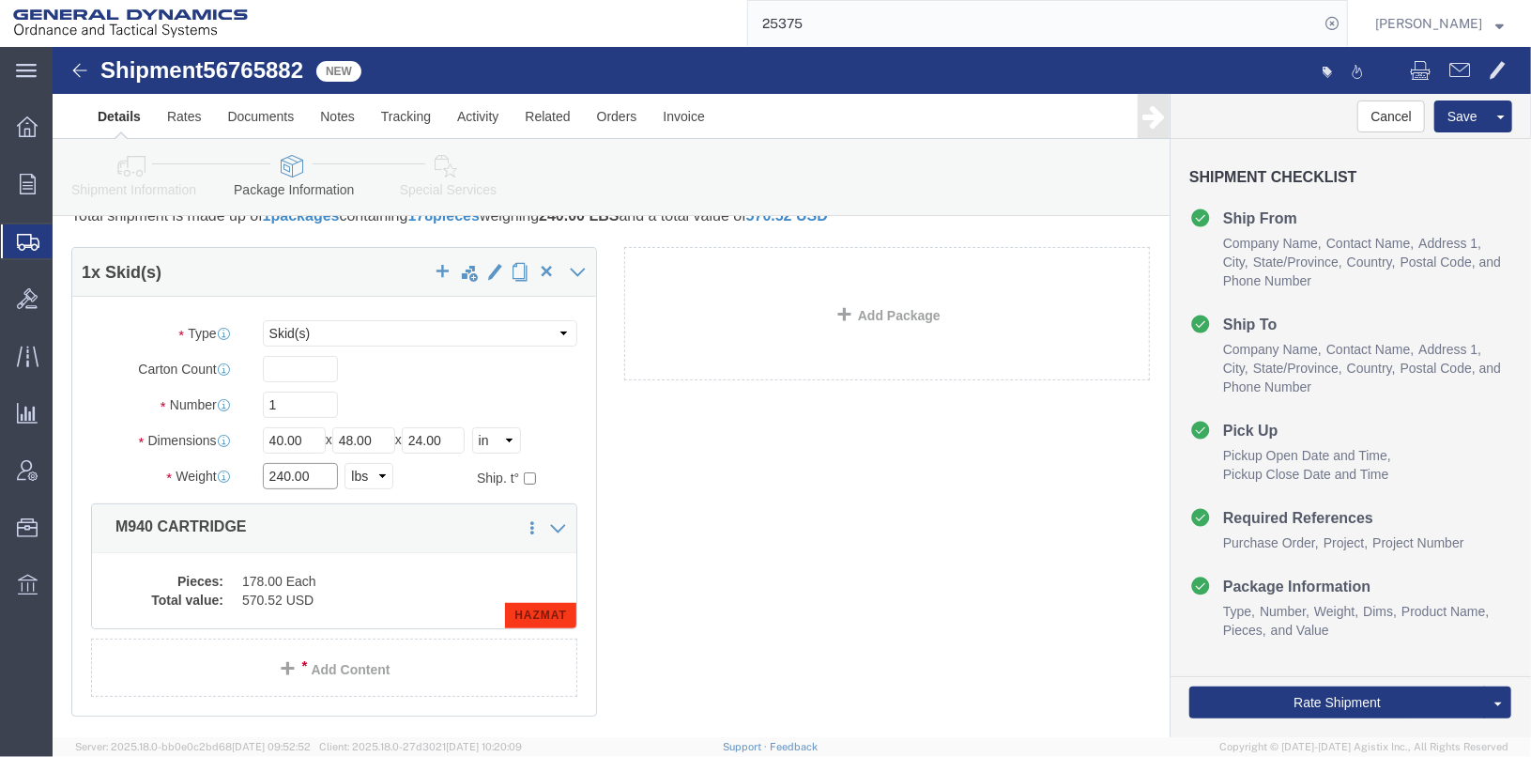
drag, startPoint x: 267, startPoint y: 420, endPoint x: 199, endPoint y: 410, distance: 68.4
click div "Package Type Select Bale(s) Basket(s) Bolt(s) Bottle(s) Buckets Bulk Bundle(s) …"
drag, startPoint x: 243, startPoint y: 429, endPoint x: 197, endPoint y: 424, distance: 46.2
click div "180 Select kgs lbs"
type input "200"
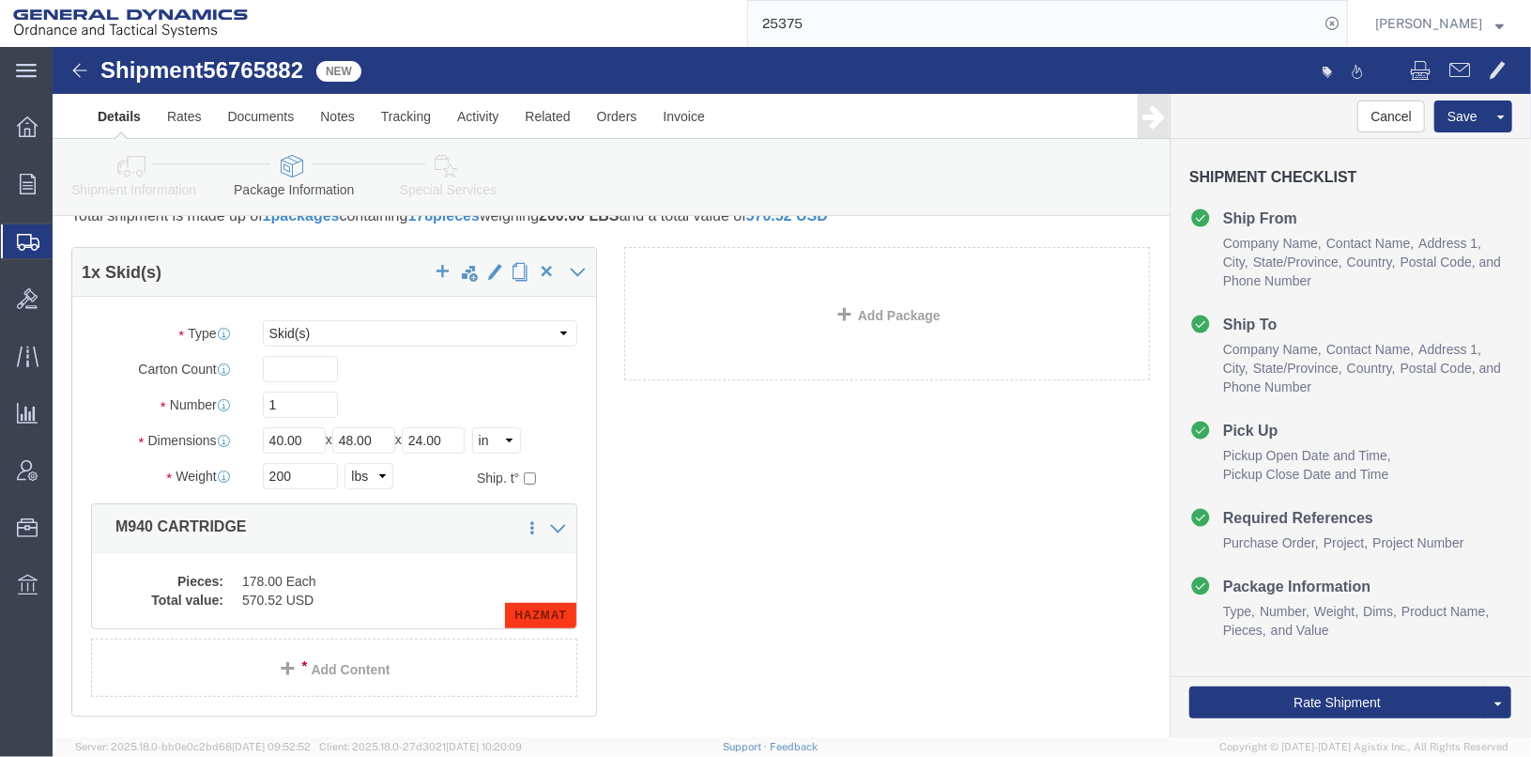
click div "1 x Skid(s) Package Type Select Bale(s) Basket(s) Bolt(s) Bottle(s) Buckets Bul…"
click dd "178.00 Each"
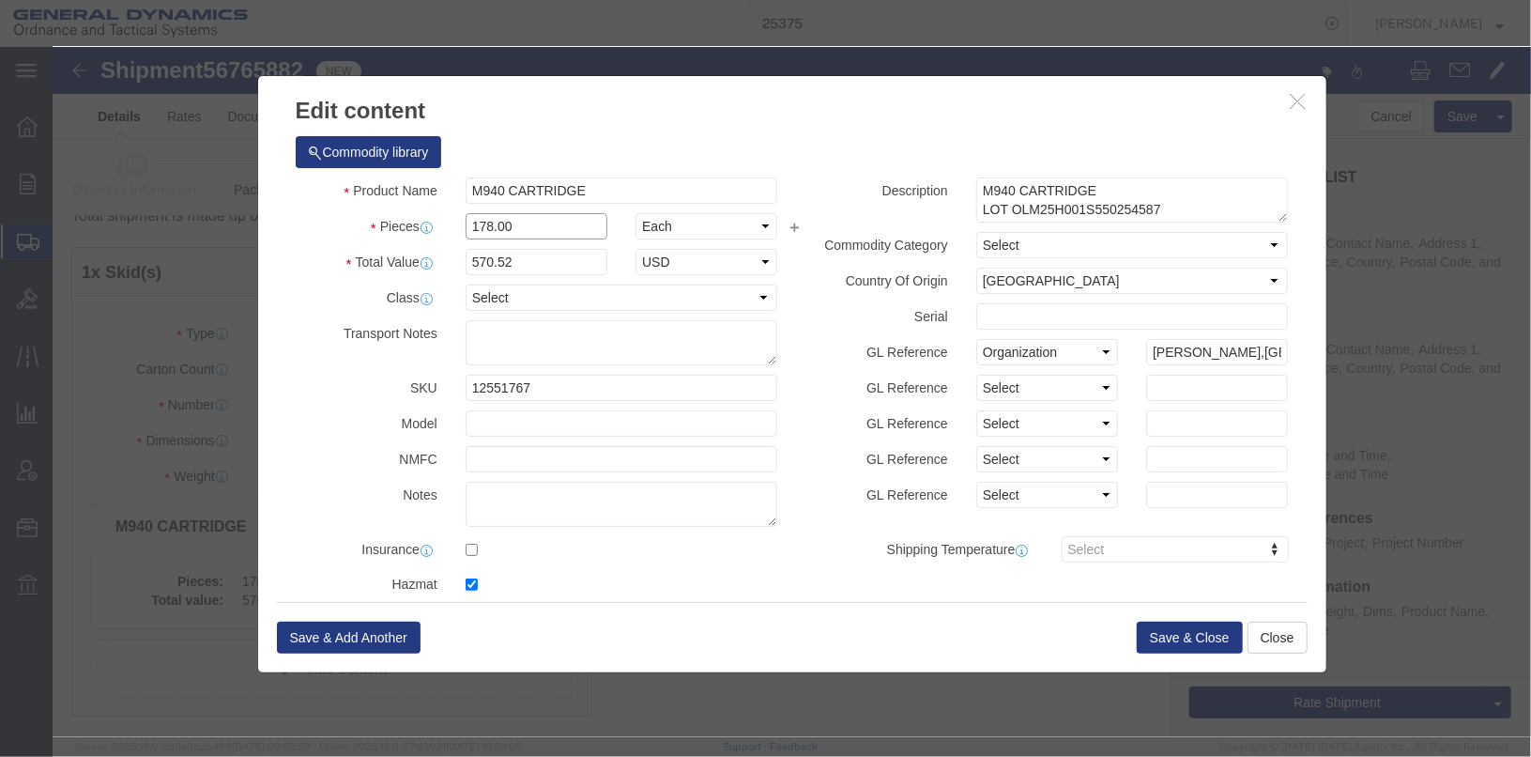
drag, startPoint x: 420, startPoint y: 183, endPoint x: 363, endPoint y: 176, distance: 56.8
click div "Pieces 178.00 Select Bag Barrels 100Board Feet Bottle Box Blister Pack Carats C…"
type input "182"
type input "583.34"
click label "Total Value"
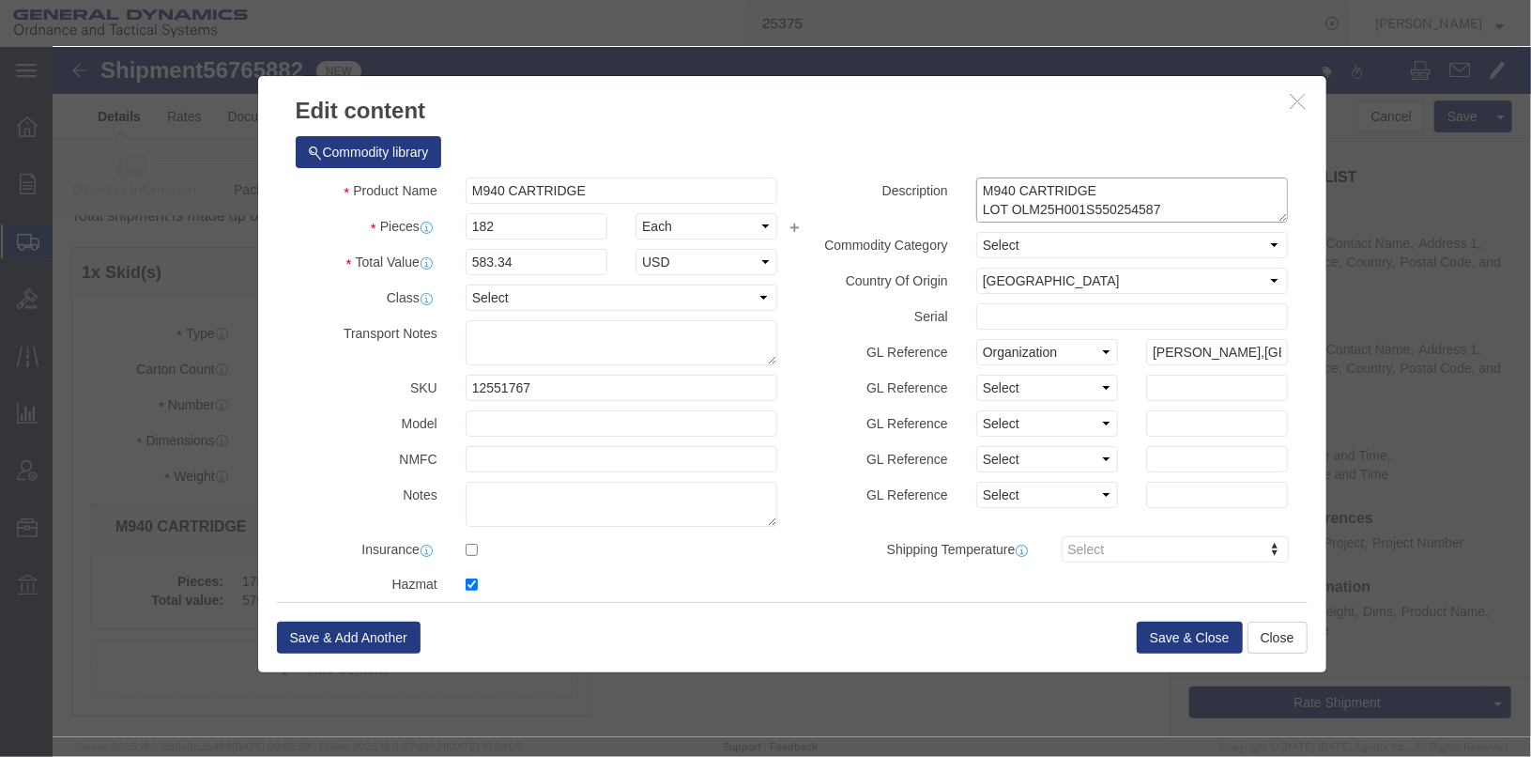
click textarea "M940 CARTRIDGE LOT OLM25H001S550254587 2 CANS @ 89 EA NSN 1305016689908 IHC 140…"
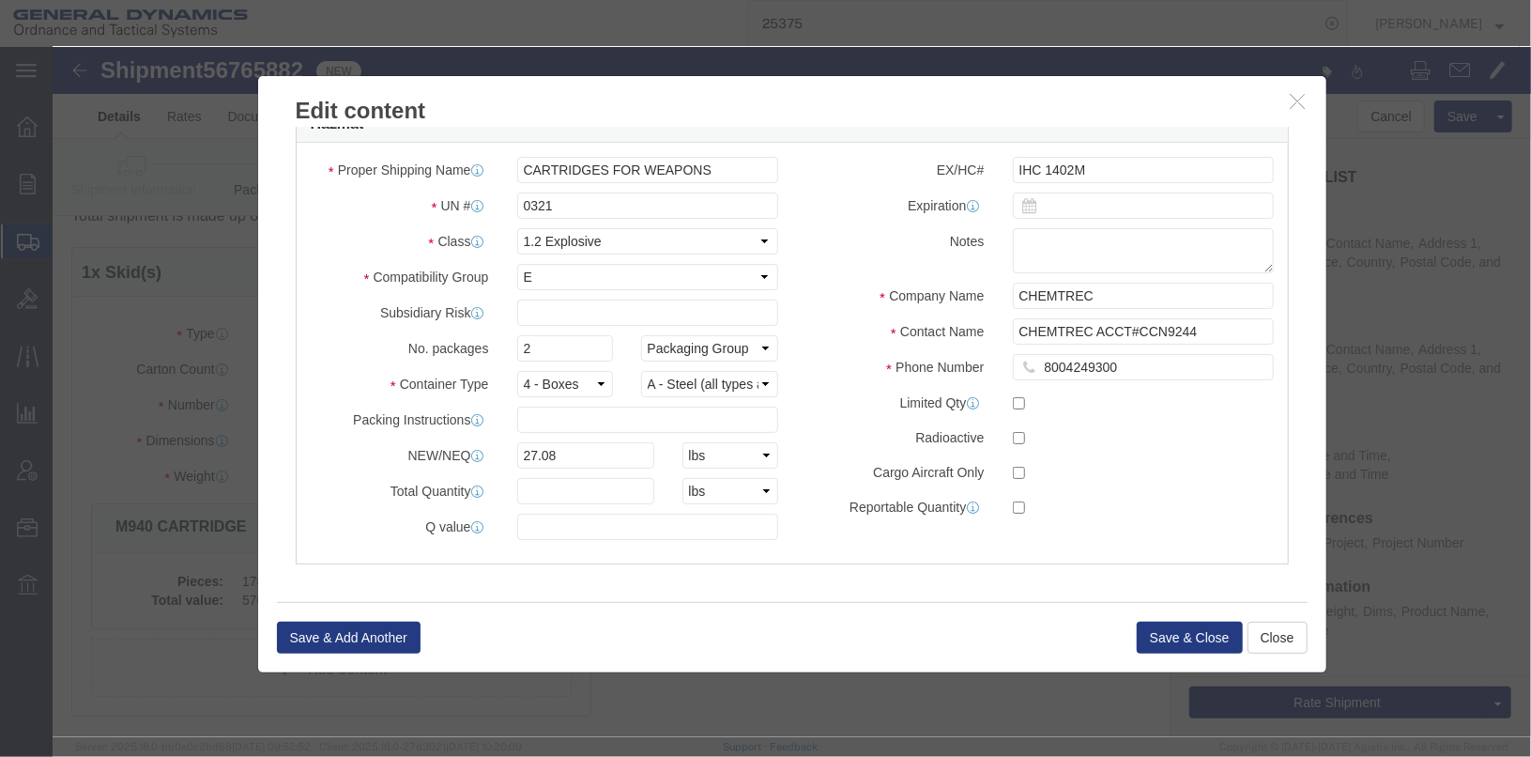
scroll to position [550, 0]
type textarea "M940 CARTRIDGE LOT OLM25H216-001 2 CANS @ 91 EA NSN 1305016689908 IHC 1402M"
click input "27.08"
type input "27.67"
click button "Save & Close"
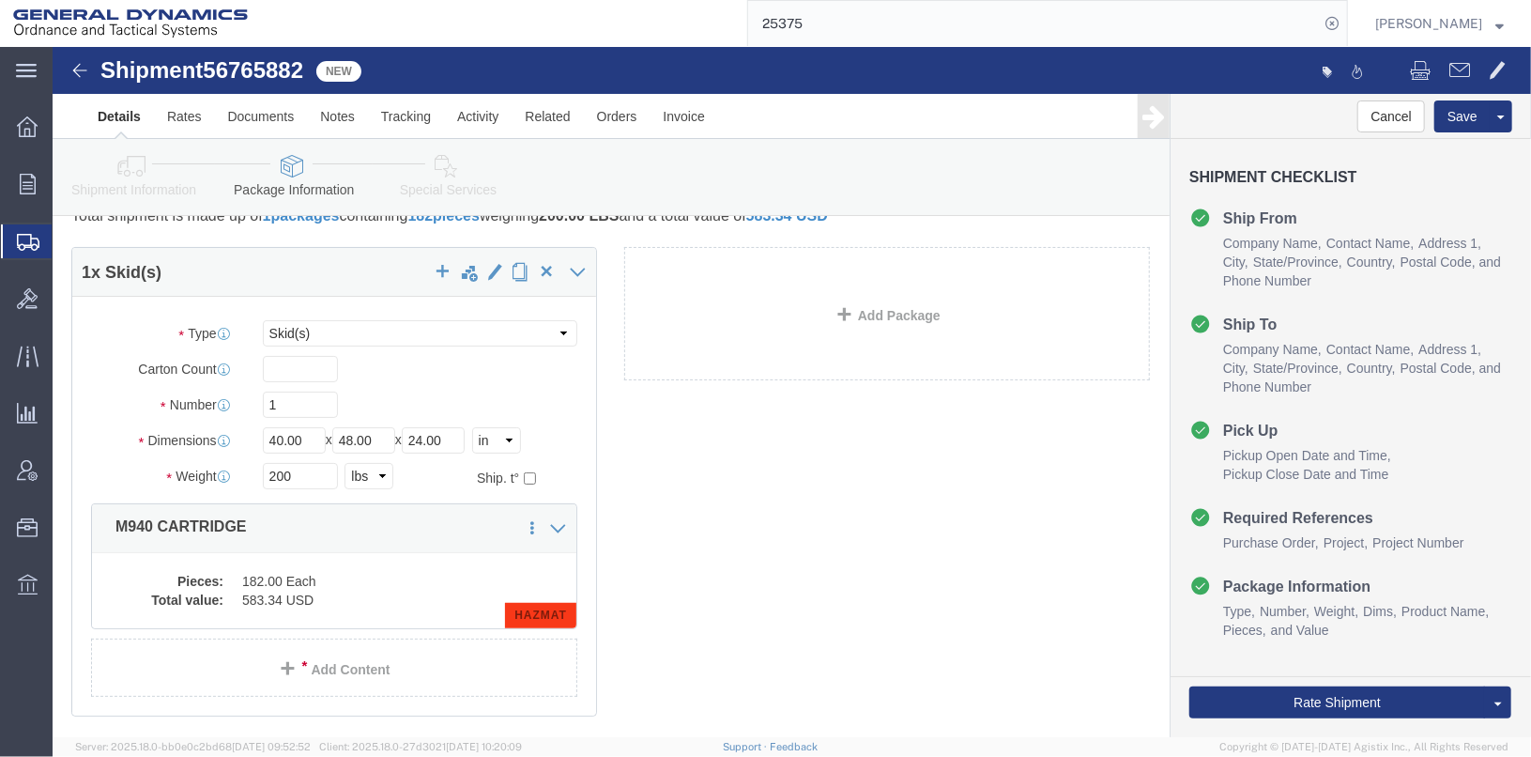
scroll to position [0, 0]
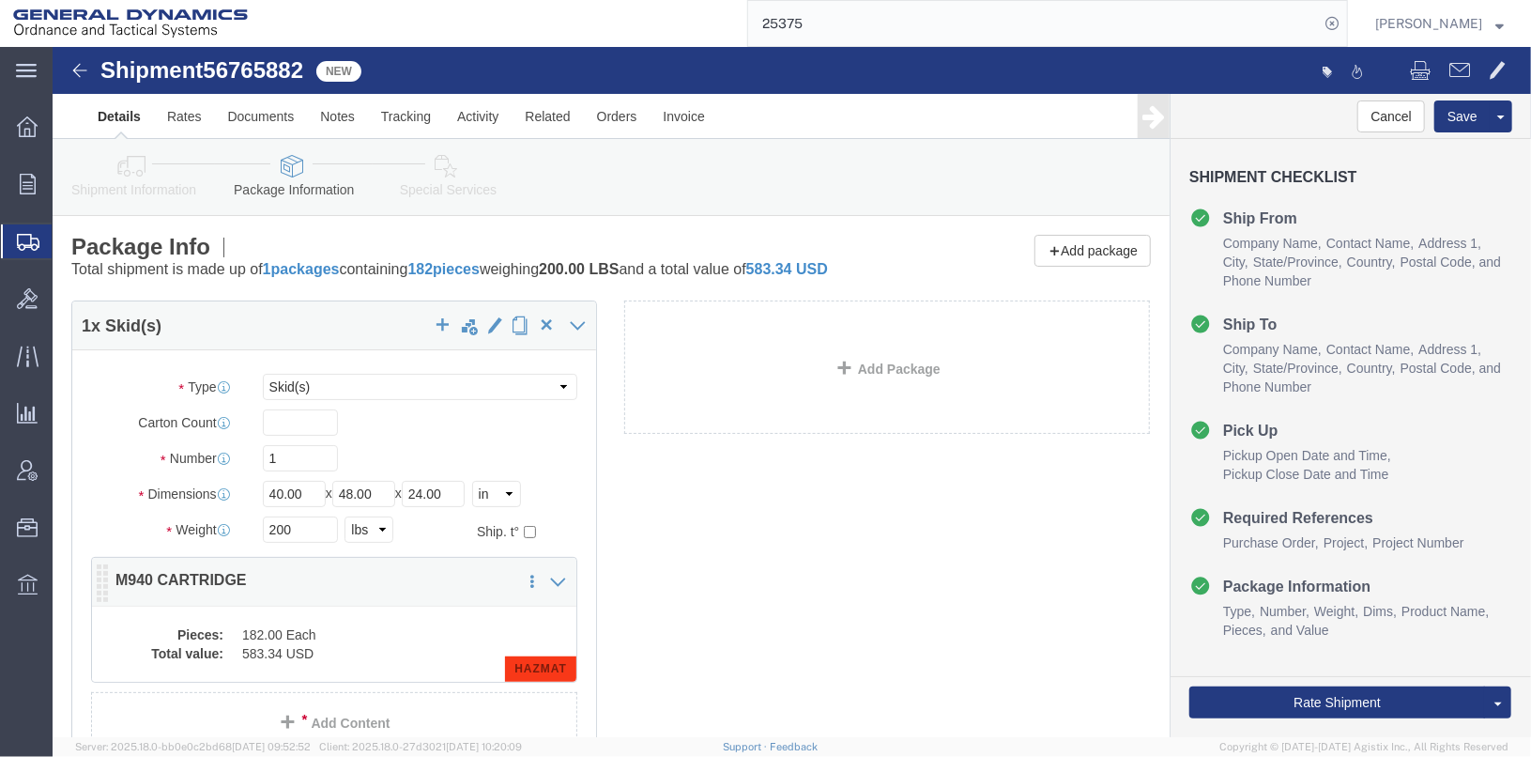
click dd "583.34 USD"
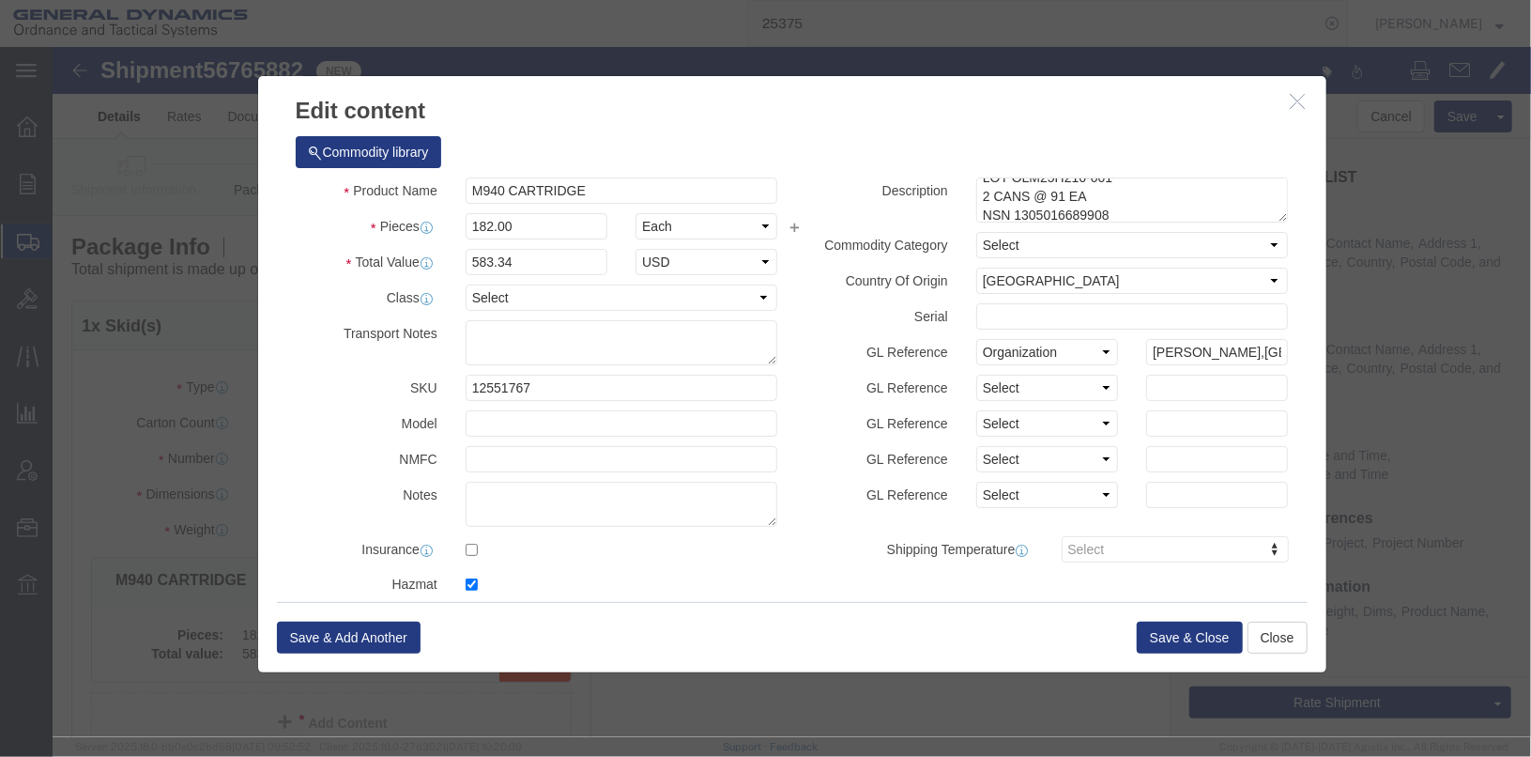
scroll to position [56, 0]
click button "Save & Close"
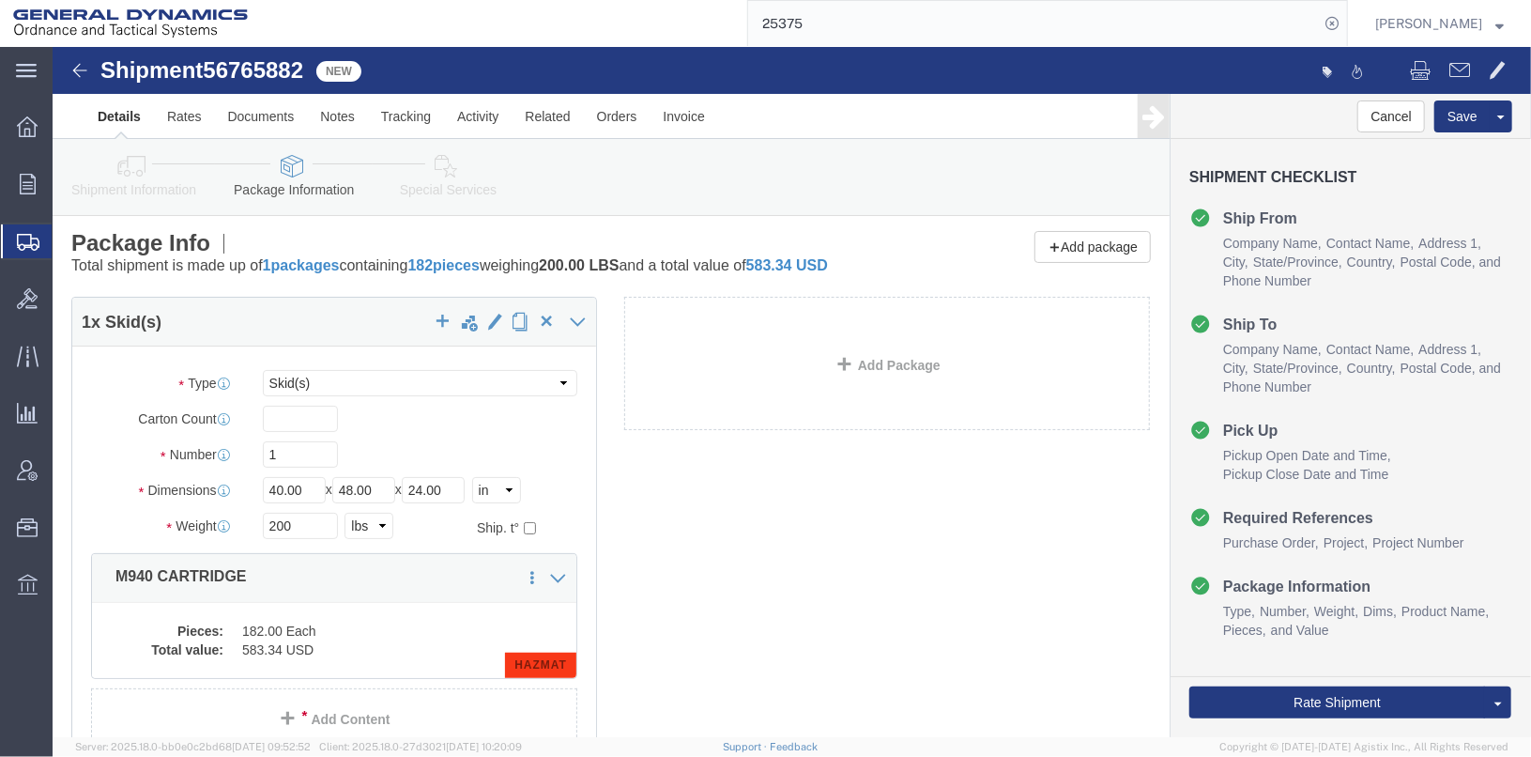
scroll to position [0, 0]
click icon
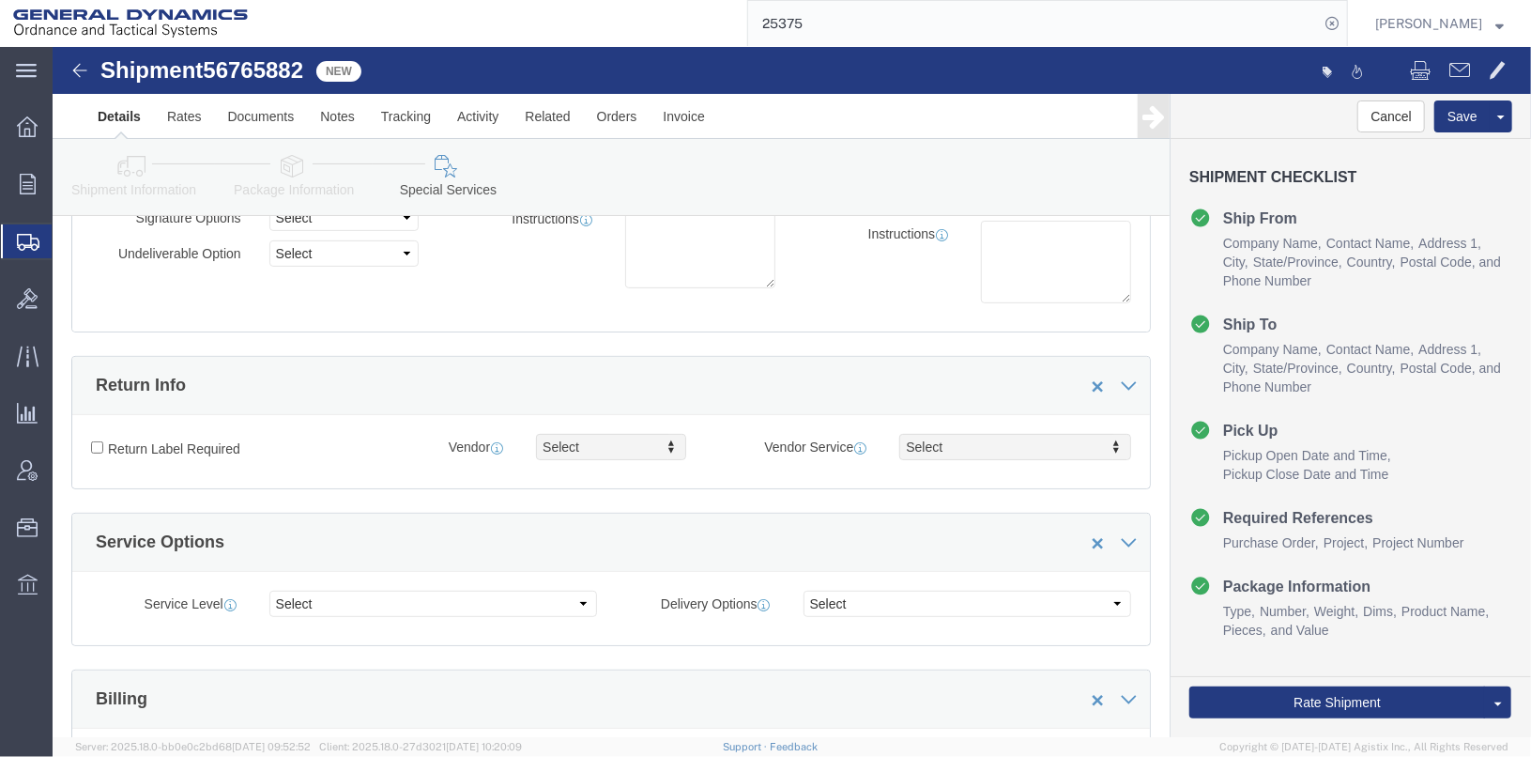
scroll to position [468, 0]
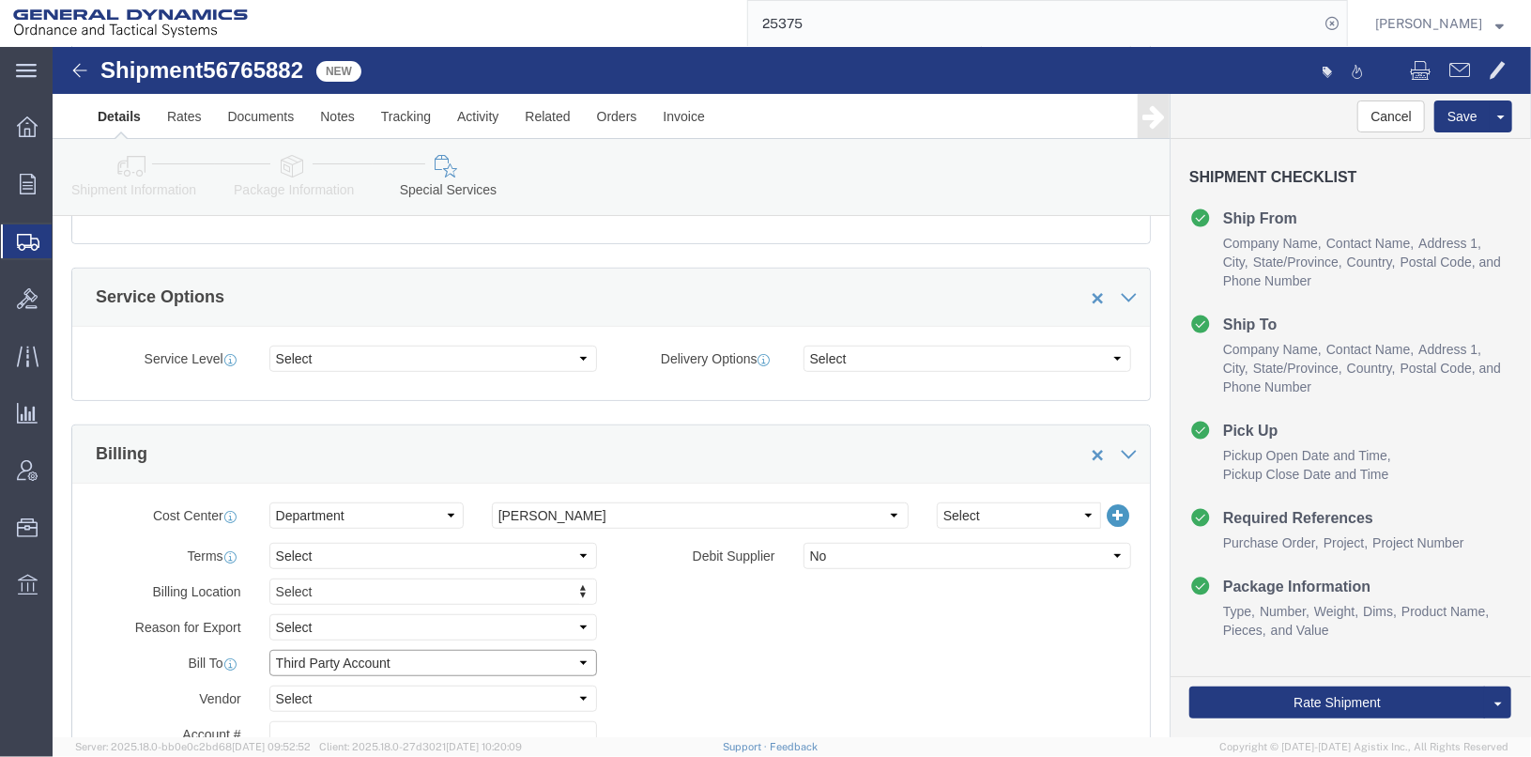
click select "Select Recipient Account Sender/Shipper Third Party Account"
select select "SHIP"
click select "Select Recipient Account Sender/Shipper Third Party Account"
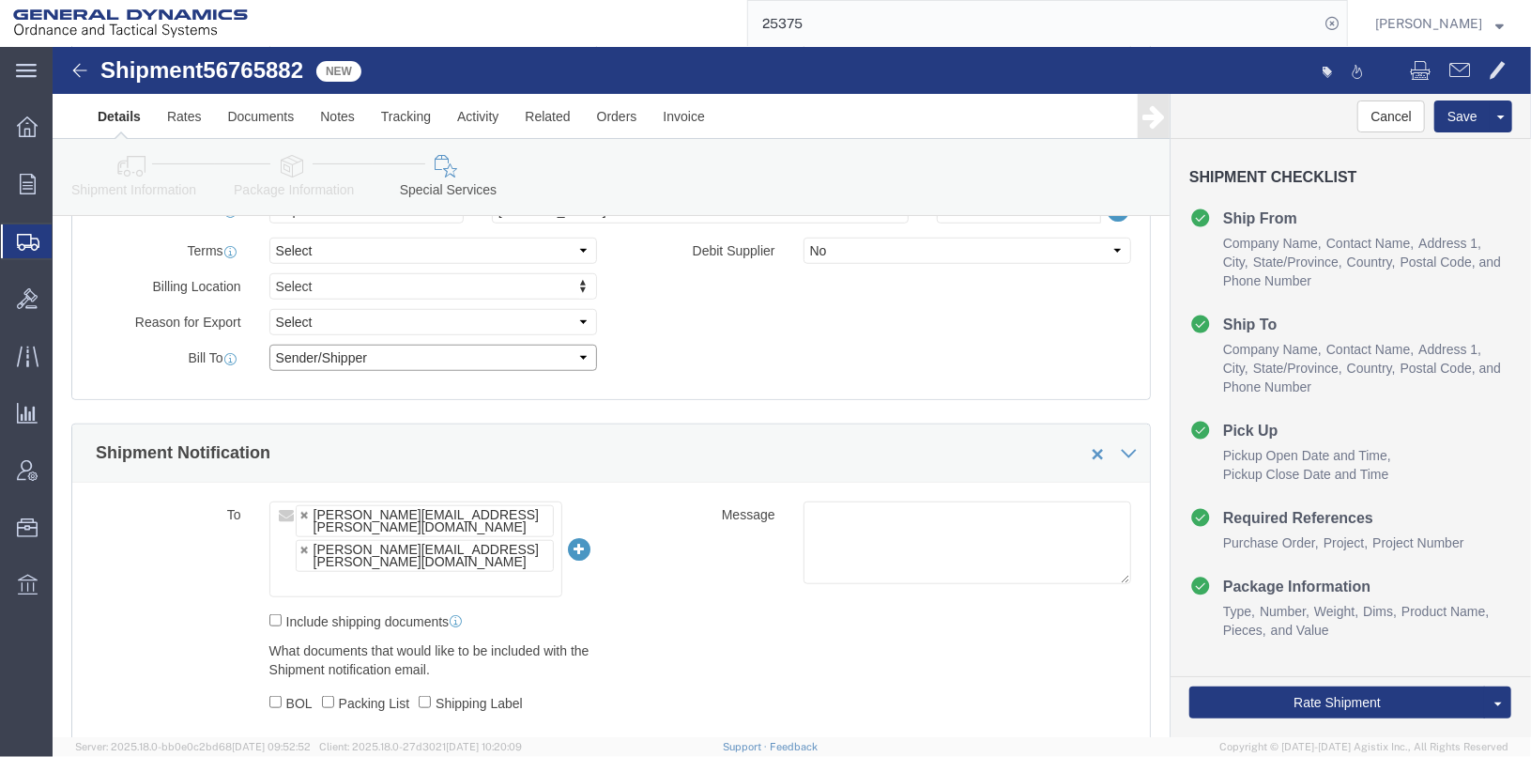
scroll to position [1032, 0]
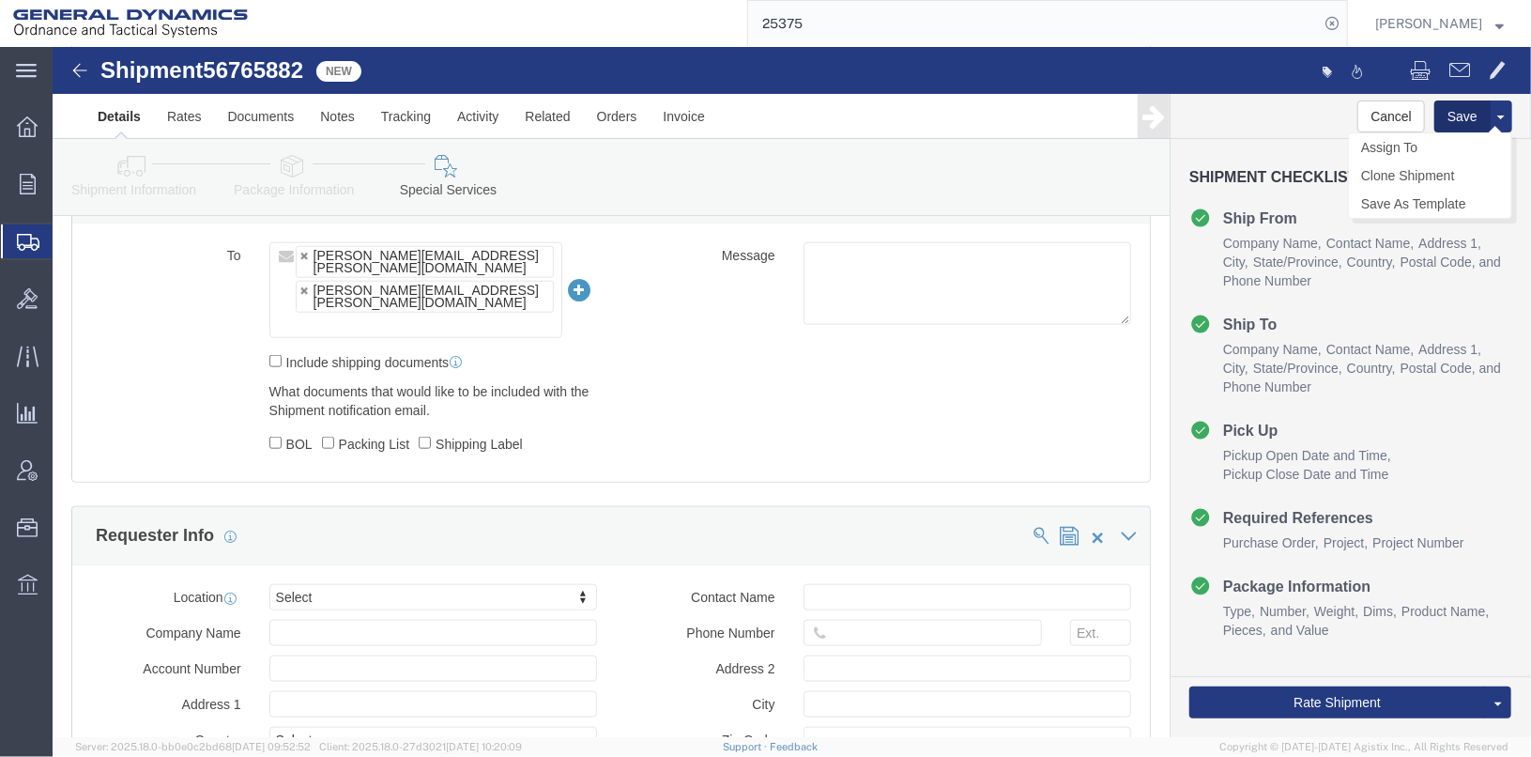
click button "Save"
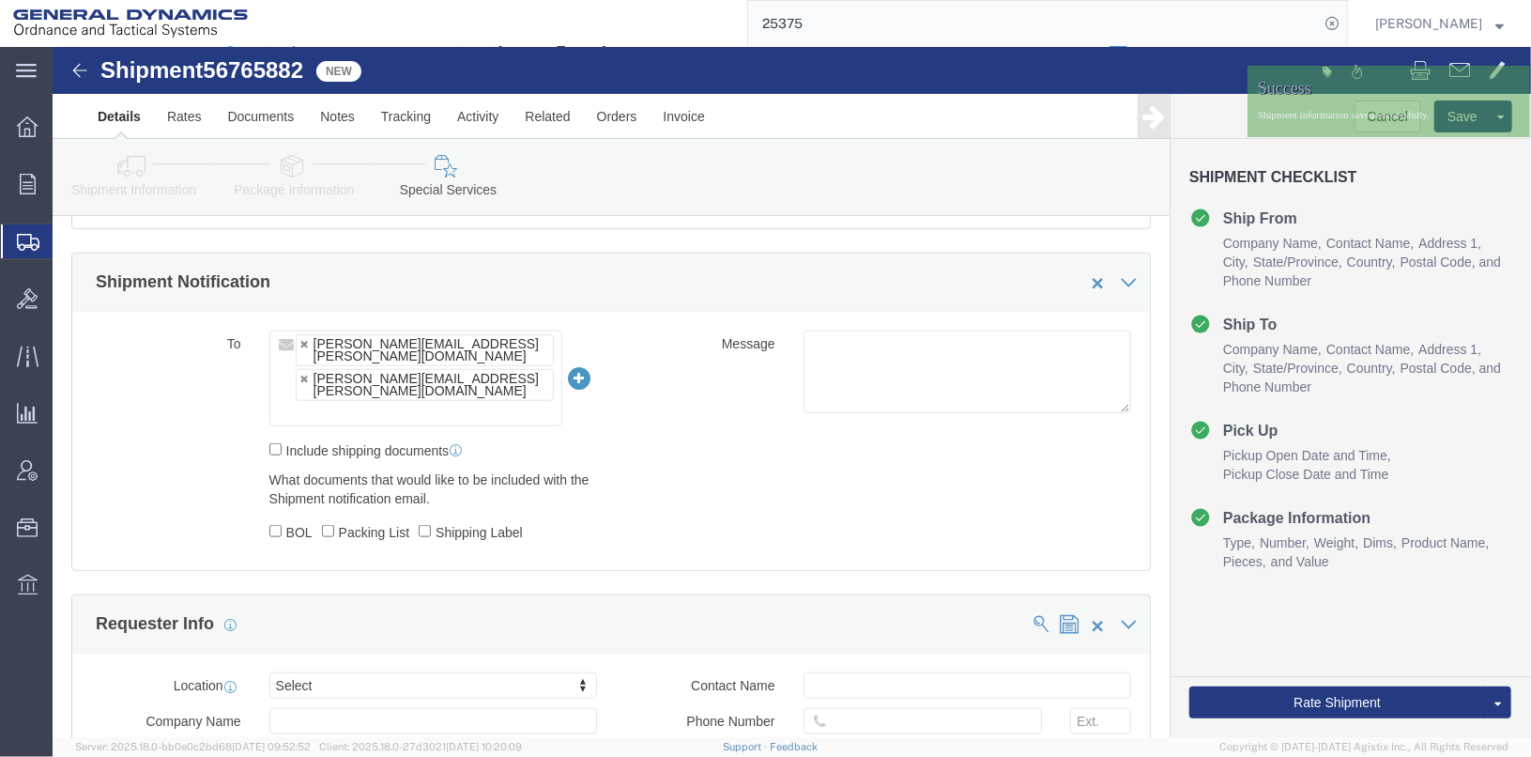
scroll to position [939, 0]
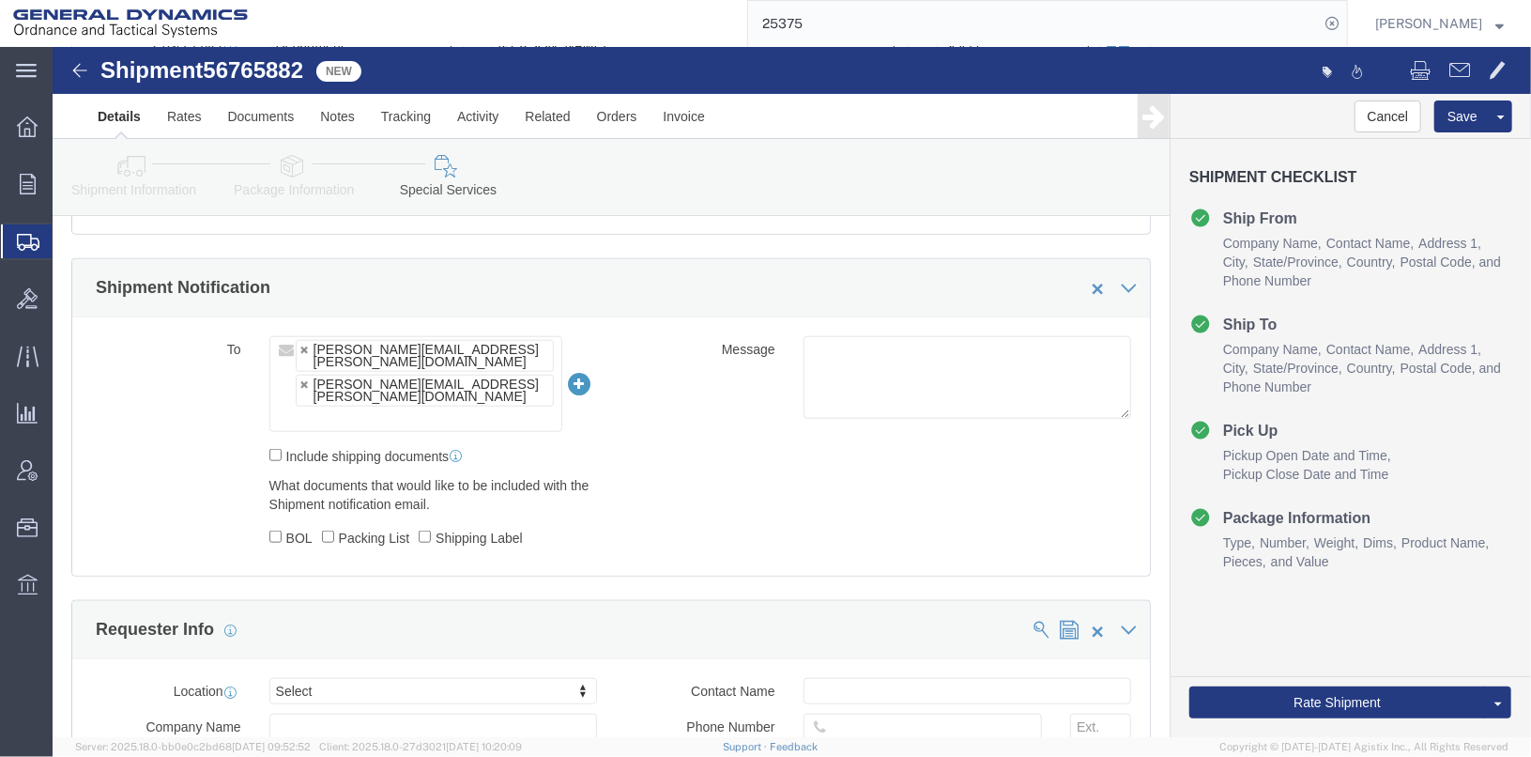
click ul "[PERSON_NAME][EMAIL_ADDRESS][PERSON_NAME][DOMAIN_NAME] [PERSON_NAME][EMAIL_ADDR…"
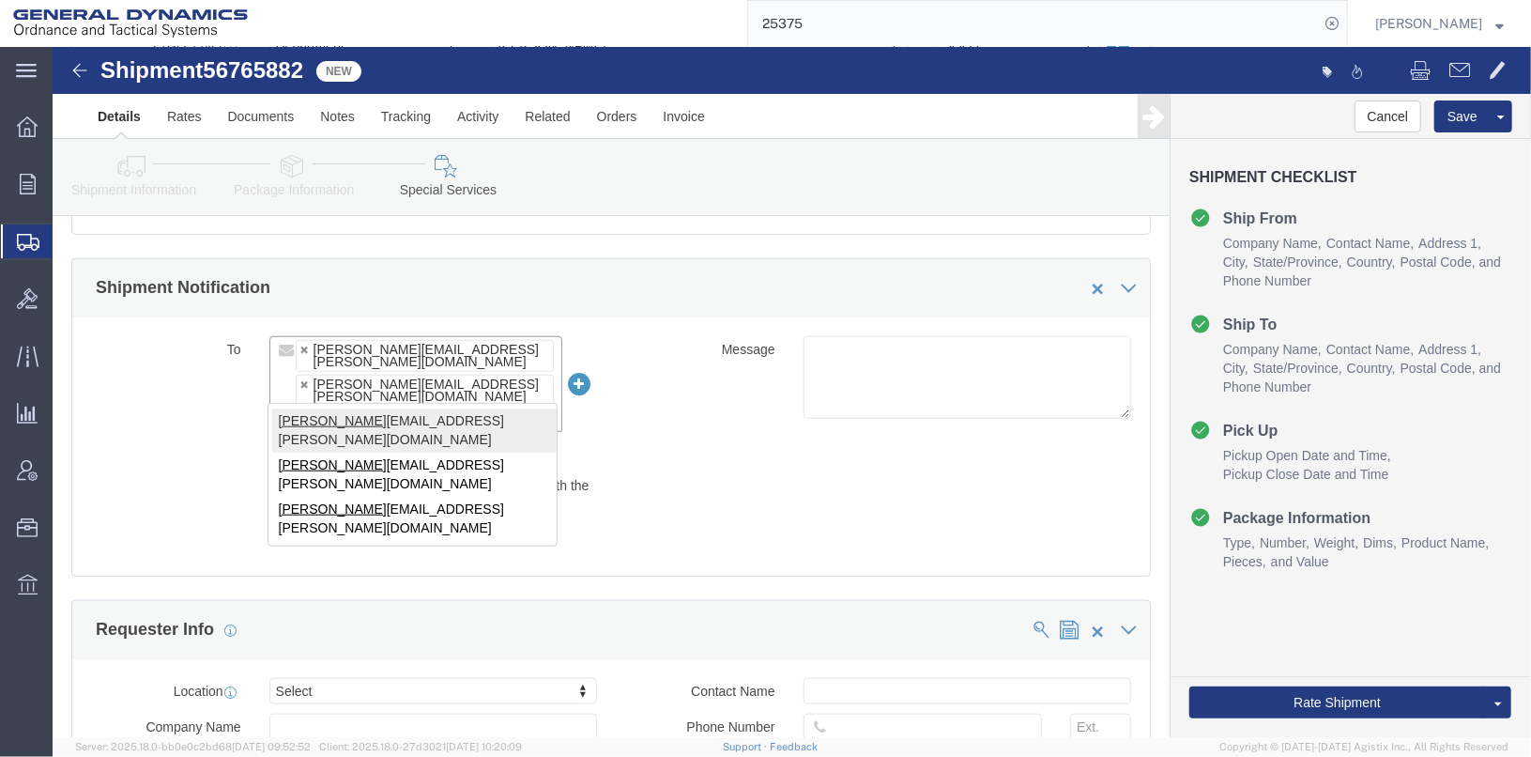
type input "[PERSON_NAME]"
type input "[PERSON_NAME][EMAIL_ADDRESS][PERSON_NAME][DOMAIN_NAME],[PERSON_NAME][DOMAIN_NAM…"
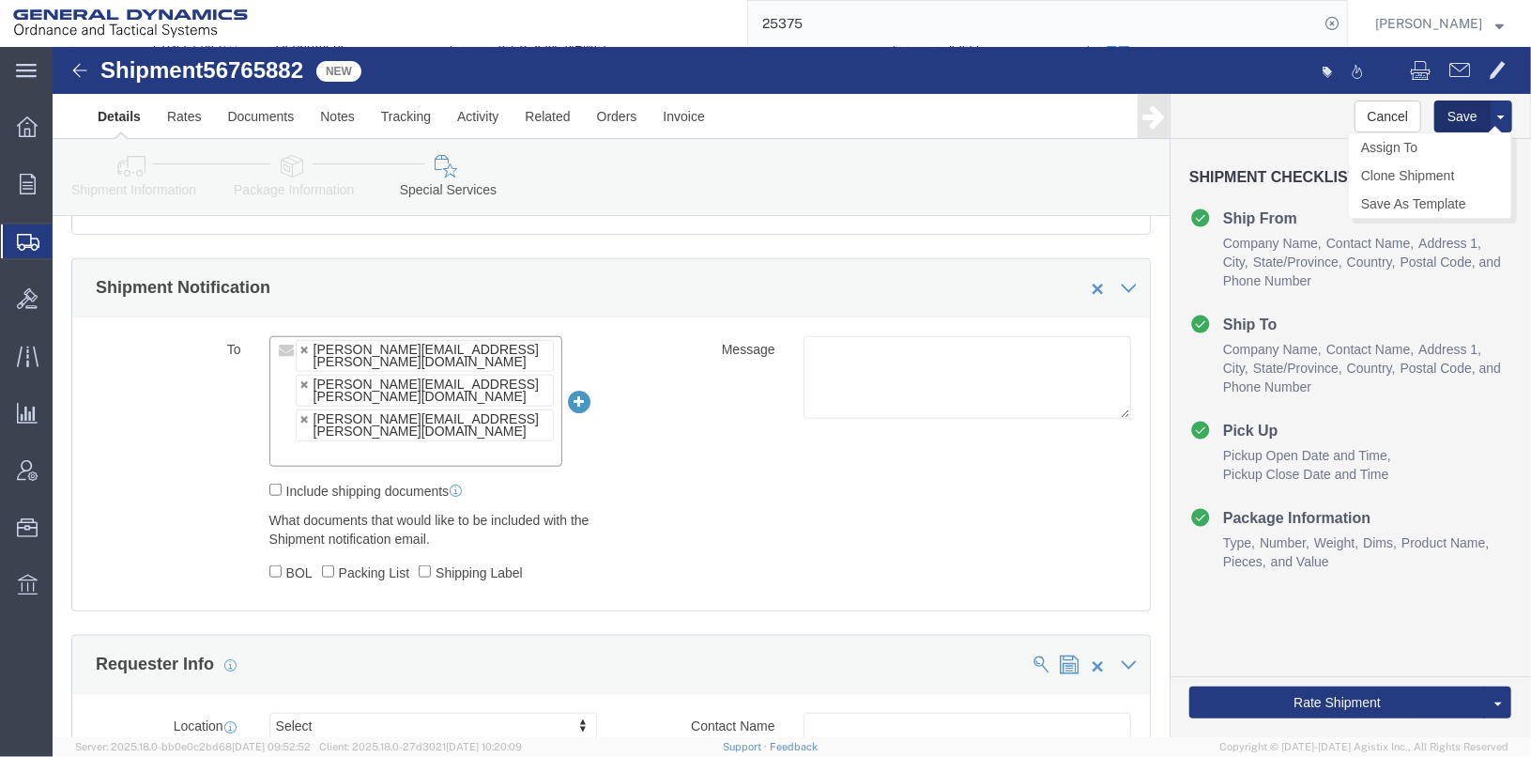
click button "Save"
drag, startPoint x: 1189, startPoint y: 23, endPoint x: 1400, endPoint y: 69, distance: 216.1
click button "Save"
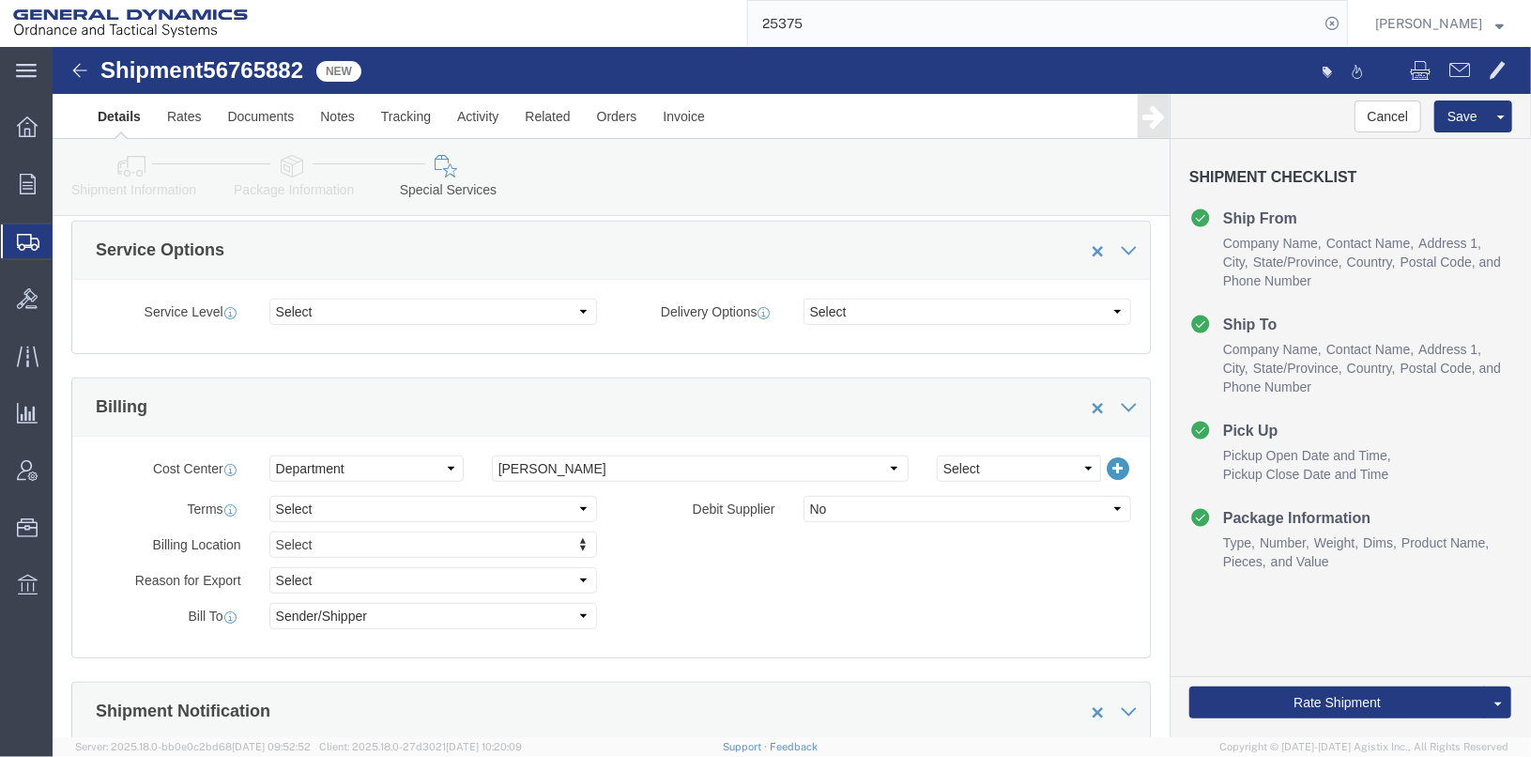
scroll to position [93, 0]
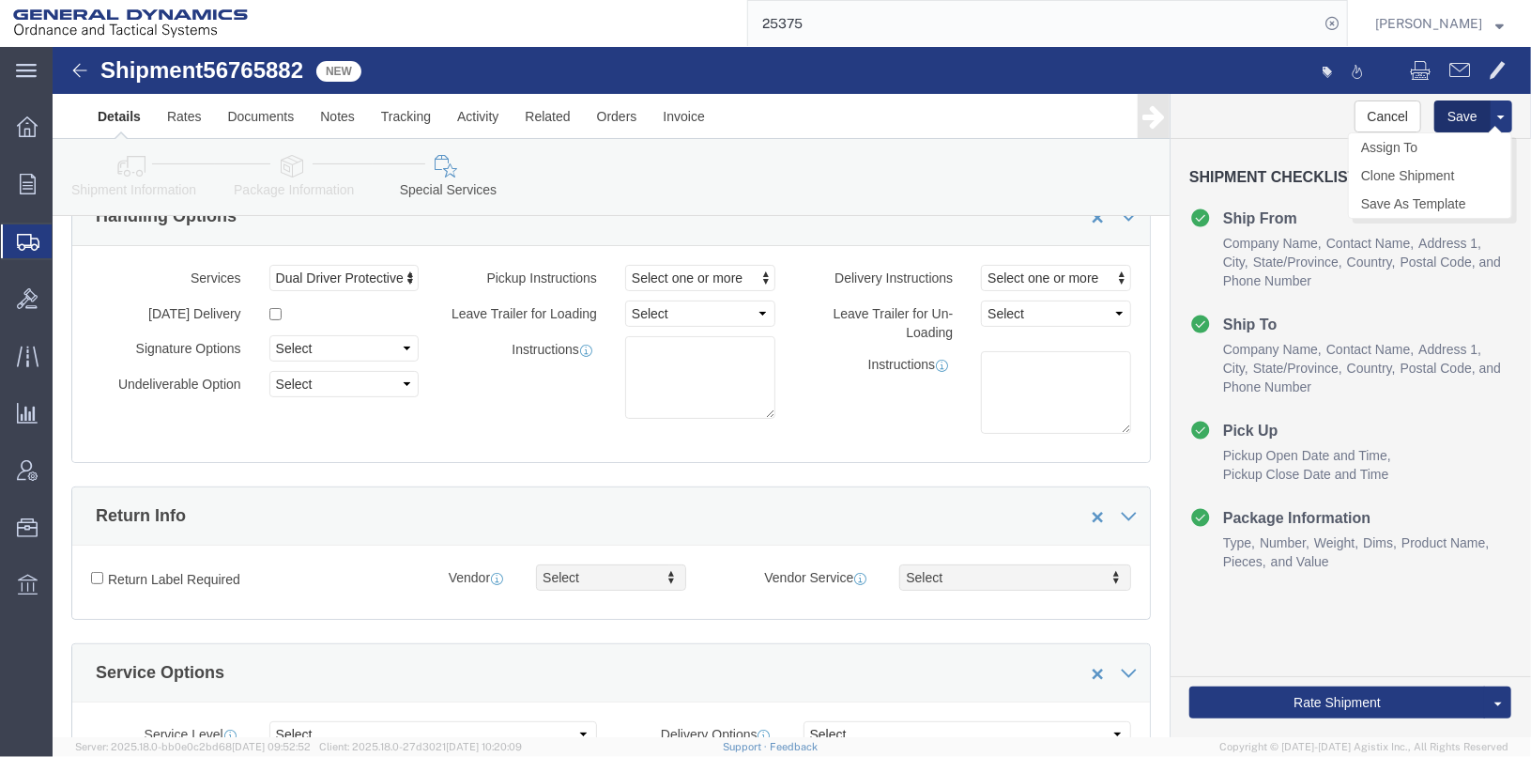
click button "Save"
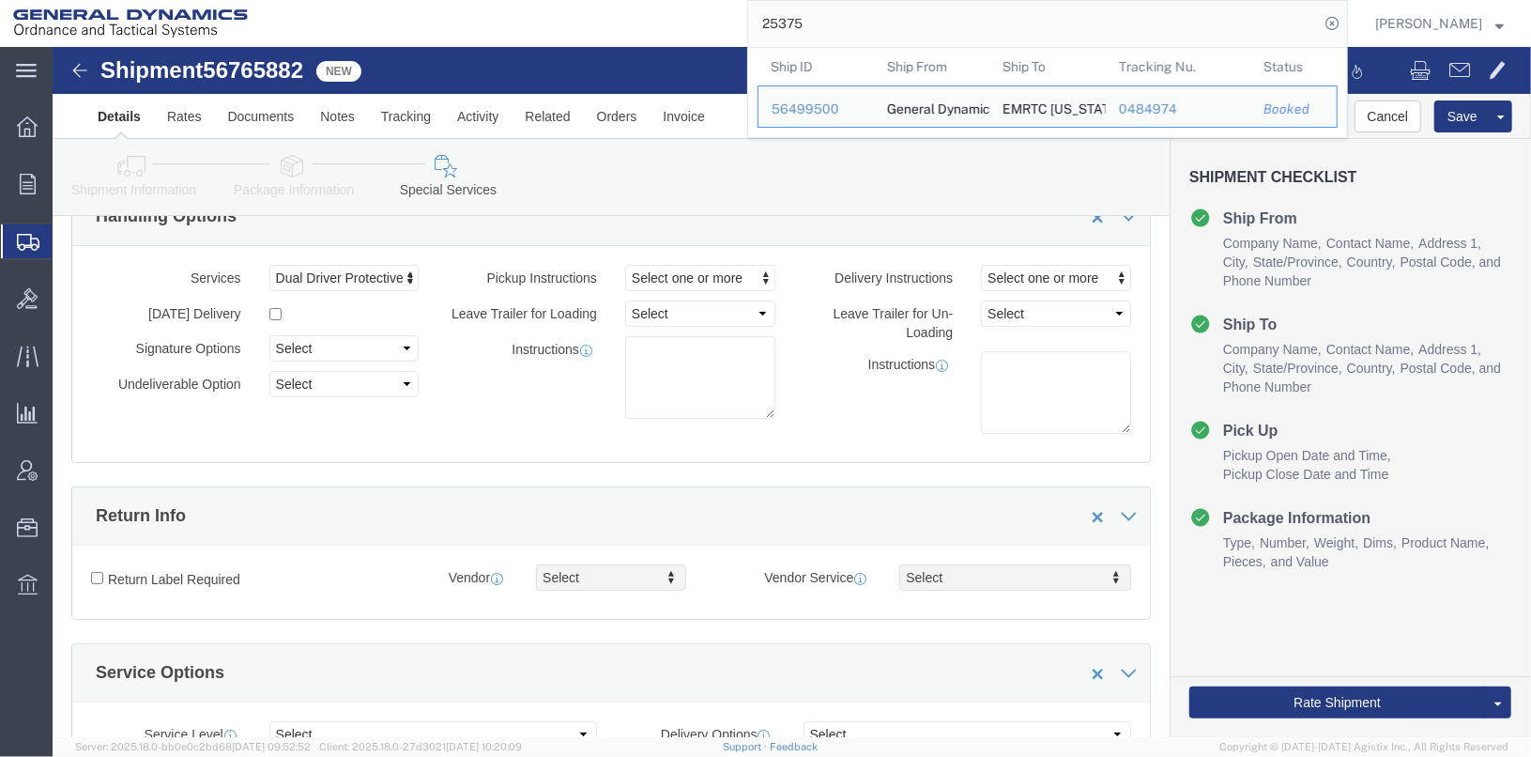
drag, startPoint x: 867, startPoint y: 27, endPoint x: 664, endPoint y: 42, distance: 204.2
click at [664, 42] on div "25375 Ship ID Ship From Ship To Tracking Nu. Status Ship ID 56499500 Ship From …" at bounding box center [804, 23] width 1087 height 47
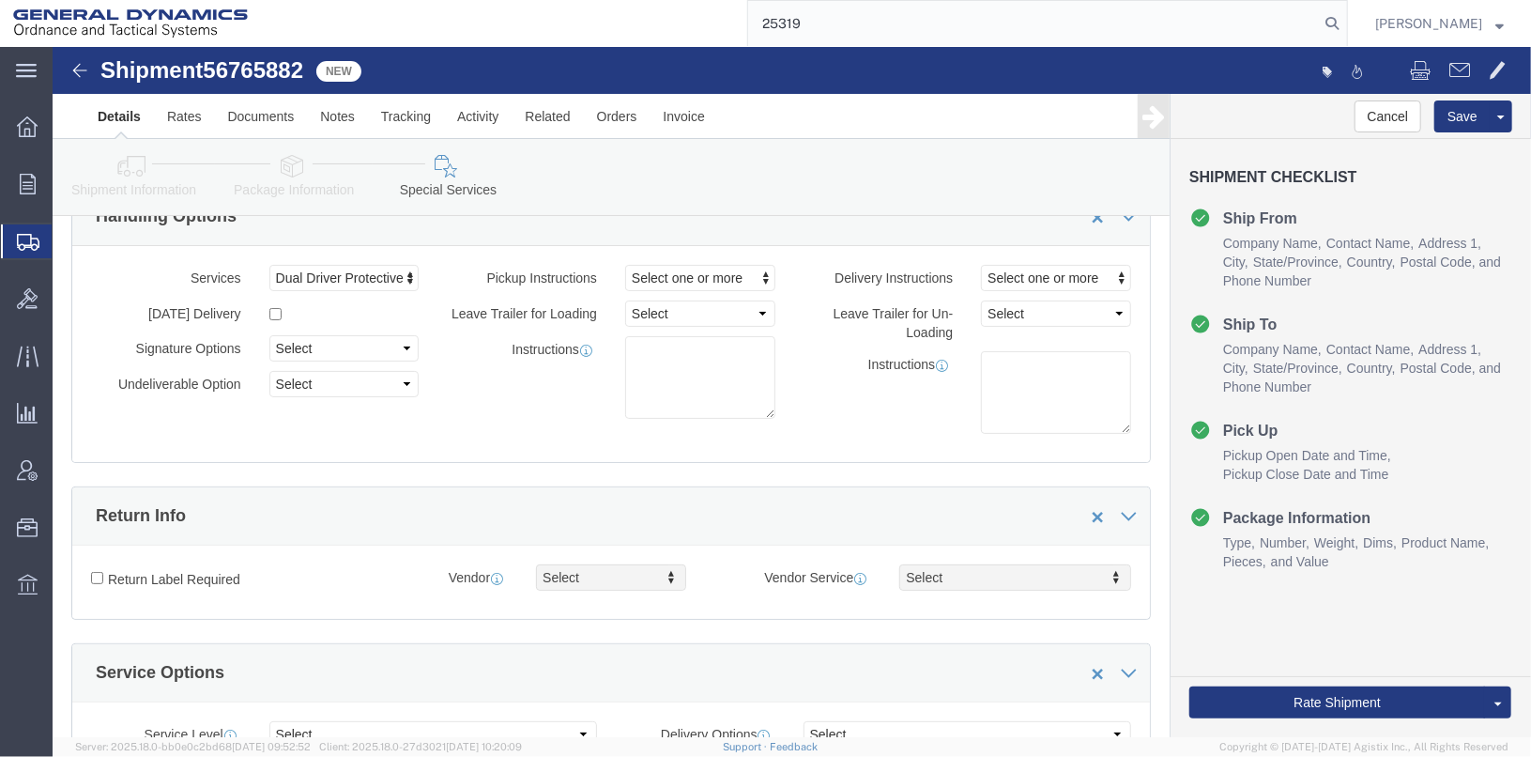
type input "25319"
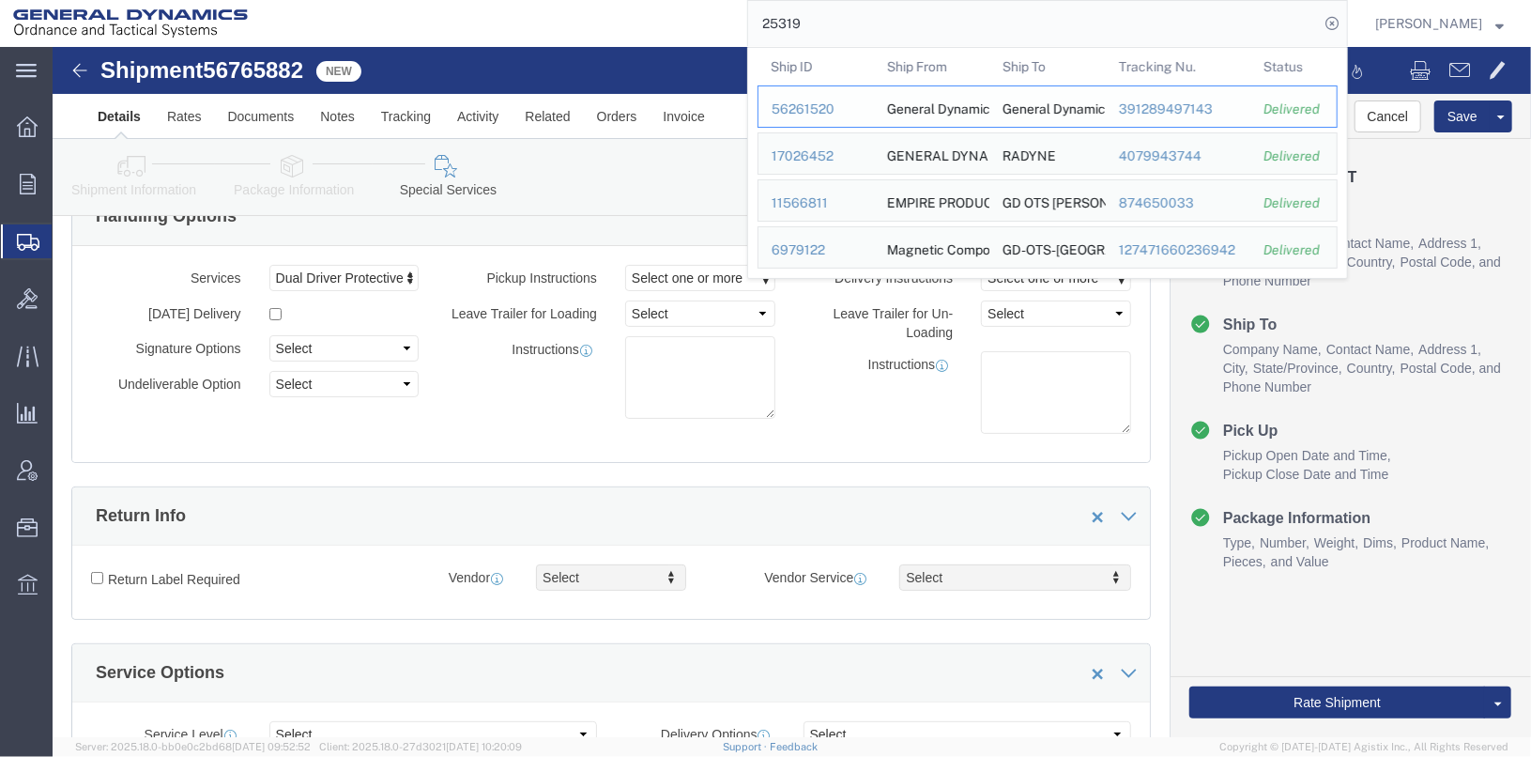
click at [824, 106] on div "56261520" at bounding box center [816, 109] width 89 height 20
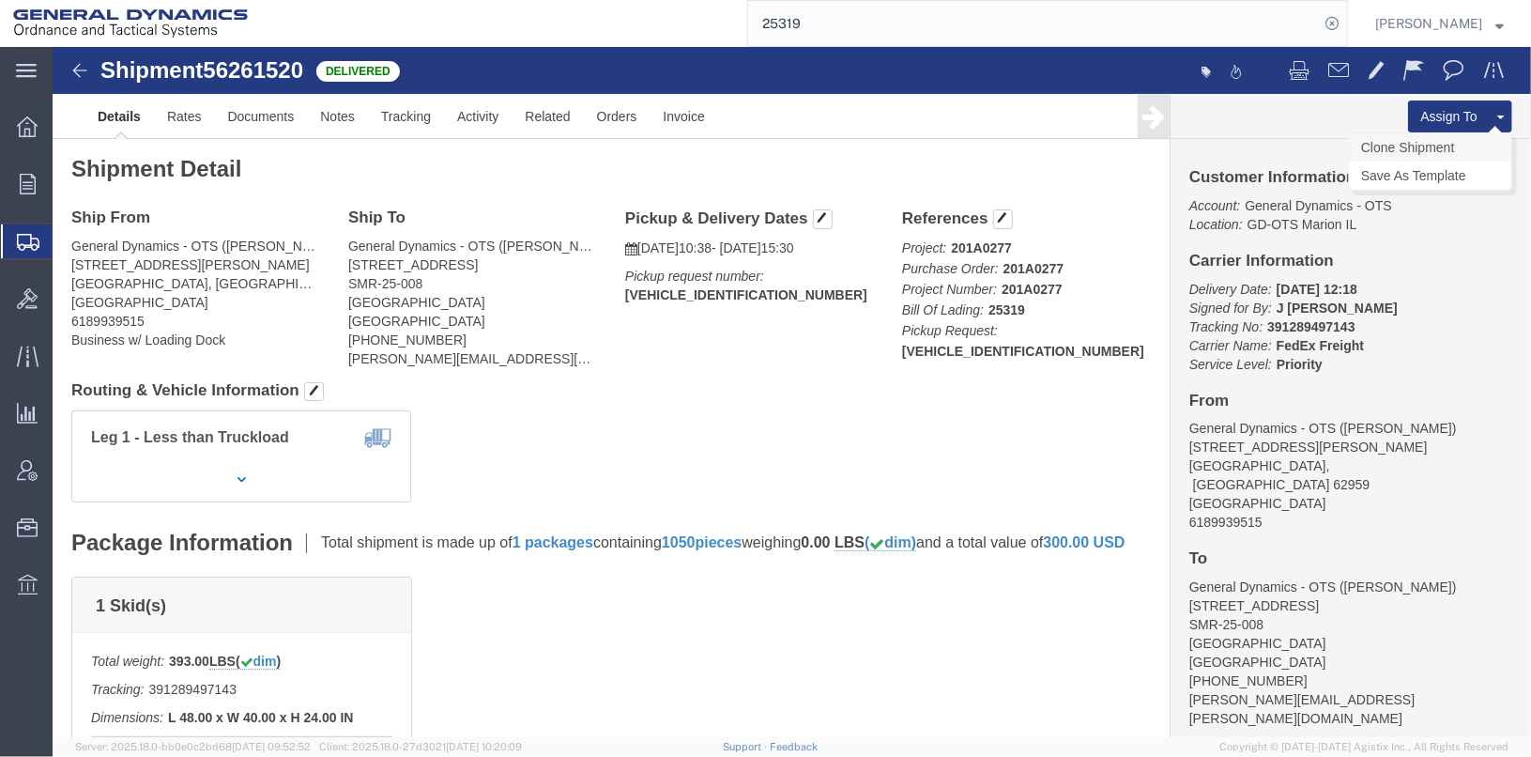
click link "Clone Shipment"
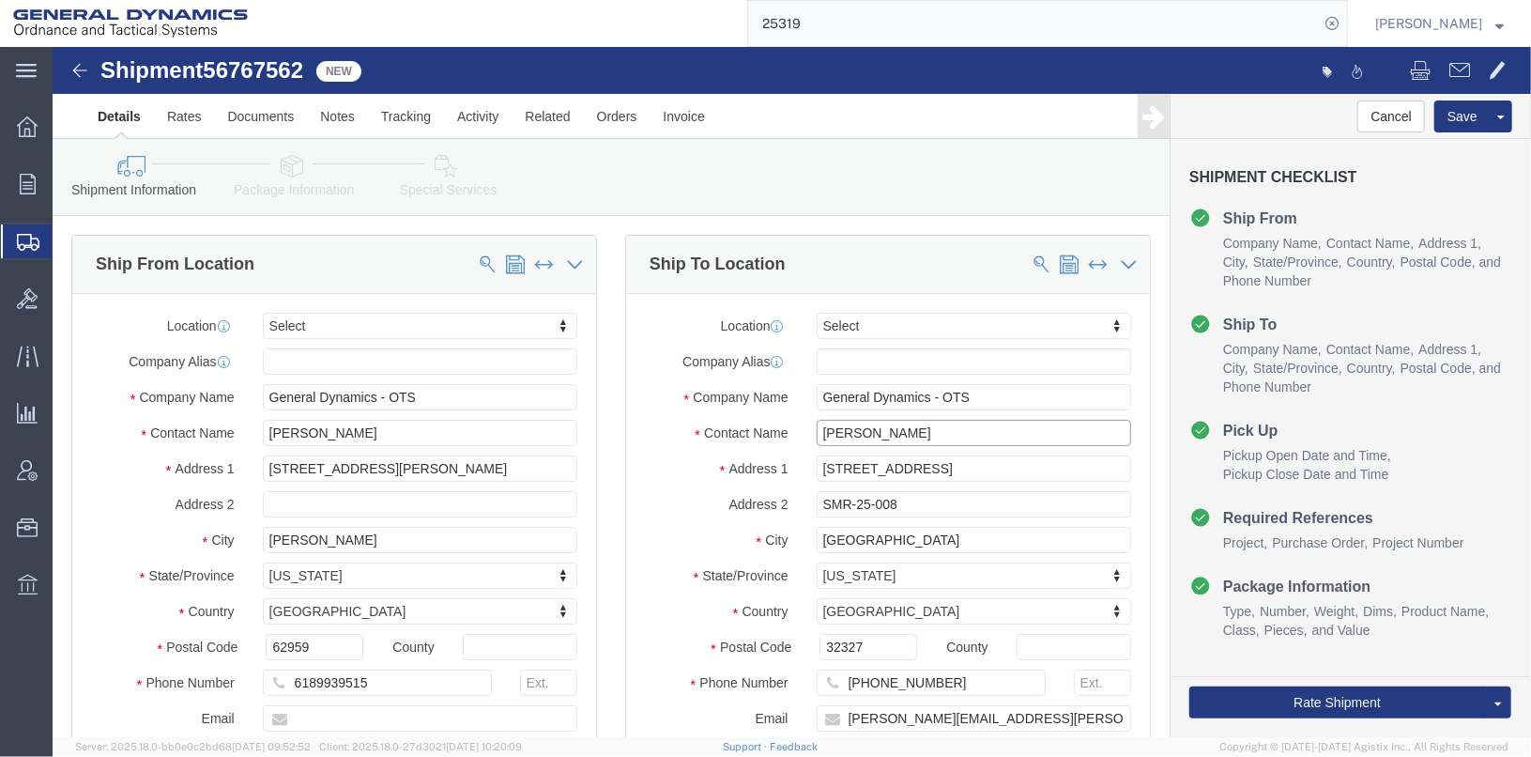
drag, startPoint x: 894, startPoint y: 382, endPoint x: 726, endPoint y: 369, distance: 169.5
click div "Location Select Select My Profile Location GD-OTS [GEOGRAPHIC_DATA] (Commerce) …"
click p "- General Dynamics - OTS - ([PERSON_NAME]) [STREET_ADDRESS]"
type input "[PERSON_NAME]"
select select "FL"
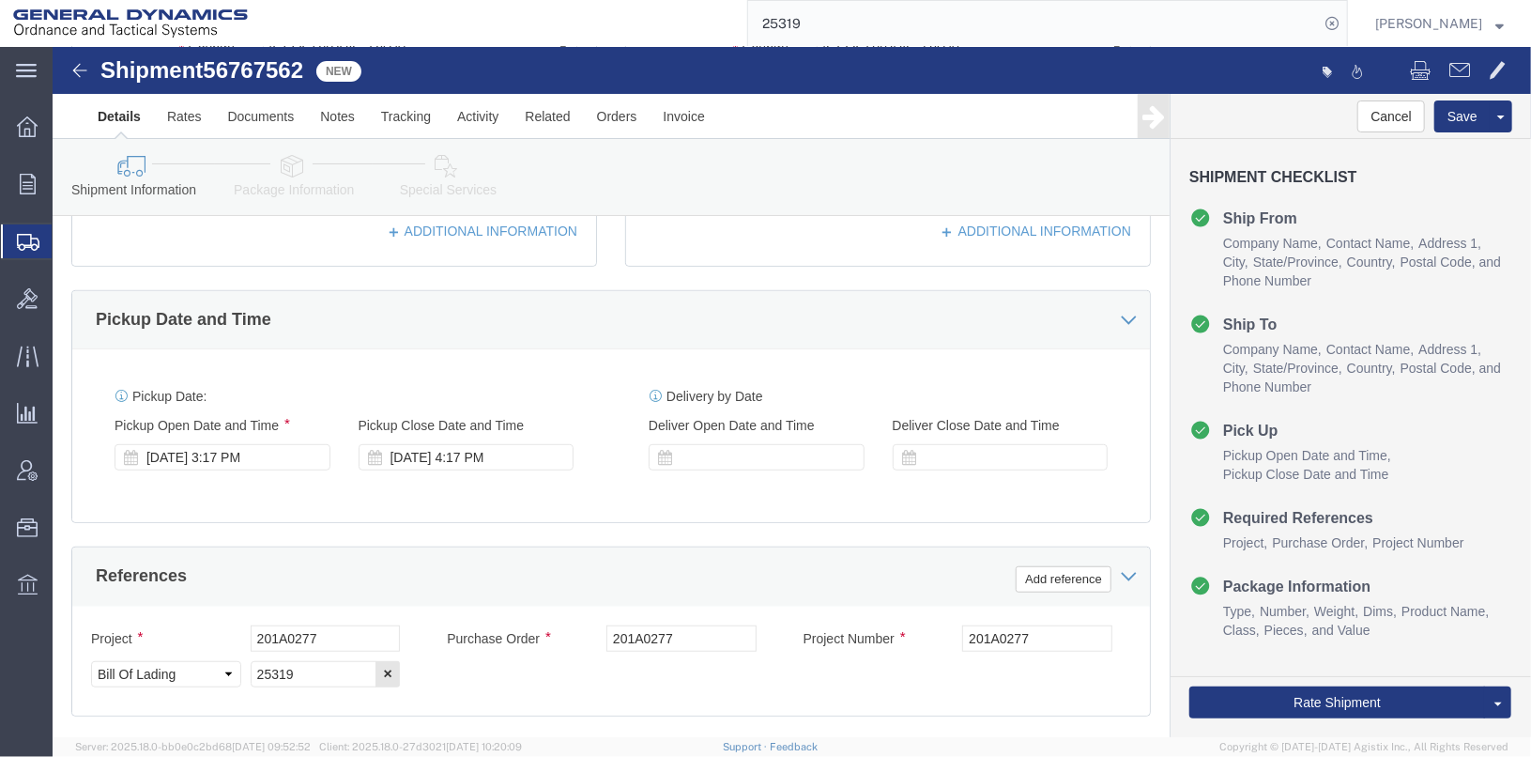
scroll to position [751, 0]
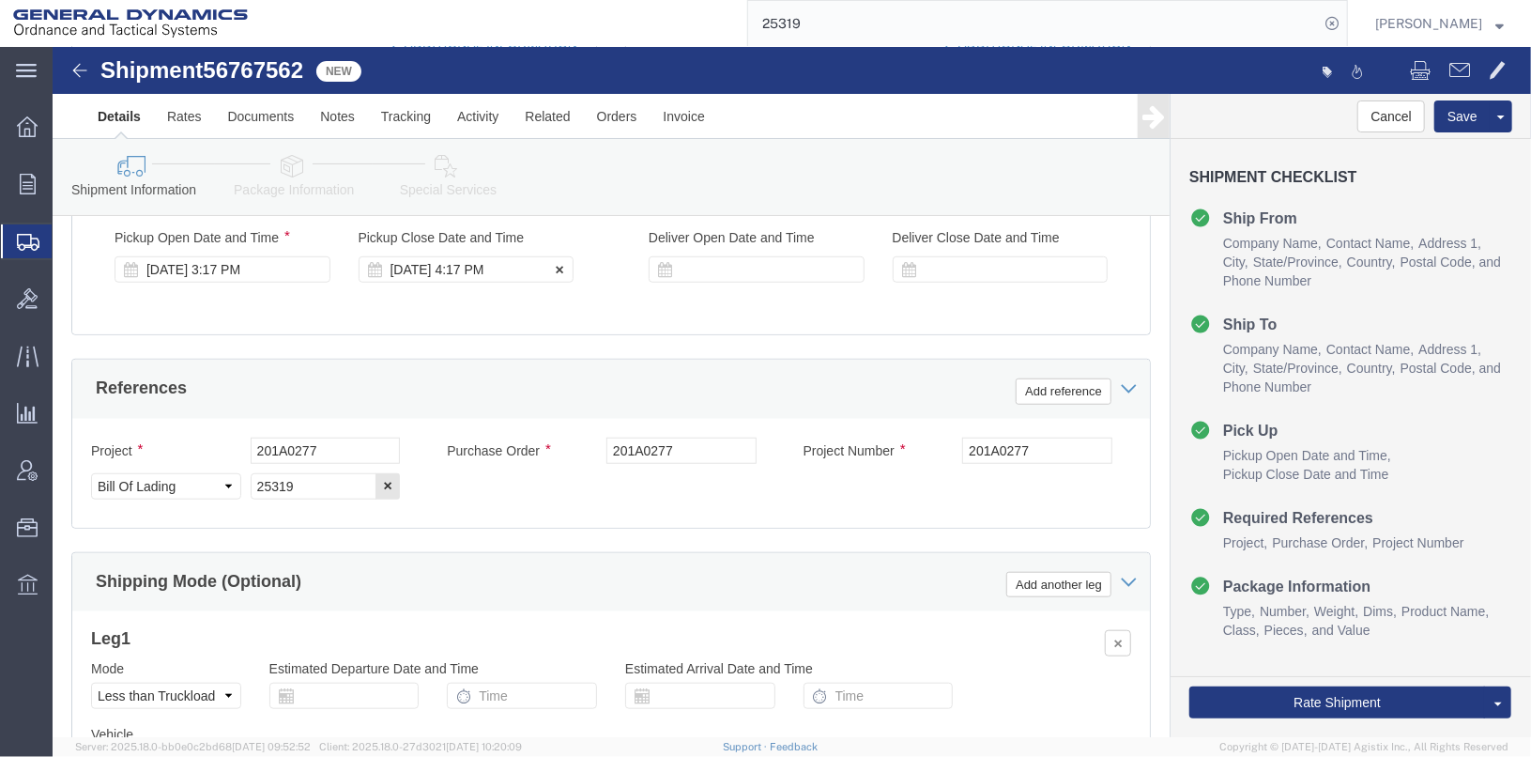
type input "[PERSON_NAME]"
click div "[DATE] 4:17 PM"
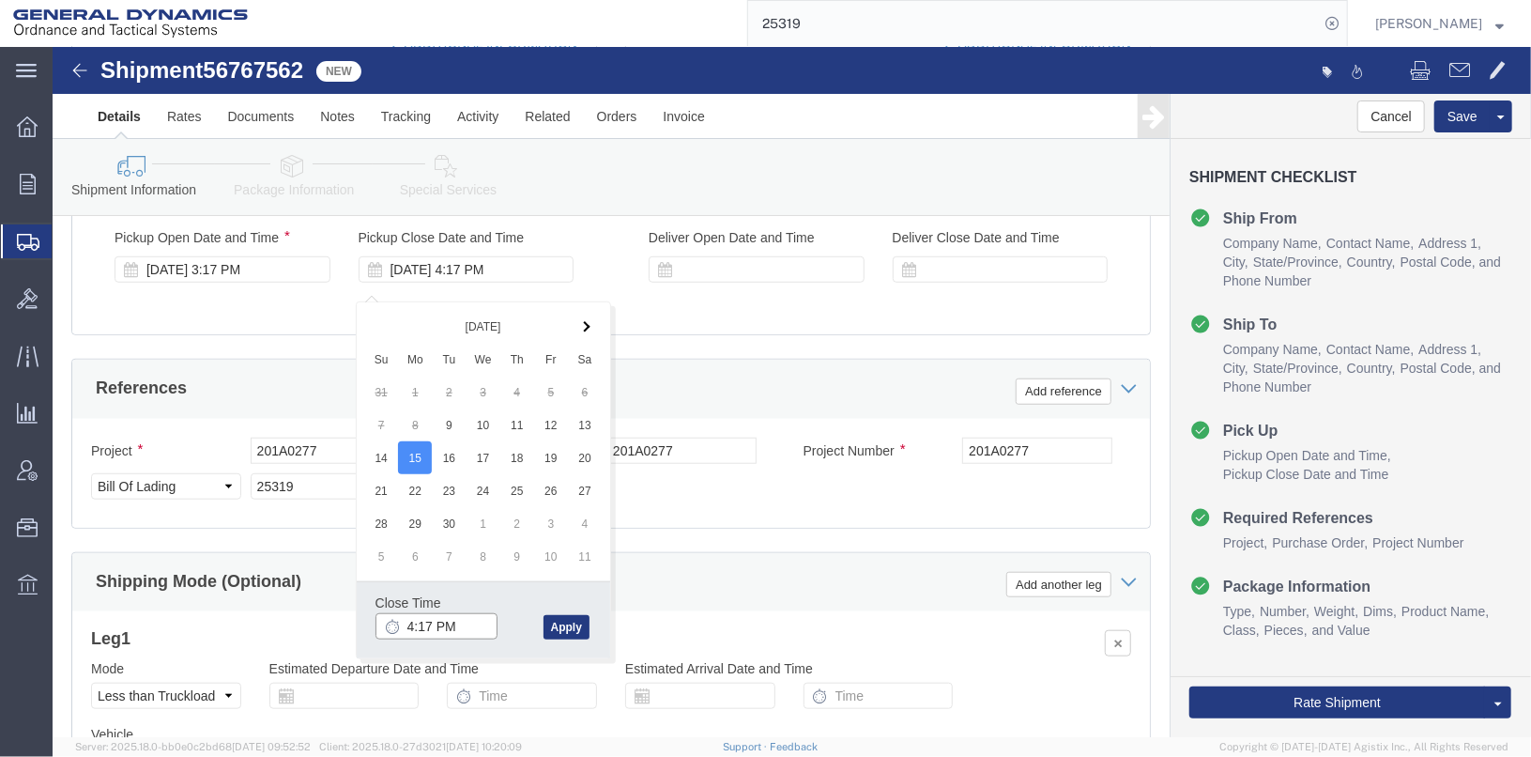
click input "4:17 PM"
type input "3:17 PM"
click button "Apply"
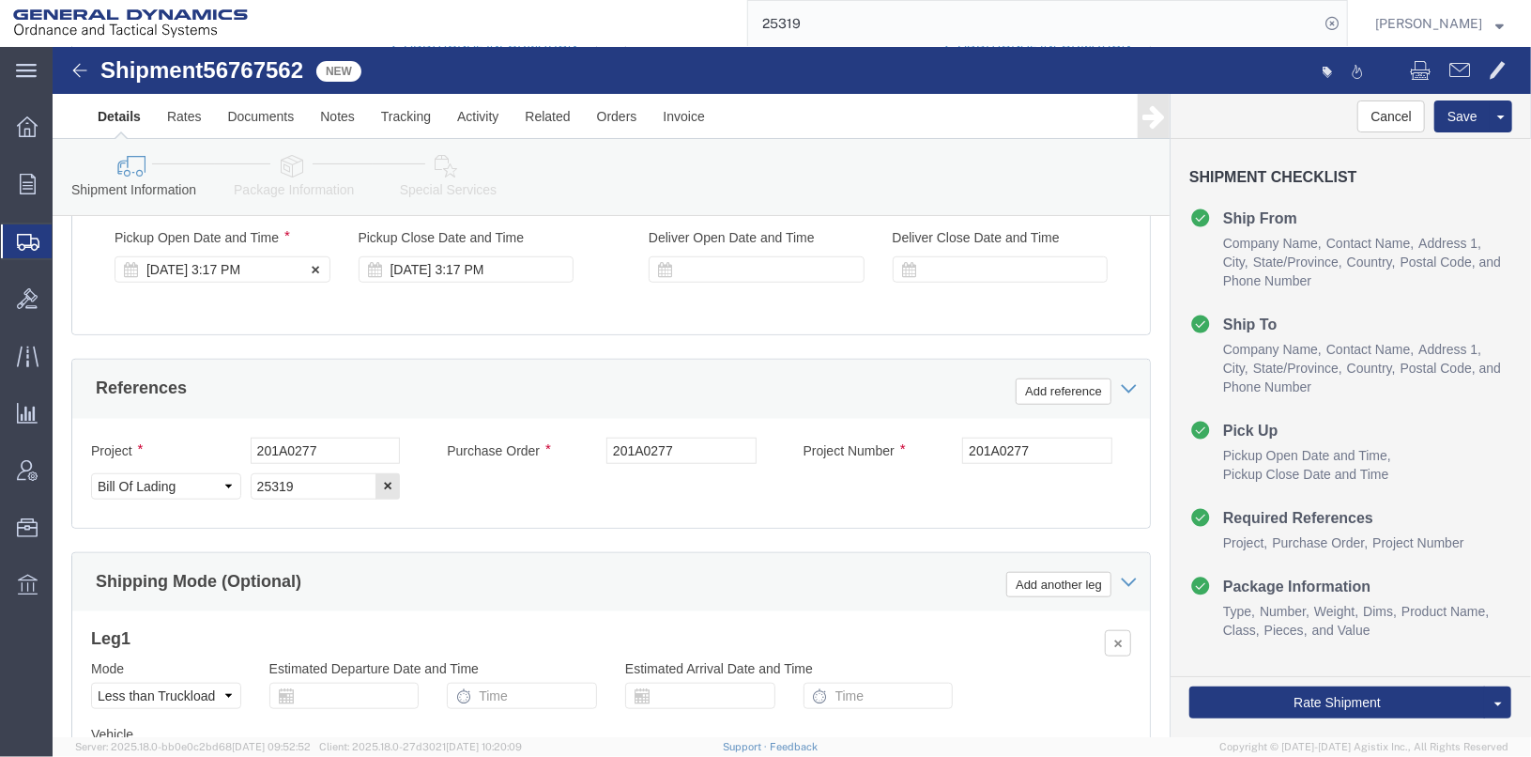
click div "[DATE] 3:17 PM"
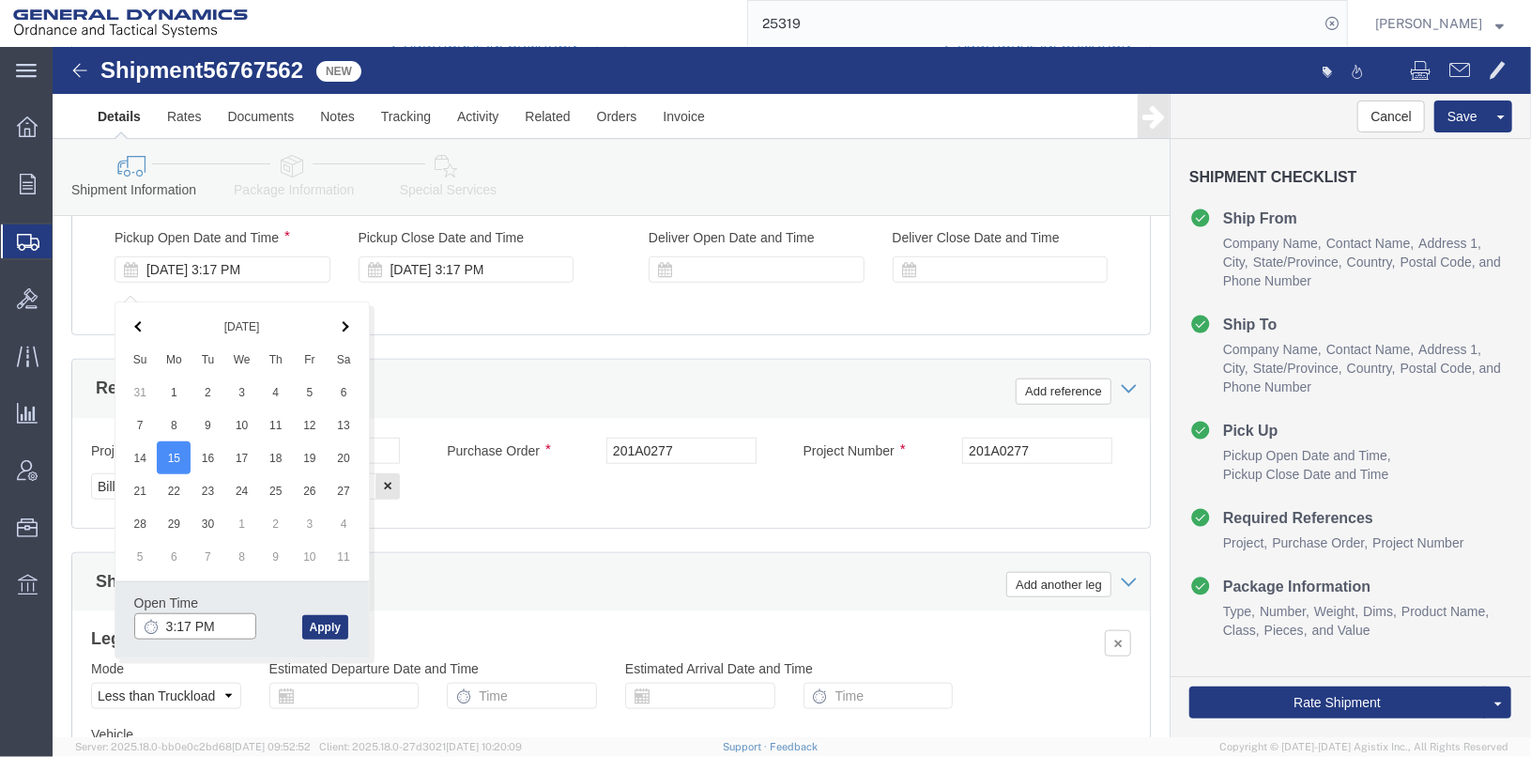
click input "3:17 PM"
click input "6:17 PM"
type input "6:17 AM"
click button "Apply"
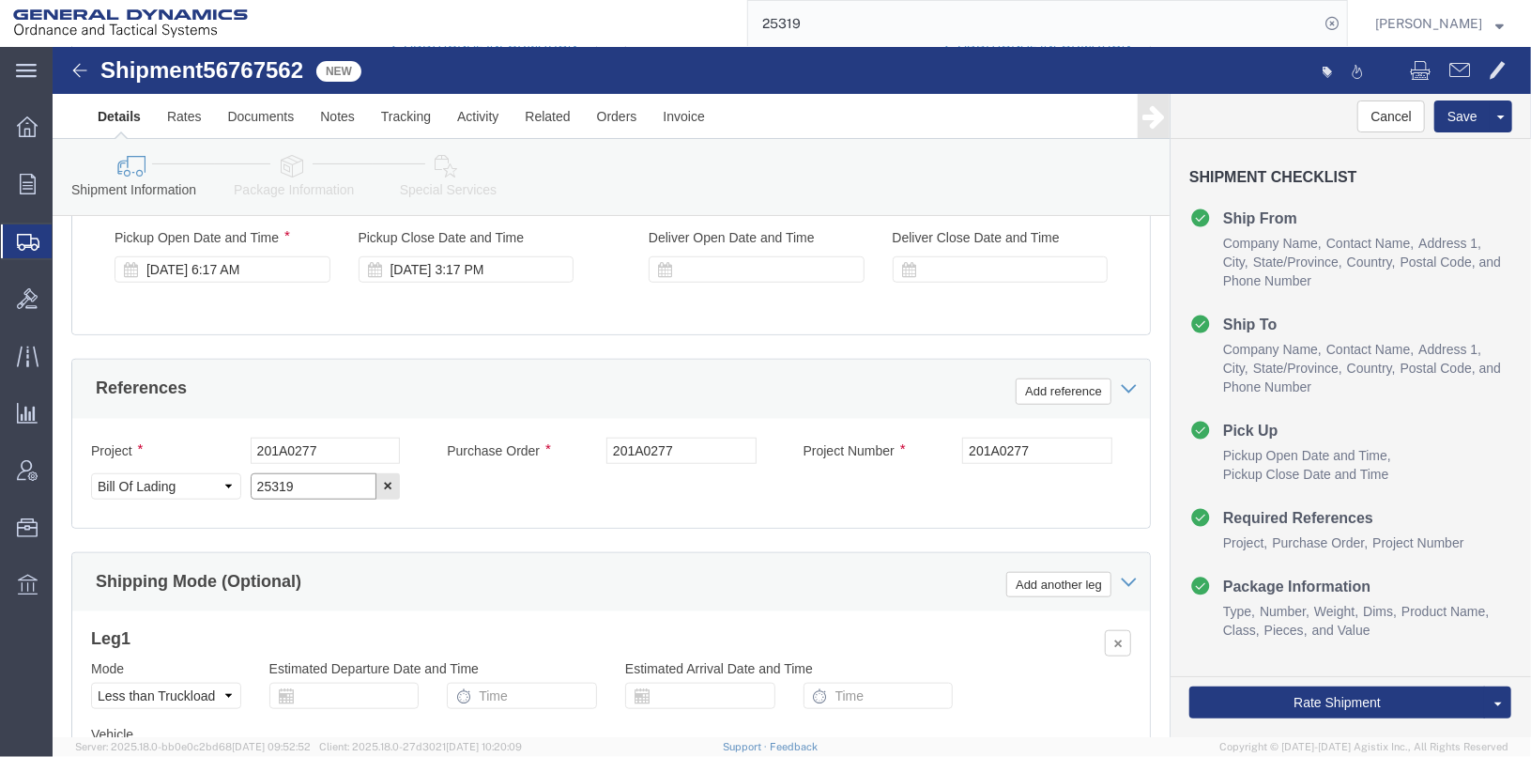
click input "25319"
type input "25407"
click input "201A0277"
click input "2010022"
type input "20100022"
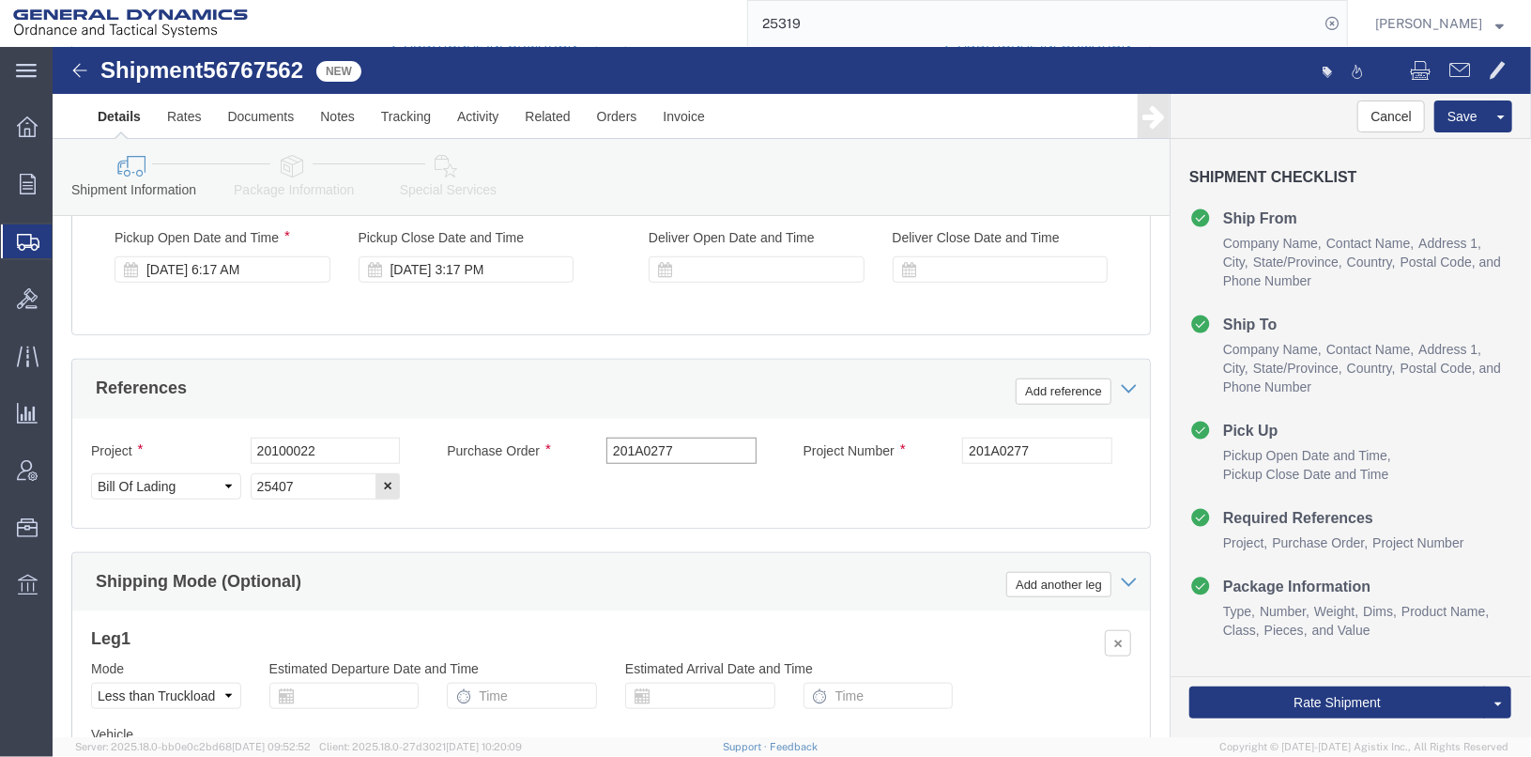
drag, startPoint x: 631, startPoint y: 407, endPoint x: 508, endPoint y: 396, distance: 123.5
click div "Project 20100022 Purchase Order 201A0277 Project Number 201A0277 Select Account…"
type input "20100022"
drag, startPoint x: 980, startPoint y: 420, endPoint x: 852, endPoint y: 415, distance: 127.8
click div "Project Number 201A0277"
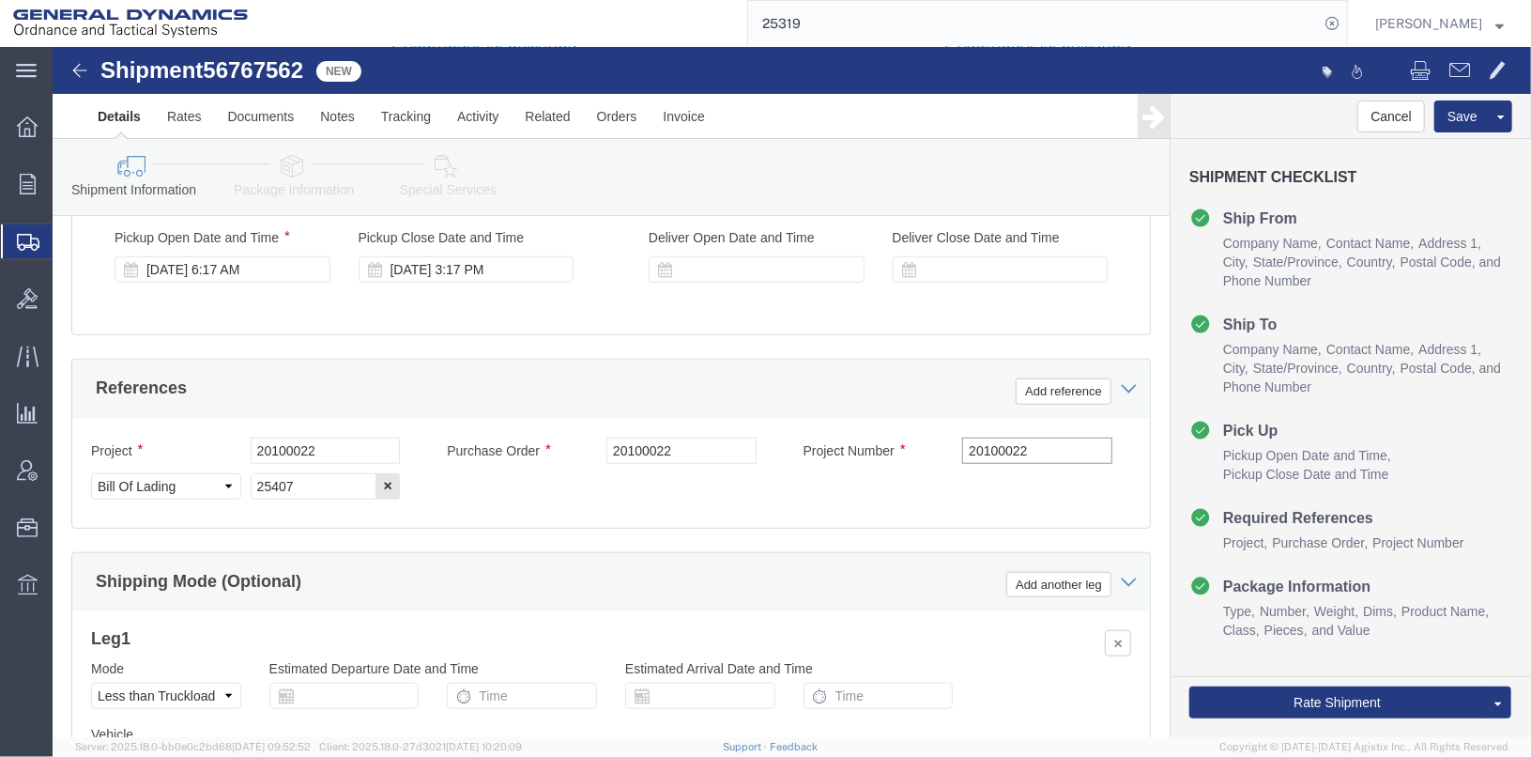
type input "20100022"
click div "Project 20100022 Purchase Order 20100022 Project Number 20100022 Select Account…"
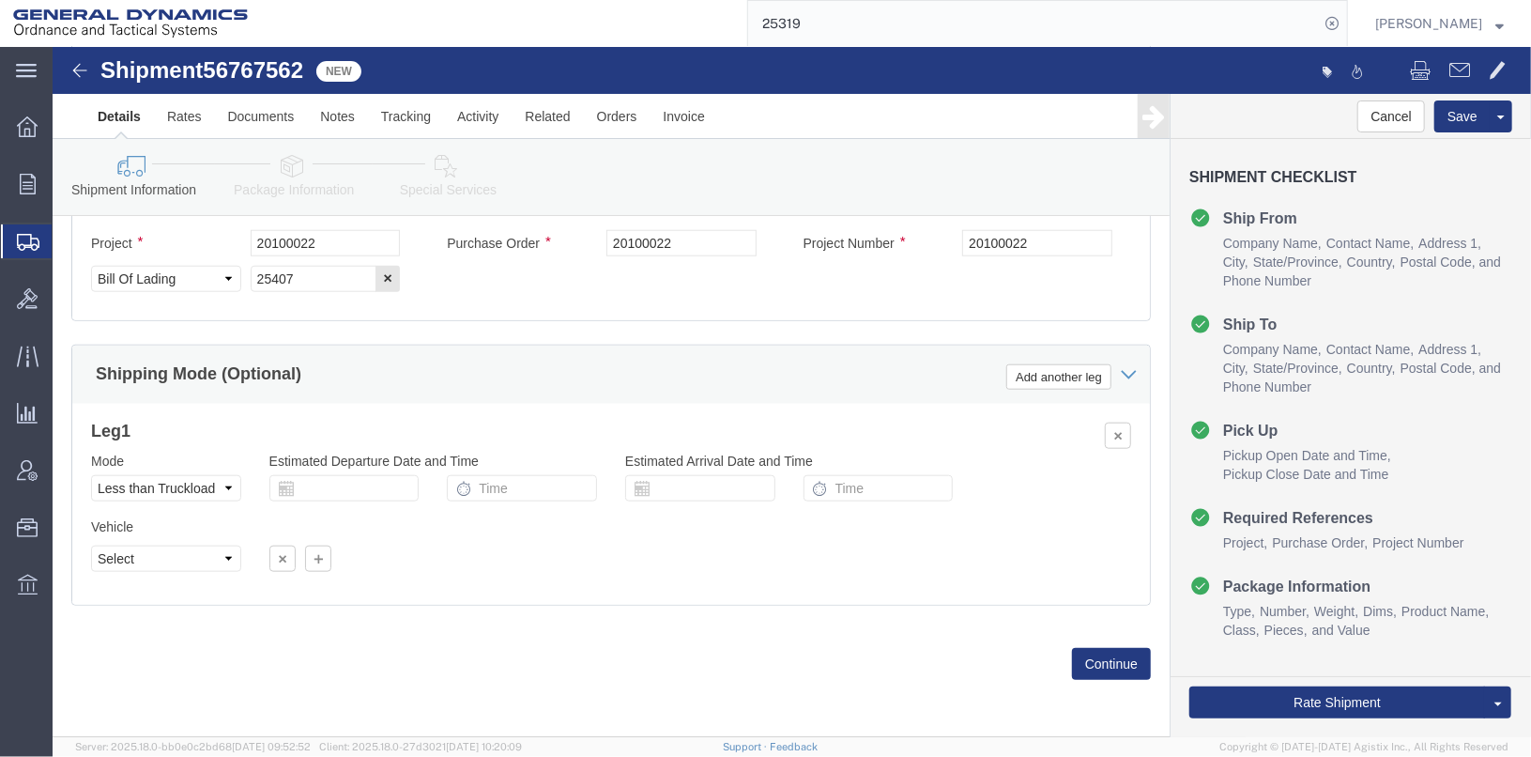
scroll to position [969, 0]
click button "Continue"
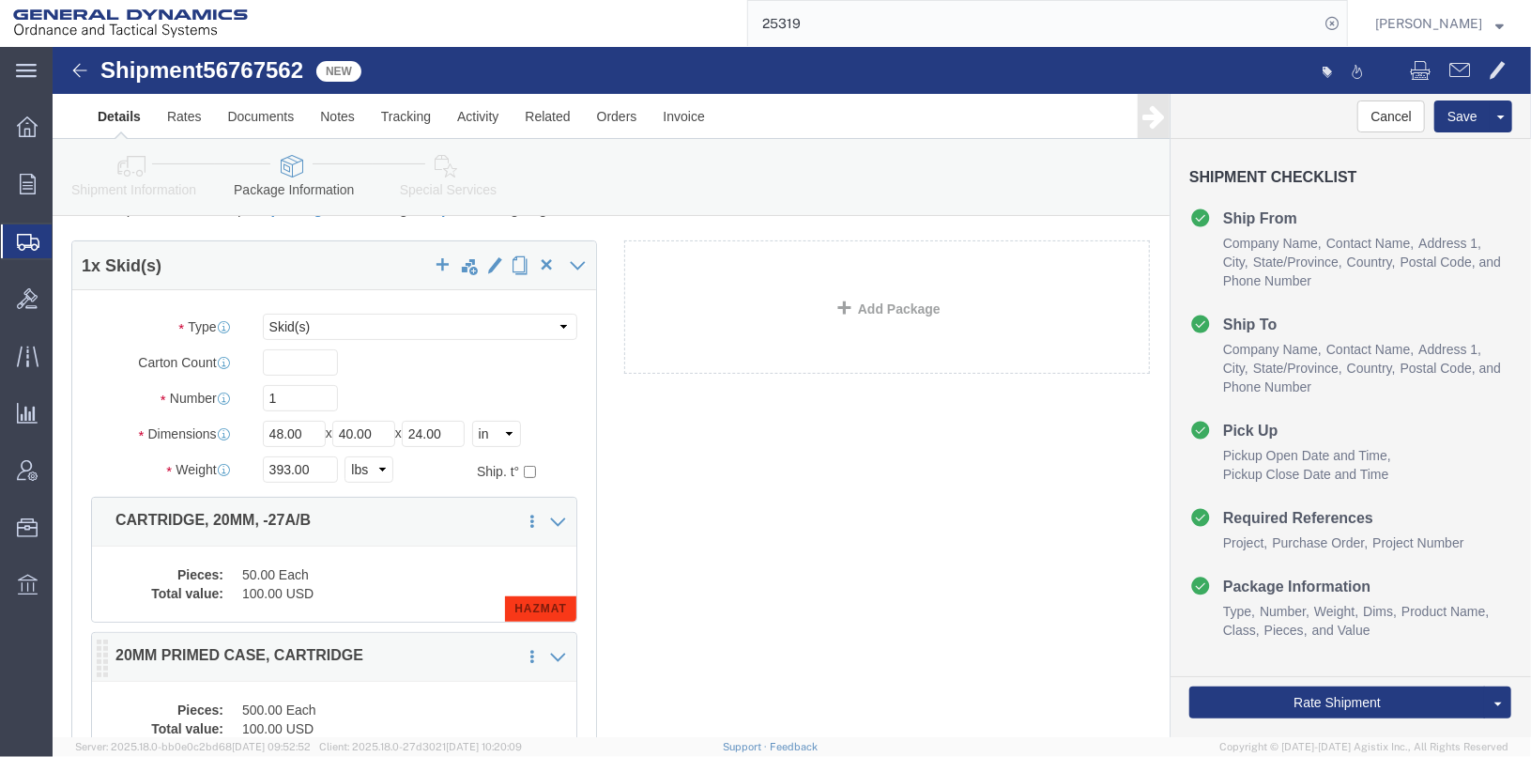
scroll to position [60, 0]
drag, startPoint x: 252, startPoint y: 447, endPoint x: 191, endPoint y: 437, distance: 62.7
click div "Weight 393.00 Select kgs lbs Ship. t°"
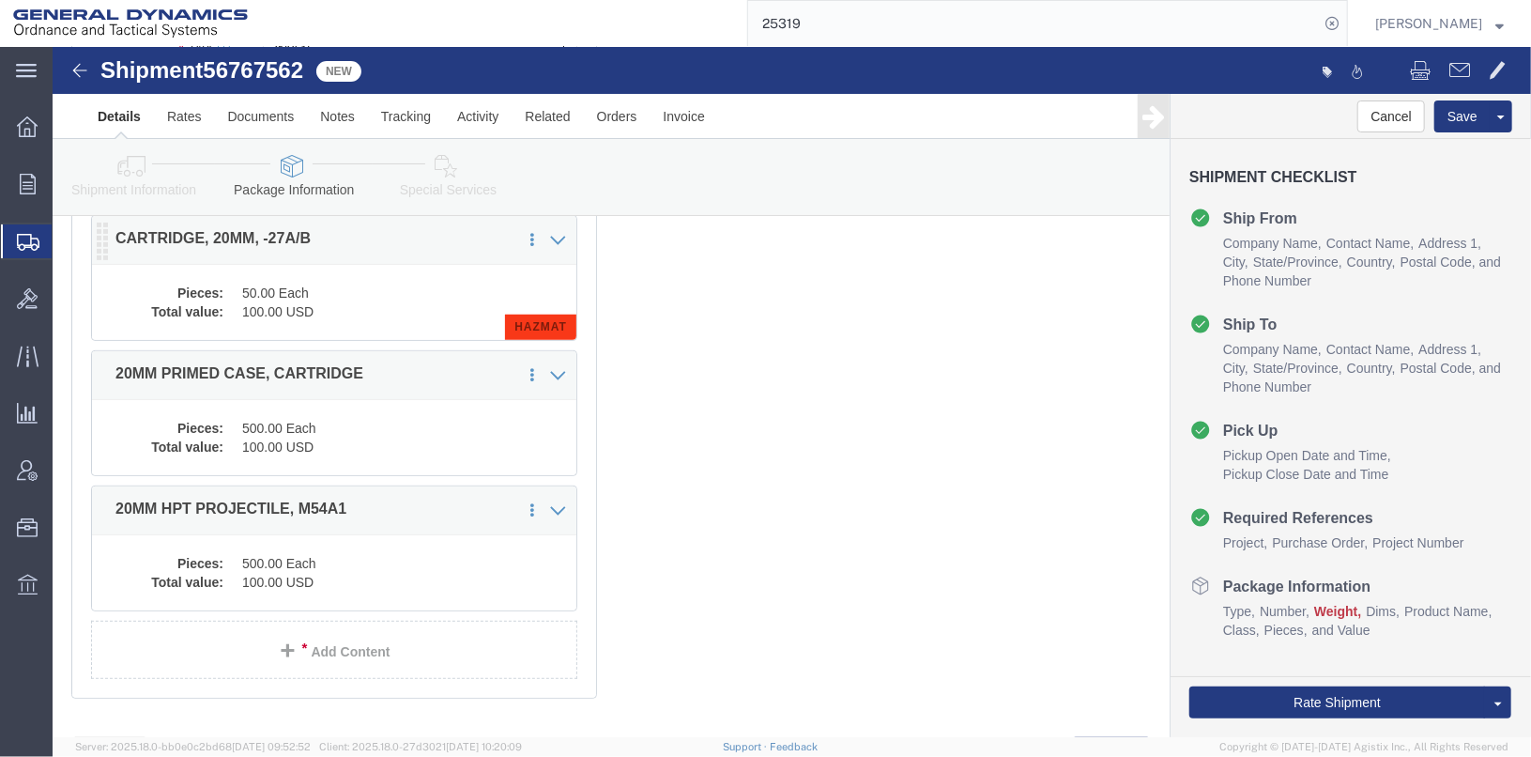
scroll to position [323, 0]
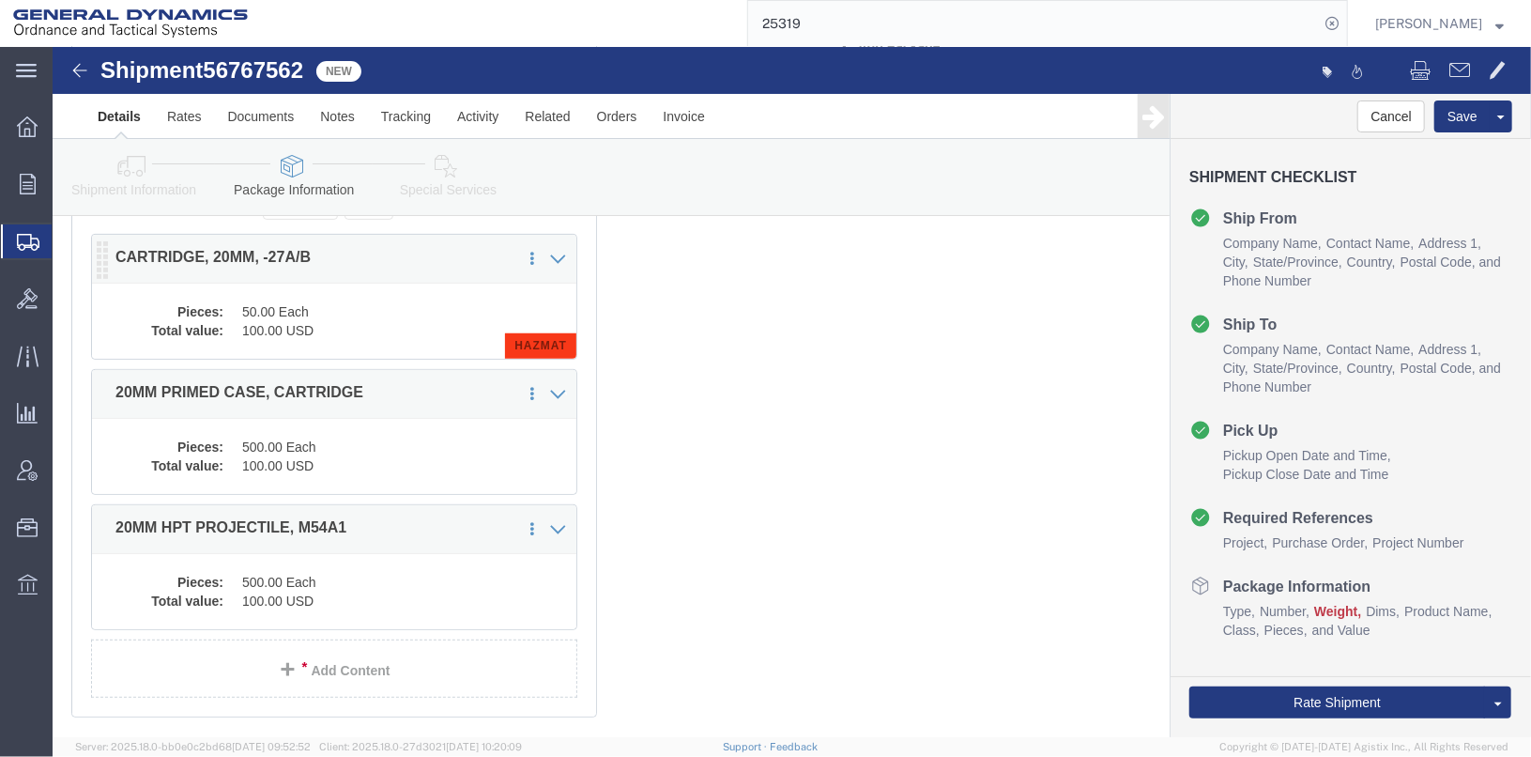
click dd "50.00 Each"
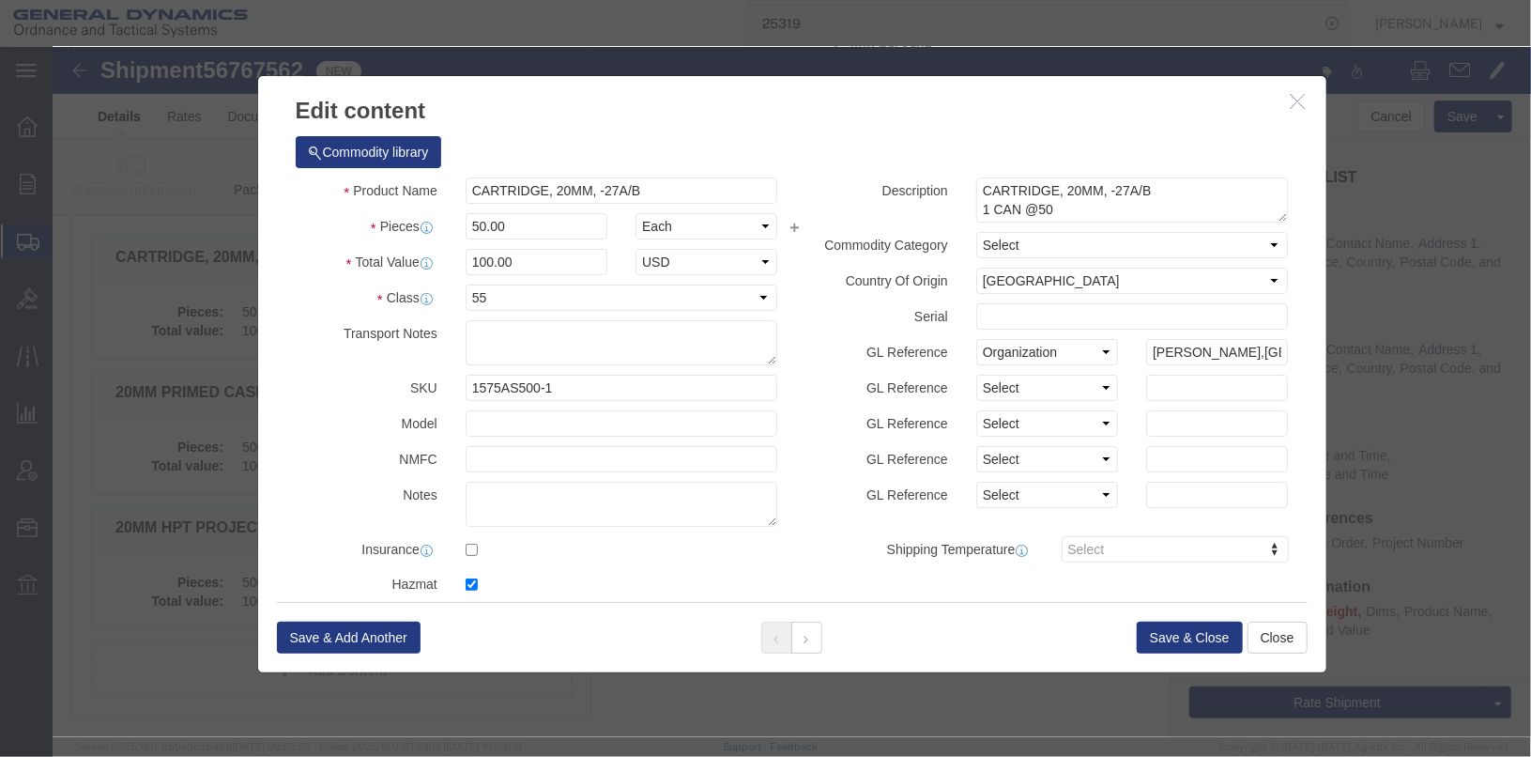
click icon "button"
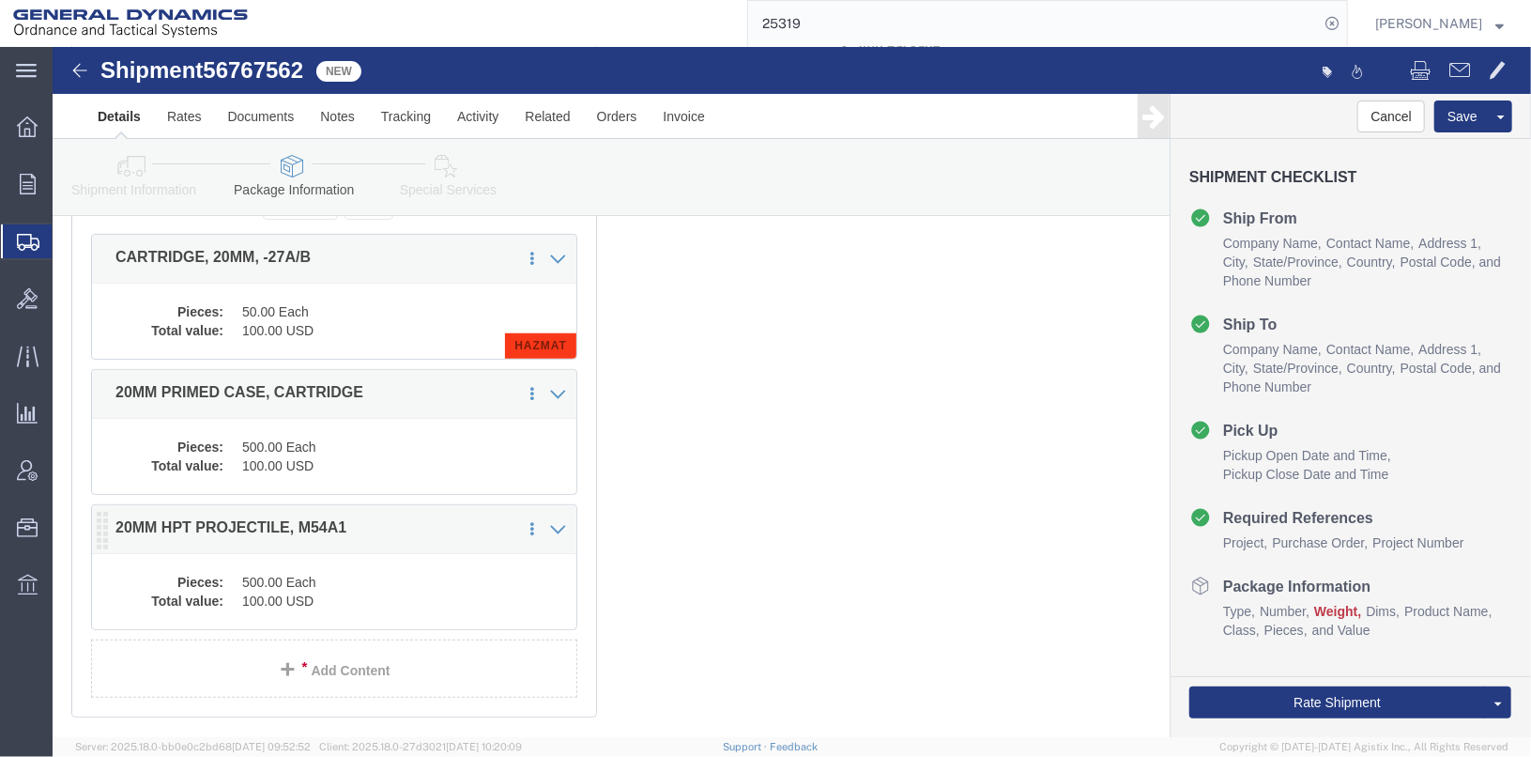
click dd "500.00 Each"
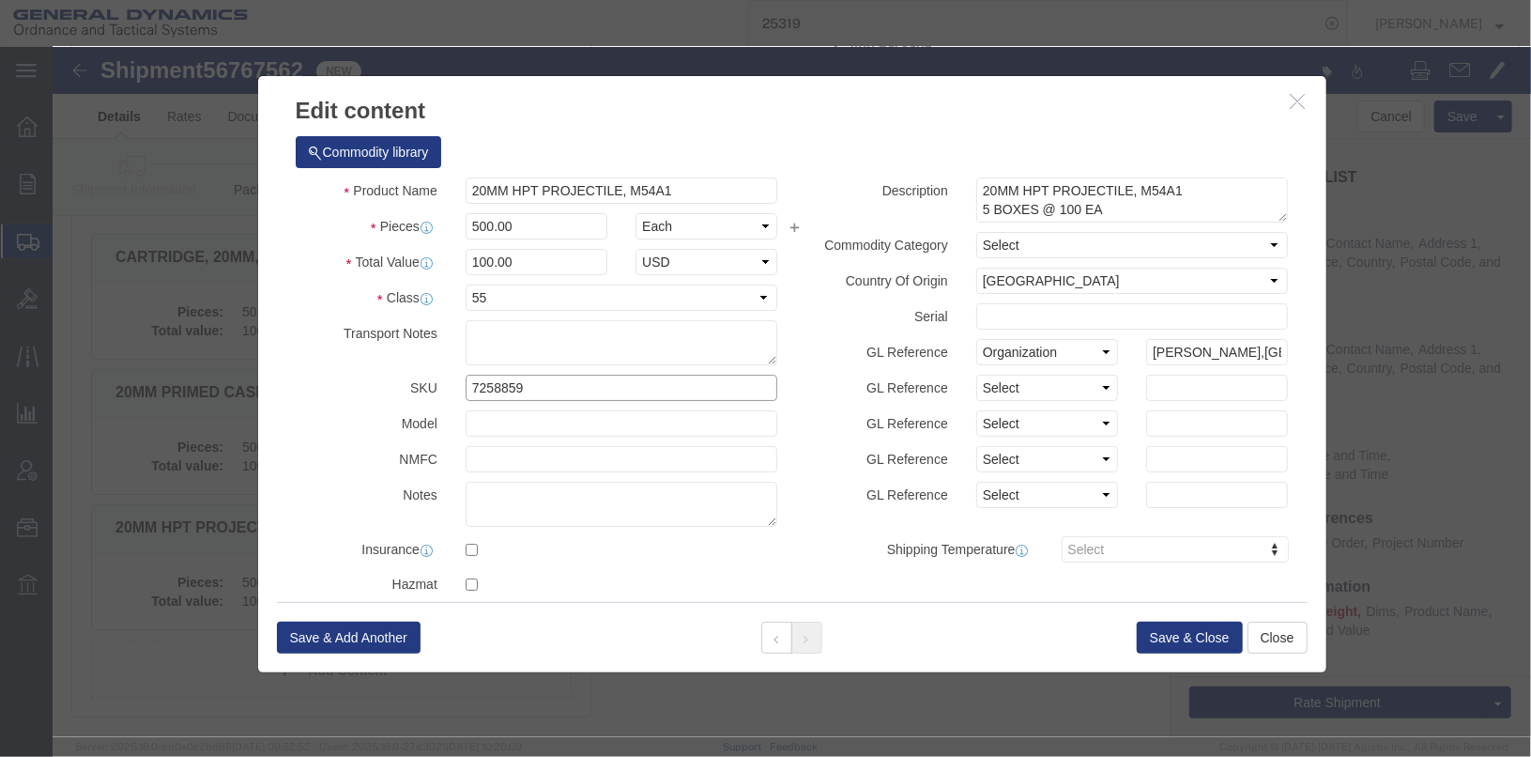
drag, startPoint x: 467, startPoint y: 337, endPoint x: 292, endPoint y: 315, distance: 176.8
click div "Product Name 20MM HPT PROJECTILE, M54A1 Pieces 500.00 Select Bag Barrels 100Boa…"
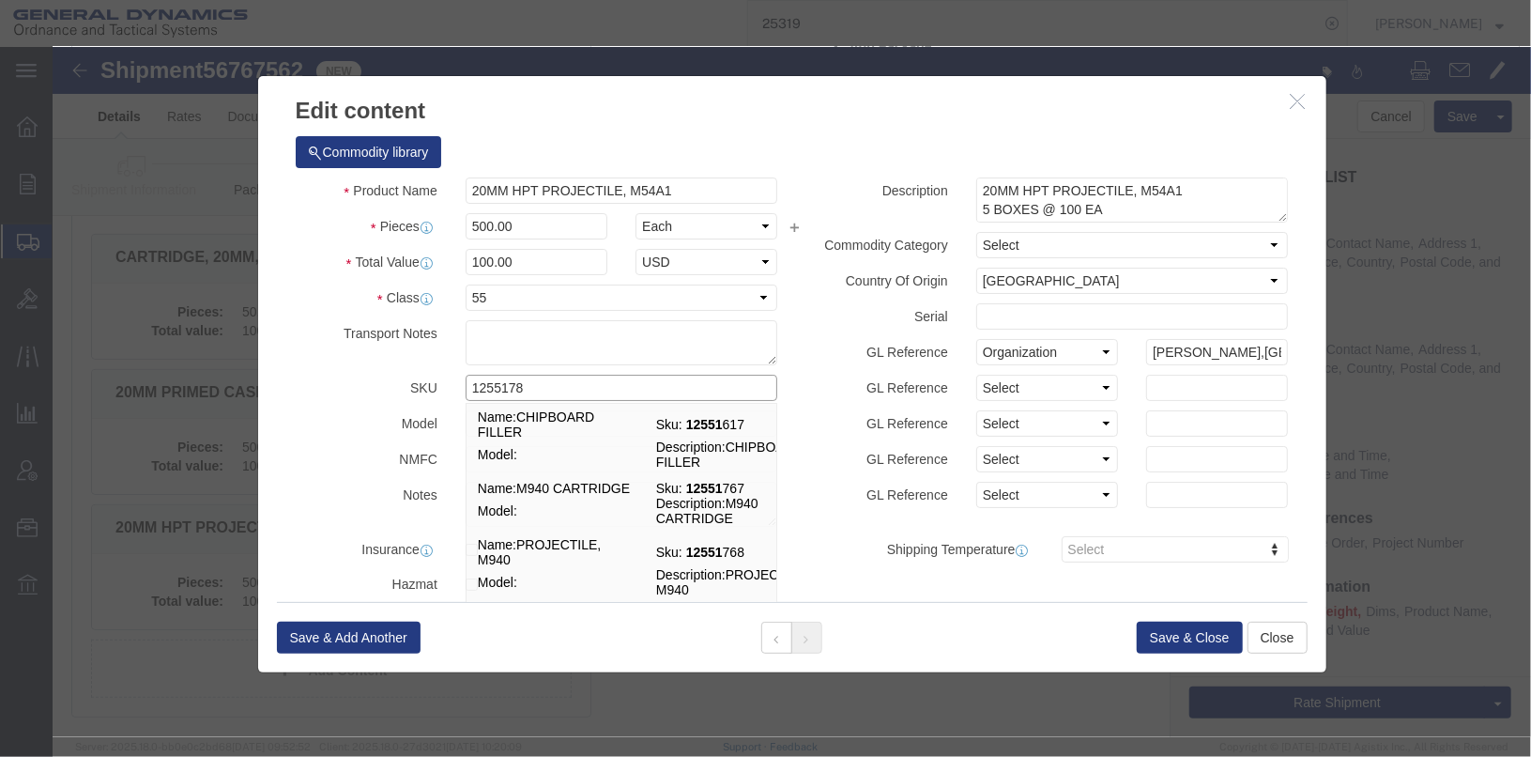
type input "12551780"
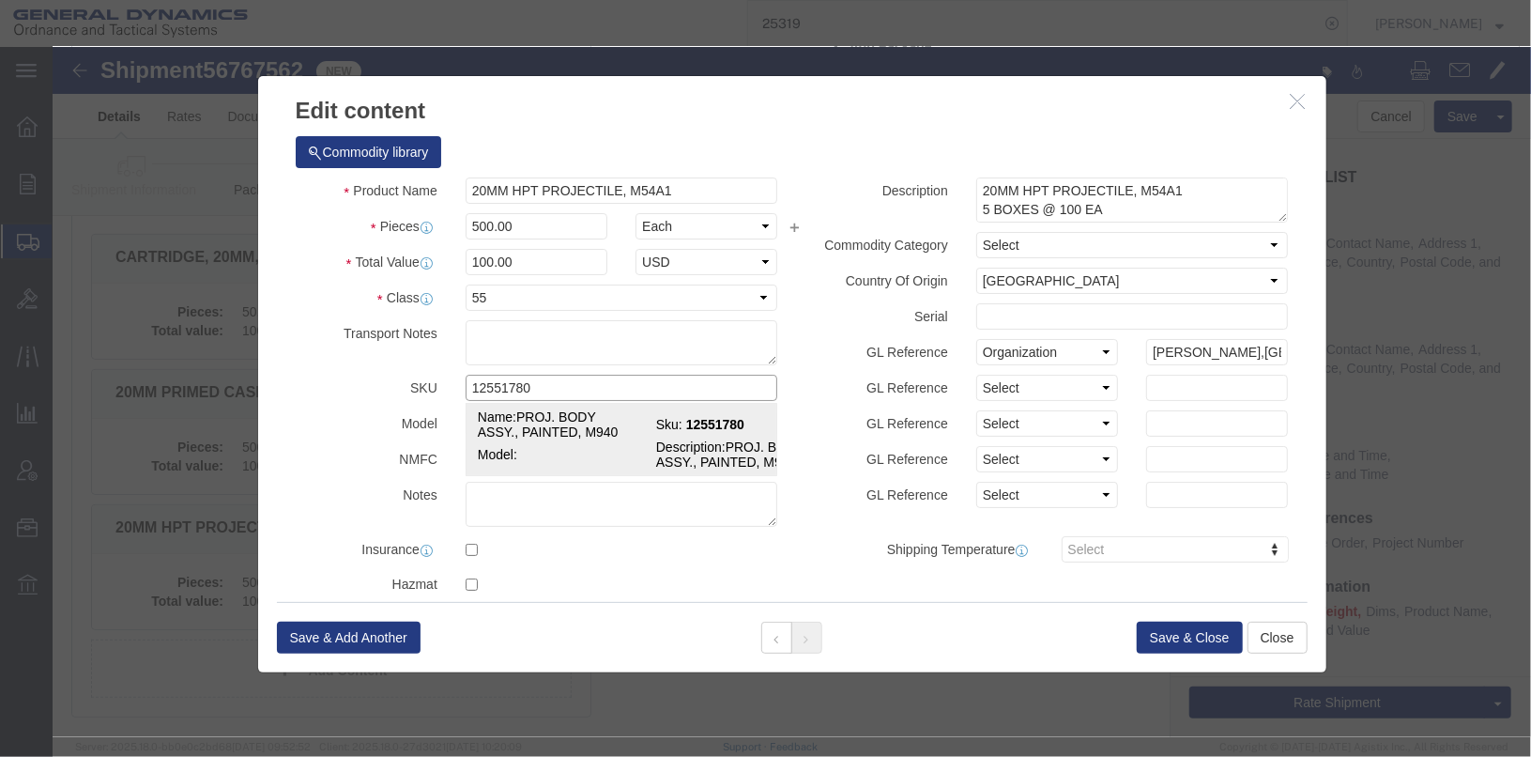
click span "Description:"
checkbox input "true"
select select "USD"
select select
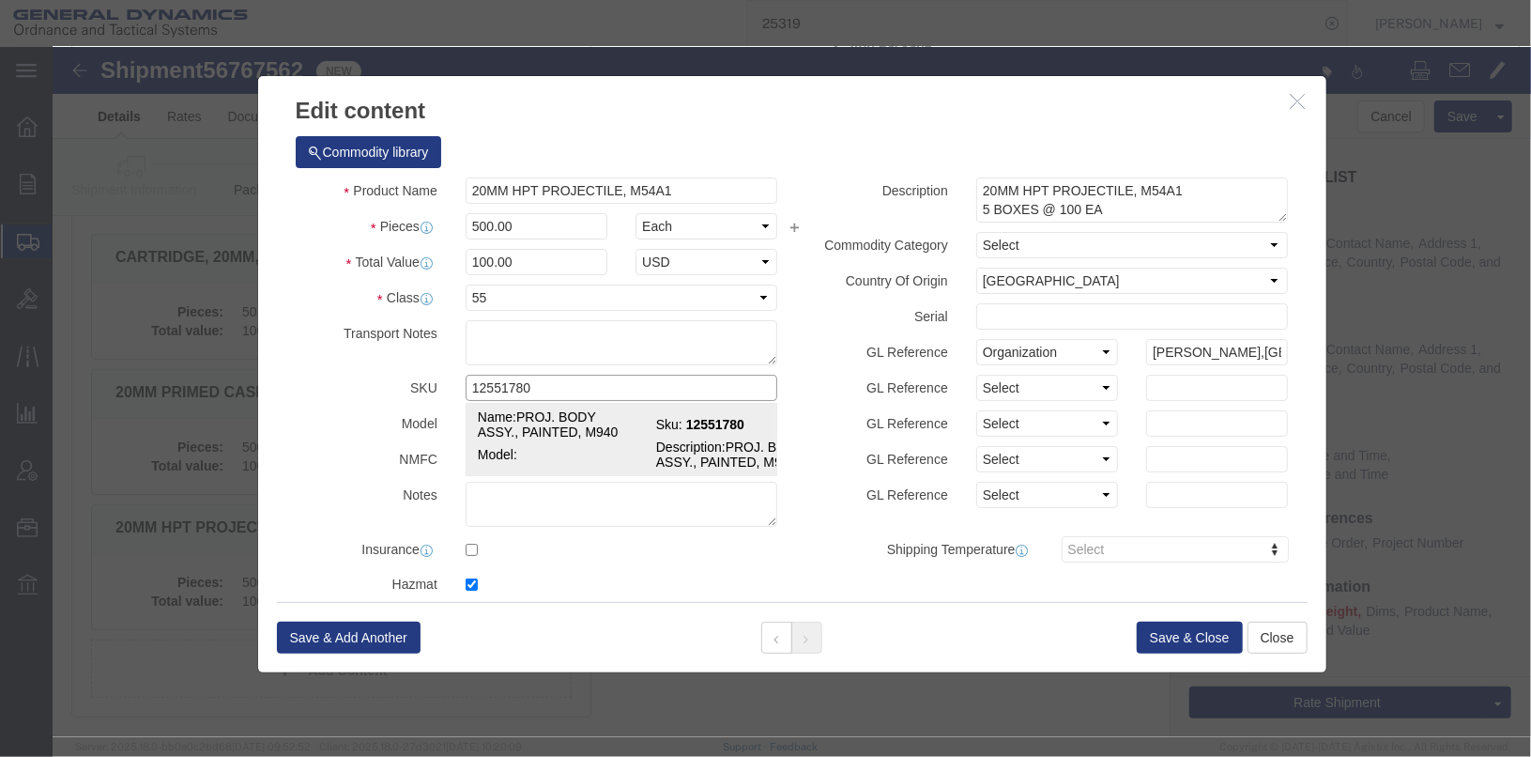
type input "PROJ. BODY ASSY., PAINTED, M940"
type input "12551780"
type textarea "PROJ. BODY ASSY., PAINTED, M940"
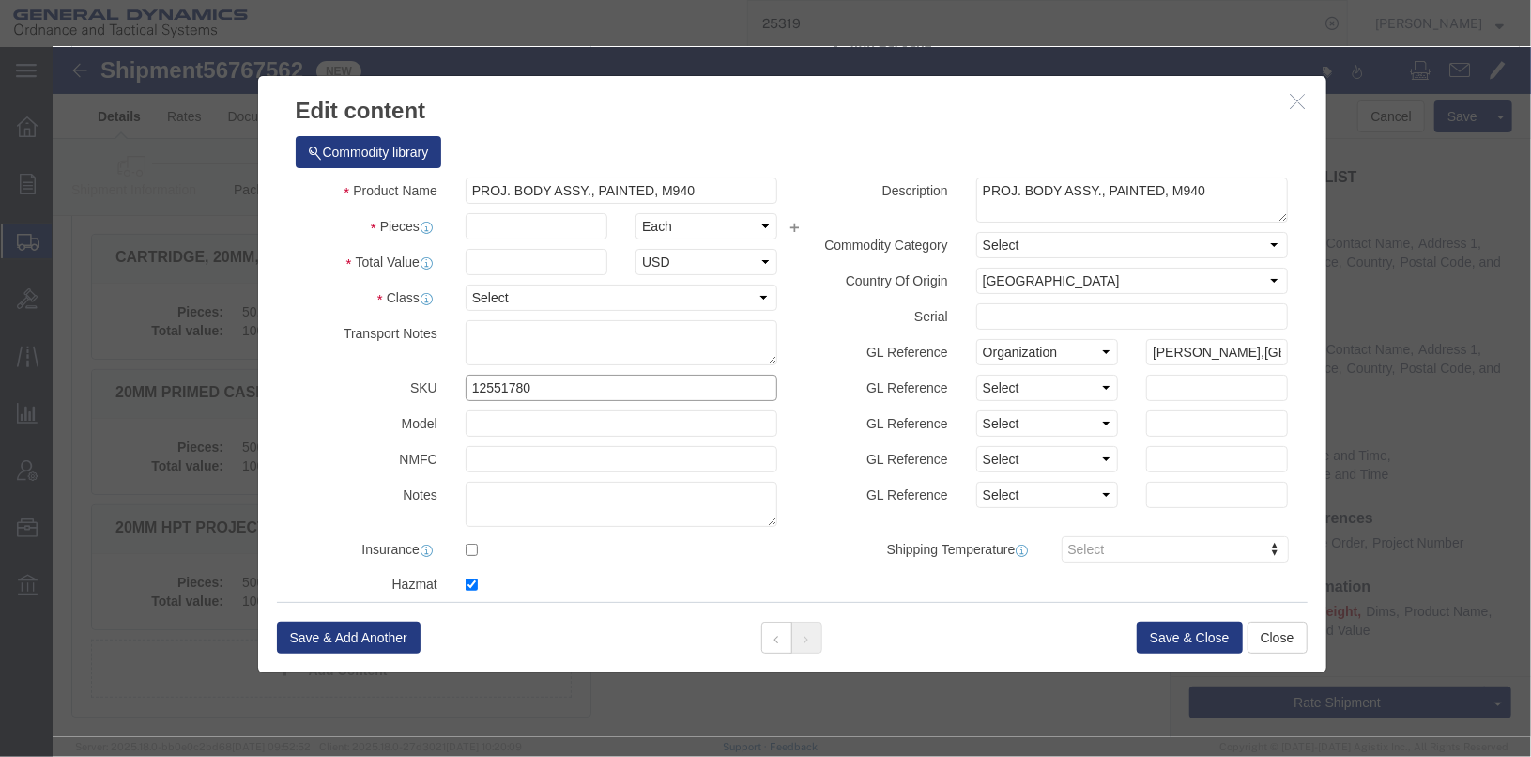
type input "12551780"
click input "text"
type input "700"
click input "text"
type input "1000"
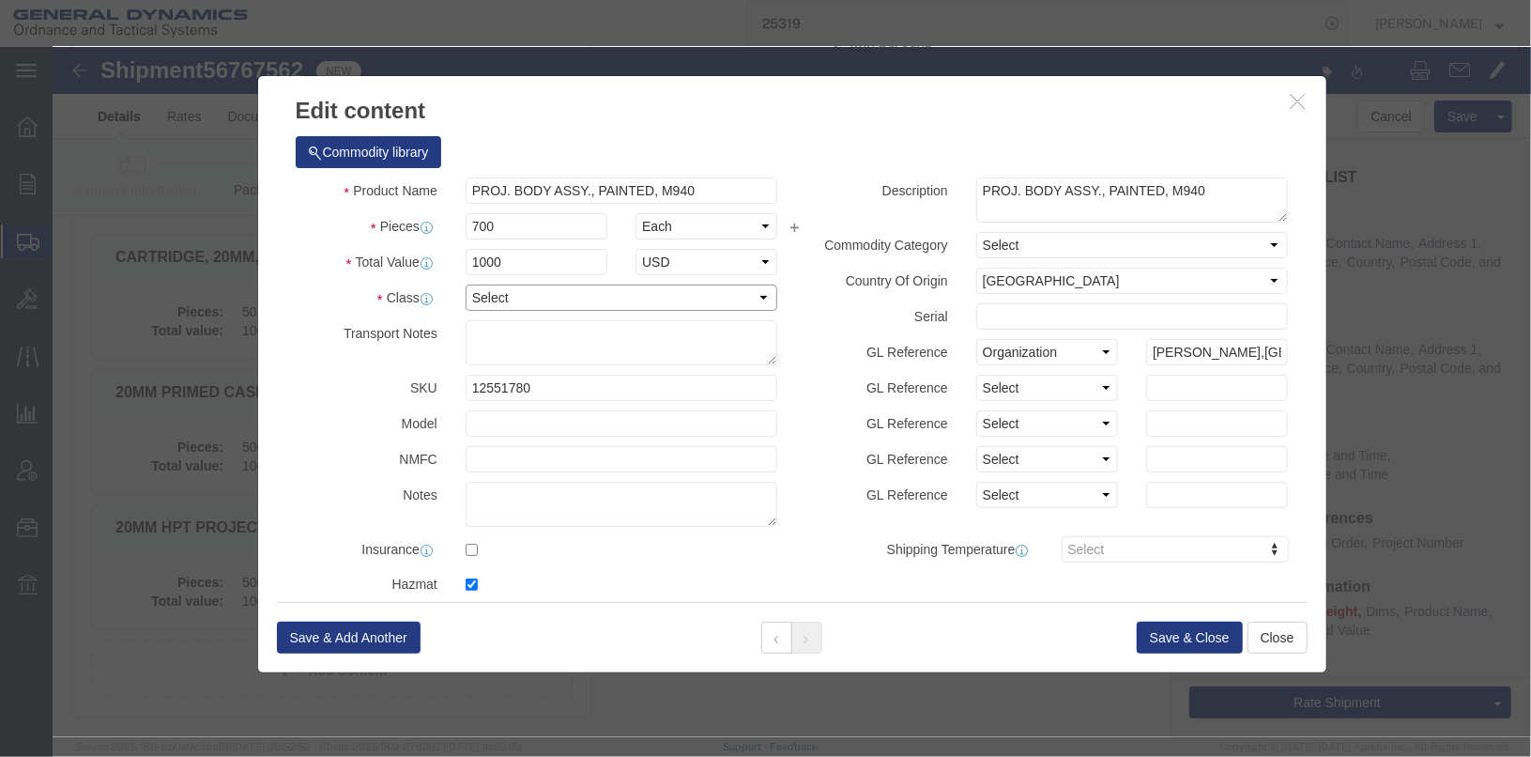
click select "Select 50 55 60 65 70 85 92.5 100 125 175 250 300 400"
select select "55"
click select "Select 50 55 60 65 70 85 92.5 100 125 175 250 300 400"
click textarea "20MM HPT PROJECTILE, M54A1 5 BOXES @ 100 EA LOT#GLN25E535-001"
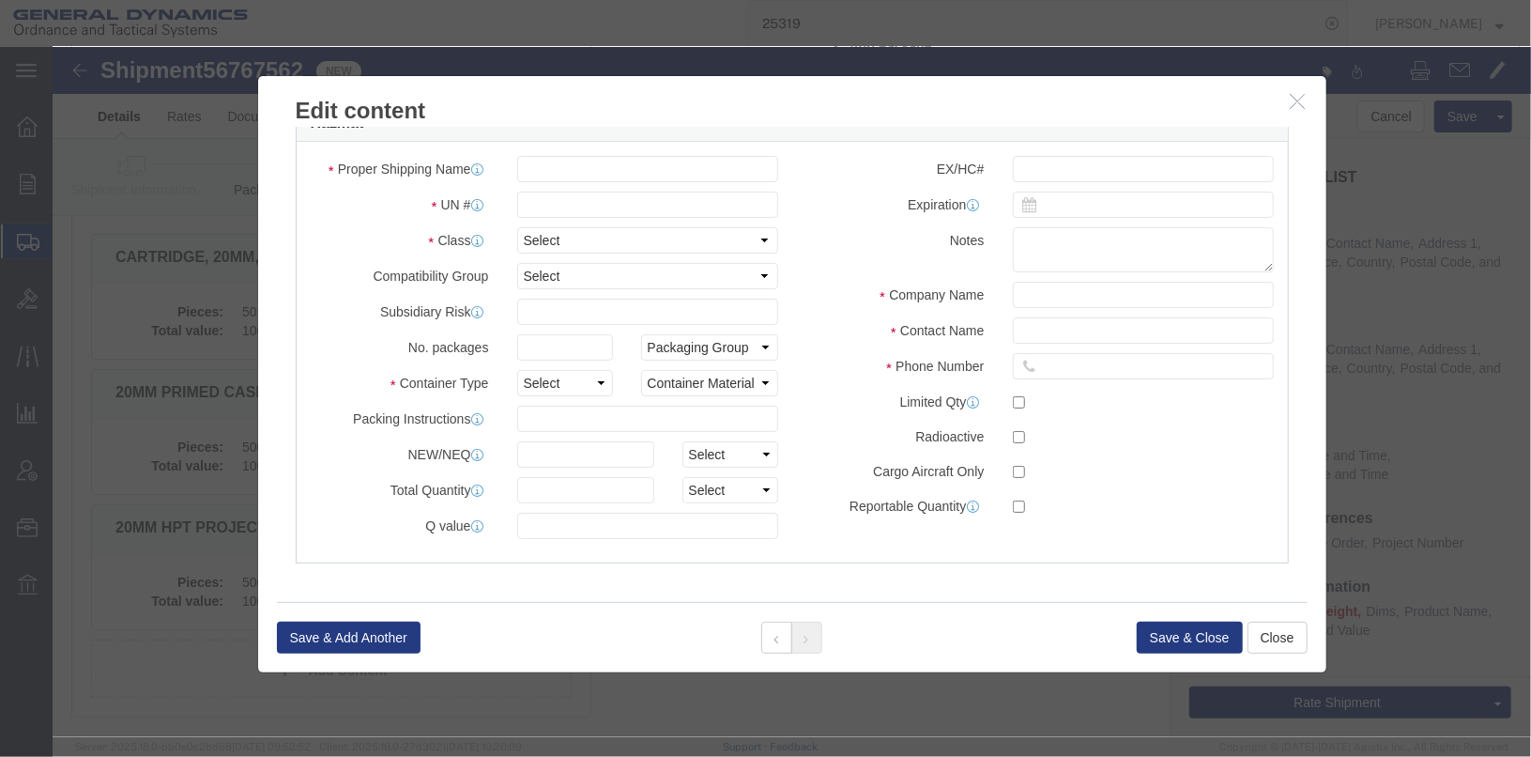
scroll to position [176, 0]
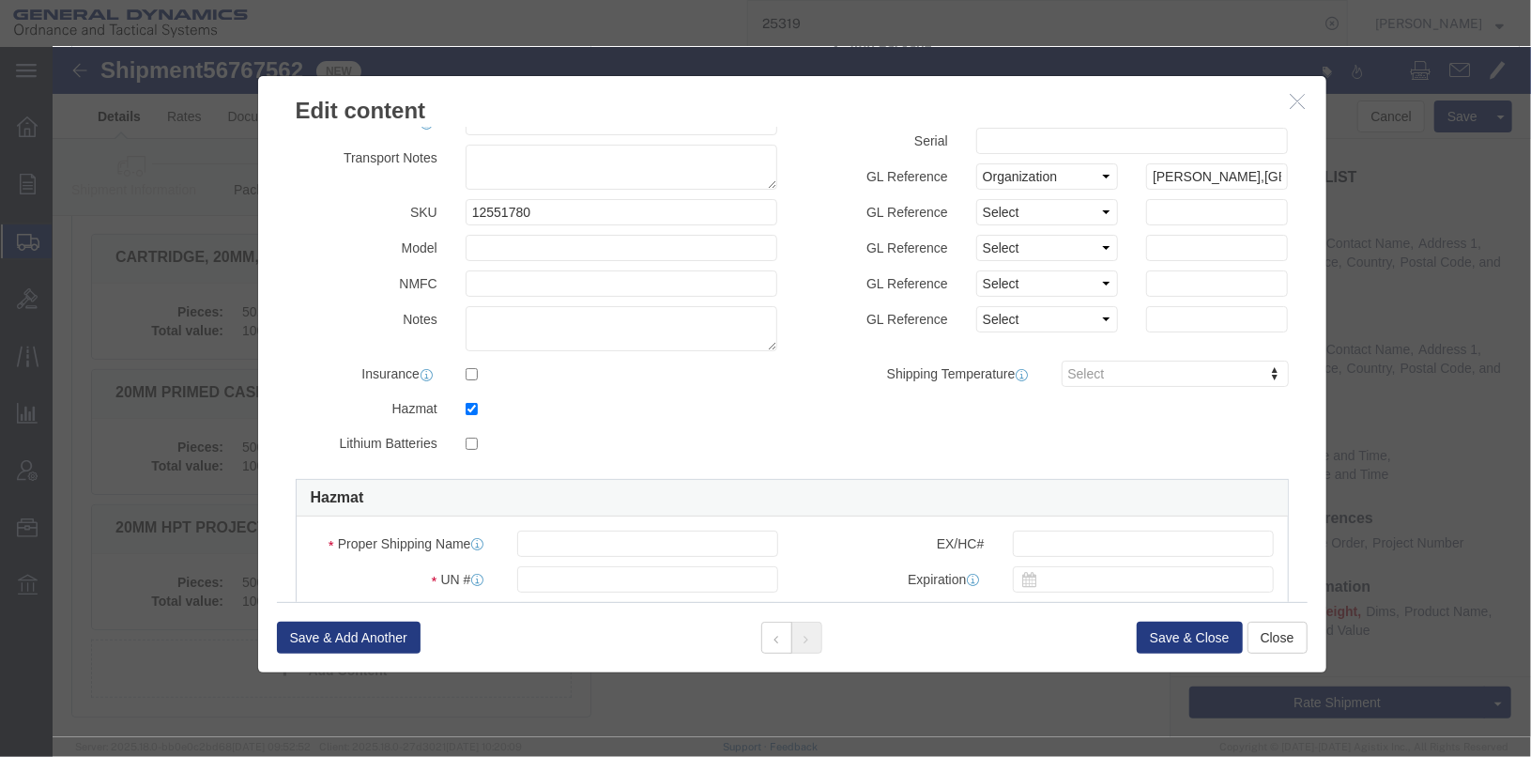
type textarea "PROJ. BODY ASSY., PAINTED, M940 7 BOXES @ 100"
click input "checkbox"
checkbox input "false"
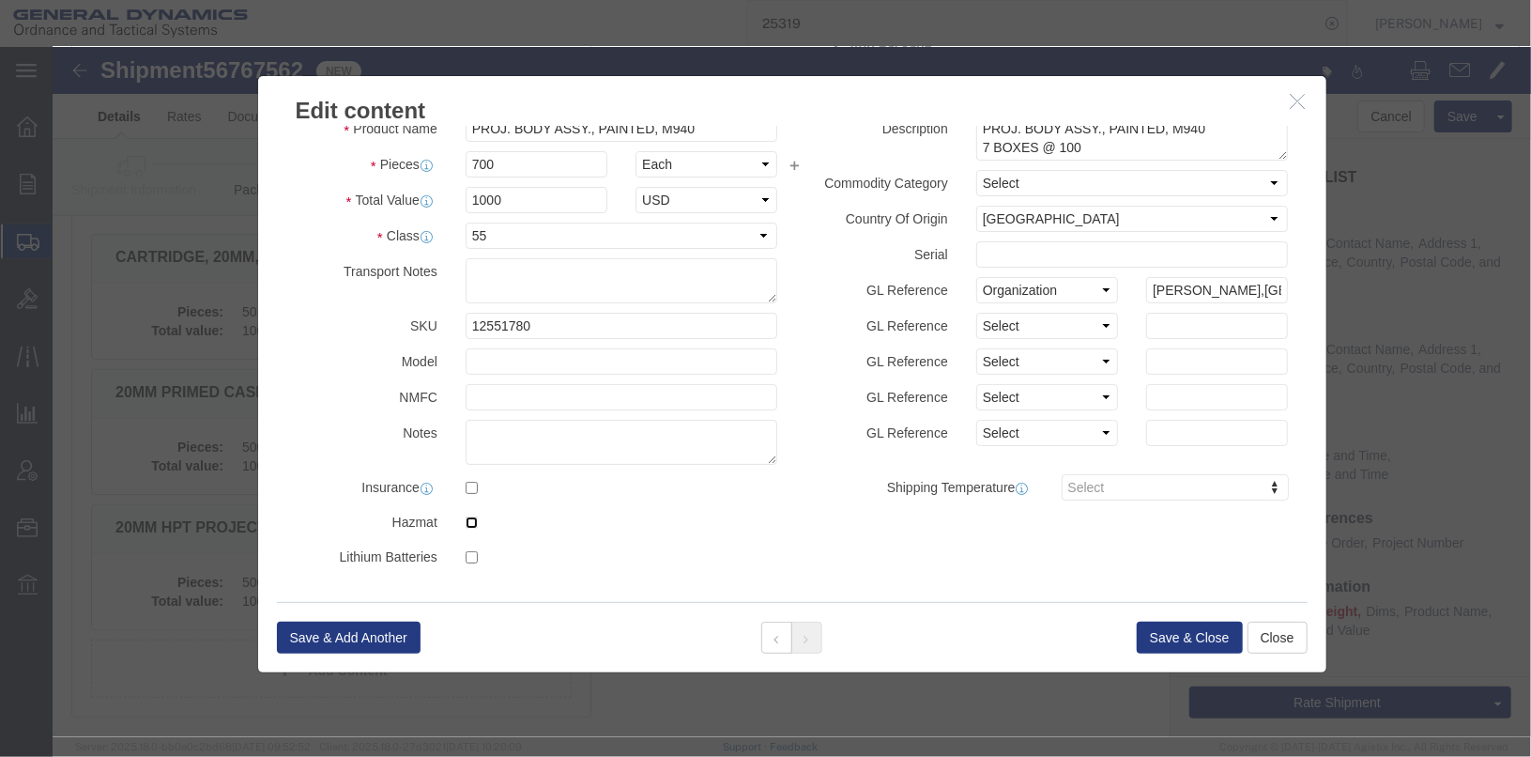
scroll to position [60, 0]
click button "Save & Close"
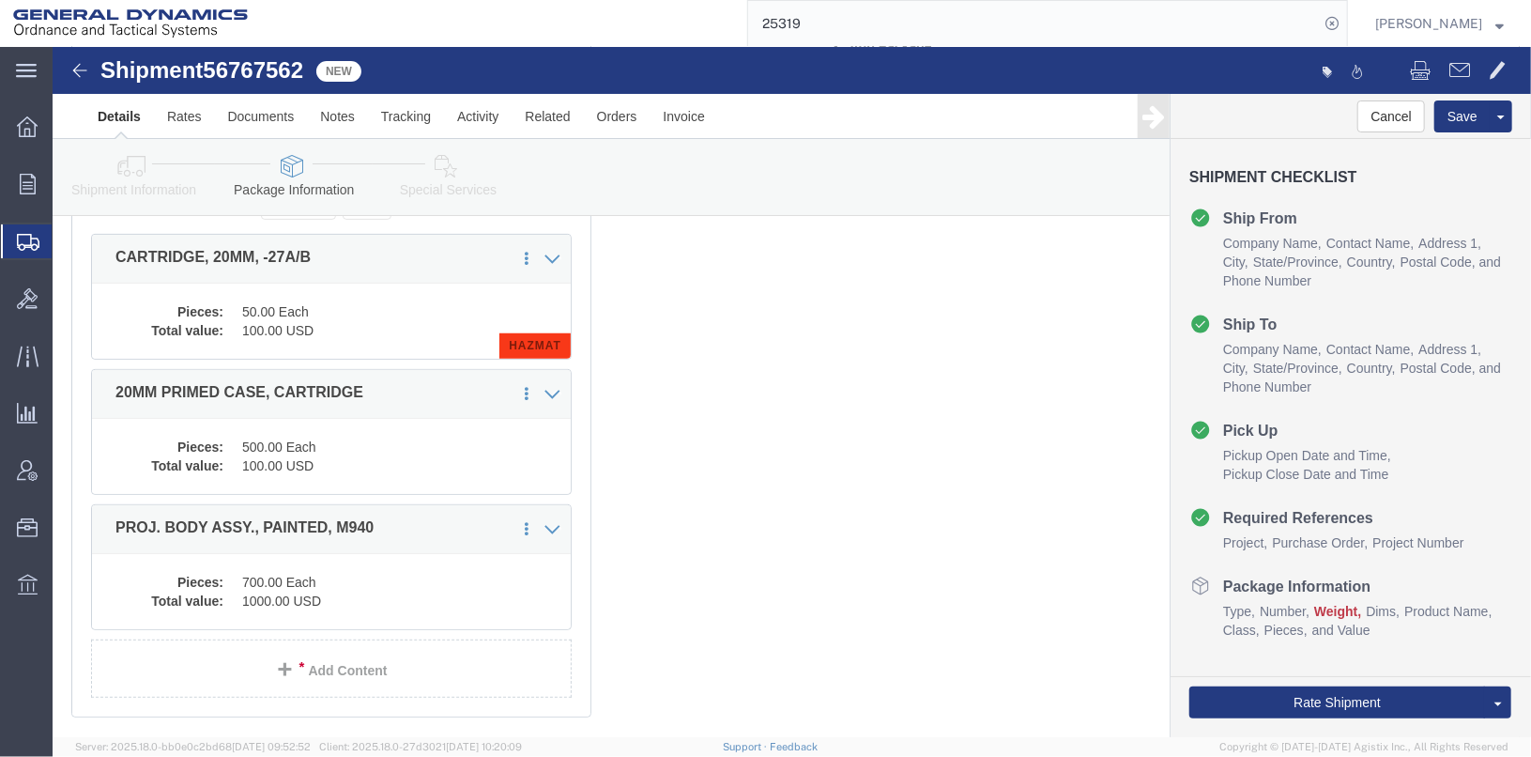
scroll to position [342, 0]
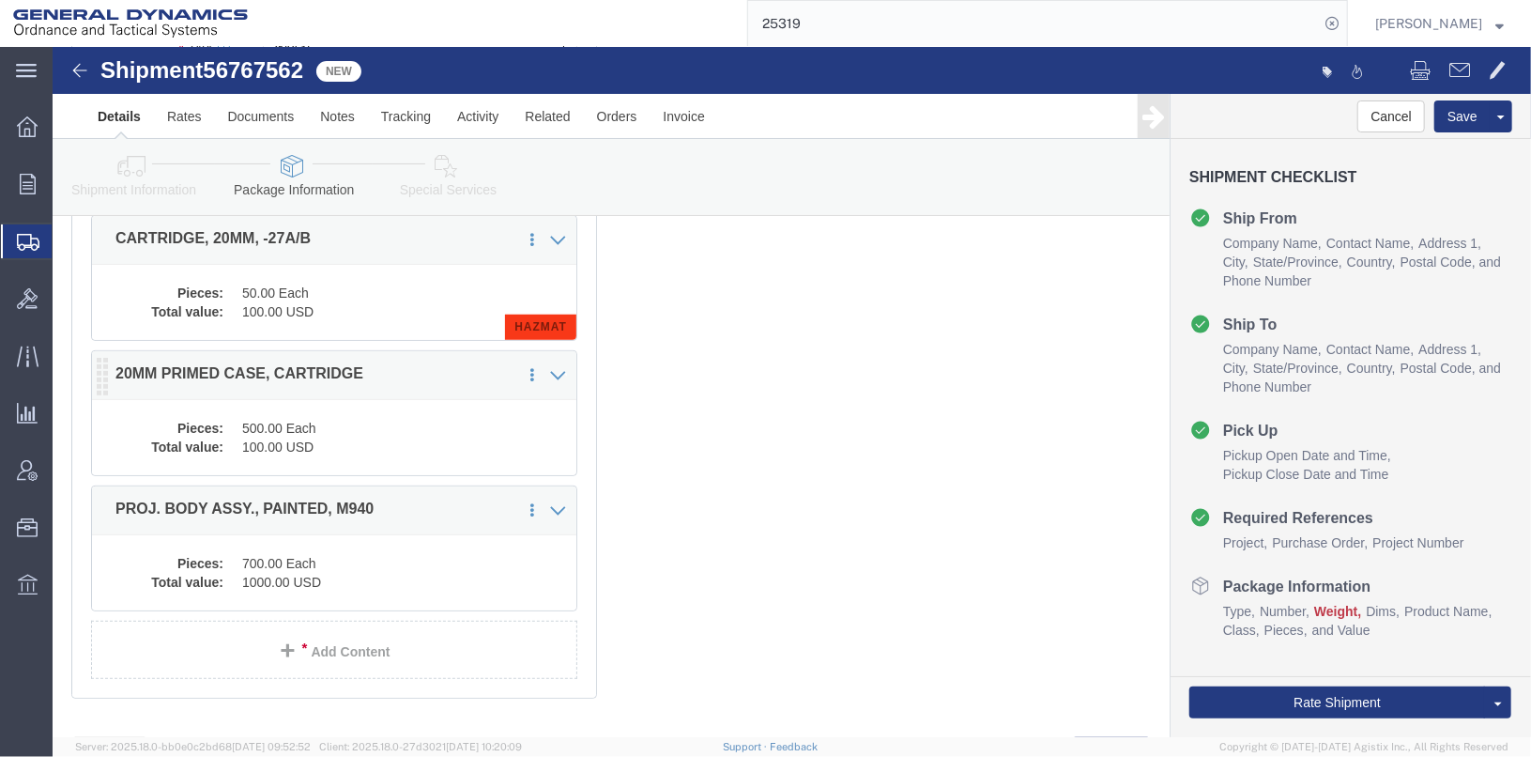
click dd "500.00 Each"
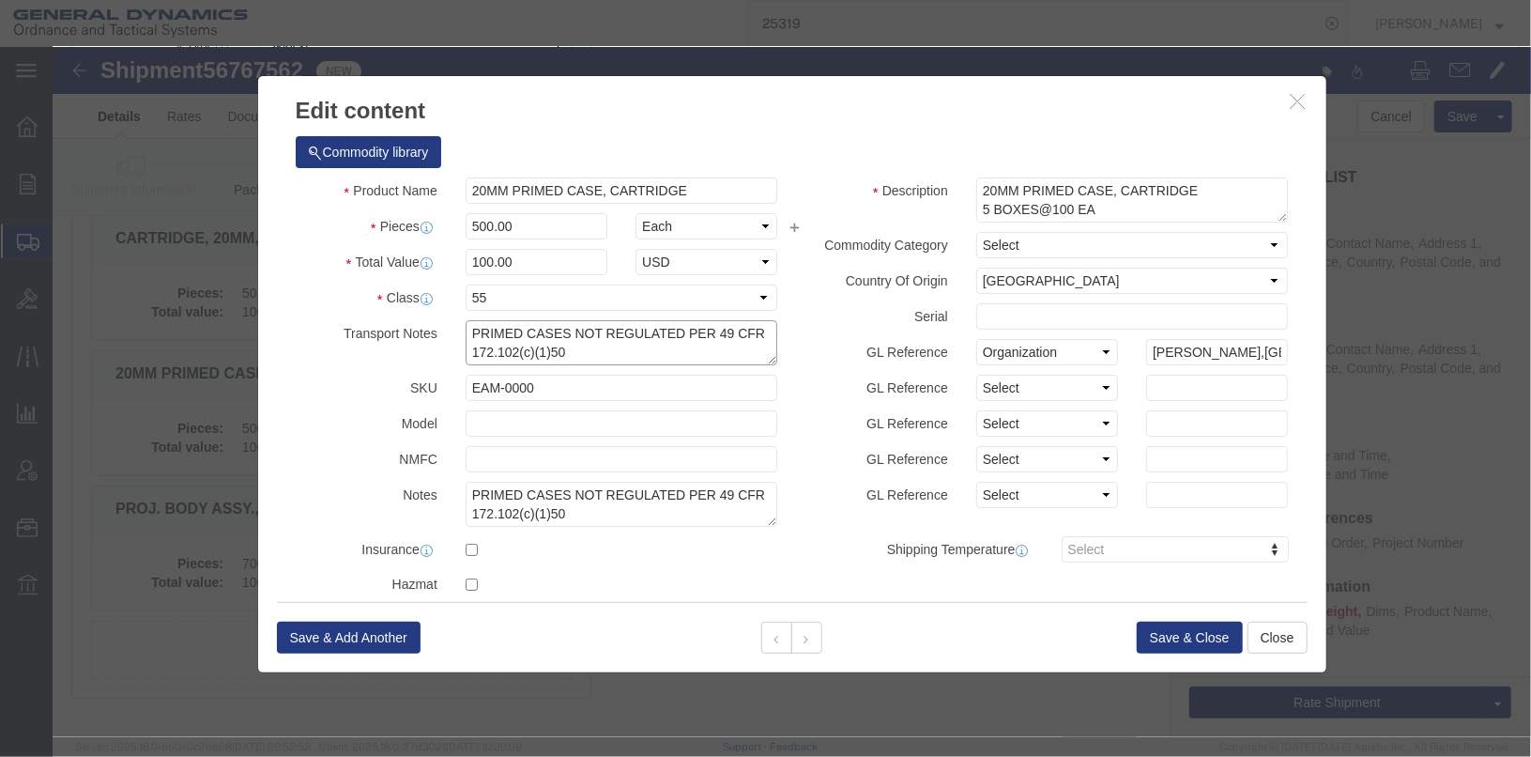
drag, startPoint x: 413, startPoint y: 282, endPoint x: 740, endPoint y: 305, distance: 327.5
click div "Product Name 20MM PRIMED CASE, CARTRIDGE Pieces 500.00 Select Bag Barrels 100Bo…"
drag, startPoint x: 512, startPoint y: 341, endPoint x: 382, endPoint y: 332, distance: 130.7
click div "SKU EAM-0000"
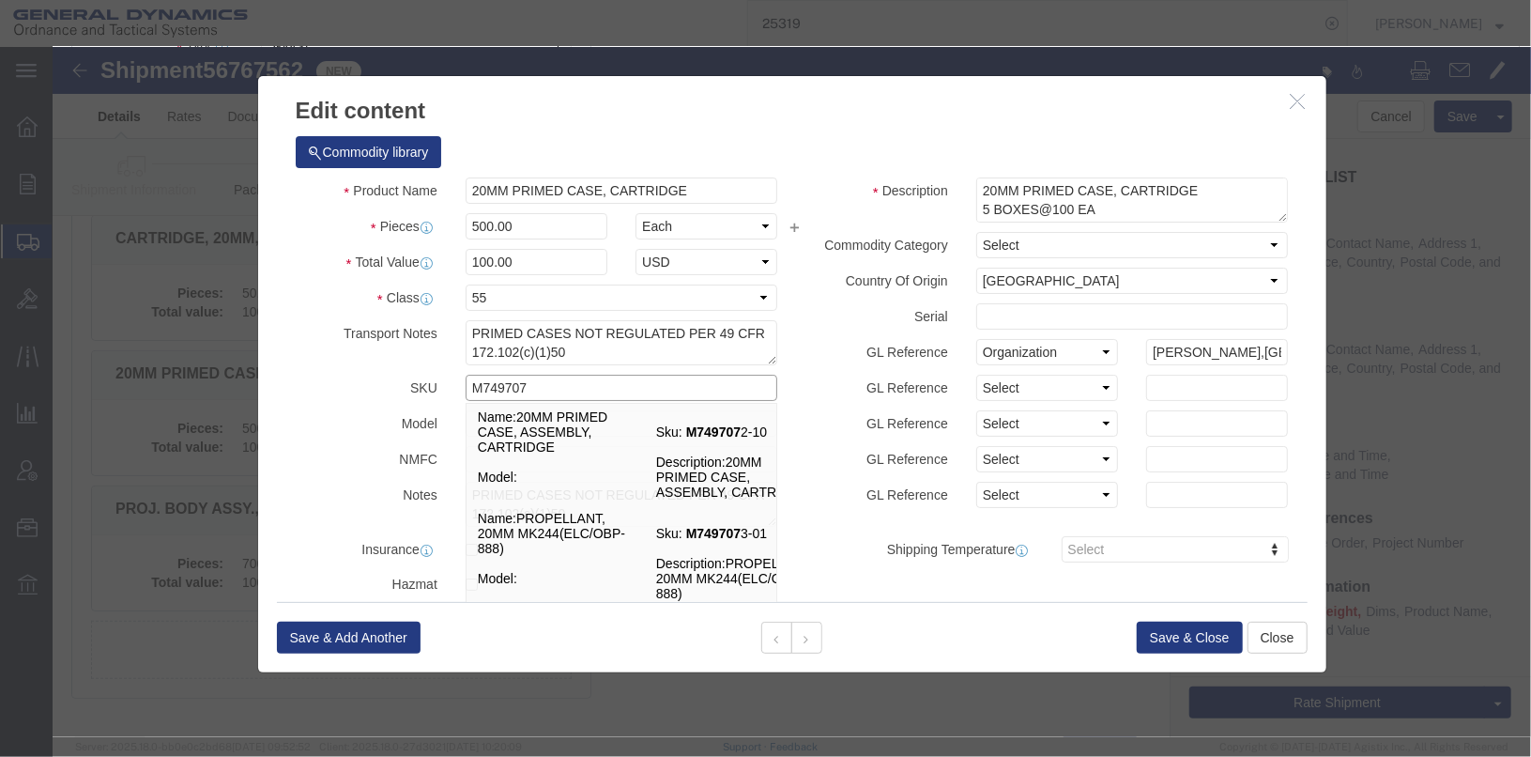
type input "M7497072"
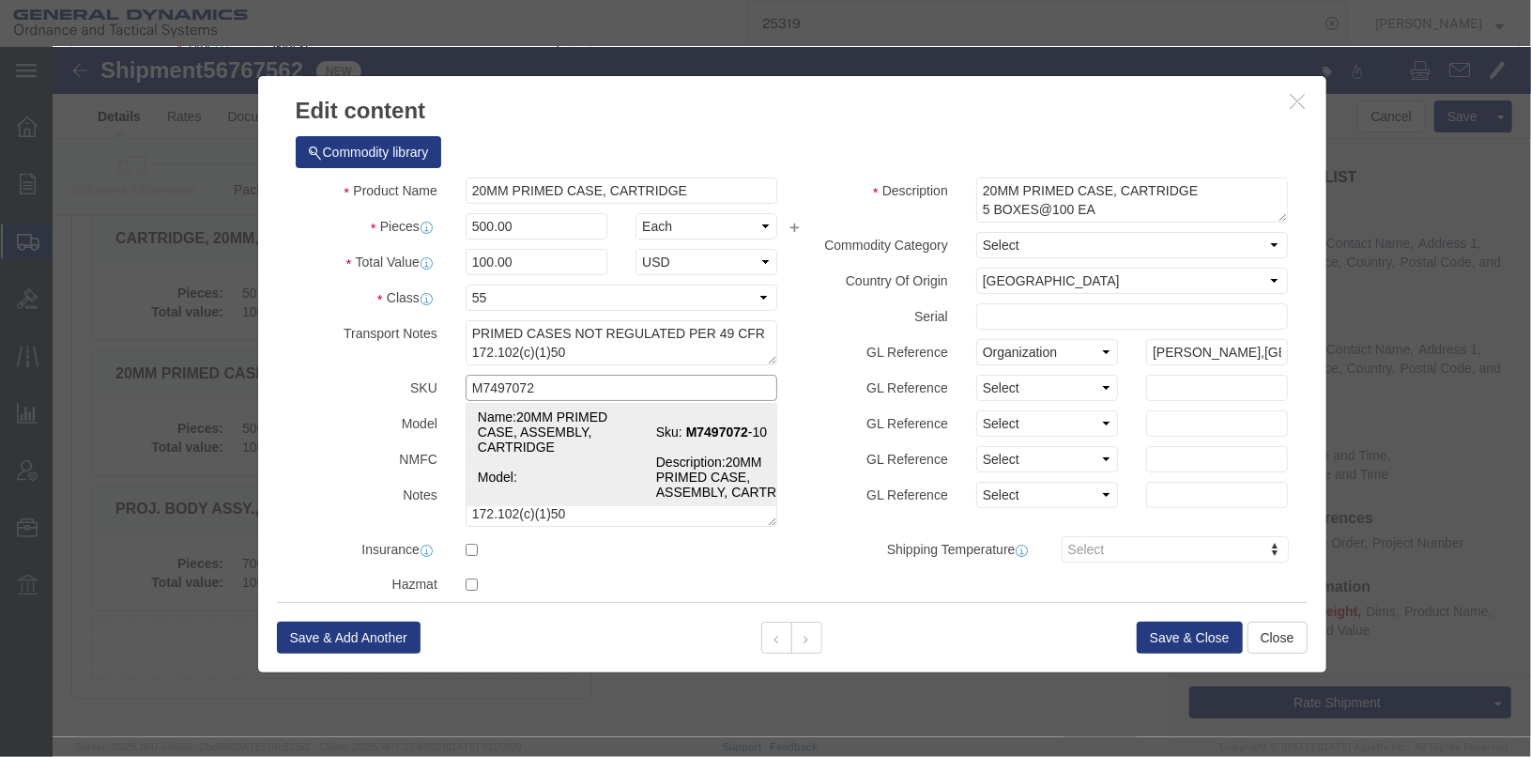
click td "Name: 20MM PRIMED CASE, ASSEMBLY, CARTRIDGE"
checkbox input "true"
type input "4"
select select "USD"
select select
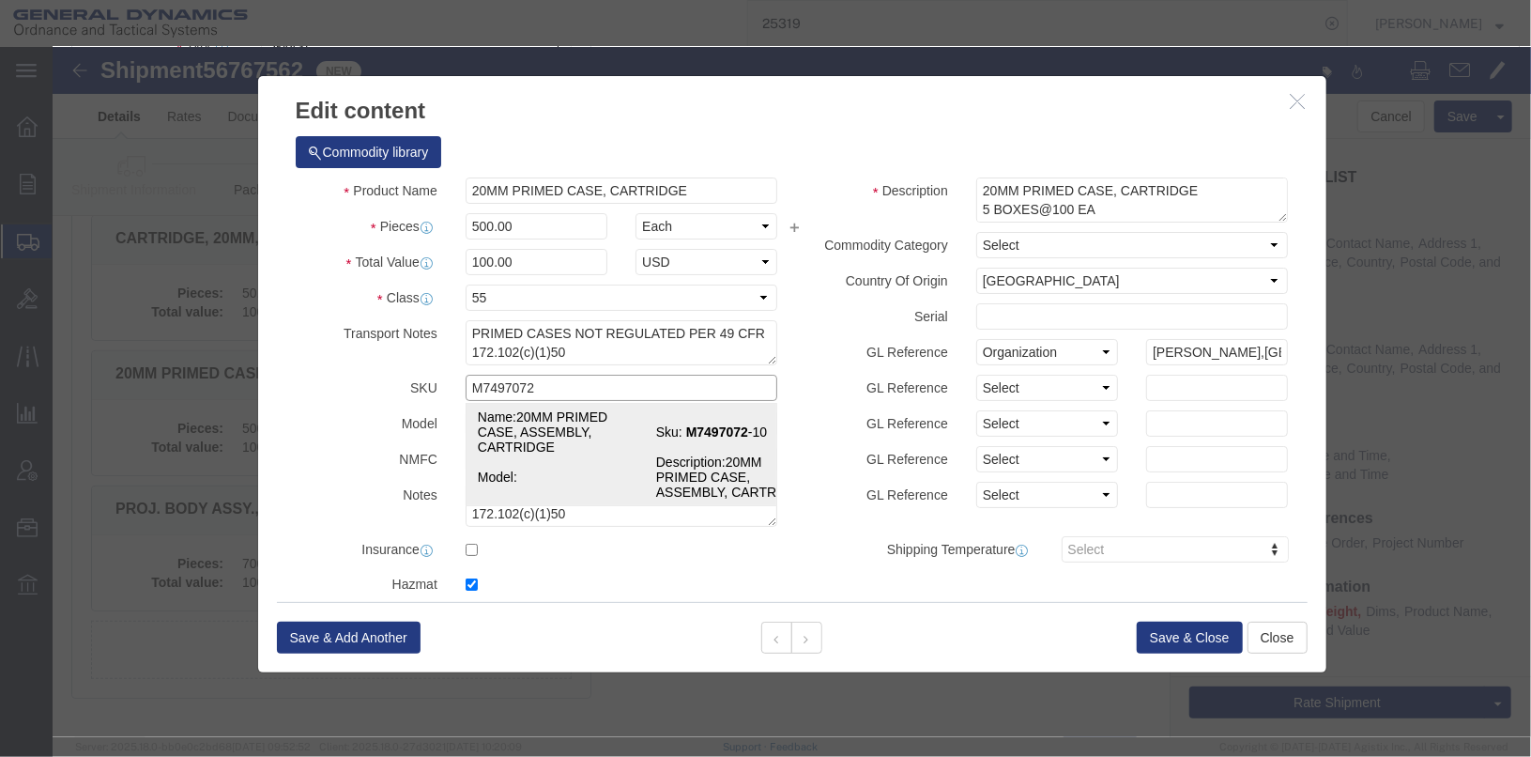
type input "?"
select select
type input "0.0004"
select select
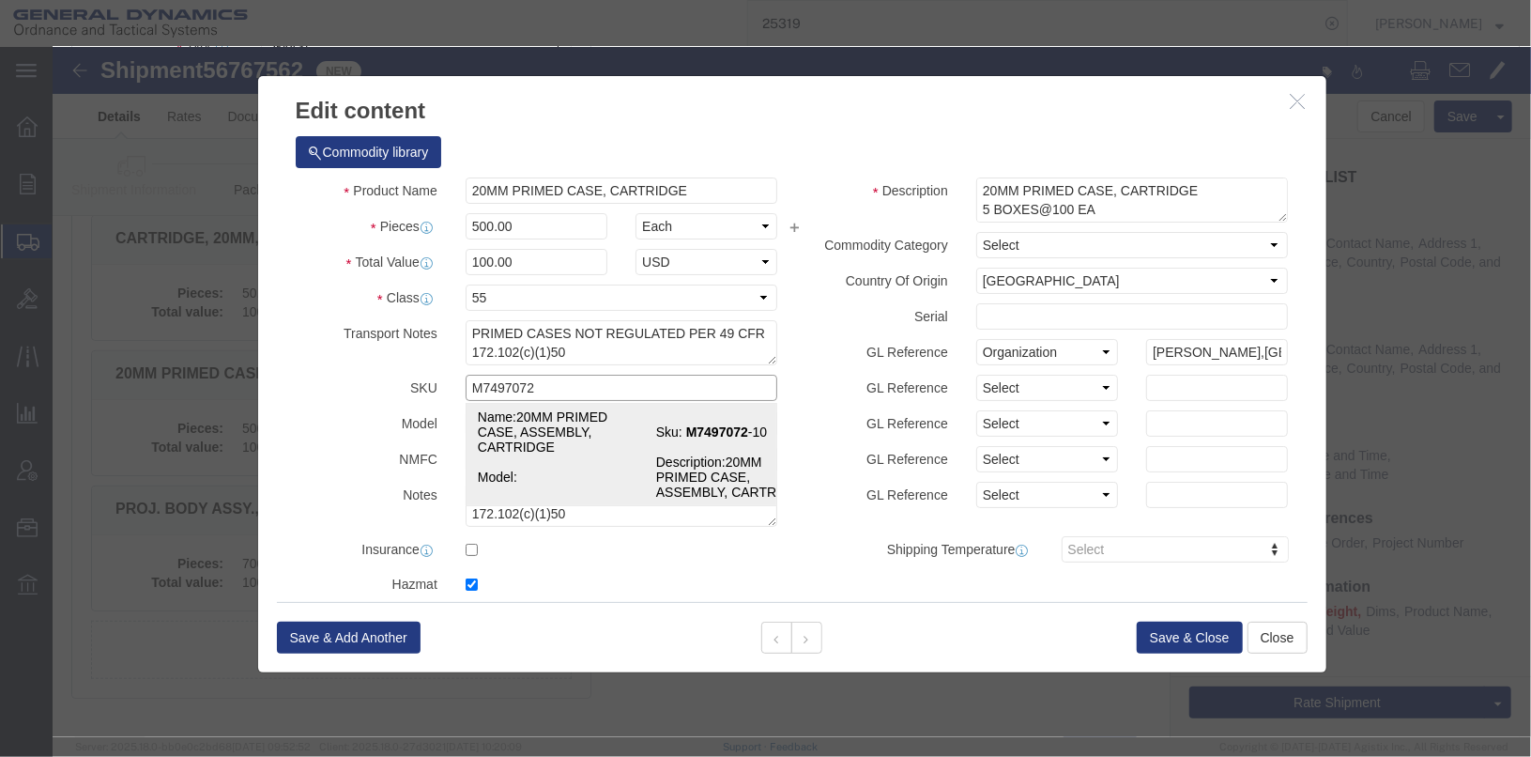
type input "20MM PRIMED CASE, ASSEMBLY, CARTRIDGE"
type input "M7497072-10"
type textarea "20MM PRIMED CASE, ASSEMBLY, CARTRIDGE"
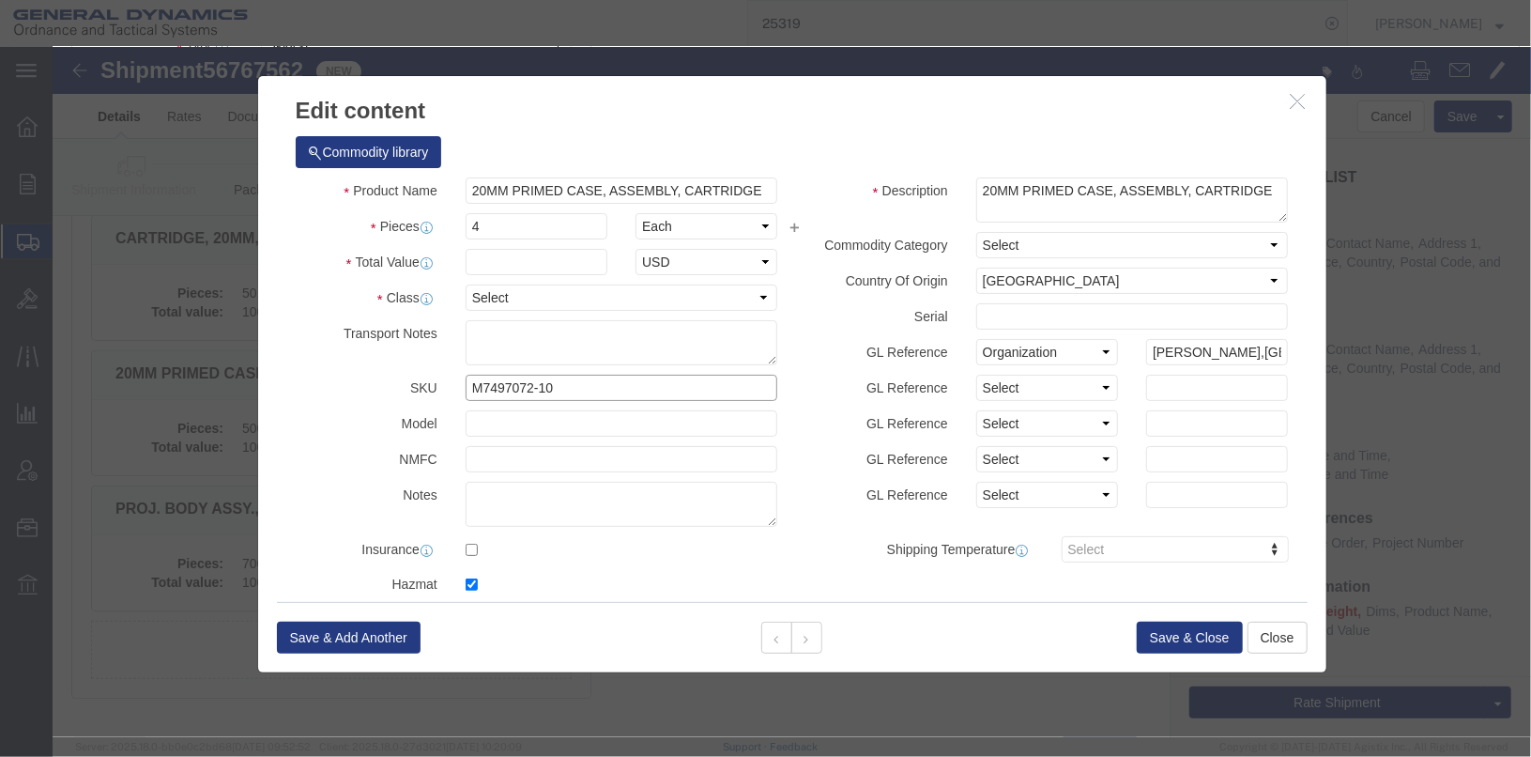
type input "M7497072-10"
paste textarea "PRIMED CASES NOT REGULATED PER 49 CFR 172.102(c)(1)50"
type textarea "PRIMED CASES NOT REGULATED PER 49 CFR 172.102(c)(1)50"
paste textarea "PRIMED CASES NOT REGULATED PER 49 CFR 172.102(c)(1)50"
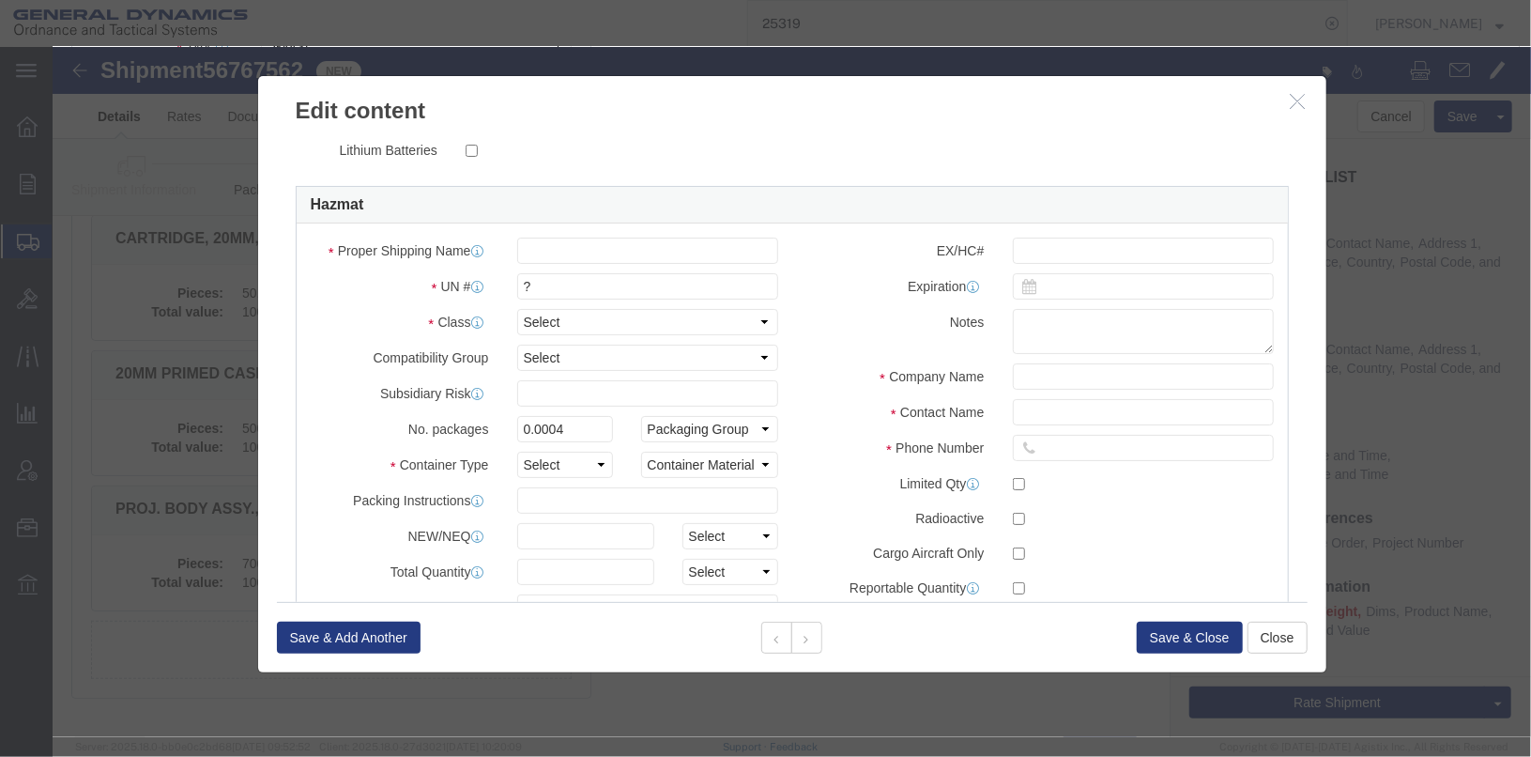
scroll to position [188, 0]
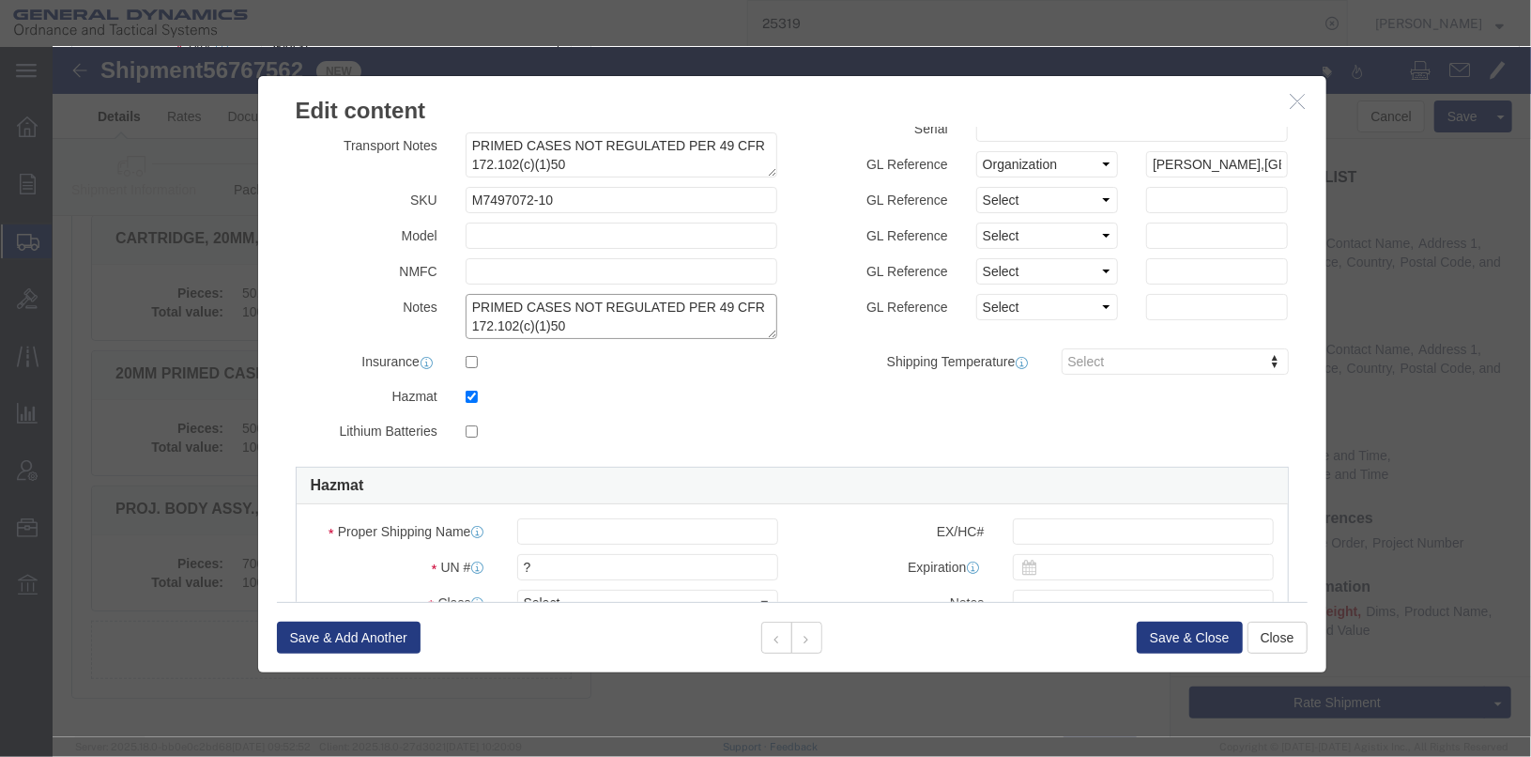
type textarea "PRIMED CASES NOT REGULATED PER 49 CFR 172.102(c)(1)50"
click input "checkbox"
checkbox input "false"
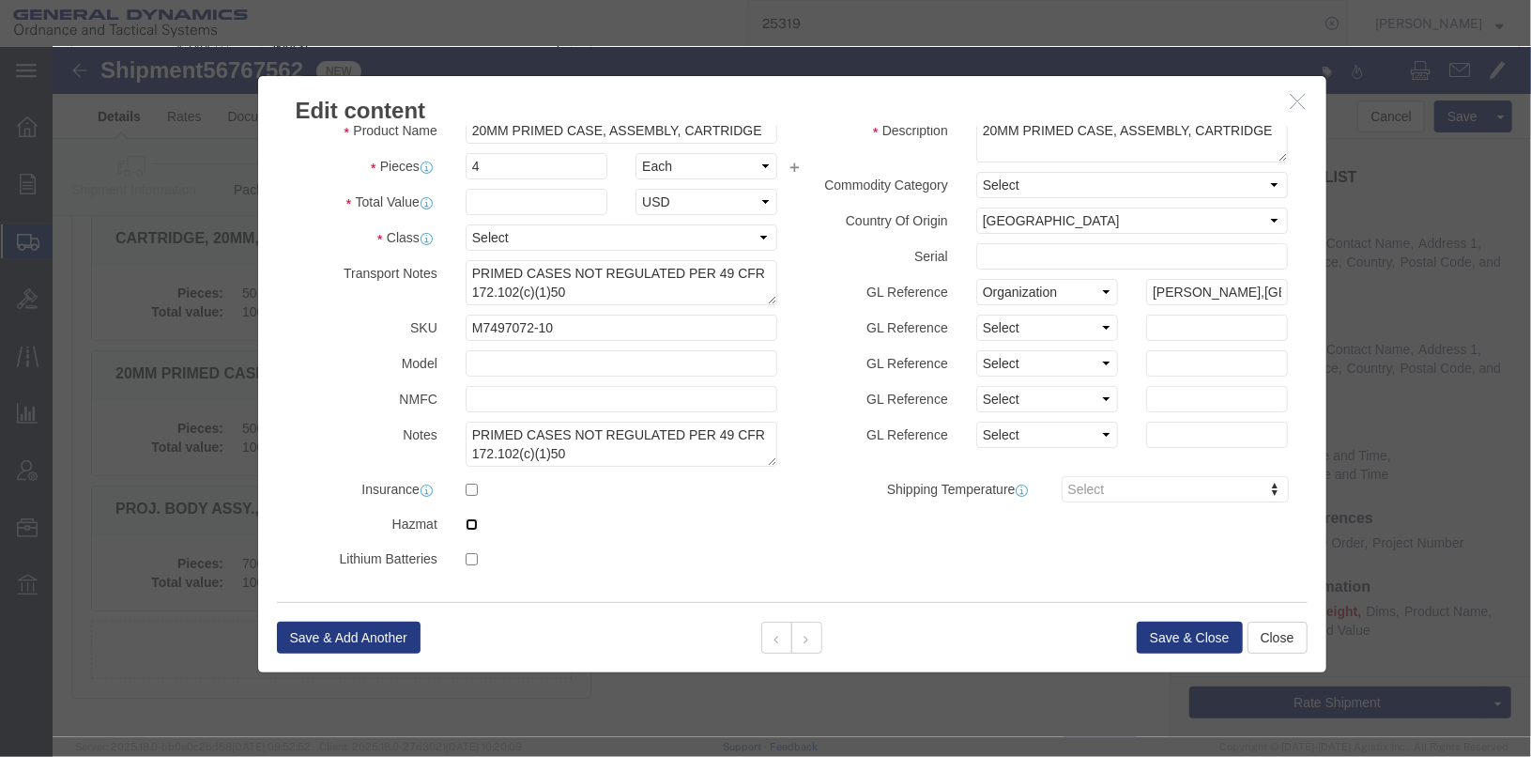
scroll to position [0, 0]
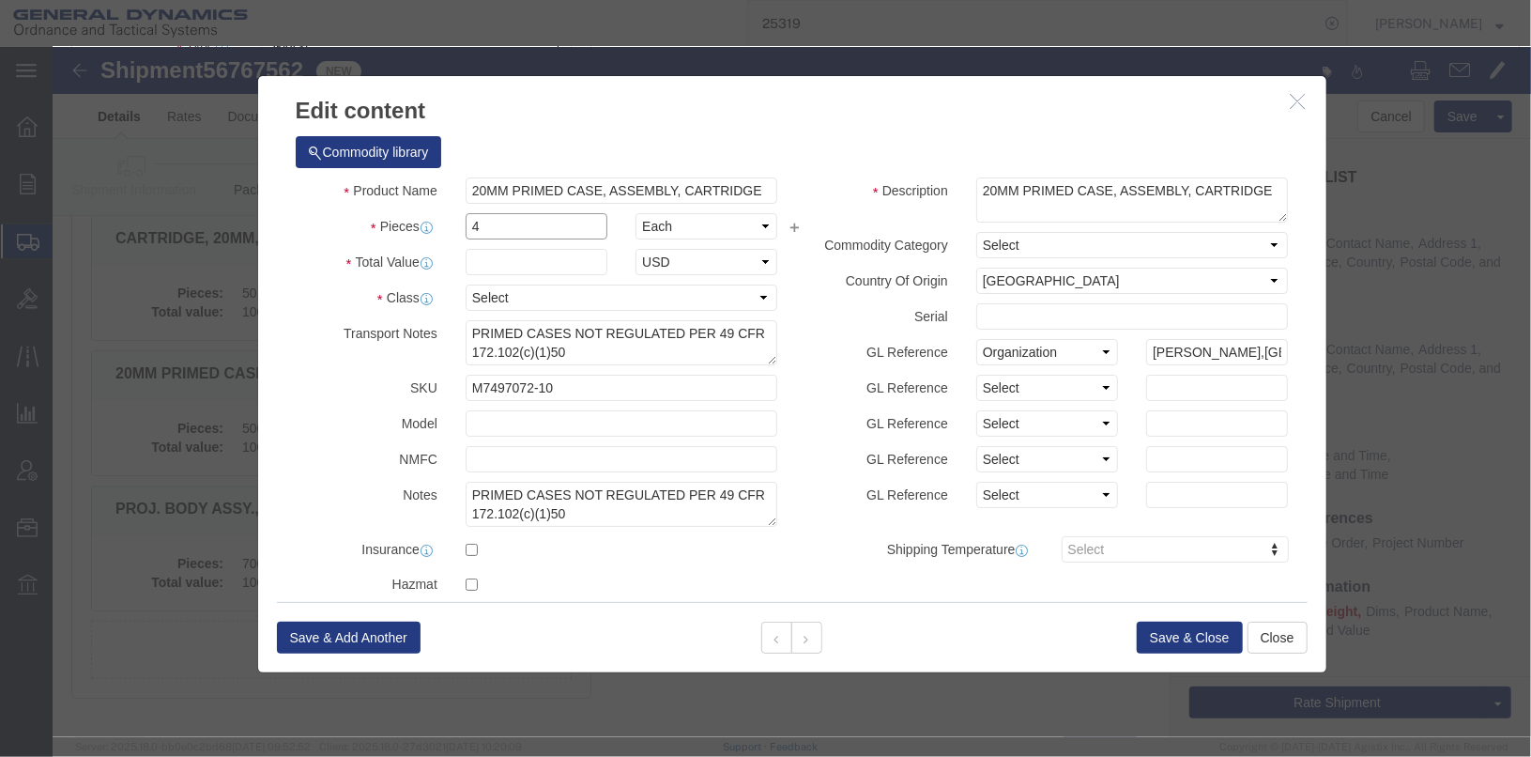
click input "4"
type input "700"
click textarea "20MM PRIMED CASE, CARTRIDGE 5 BOXES@100 EA LOT#MGD22J001-005"
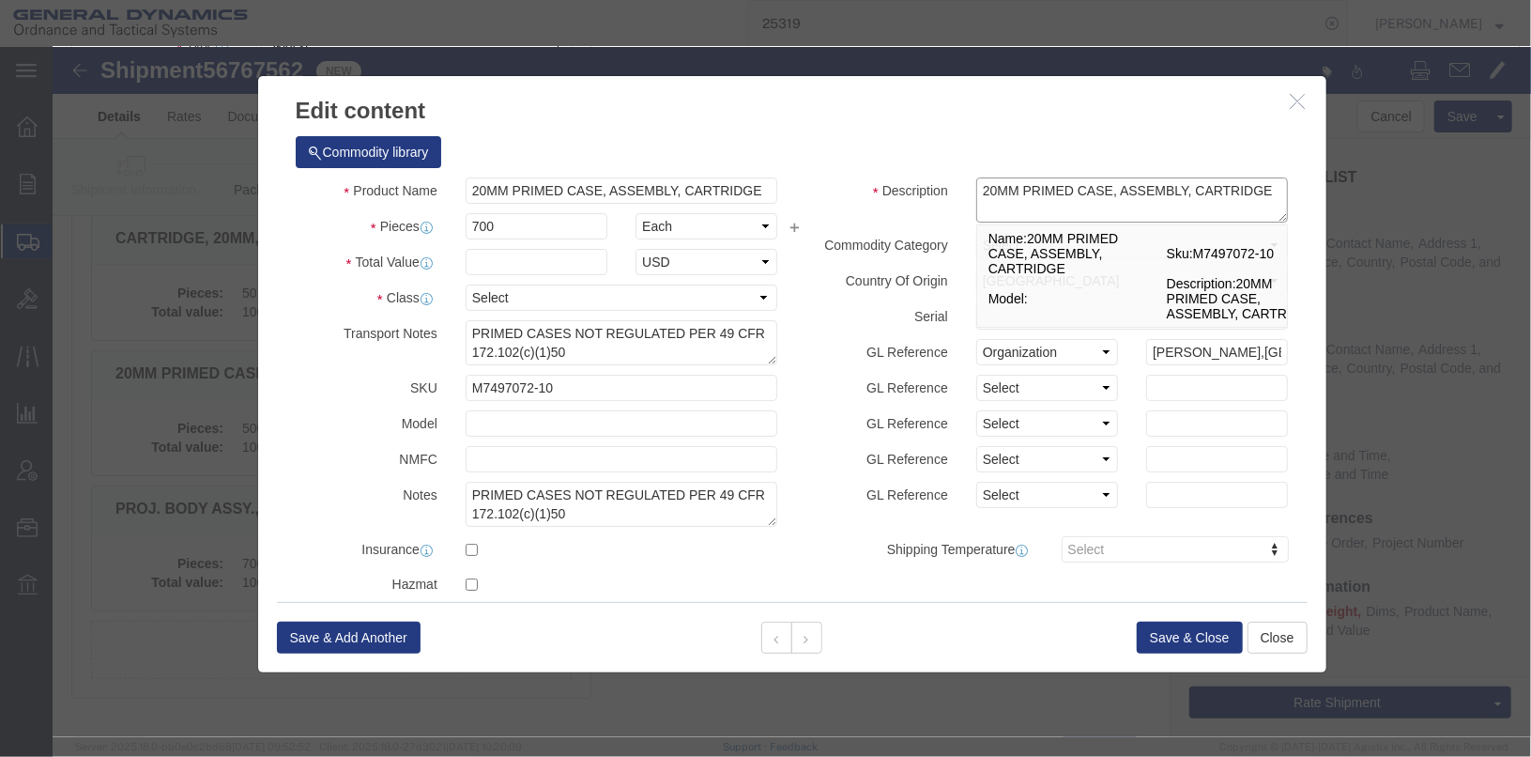
type textarea "20MM PRIMED CASE, ASSEMBLY, CARTRIDGE"
click select "Select 50 55 60 65 70 85 92.5 100 125 175 250 300 400"
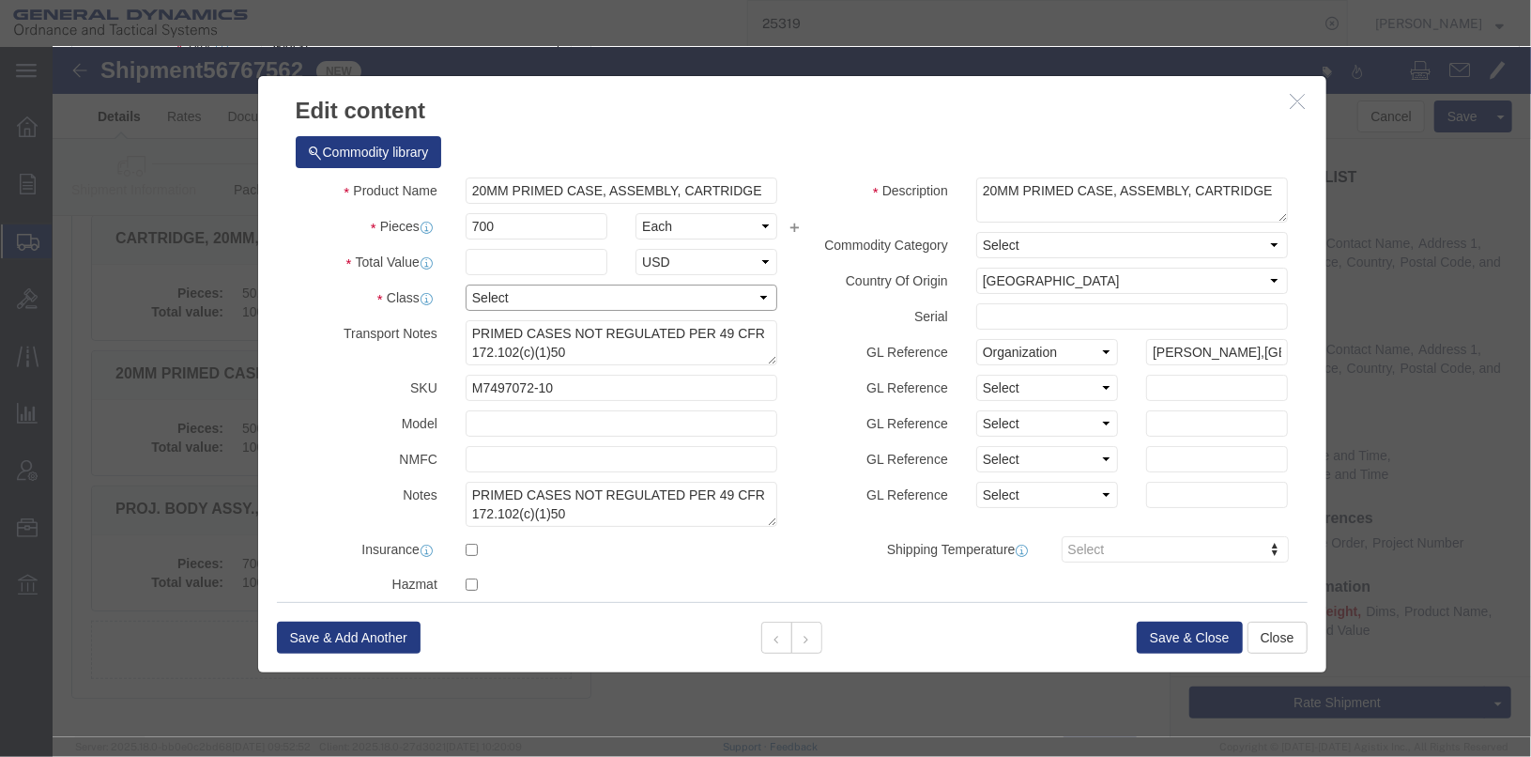
select select "55"
click select "Select 50 55 60 65 70 85 92.5 100 125 175 250 300 400"
click input "text"
type input "1000"
click textarea "20MM PRIMED CASE, CARTRIDGE 5 BOXES@100 EA LOT#MGD22J001-005"
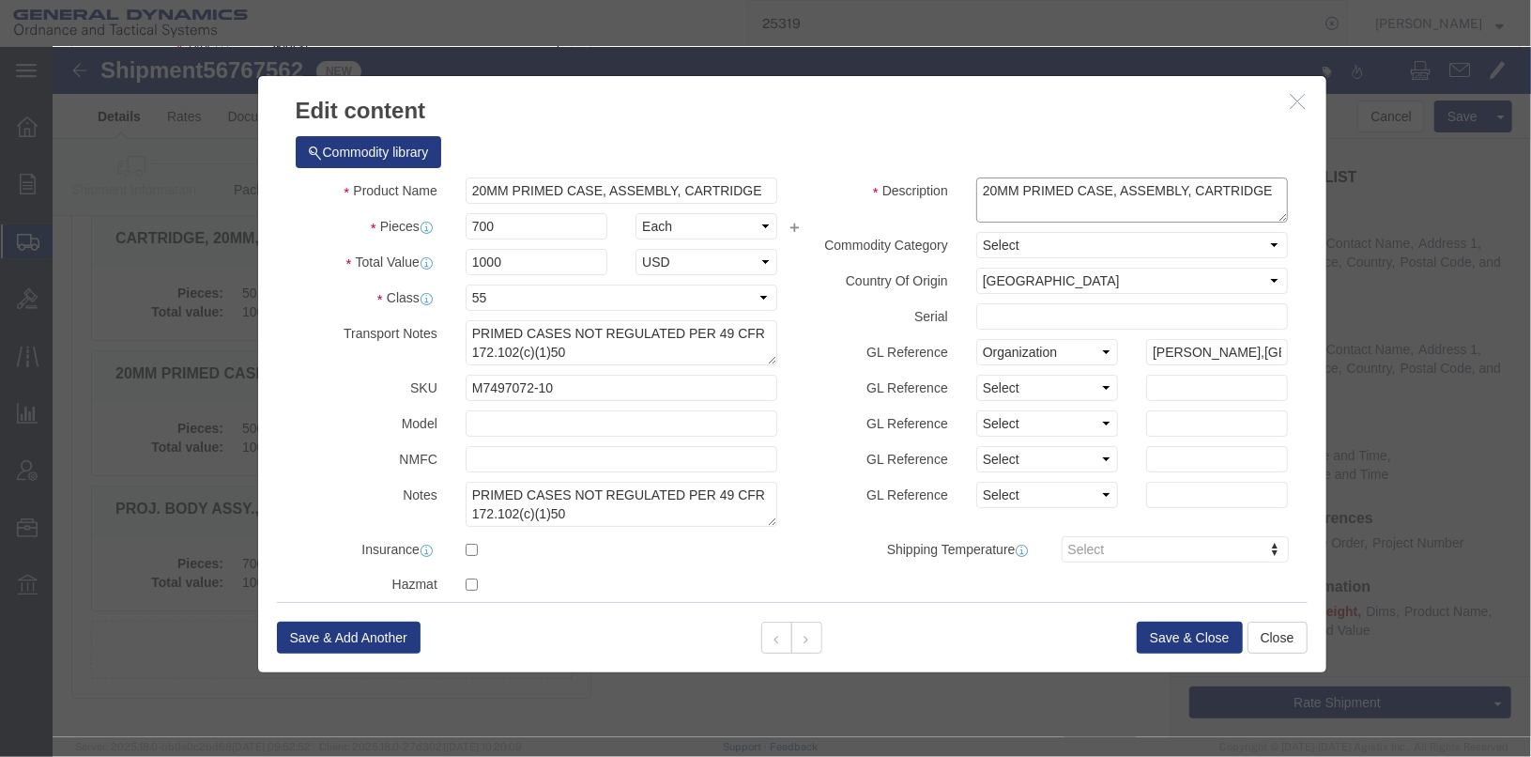
scroll to position [14, 0]
click textarea "20MM PRIMED CASE, CARTRIDGE 5 BOXES@100 EA LOT#MGD22J001-005"
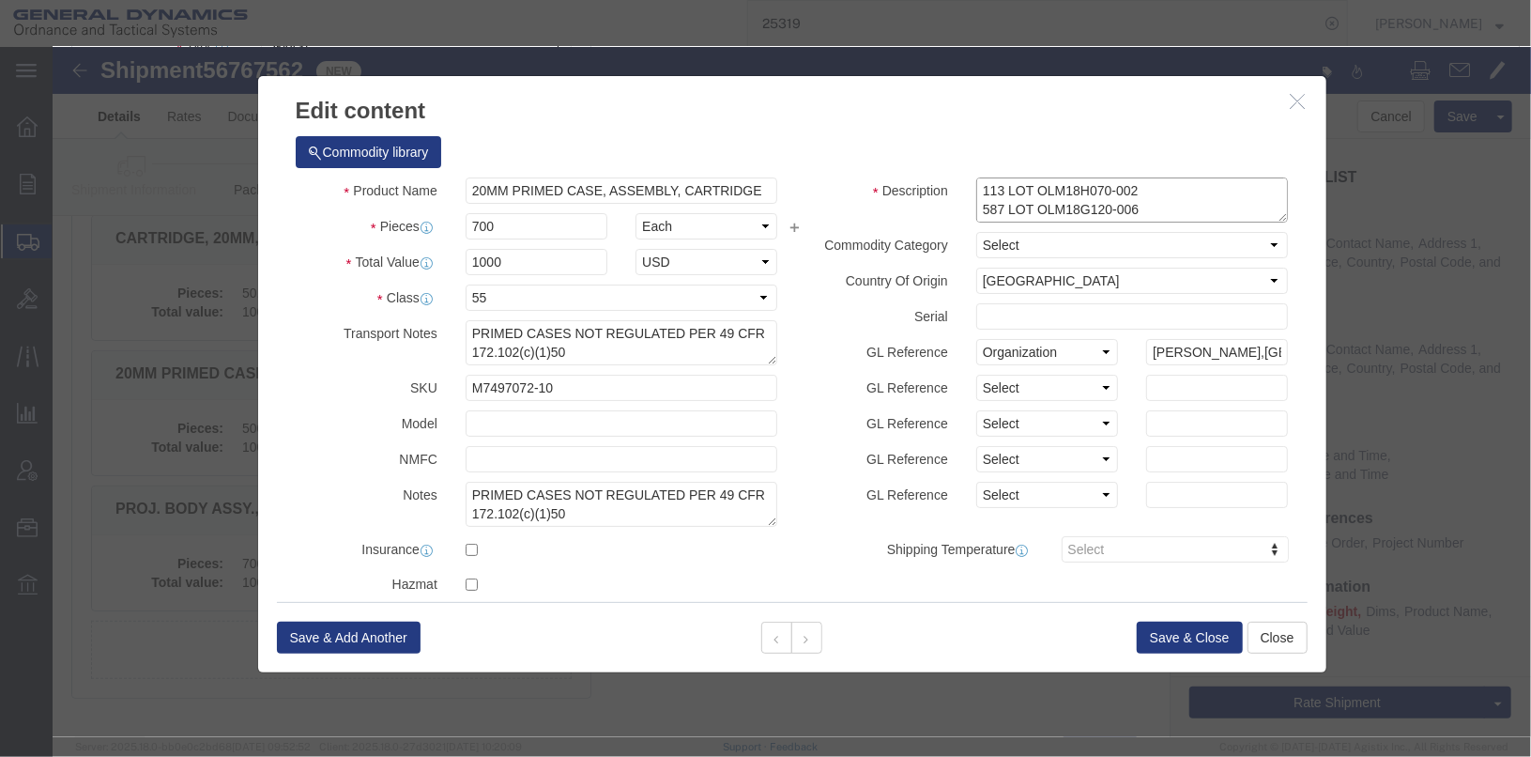
scroll to position [56, 0]
type textarea "20MM PRIMED CASE, ASSEMBLY, CARTRIDGE 113 LOT OLM18H070-002 587 LOT OLM18G120-0…"
click button "Save & Close"
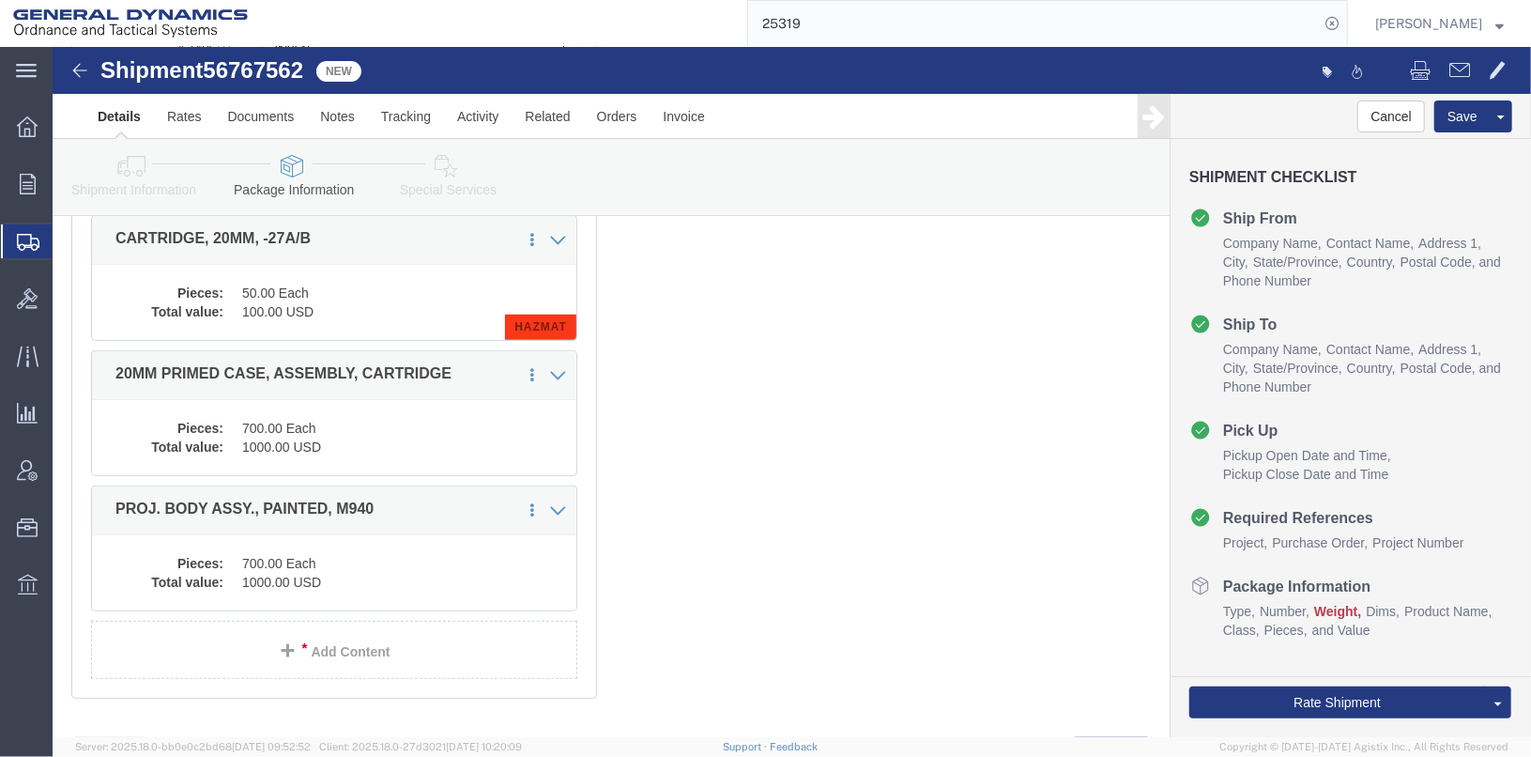
click icon
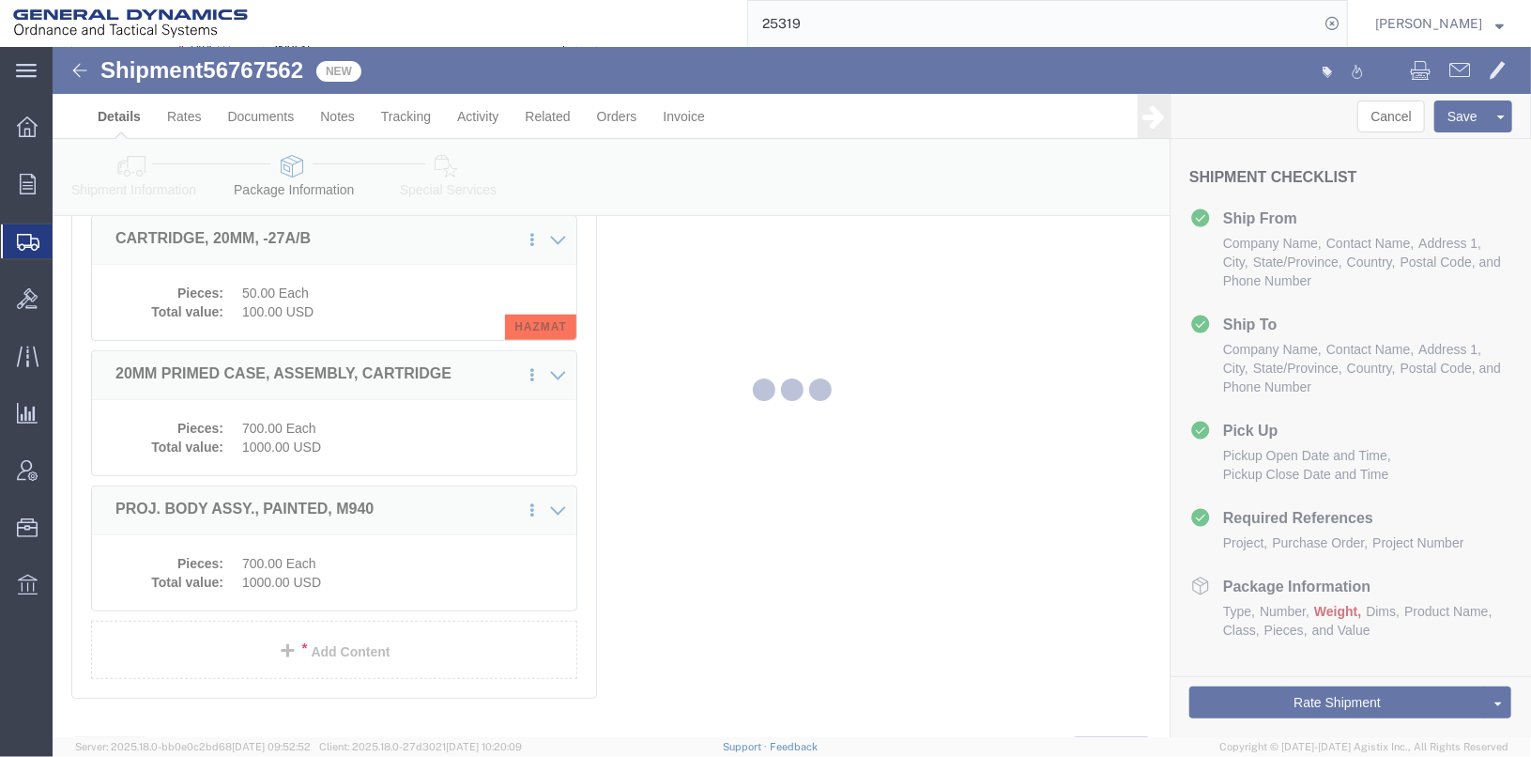
select select
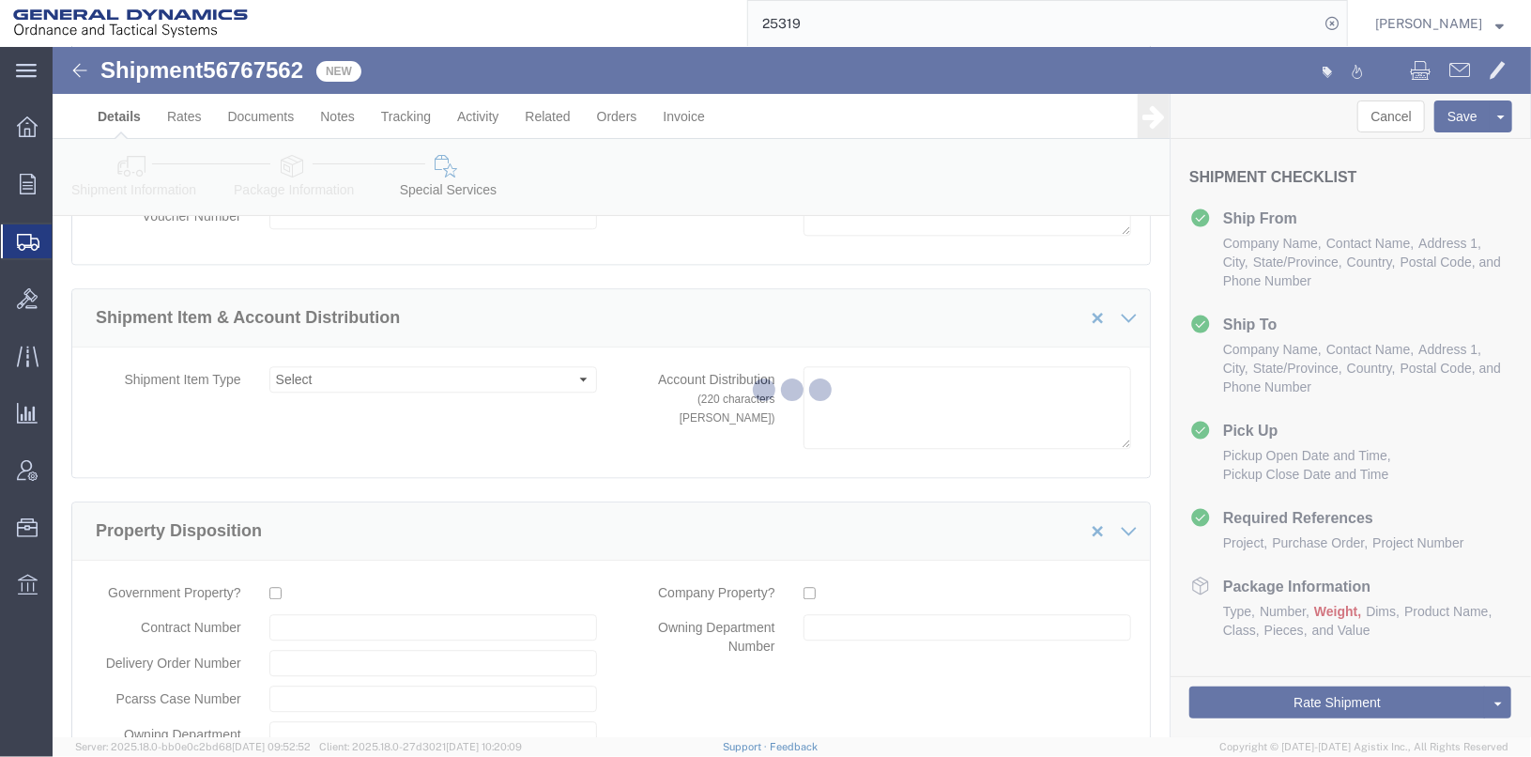
select select "DEPARTMENT"
select select "1763975"
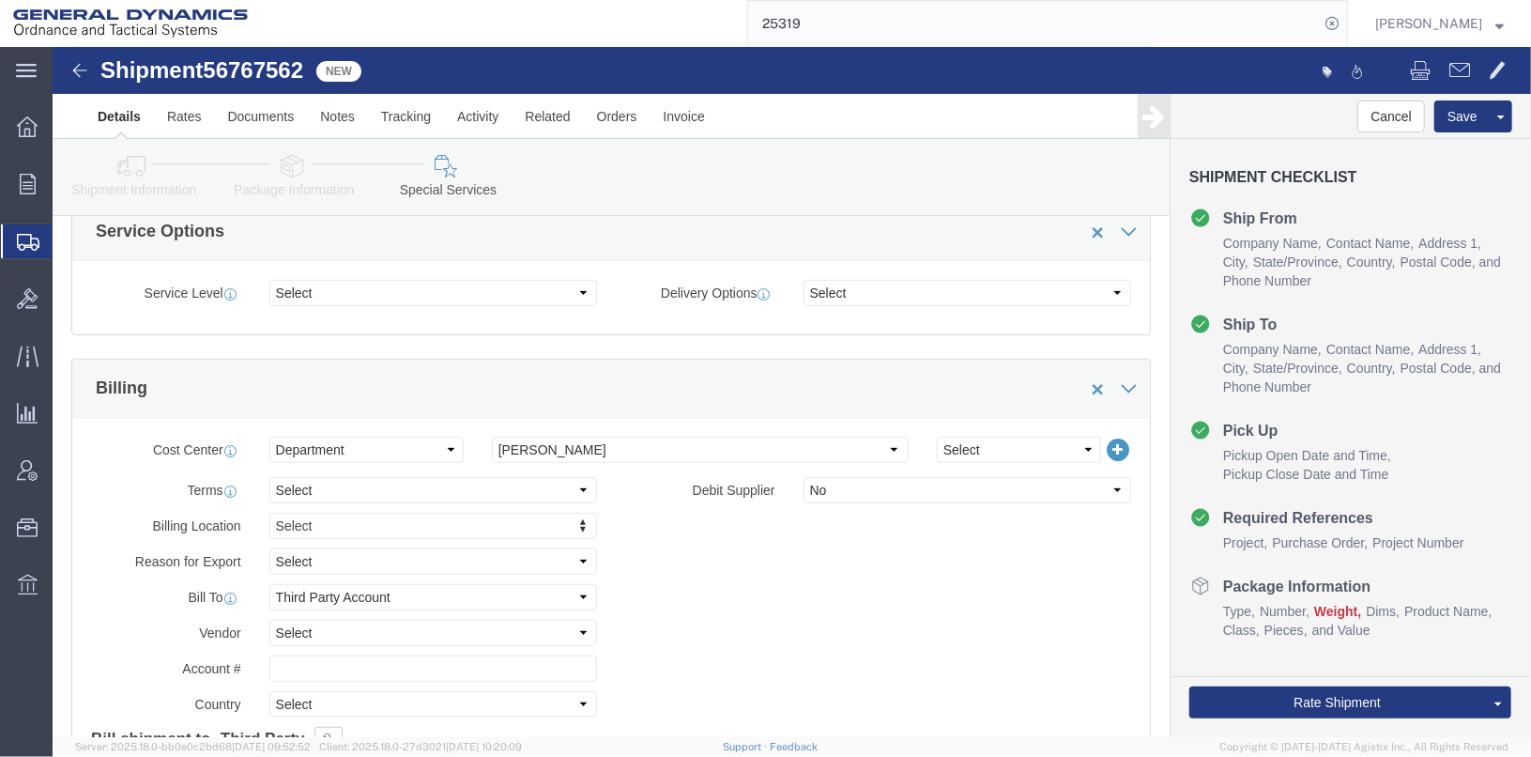
scroll to position [282, 0]
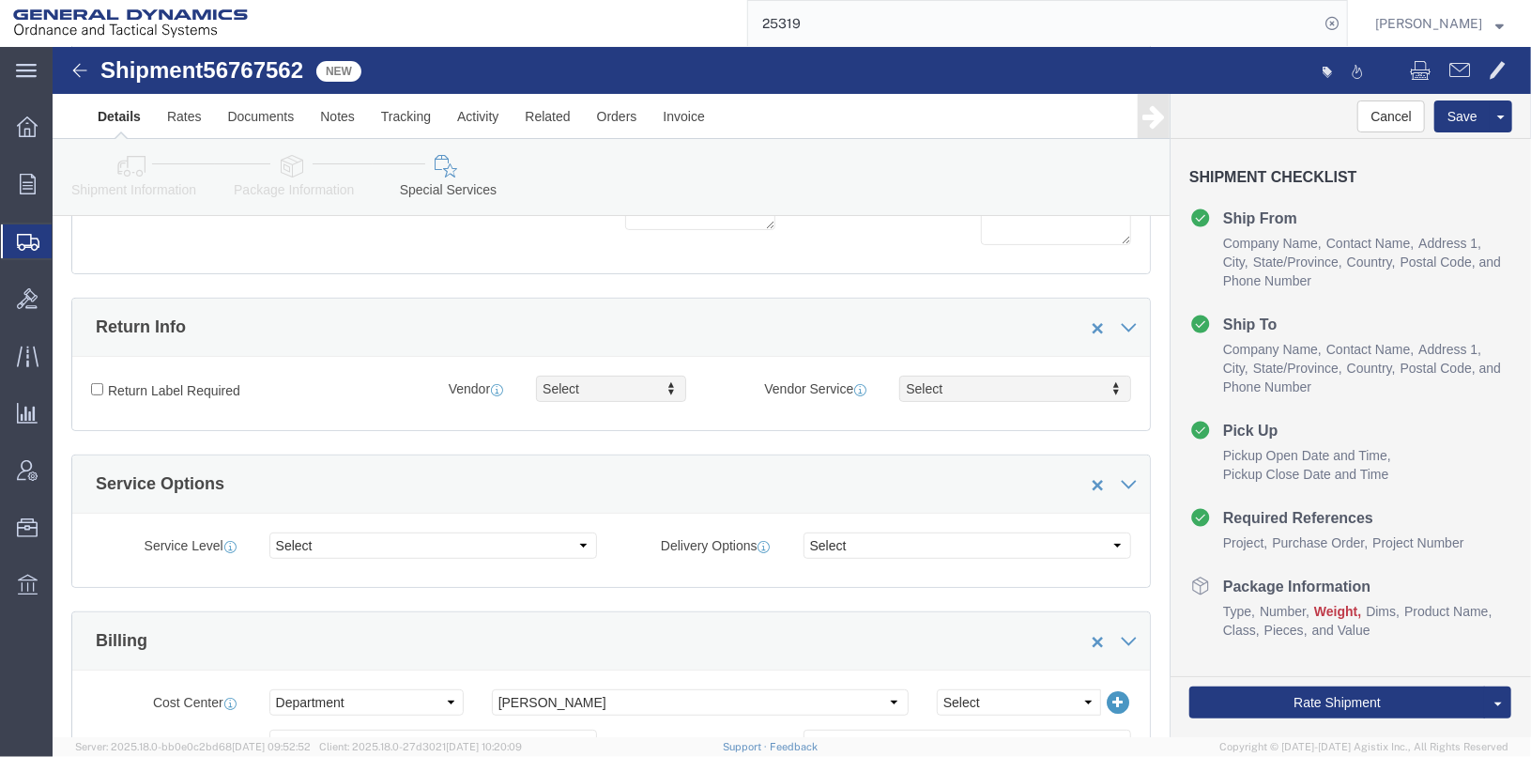
click icon
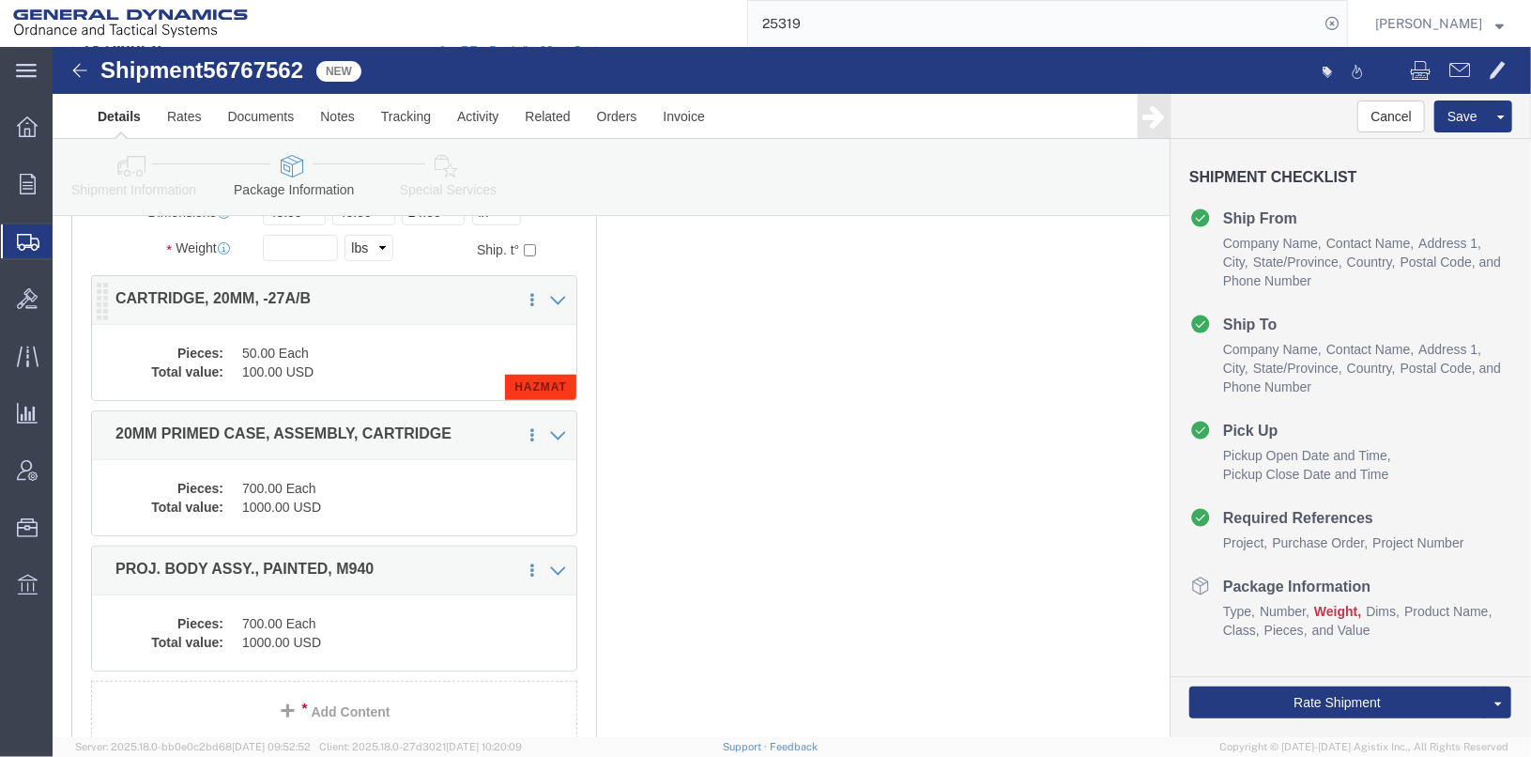
click dd "50.00 Each"
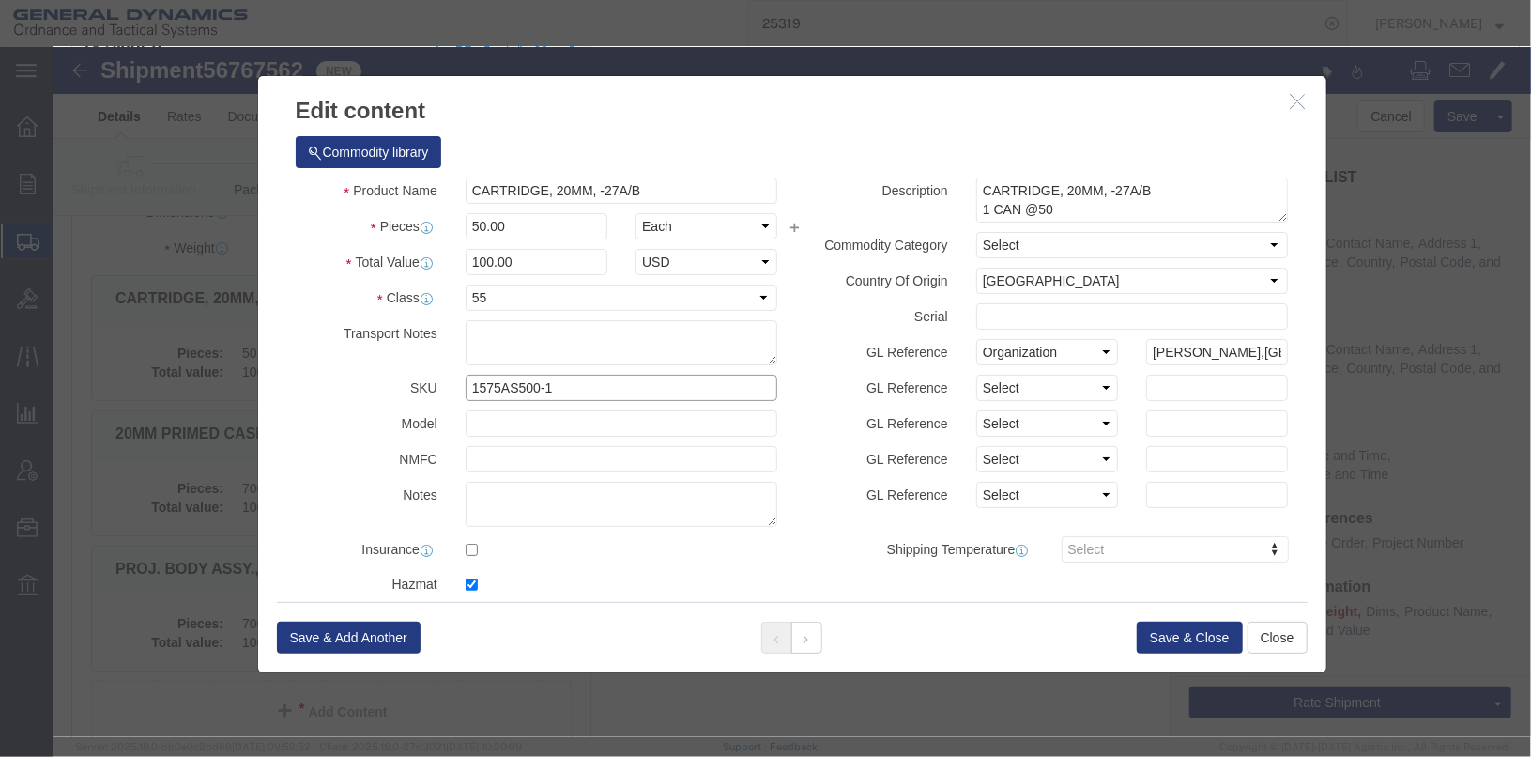
drag, startPoint x: 519, startPoint y: 335, endPoint x: 379, endPoint y: 327, distance: 140.1
click div "SKU 1575AS500-1"
type input "1305014518566-GFM"
click input "CARTRIDGE, 20MM, -27A/B"
type input "CARTRIDGE, 20MM, 27A/B"
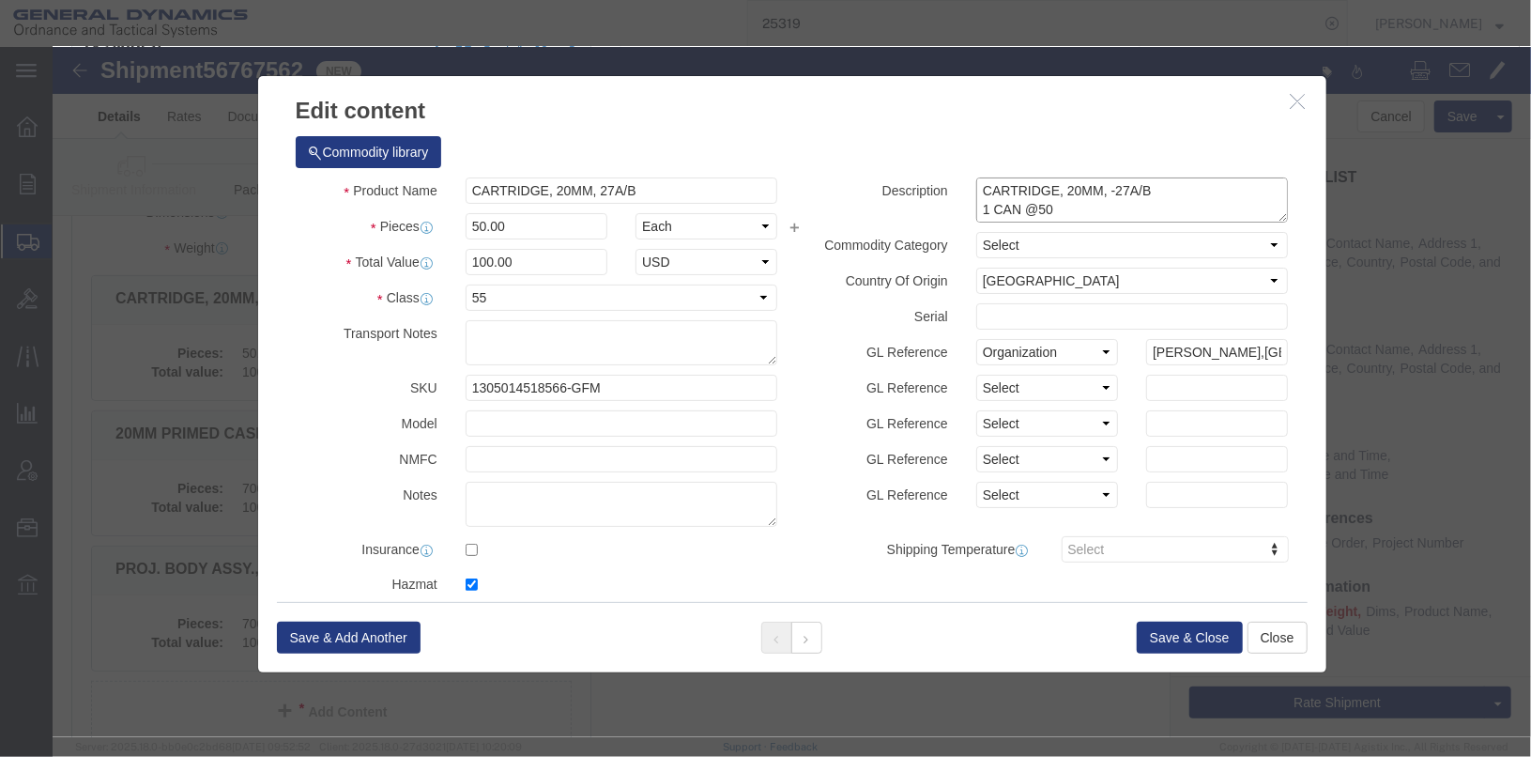
click textarea "CARTRIDGE, 20MM, -27A/B 1 CAN @50 LOT# OL-91E000R007"
type textarea "CARTRIDGE, 20MM, 27A/B 1 CAN @50 LOT# OL-91E000R007"
drag, startPoint x: 492, startPoint y: 184, endPoint x: 411, endPoint y: 176, distance: 81.1
click input "50.00"
type input "100"
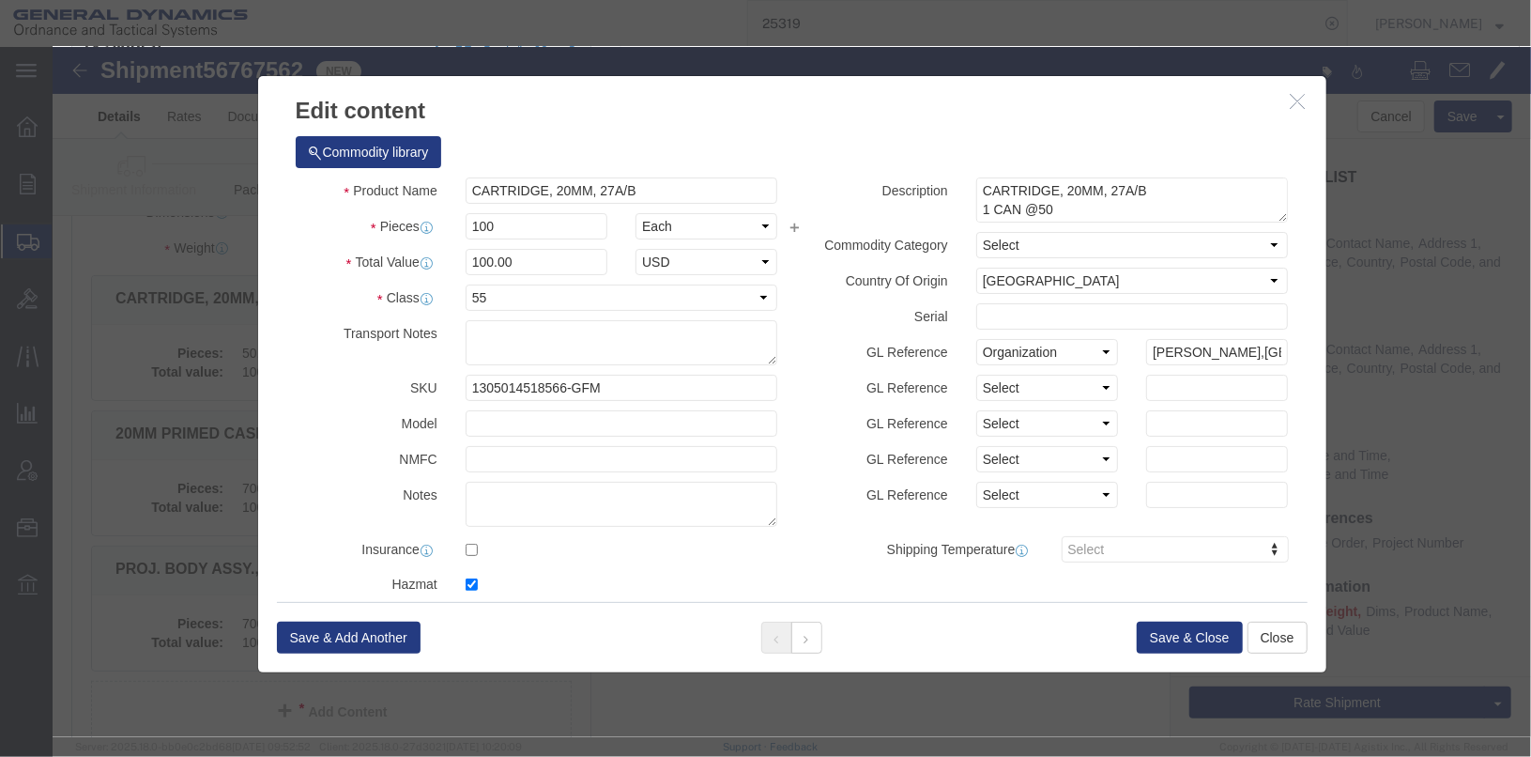
type input "200"
click div "Pieces 100 Select Bag Barrels 100Board Feet Bottle Box Blister Pack Carats Can …"
click input "200"
click textarea "CARTRIDGE, 20MM, -27A/B 1 CAN @50 LOT# OL-91E000R007"
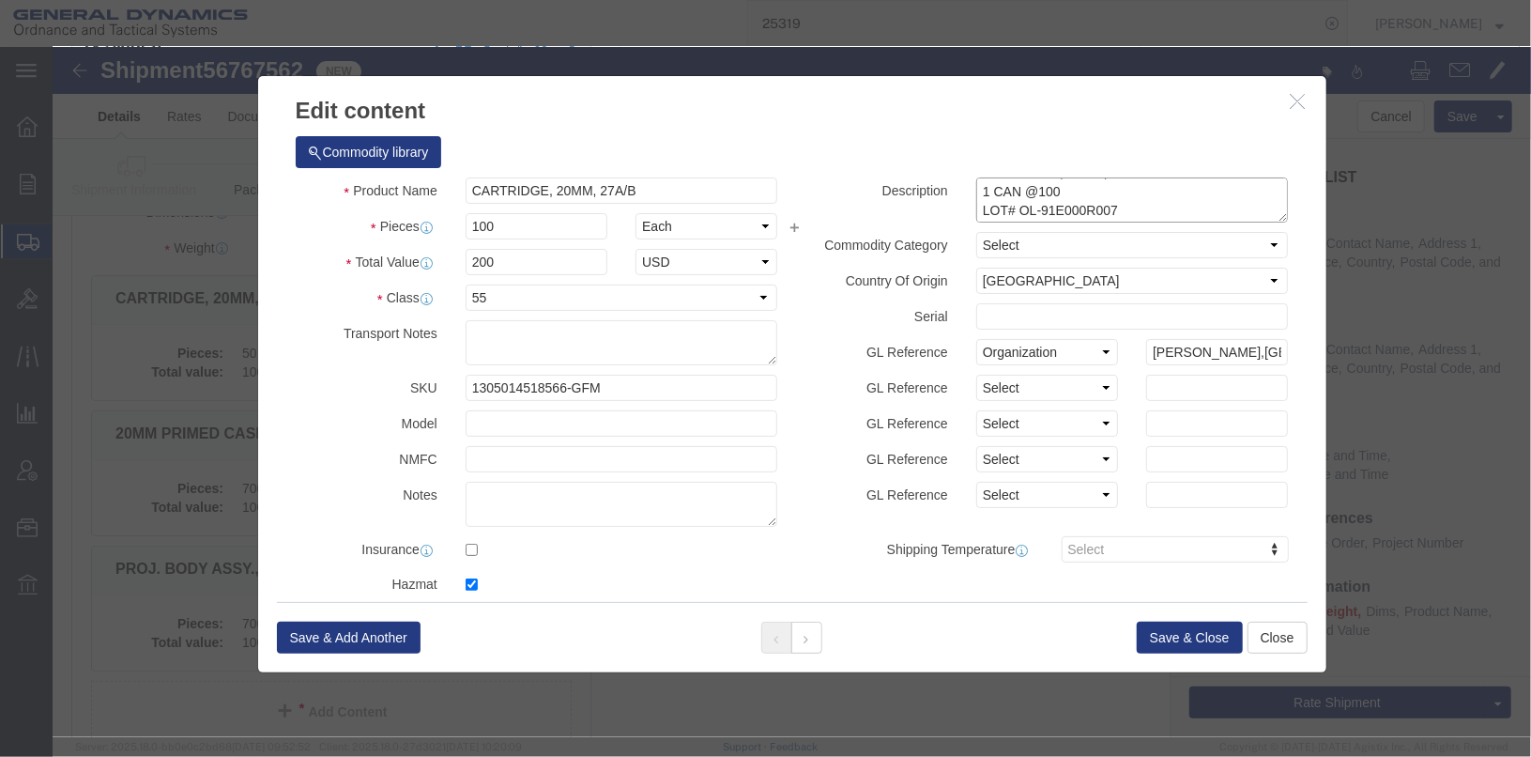
click textarea "CARTRIDGE, 20MM, -27A/B 1 CAN @50 LOT# OL-91E000R007"
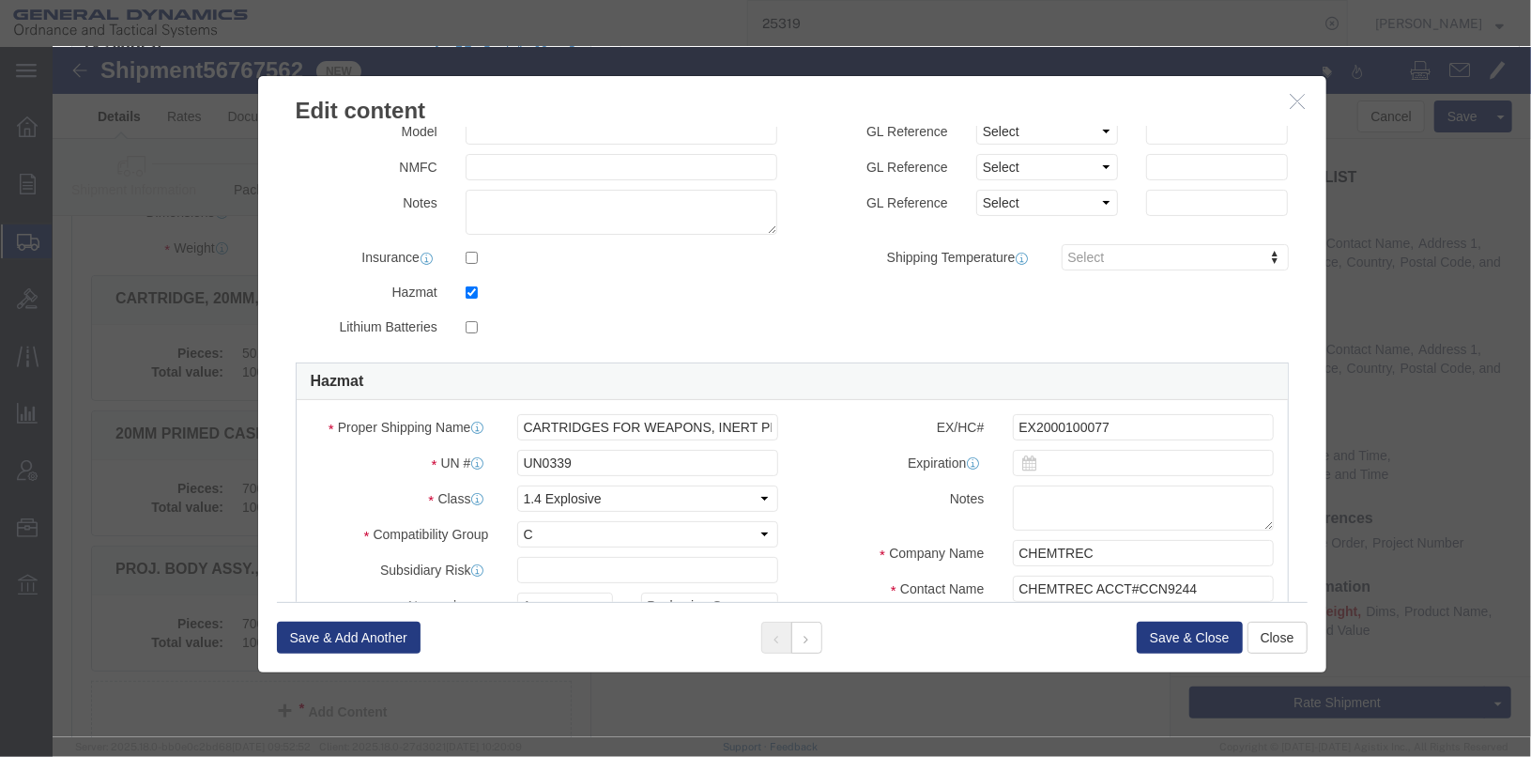
scroll to position [550, 0]
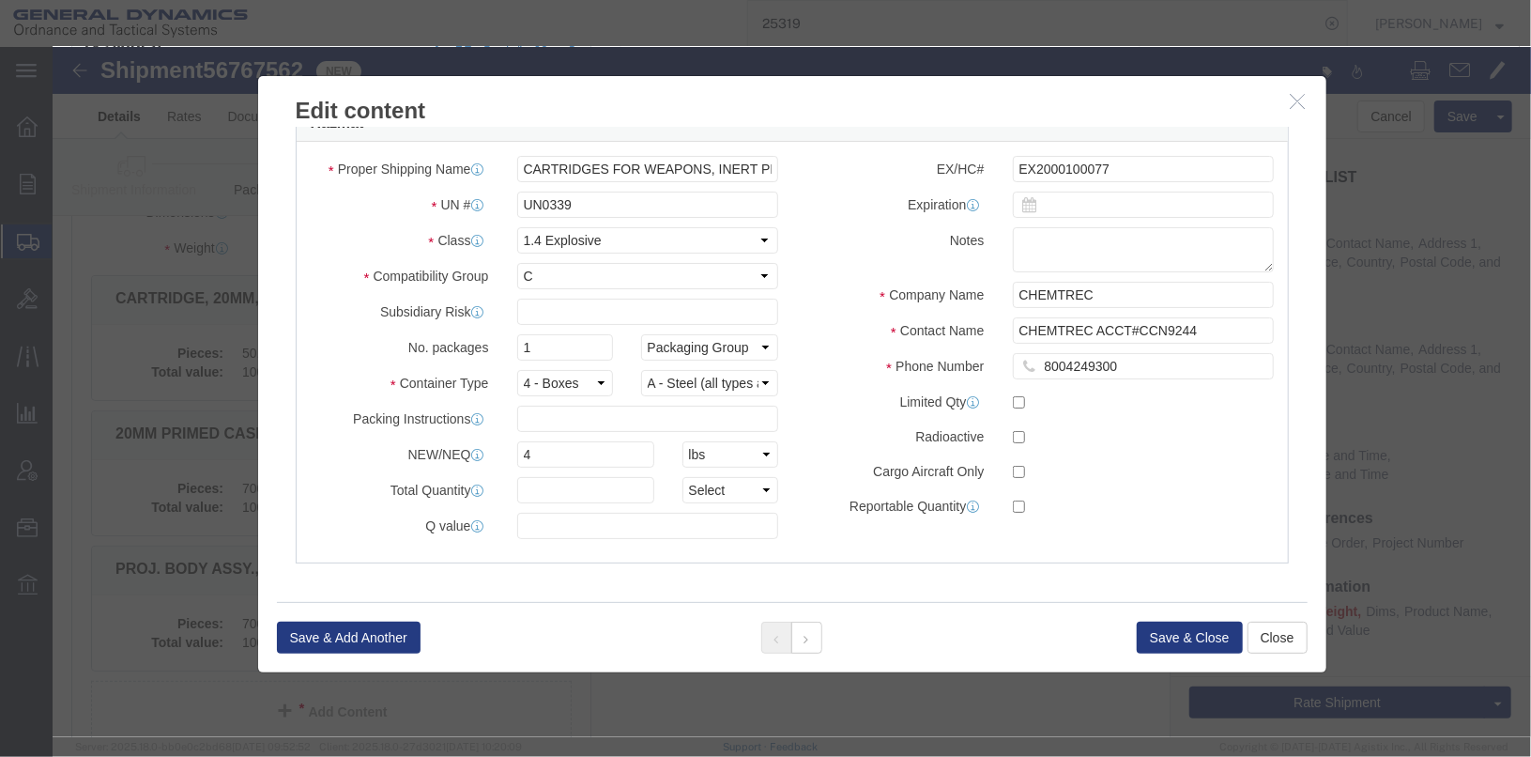
type textarea "CARTRIDGE, 20MM, 27A/B 1 CAN @100 LOT# SDP07A000R001"
drag, startPoint x: 502, startPoint y: 404, endPoint x: 427, endPoint y: 405, distance: 75.1
click div "NEW/NEQ 4 Select kgs lbs"
type input "12"
click label "Contact Name"
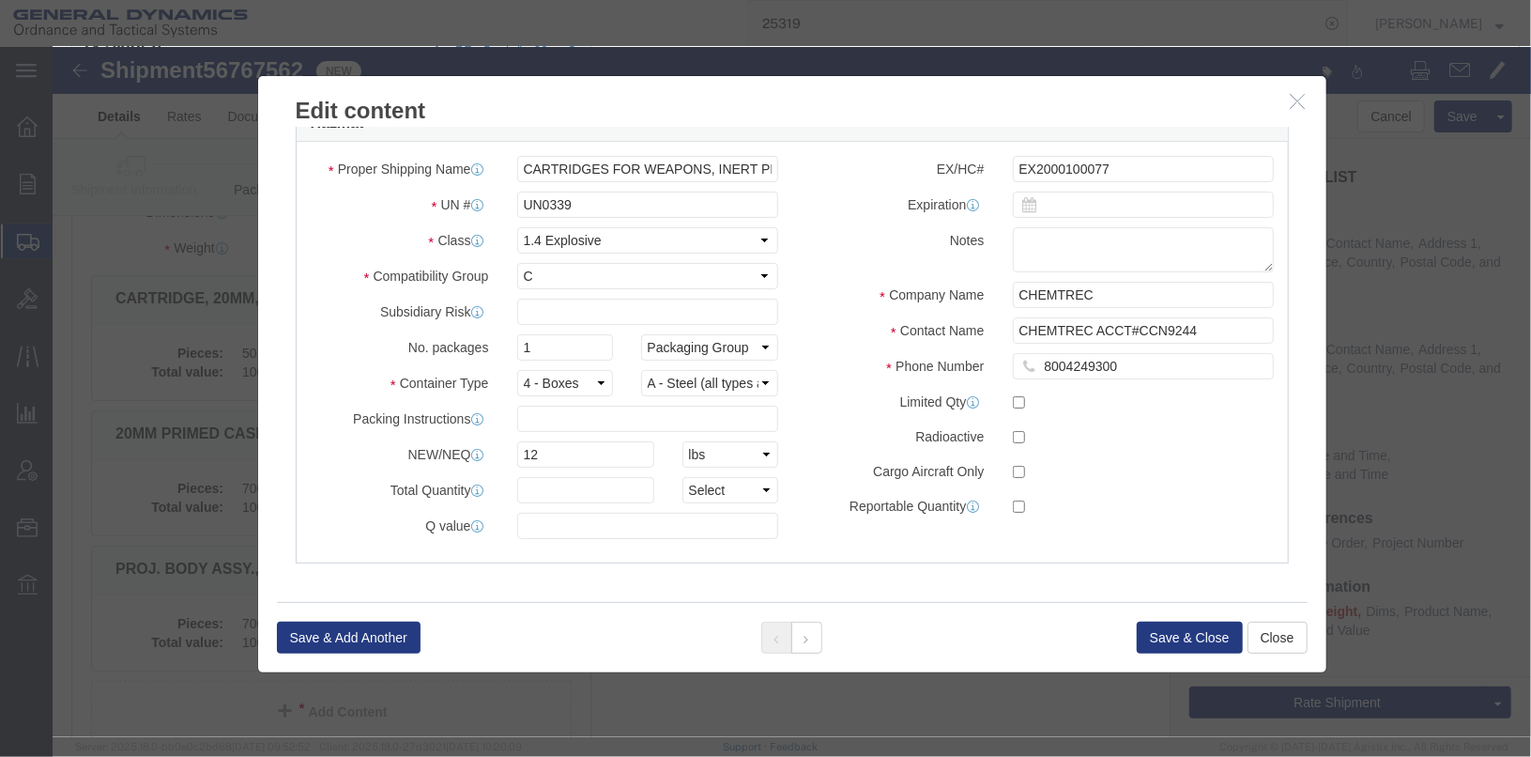
click div "Save & Add Another Save & Close Close"
click button "Save & Close"
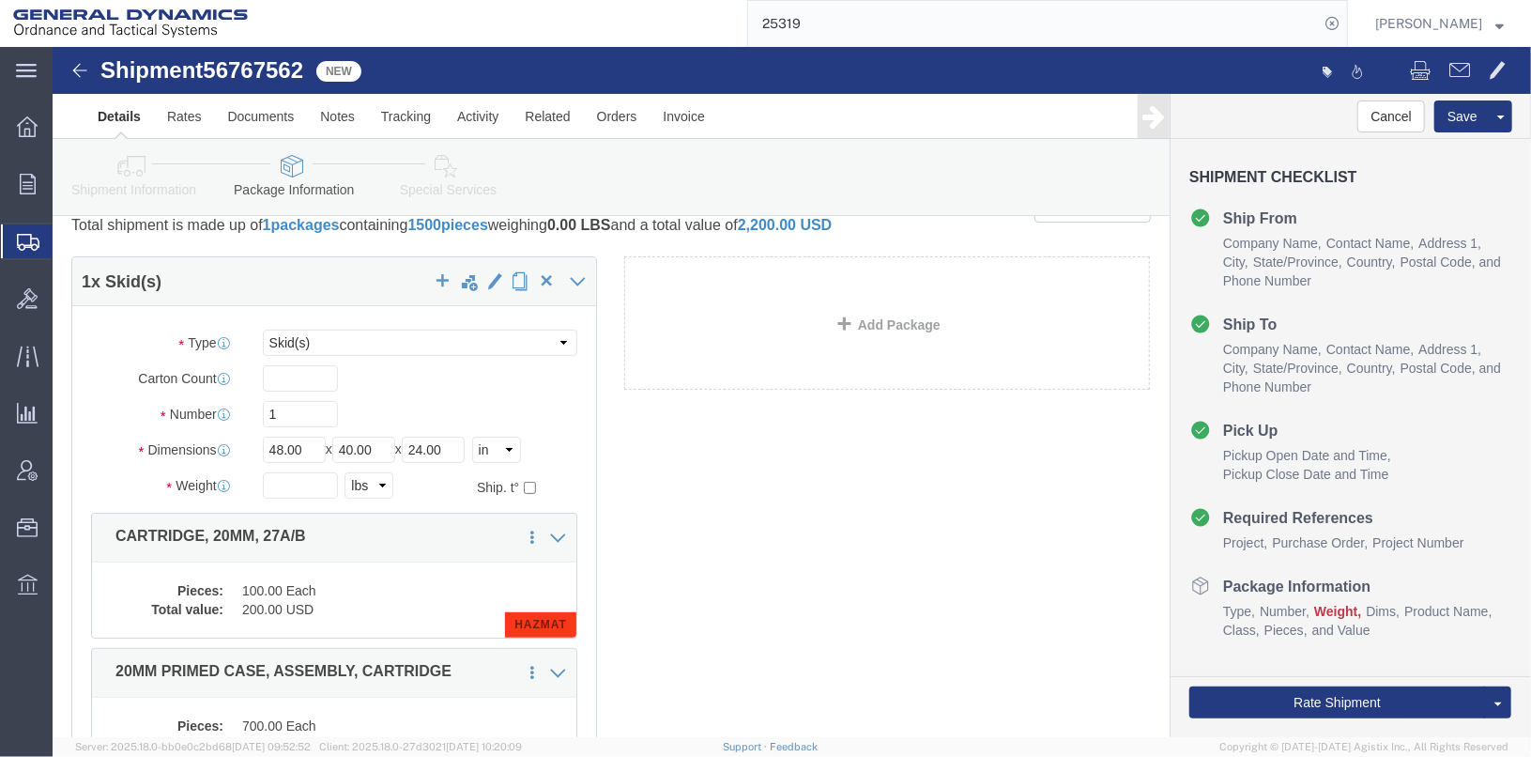
scroll to position [0, 0]
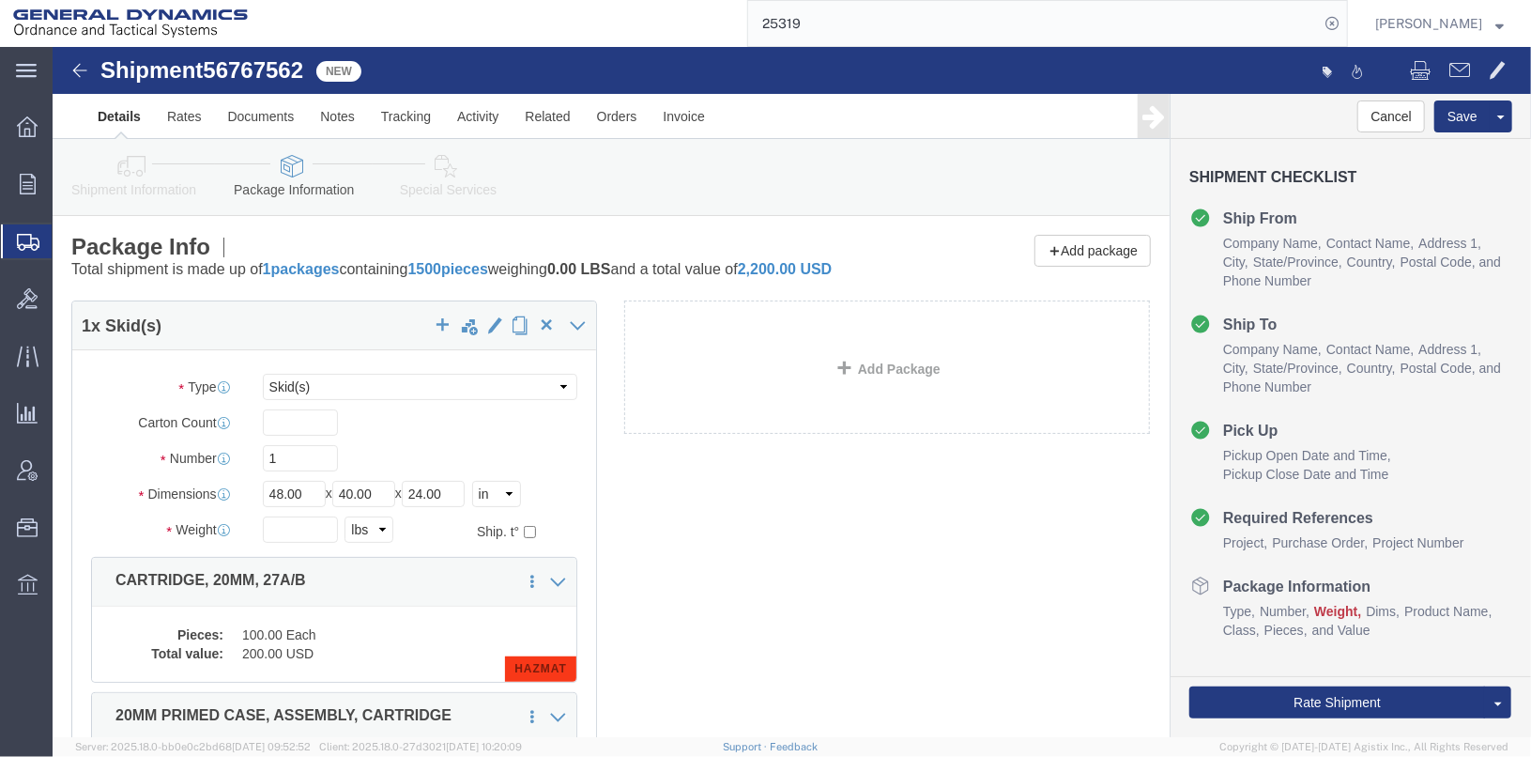
click icon
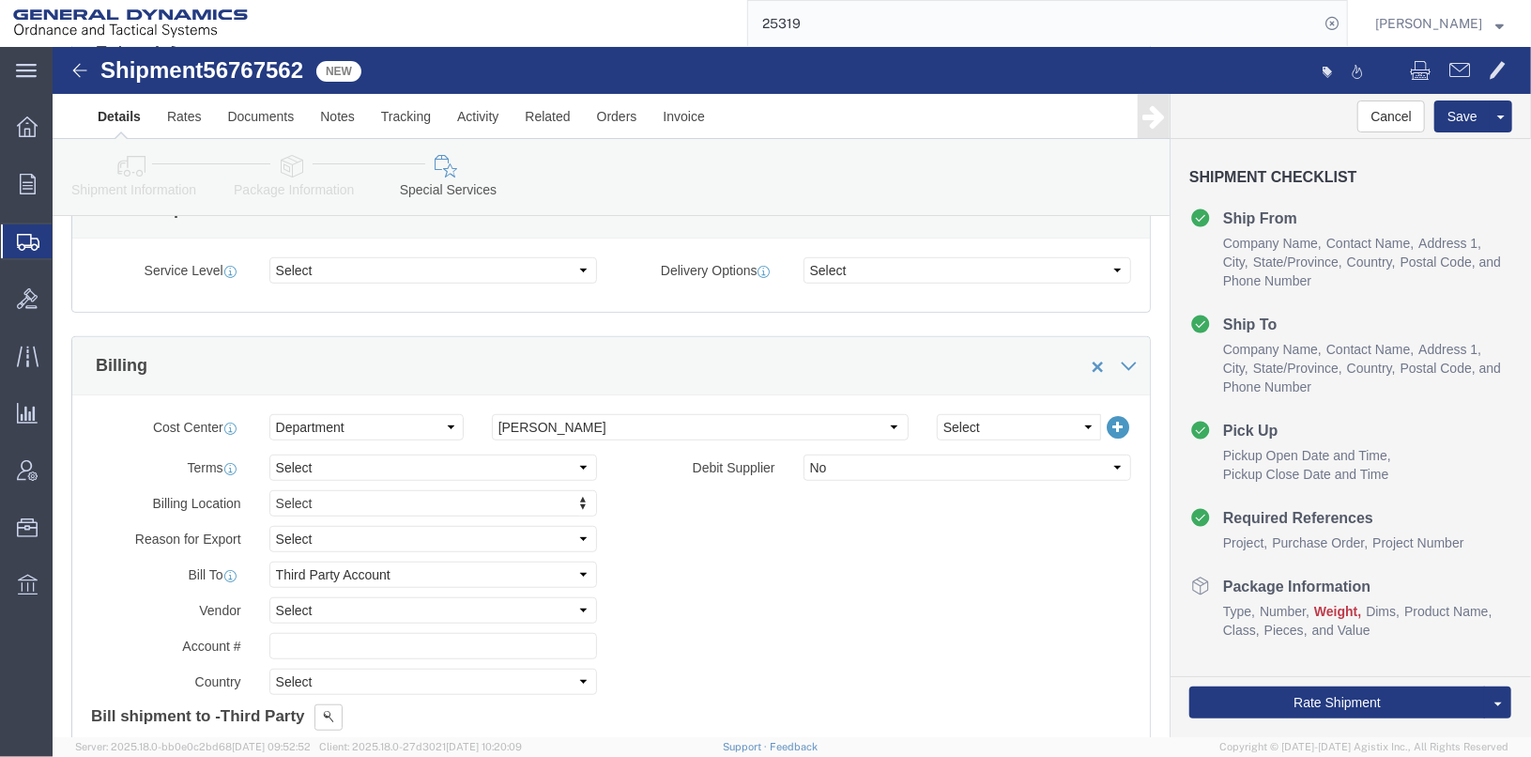
scroll to position [563, 0]
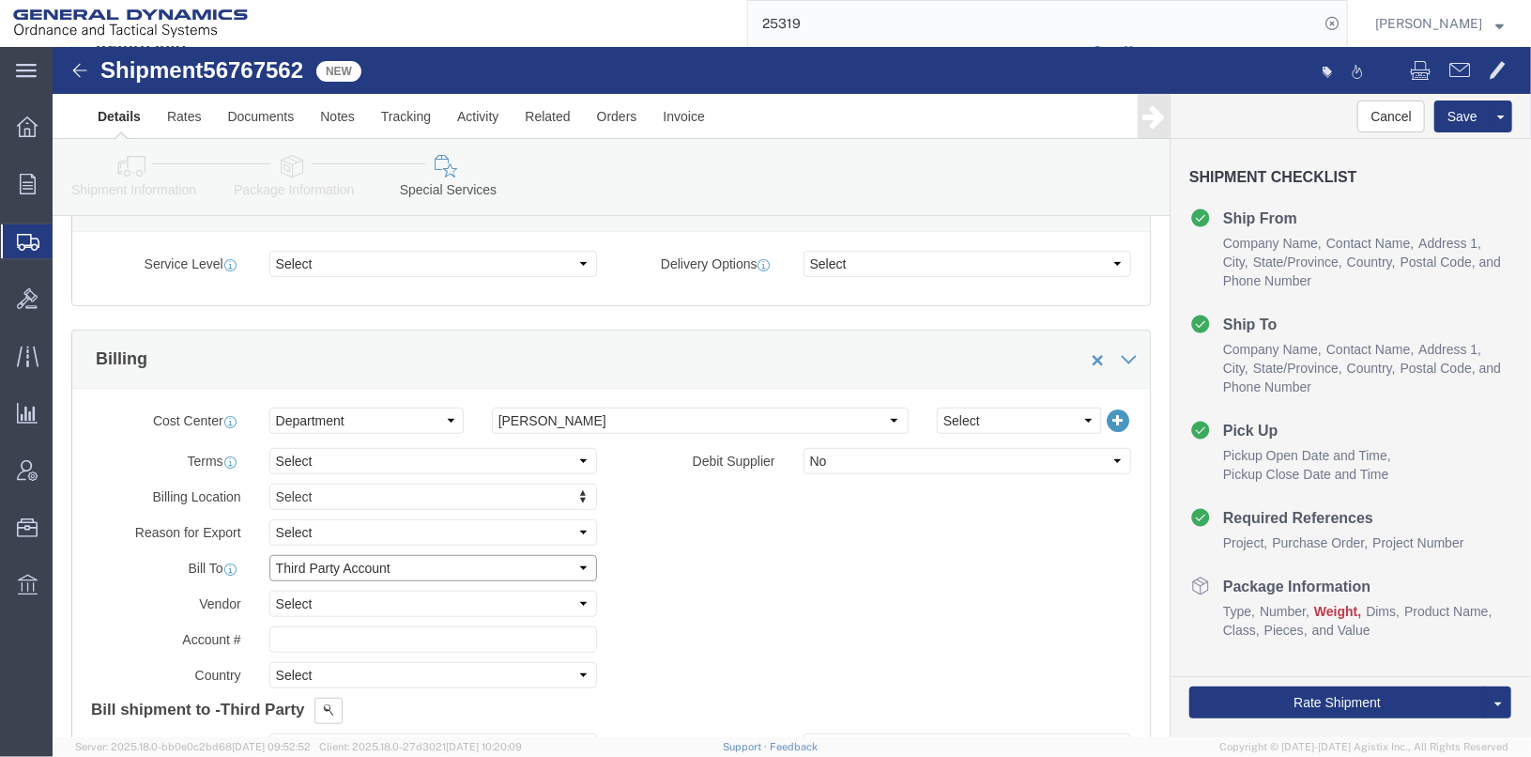
click select "Select Recipient Account Sender/Shipper Third Party Account"
select select "SHIP"
click select "Select Recipient Account Sender/Shipper Third Party Account"
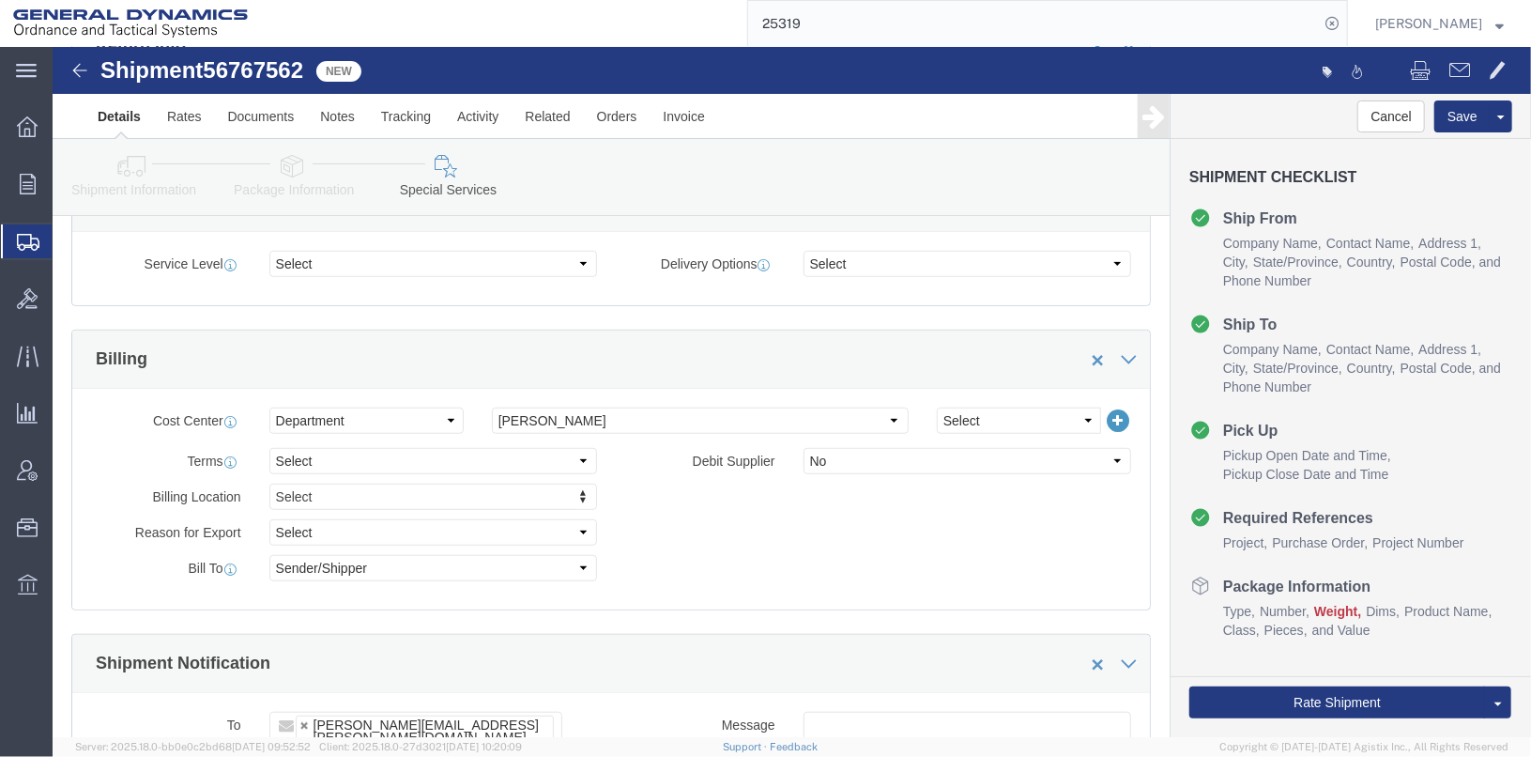
click ul "[PERSON_NAME][EMAIL_ADDRESS][PERSON_NAME][DOMAIN_NAME] [PERSON_NAME][EMAIL_ADDR…"
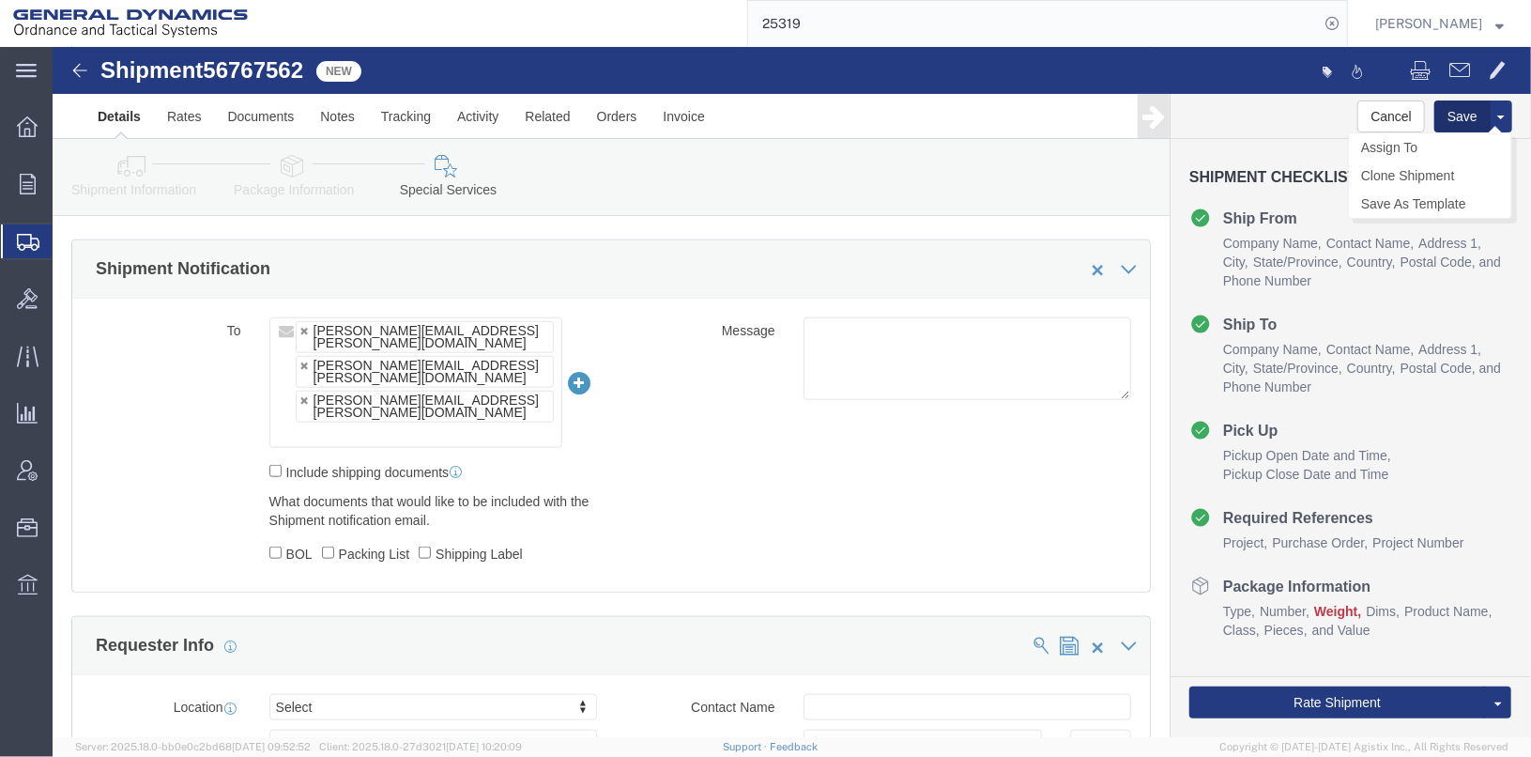
drag, startPoint x: 1139, startPoint y: 4, endPoint x: 1389, endPoint y: 74, distance: 260.3
click button "Save"
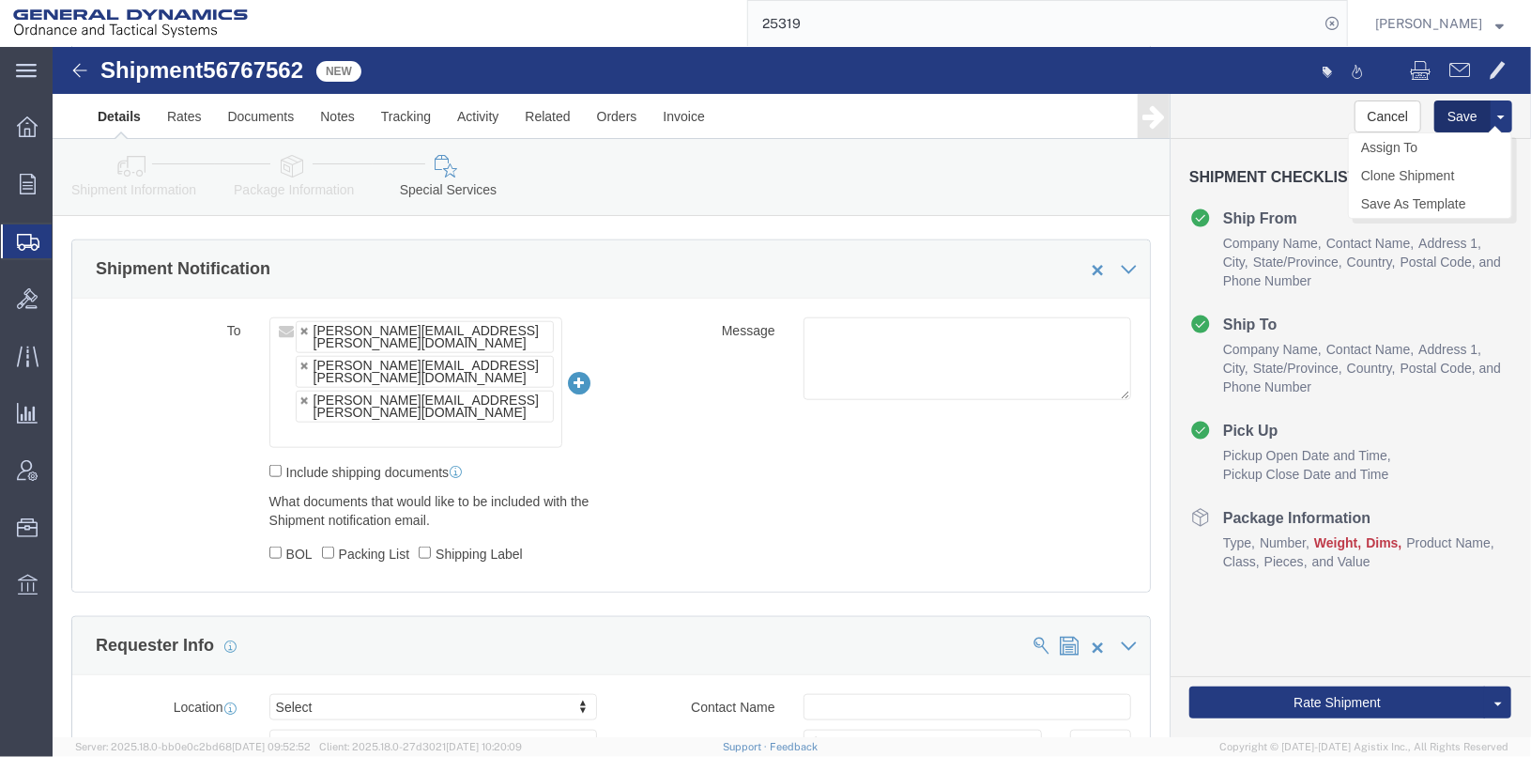
click button "Save"
